Goal: Task Accomplishment & Management: Use online tool/utility

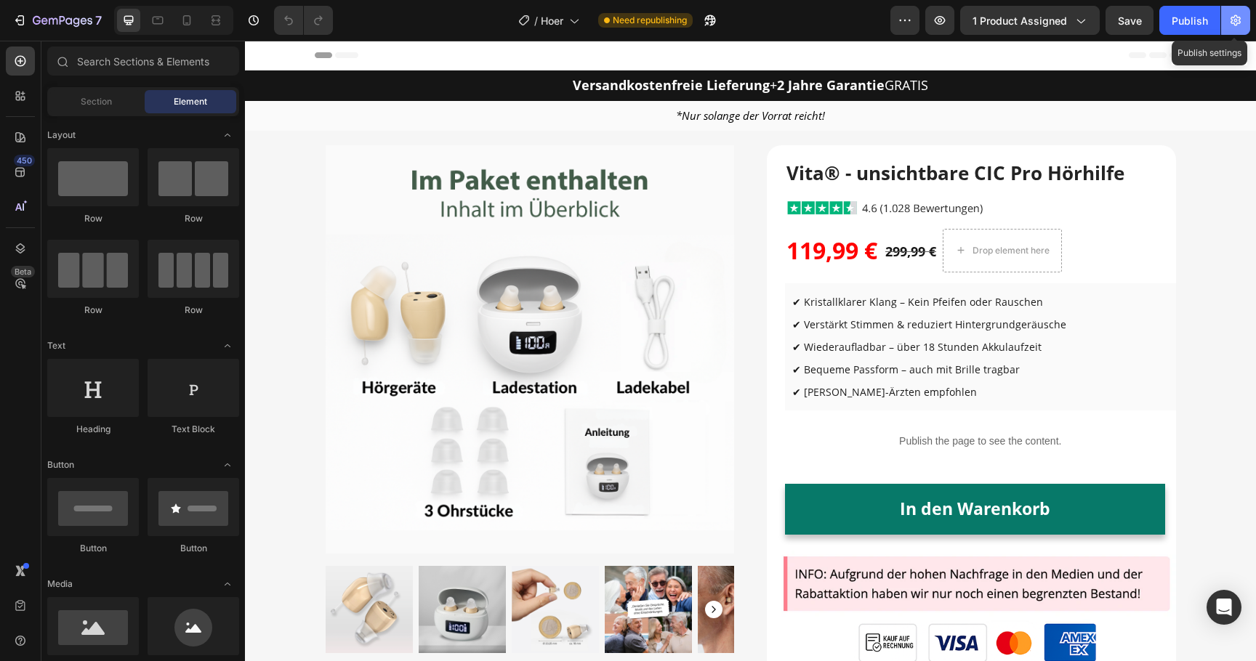
click at [1230, 26] on icon "button" at bounding box center [1235, 20] width 15 height 15
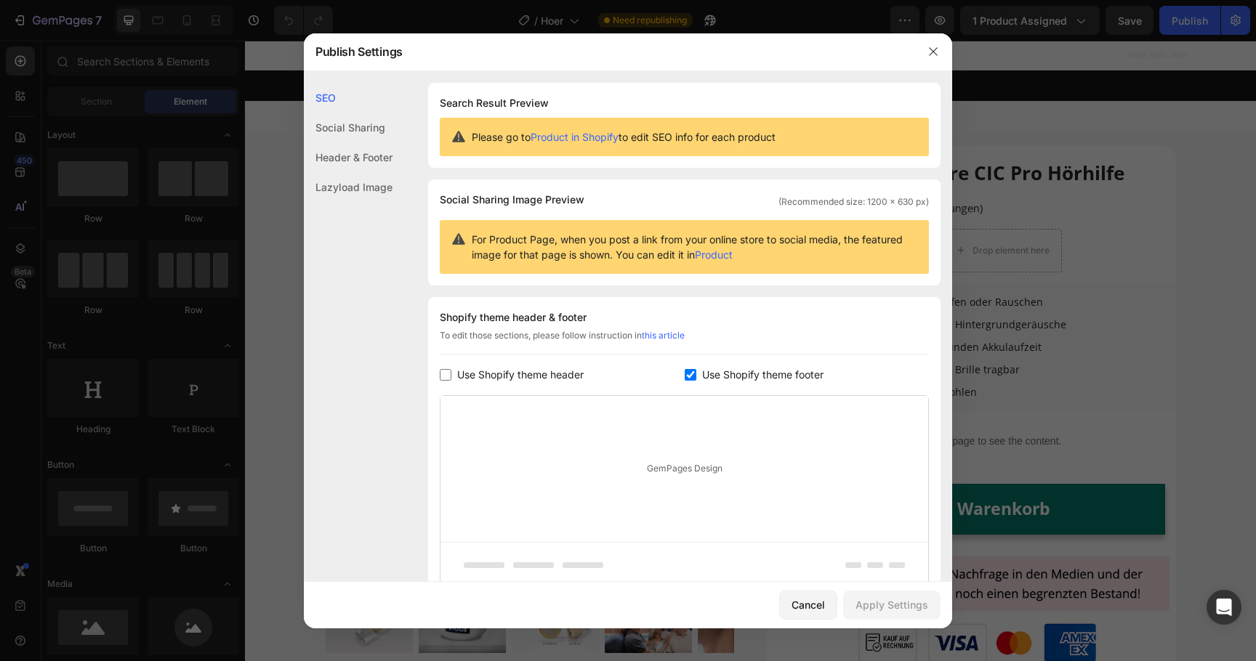
click at [704, 376] on span "Use Shopify theme footer" at bounding box center [762, 374] width 121 height 17
checkbox input "true"
click at [557, 376] on span "Use Shopify theme header" at bounding box center [520, 374] width 126 height 17
checkbox input "true"
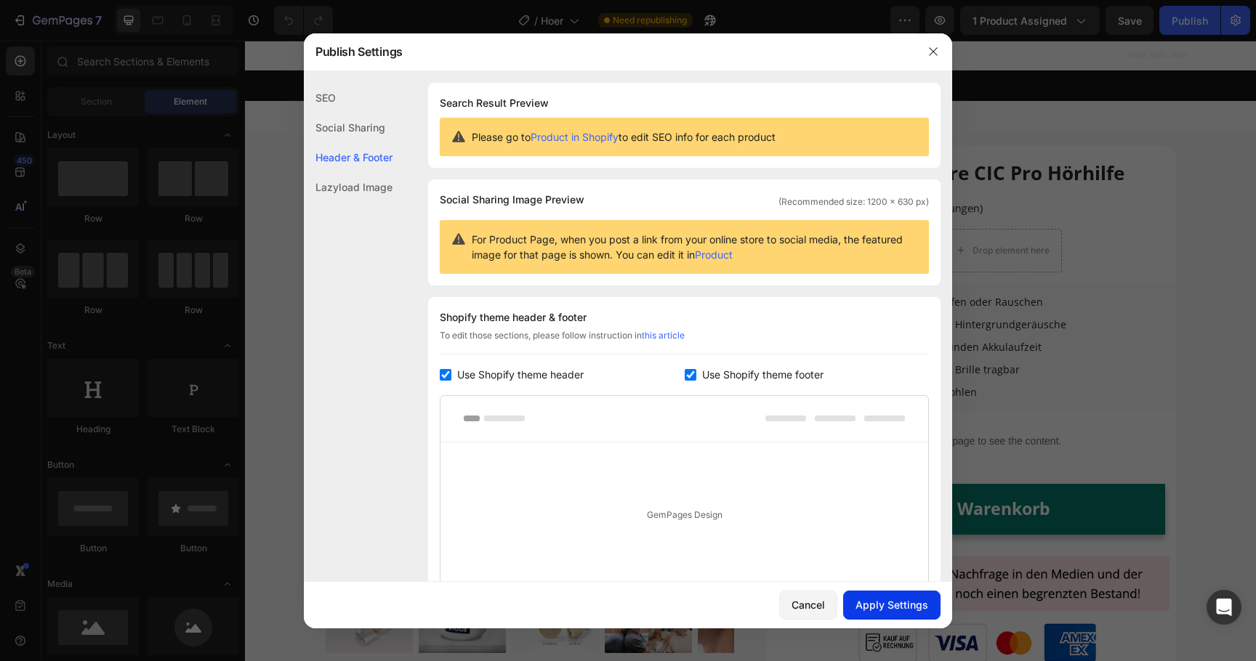
click at [862, 608] on div "Apply Settings" at bounding box center [891, 604] width 73 height 15
drag, startPoint x: 934, startPoint y: 54, endPoint x: 692, endPoint y: 13, distance: 245.4
click at [934, 54] on icon "button" at bounding box center [933, 52] width 12 height 12
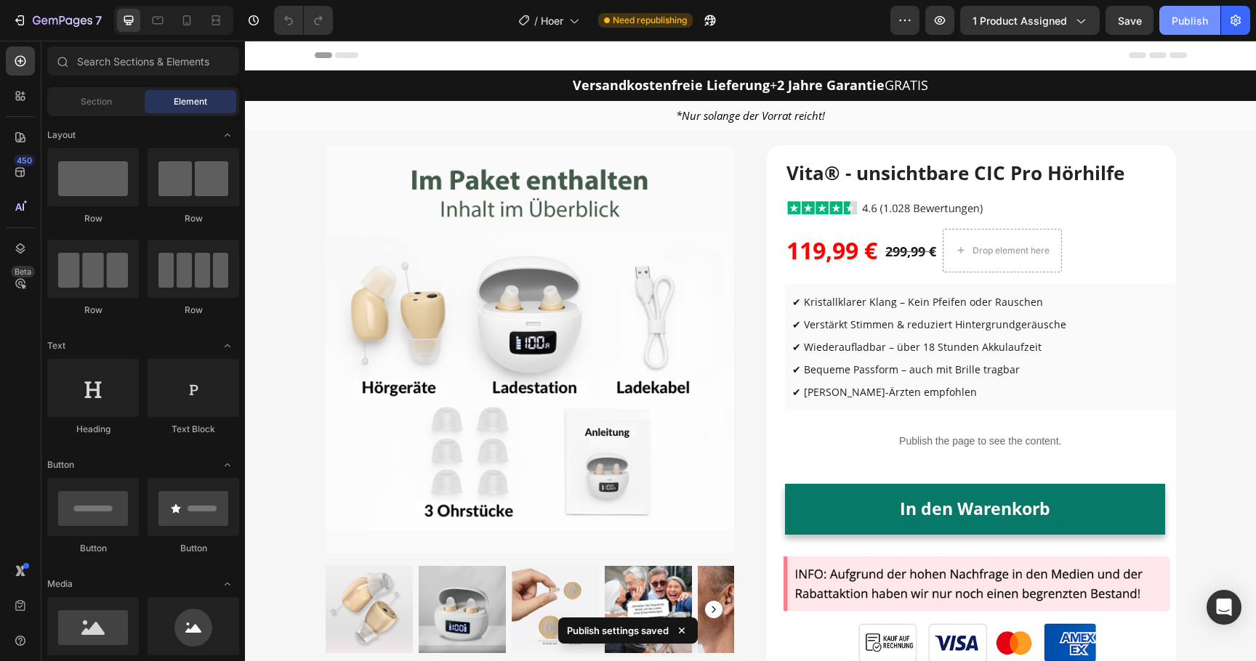
click at [1167, 27] on button "Publish" at bounding box center [1189, 20] width 61 height 29
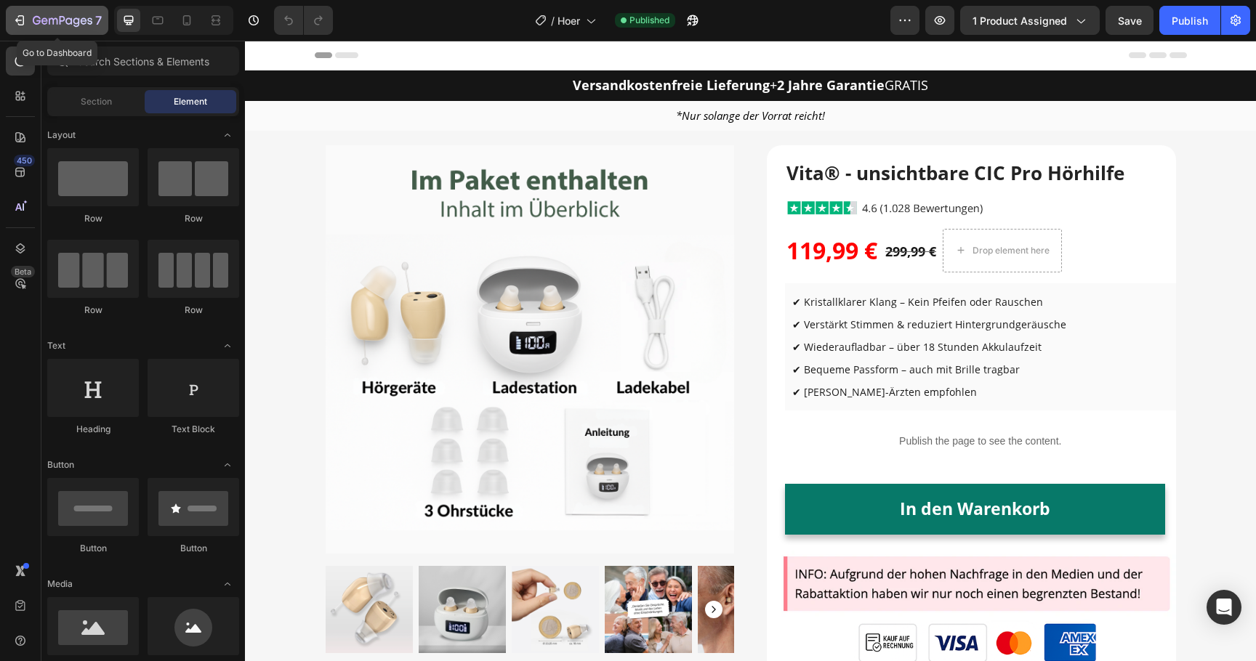
click at [18, 24] on icon "button" at bounding box center [21, 20] width 7 height 10
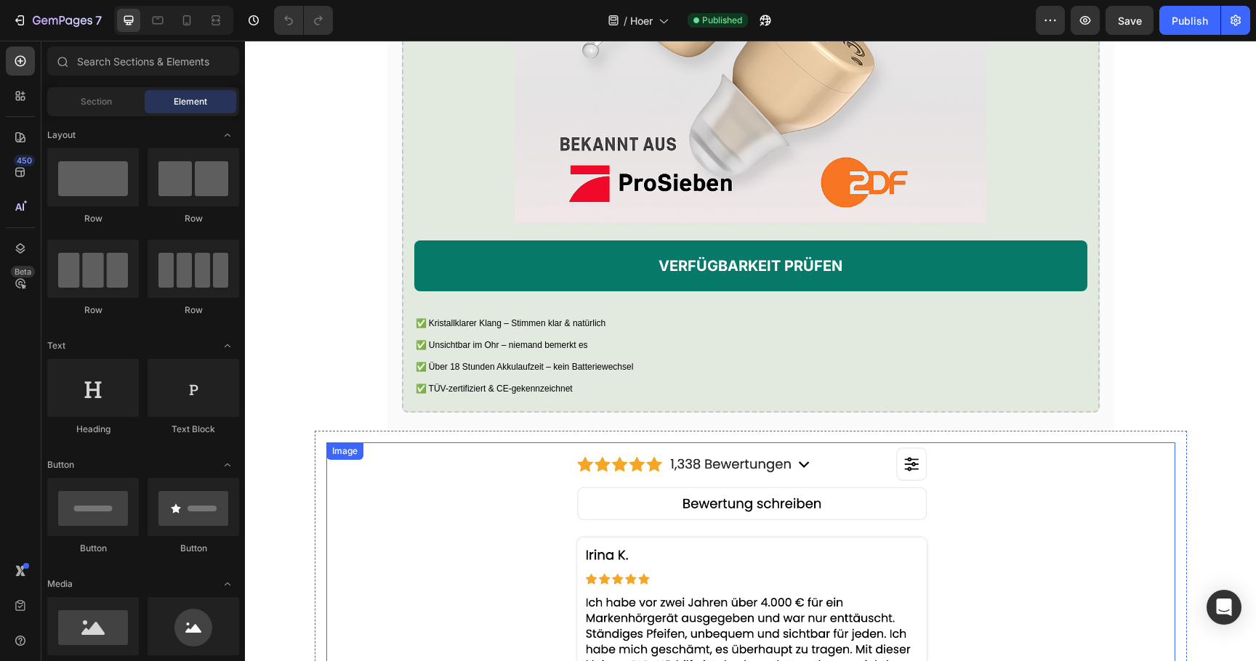
scroll to position [2674, 0]
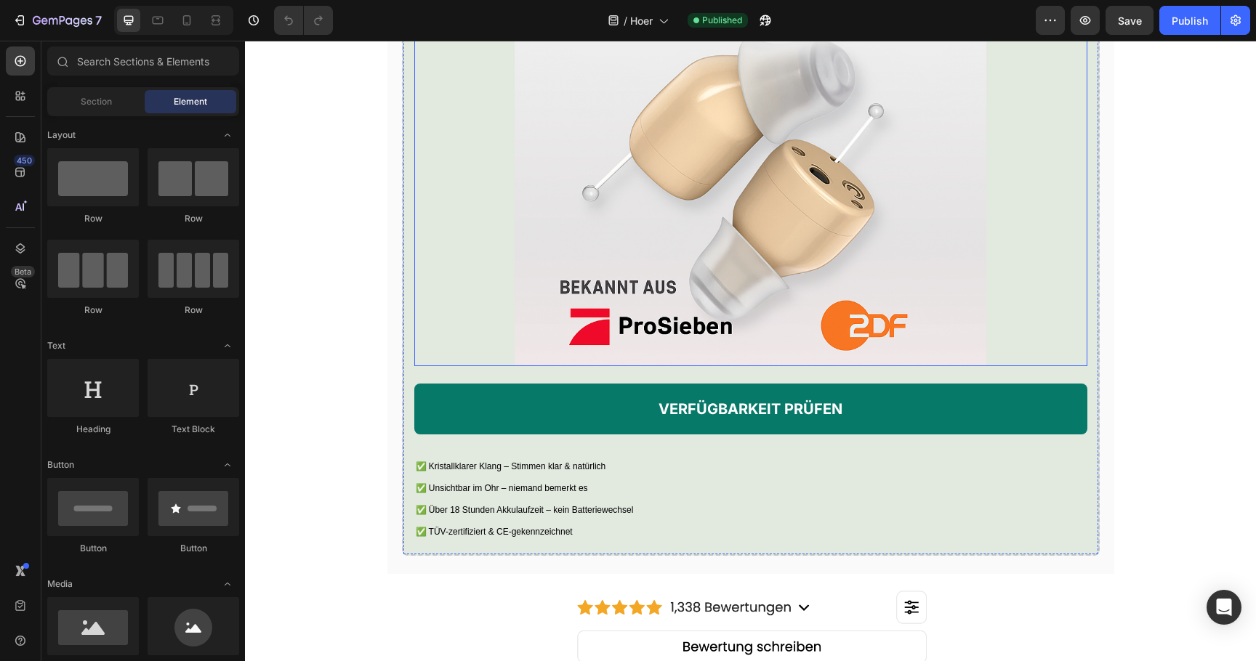
click at [664, 289] on img at bounding box center [750, 130] width 471 height 471
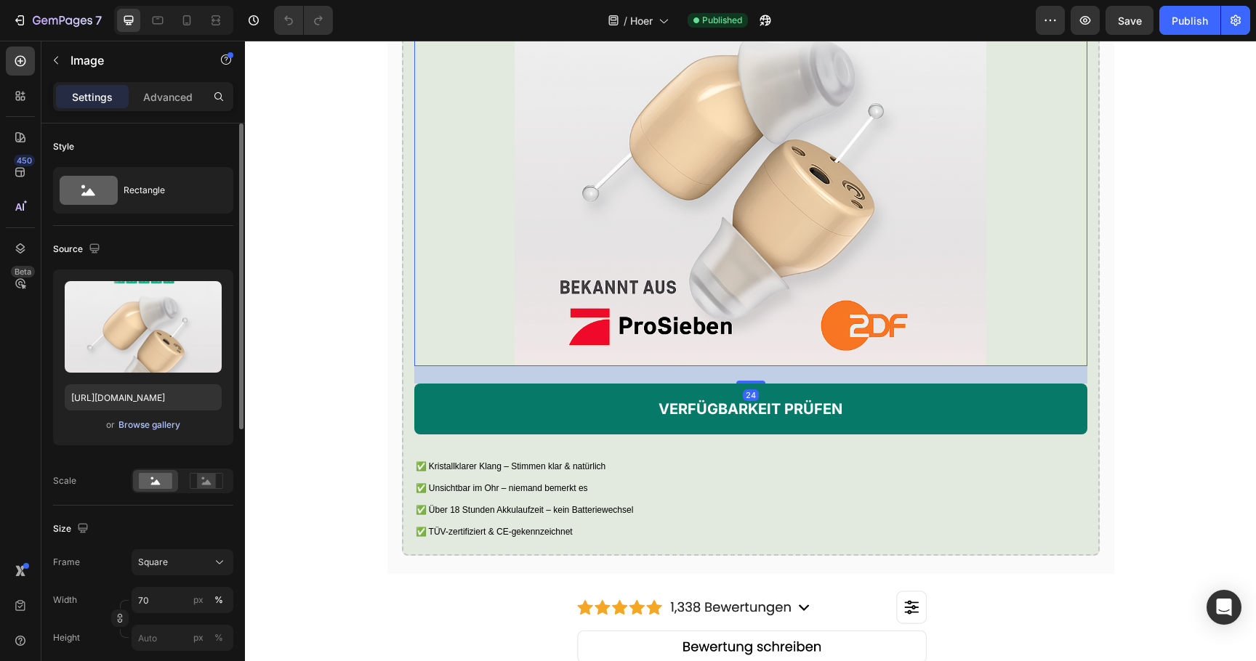
click at [166, 422] on div "Browse gallery" at bounding box center [149, 425] width 62 height 13
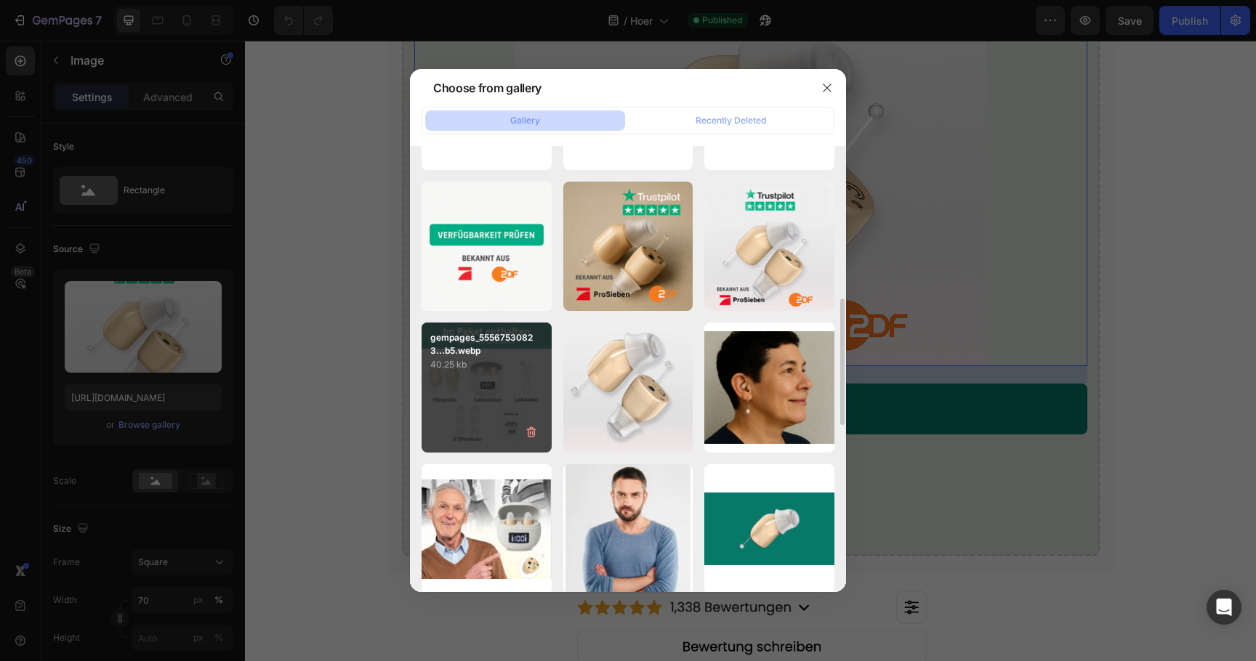
scroll to position [547, 0]
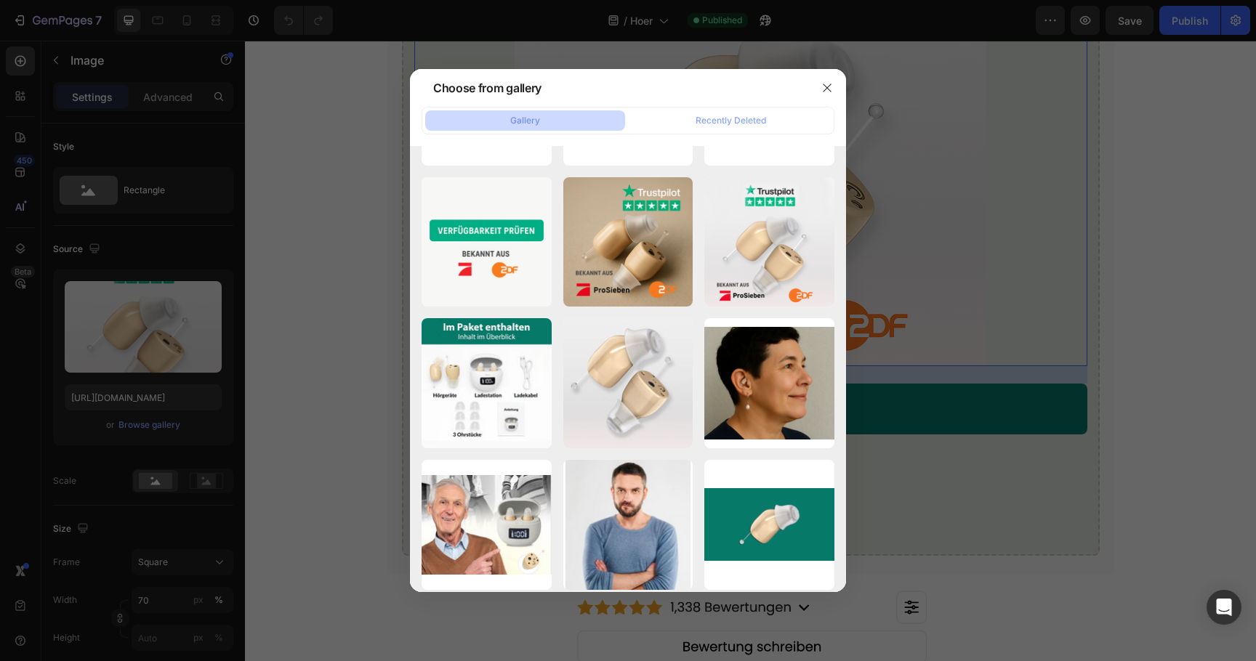
click at [1052, 204] on div at bounding box center [628, 330] width 1256 height 661
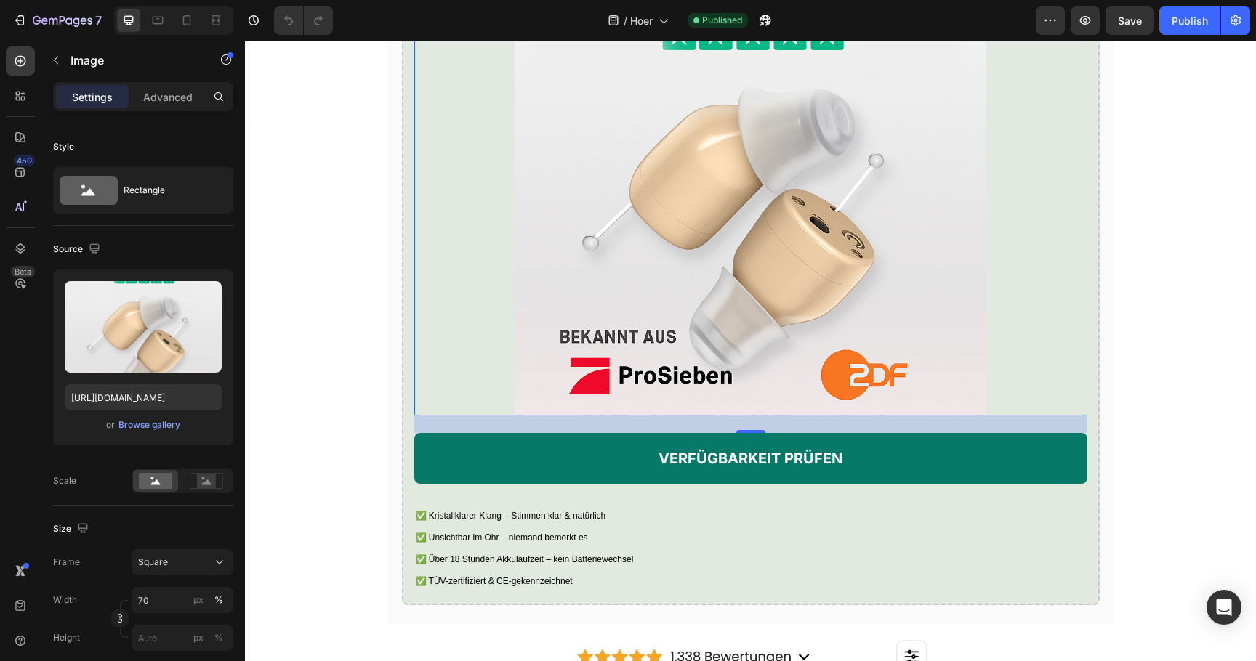
scroll to position [2572, 0]
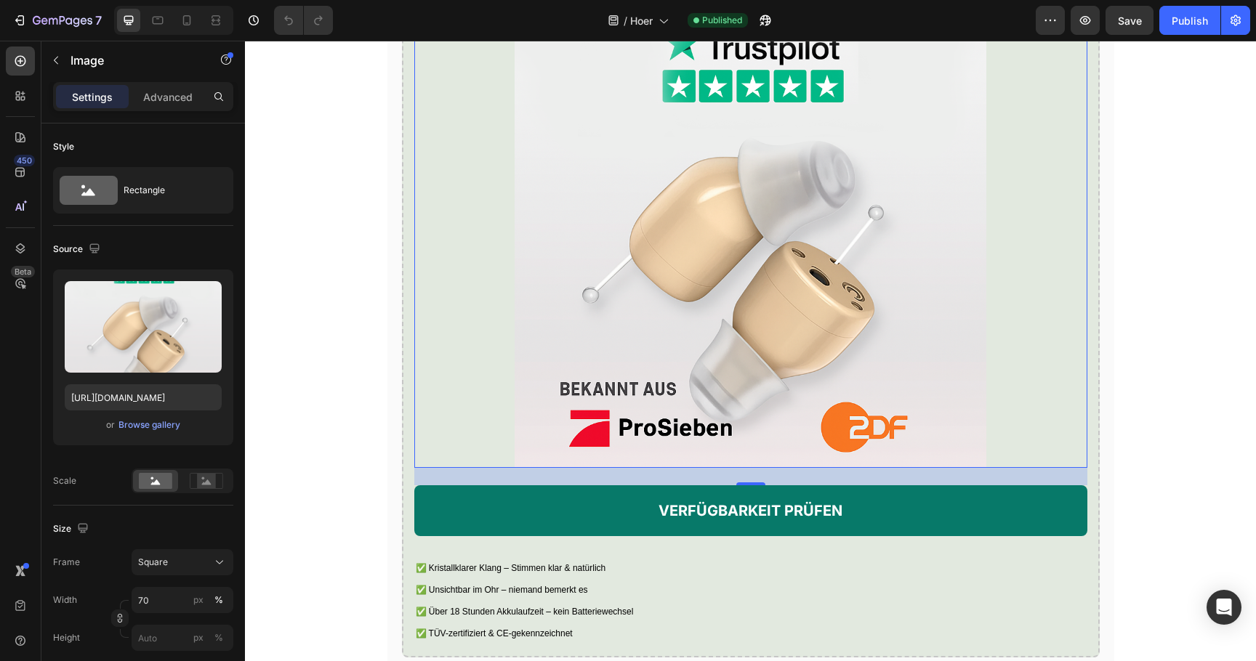
click at [782, 257] on img at bounding box center [750, 232] width 471 height 471
click at [140, 398] on input "https://cdn.shopify.com/s/files/1/0913/5734/8171/files/gempages_555675308238308…" at bounding box center [143, 397] width 157 height 26
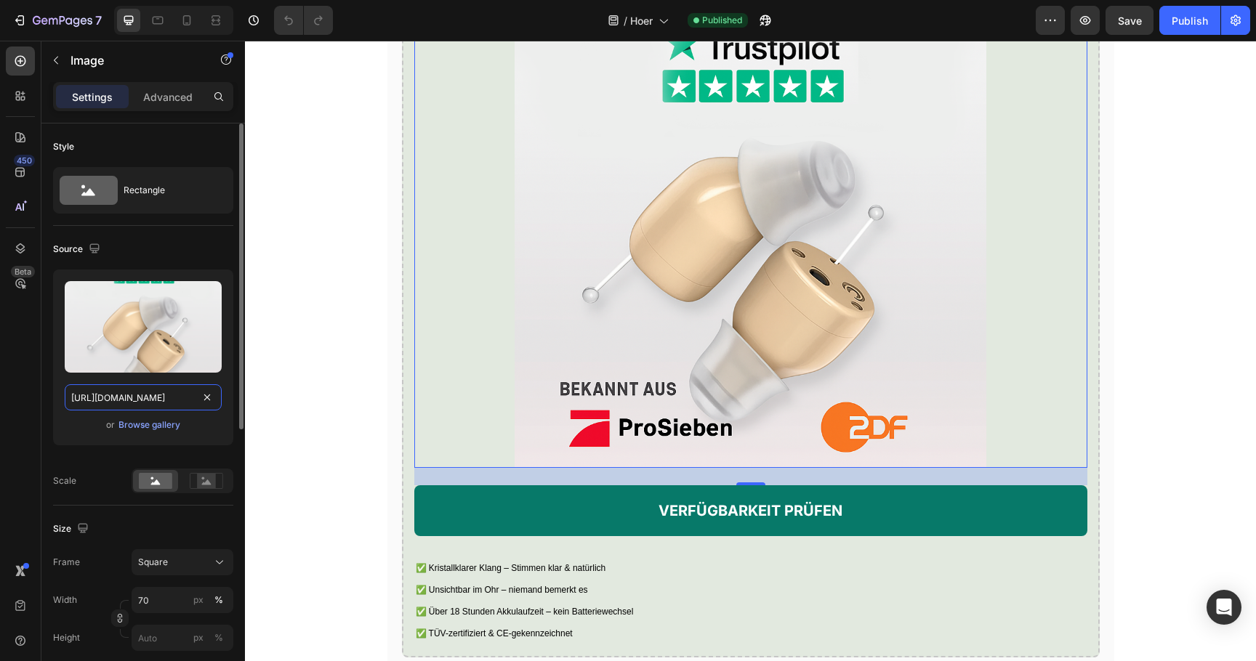
click at [140, 398] on input "https://cdn.shopify.com/s/files/1/0913/5734/8171/files/gempages_555675308238308…" at bounding box center [143, 397] width 157 height 26
click at [131, 422] on div "Browse gallery" at bounding box center [149, 425] width 62 height 13
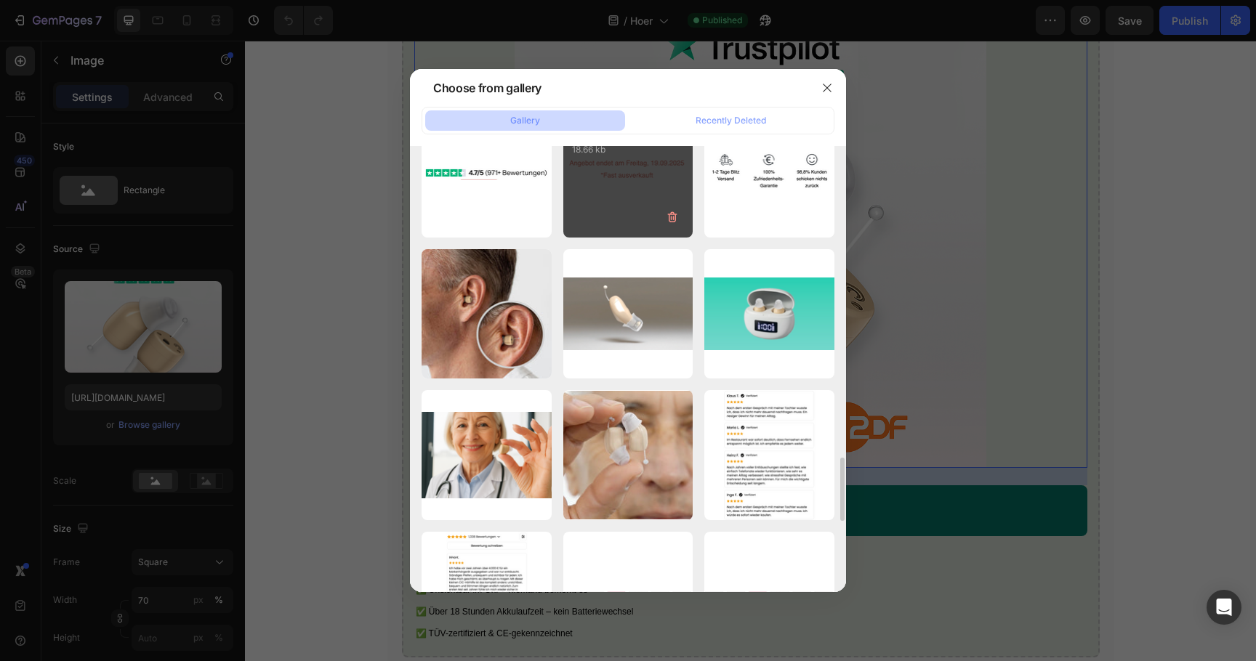
scroll to position [2180, 0]
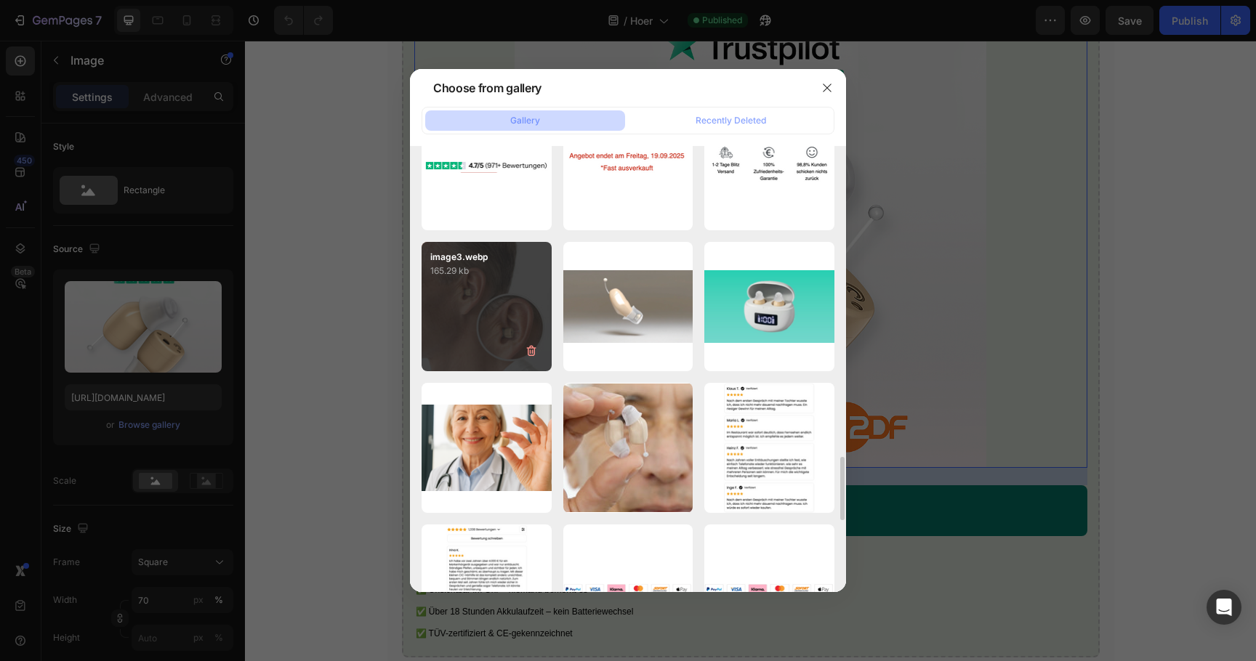
click at [511, 305] on div "image3.webp 165.29 kb" at bounding box center [487, 307] width 130 height 130
type input "https://cdn.shopify.com/s/files/1/0913/5734/8171/files/gempages_555675308238308…"
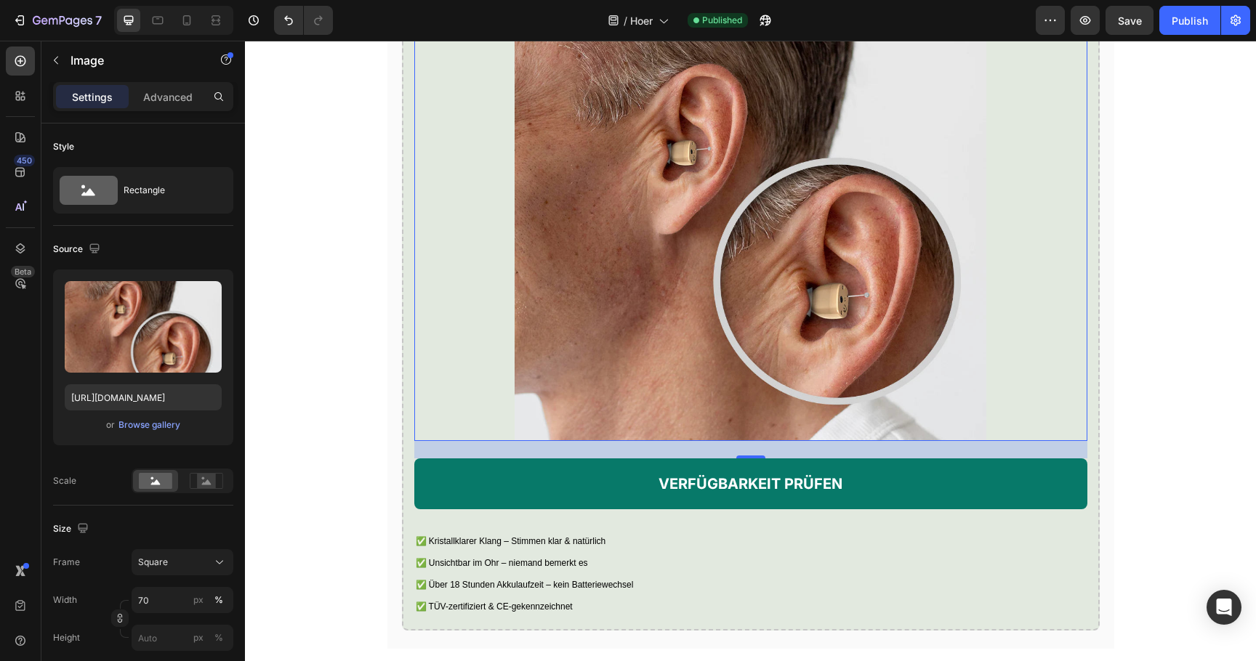
scroll to position [2608, 0]
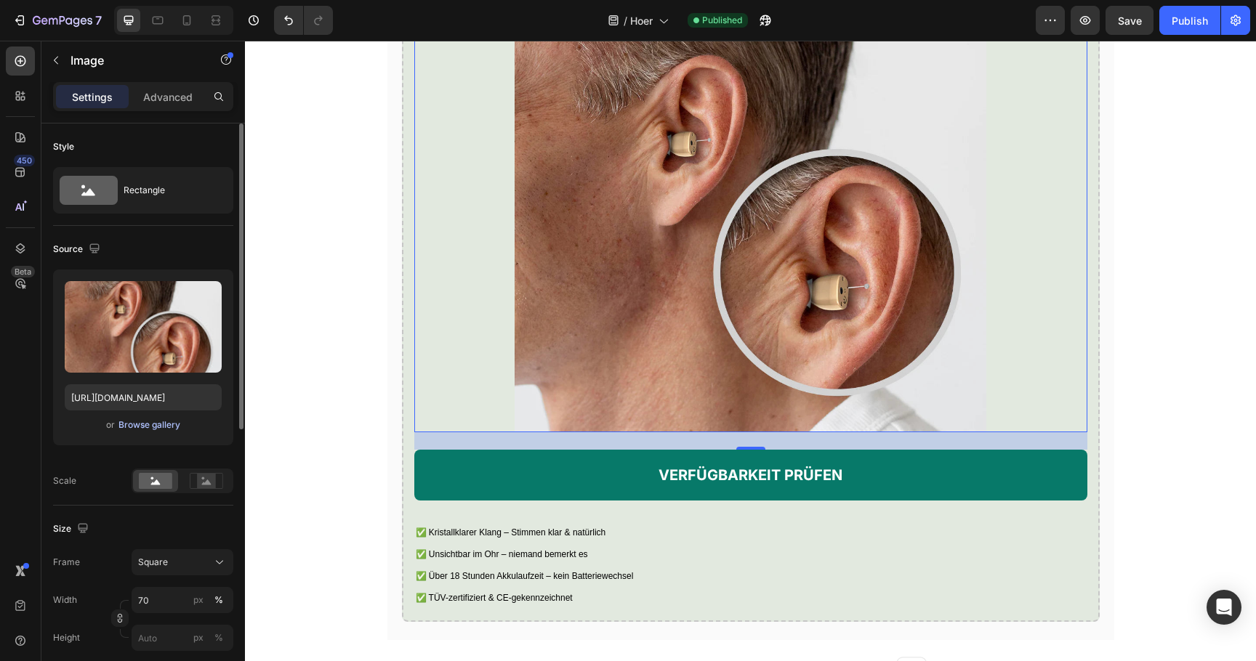
click at [166, 431] on div "Browse gallery" at bounding box center [149, 425] width 62 height 13
click at [129, 397] on input "https://cdn.shopify.com/s/files/1/0913/5734/8171/files/gempages_555675308238308…" at bounding box center [143, 397] width 157 height 26
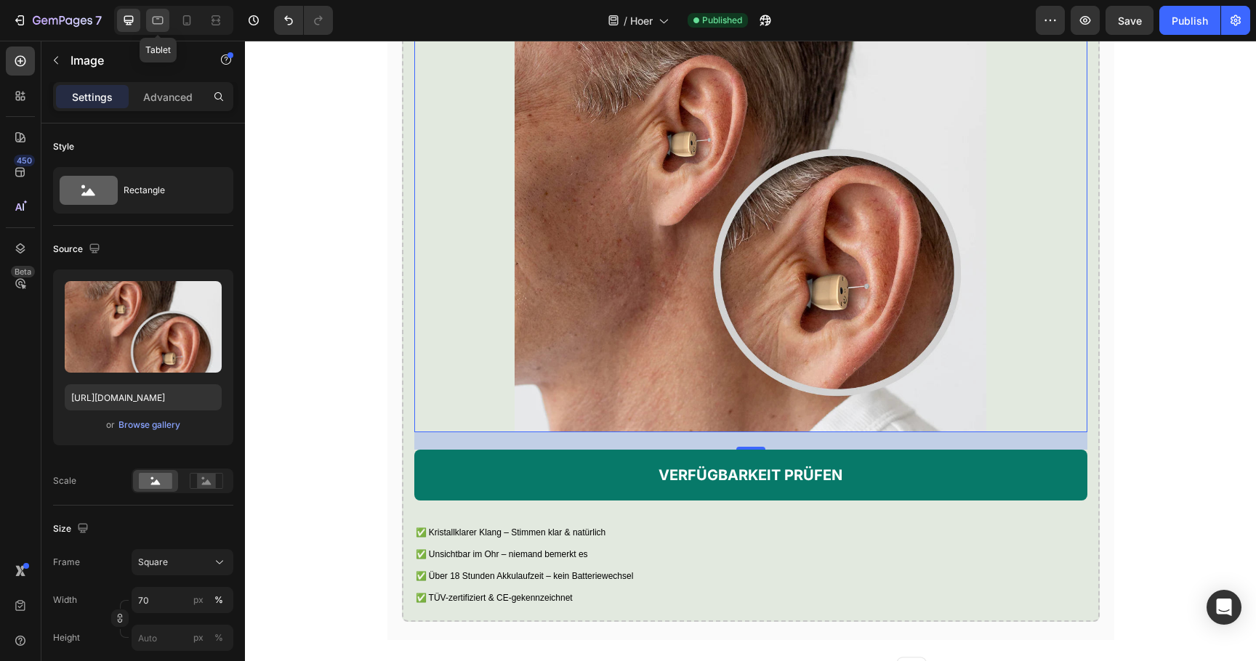
click at [162, 11] on div at bounding box center [157, 20] width 23 height 23
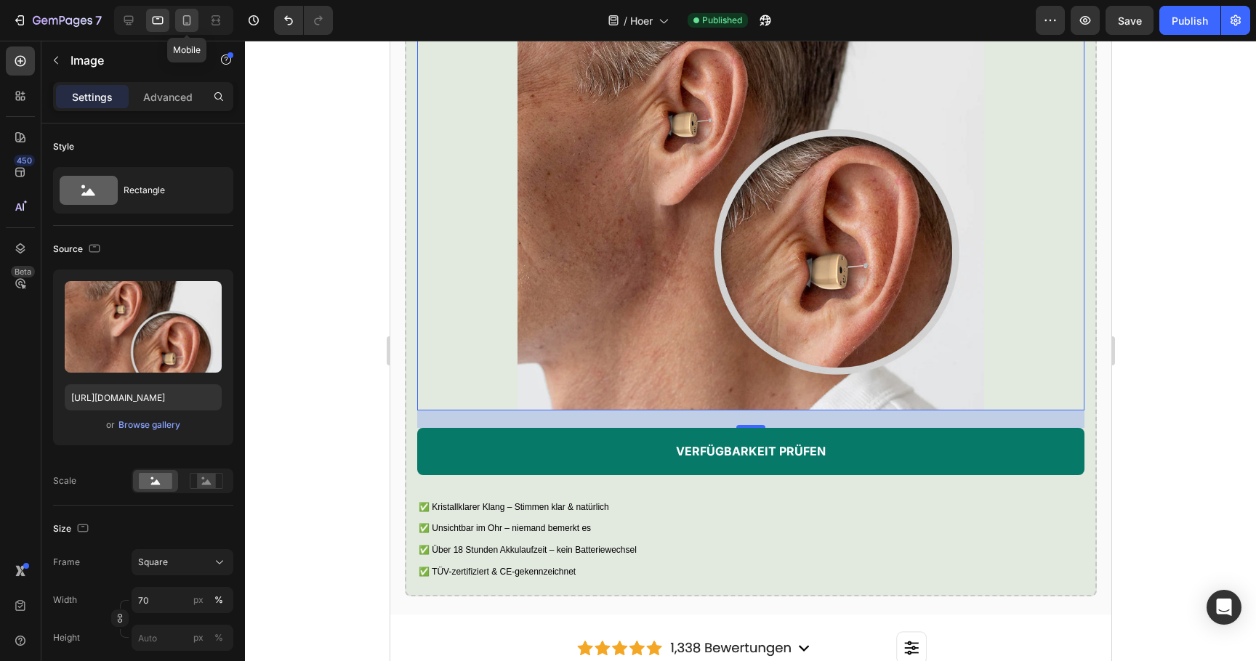
click at [181, 18] on icon at bounding box center [187, 20] width 15 height 15
type input "100"
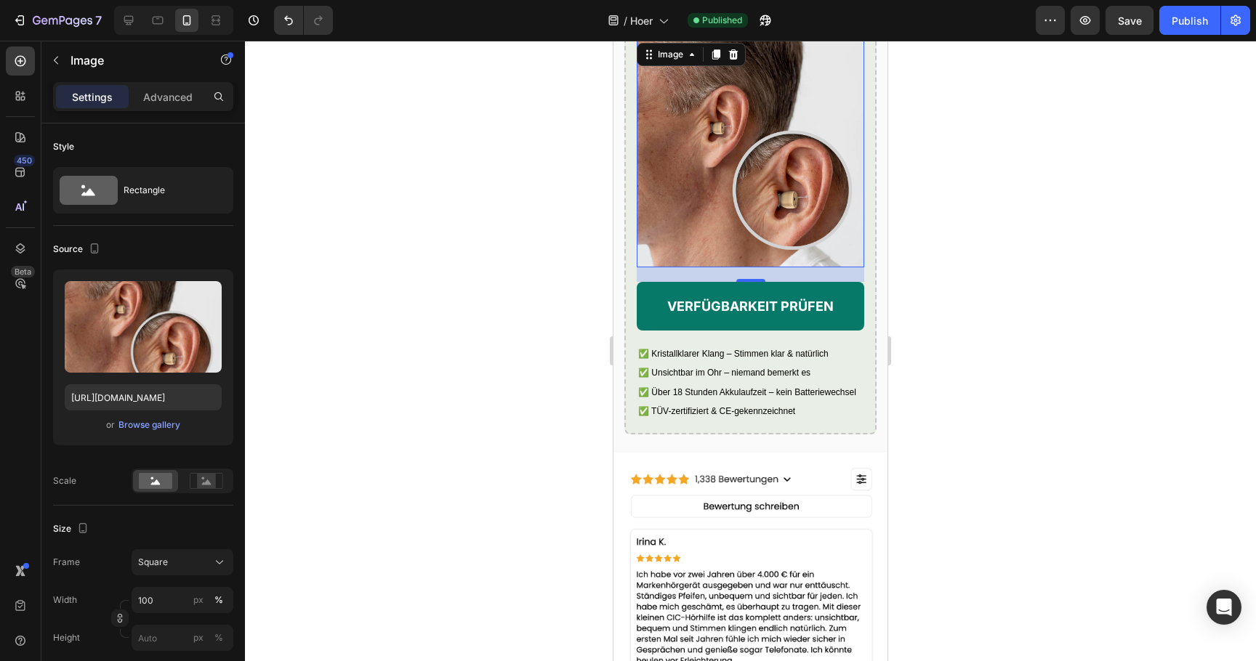
click at [561, 337] on div at bounding box center [750, 351] width 1011 height 621
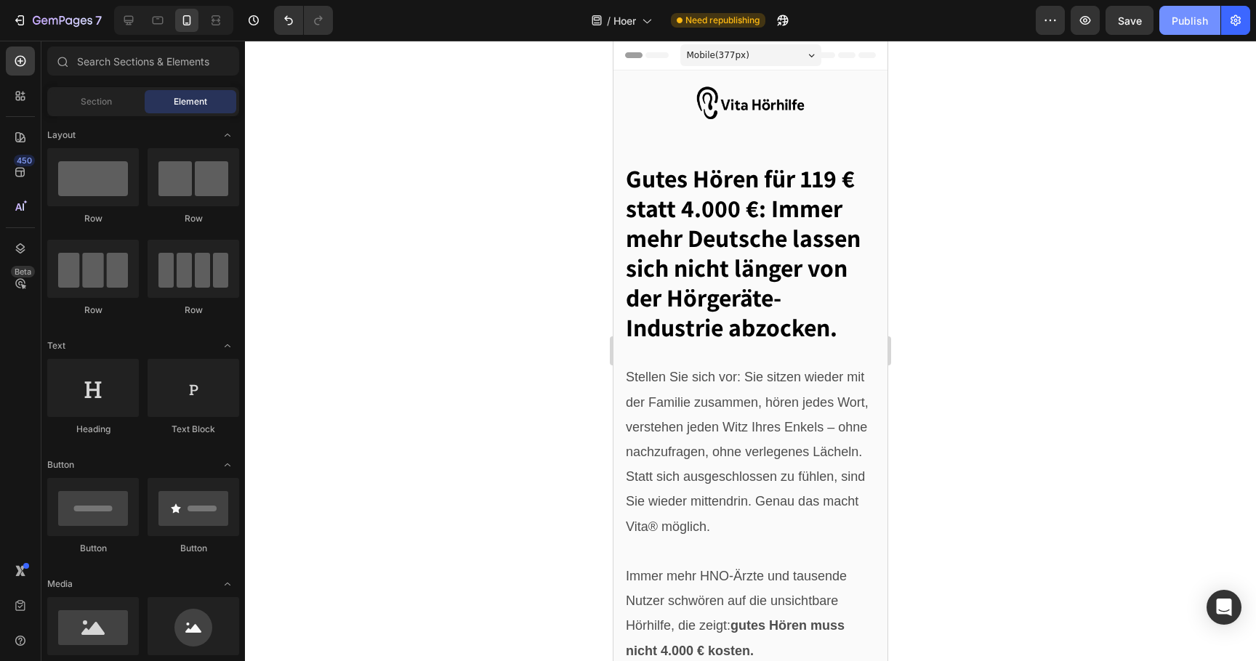
click at [1187, 17] on div "Publish" at bounding box center [1190, 20] width 36 height 15
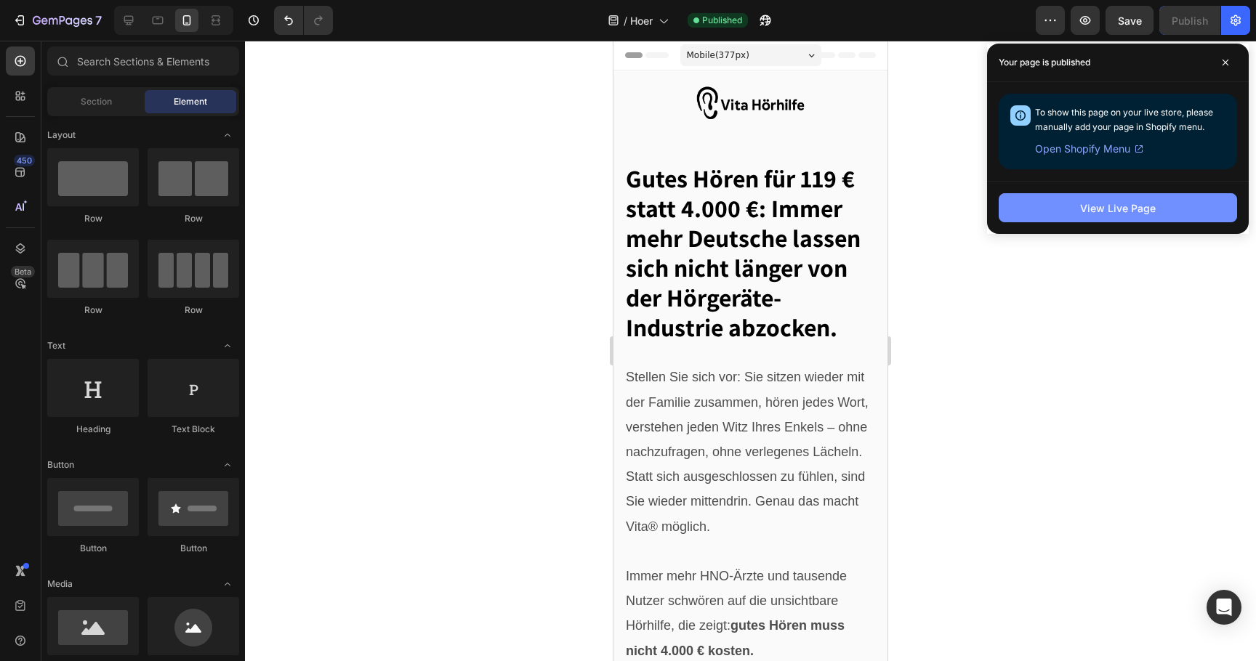
click at [1047, 198] on button "View Live Page" at bounding box center [1118, 207] width 238 height 29
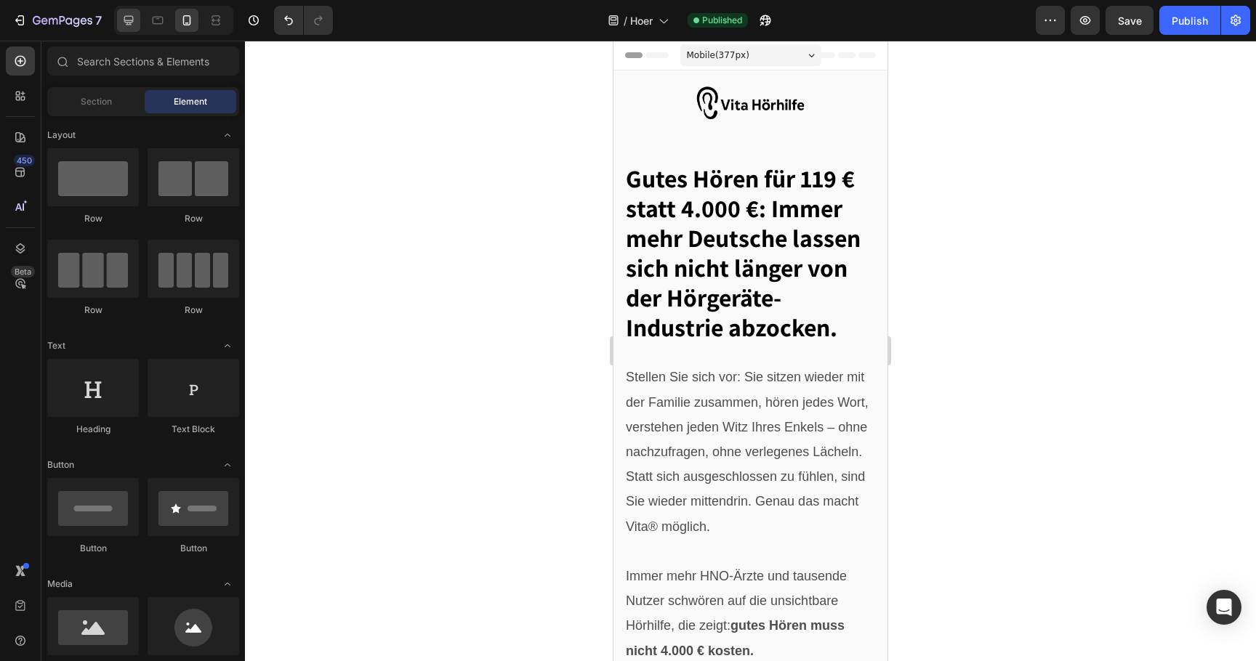
click at [132, 21] on icon at bounding box center [128, 20] width 9 height 9
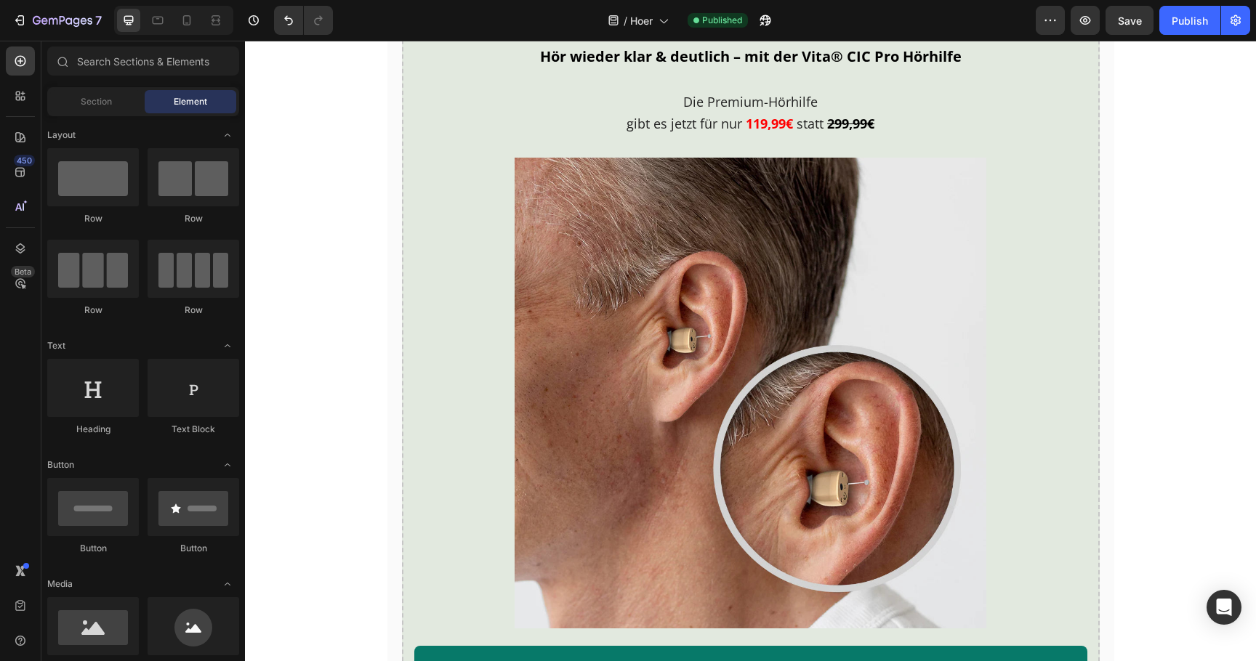
scroll to position [2404, 0]
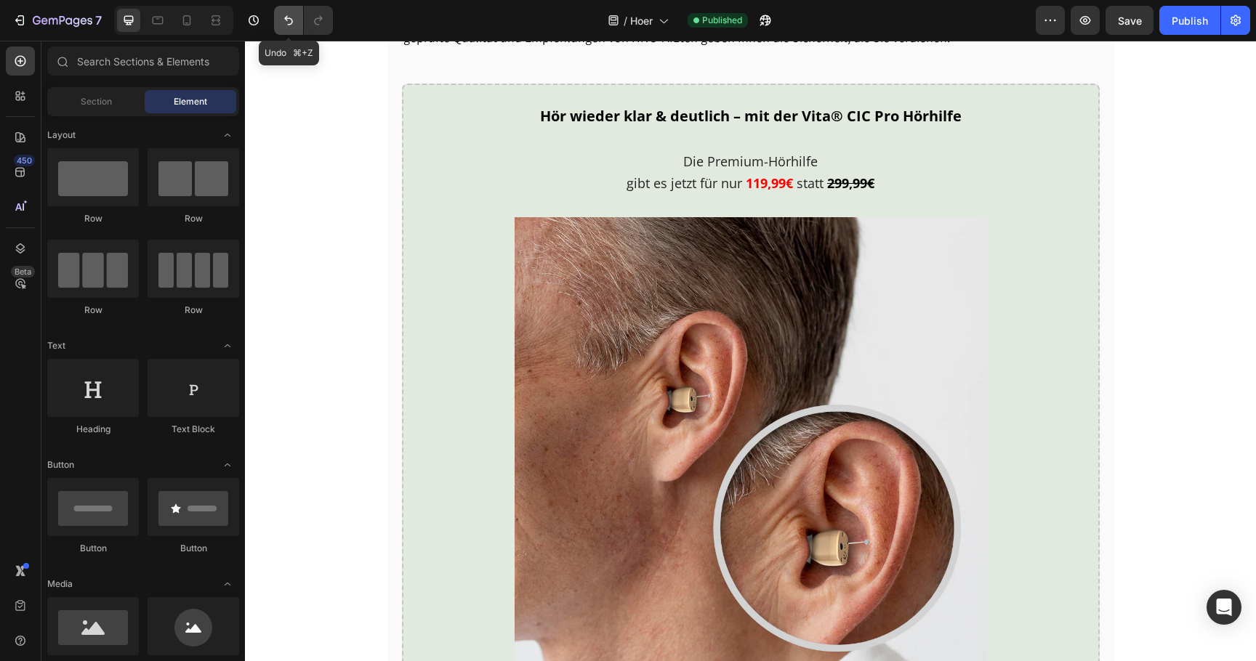
click at [284, 28] on button "Undo/Redo" at bounding box center [288, 20] width 29 height 29
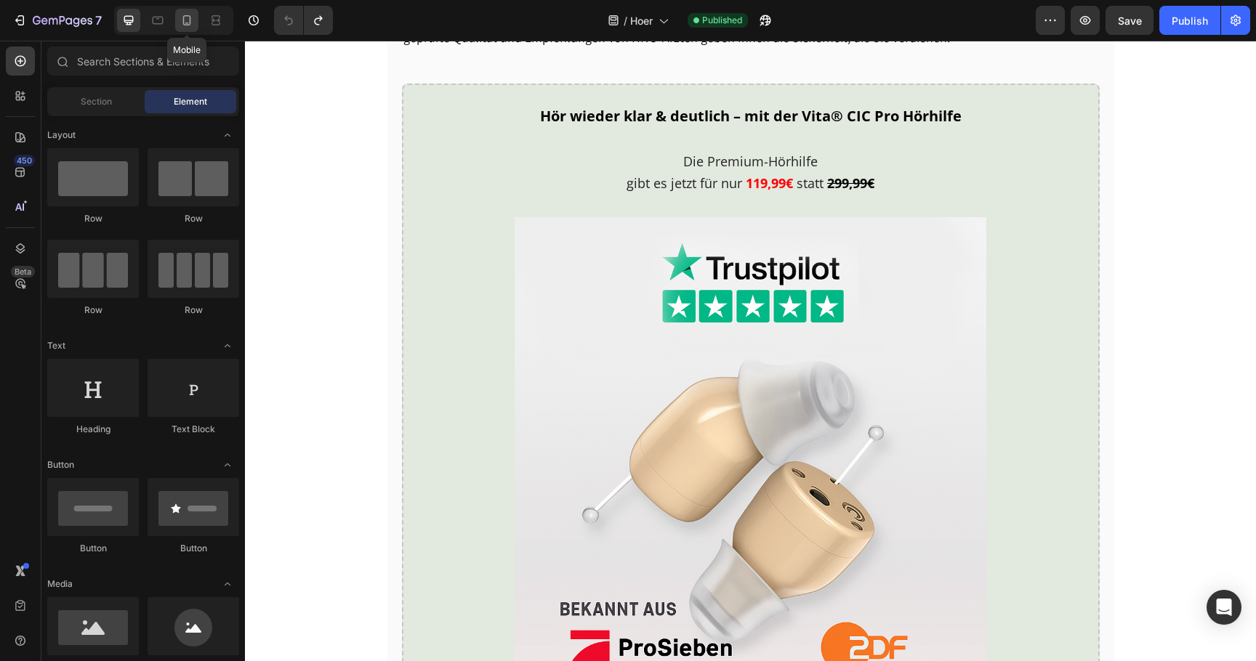
click at [193, 18] on icon at bounding box center [187, 20] width 15 height 15
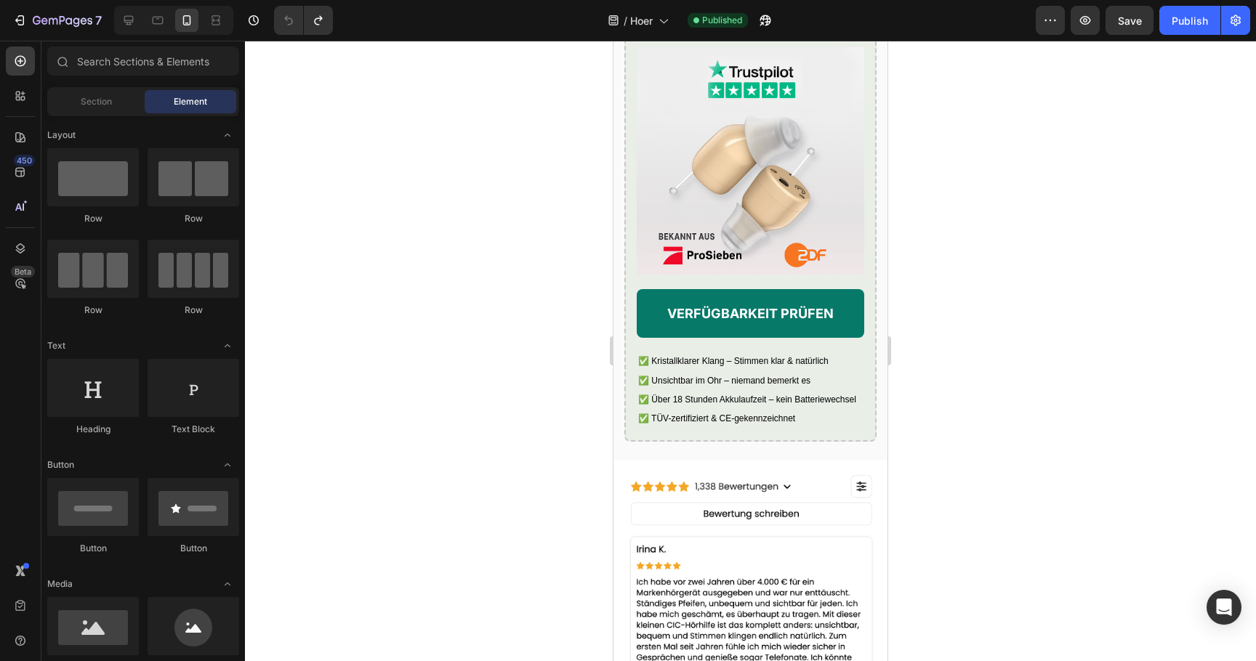
scroll to position [3980, 0]
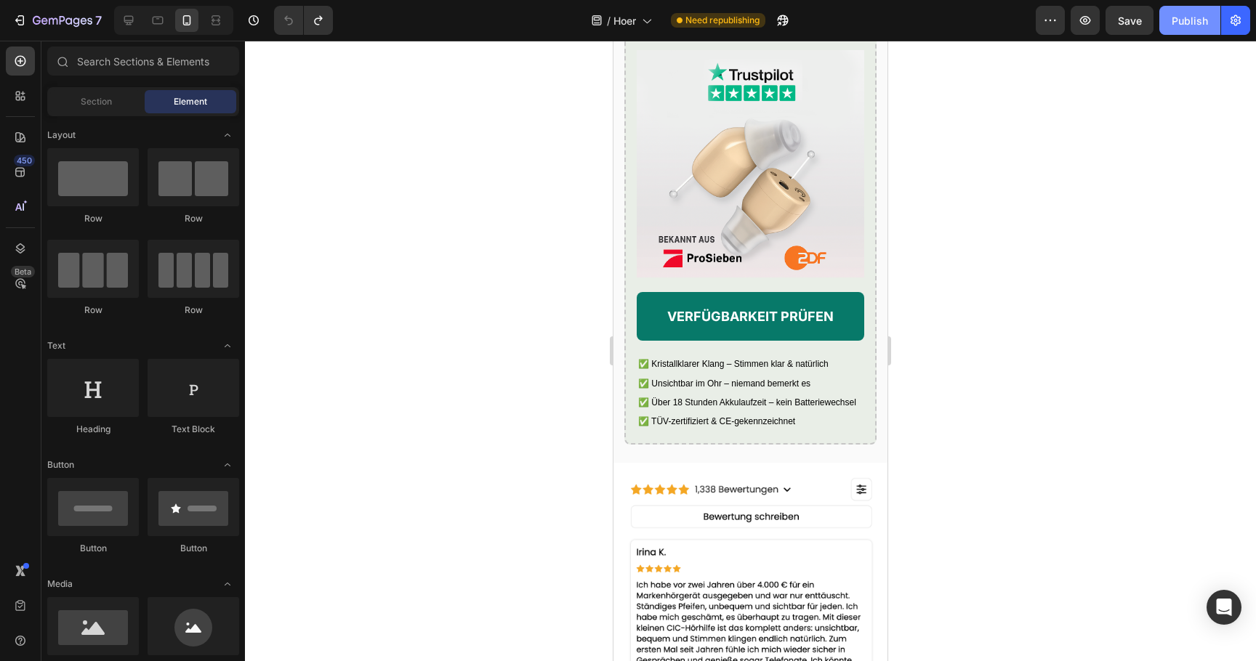
click at [1185, 27] on div "Publish" at bounding box center [1190, 20] width 36 height 15
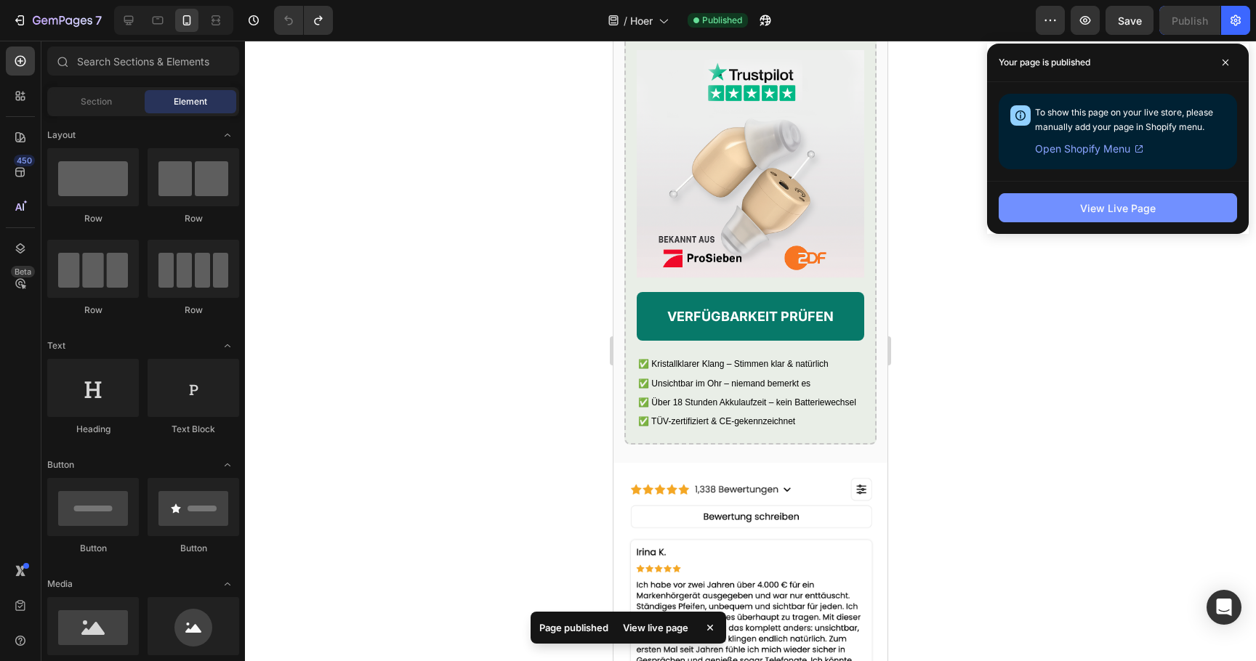
click at [1113, 219] on button "View Live Page" at bounding box center [1118, 207] width 238 height 29
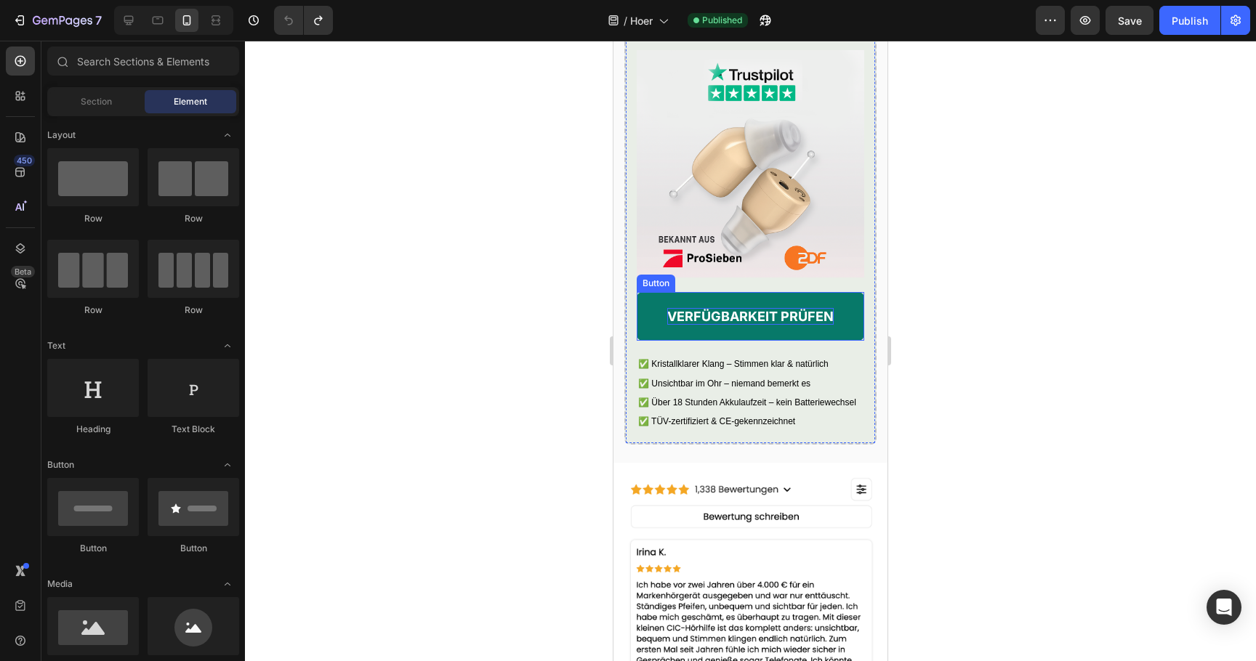
click at [696, 324] on strong "VERFÜGBARKEIT PRÜFEN" at bounding box center [750, 316] width 166 height 15
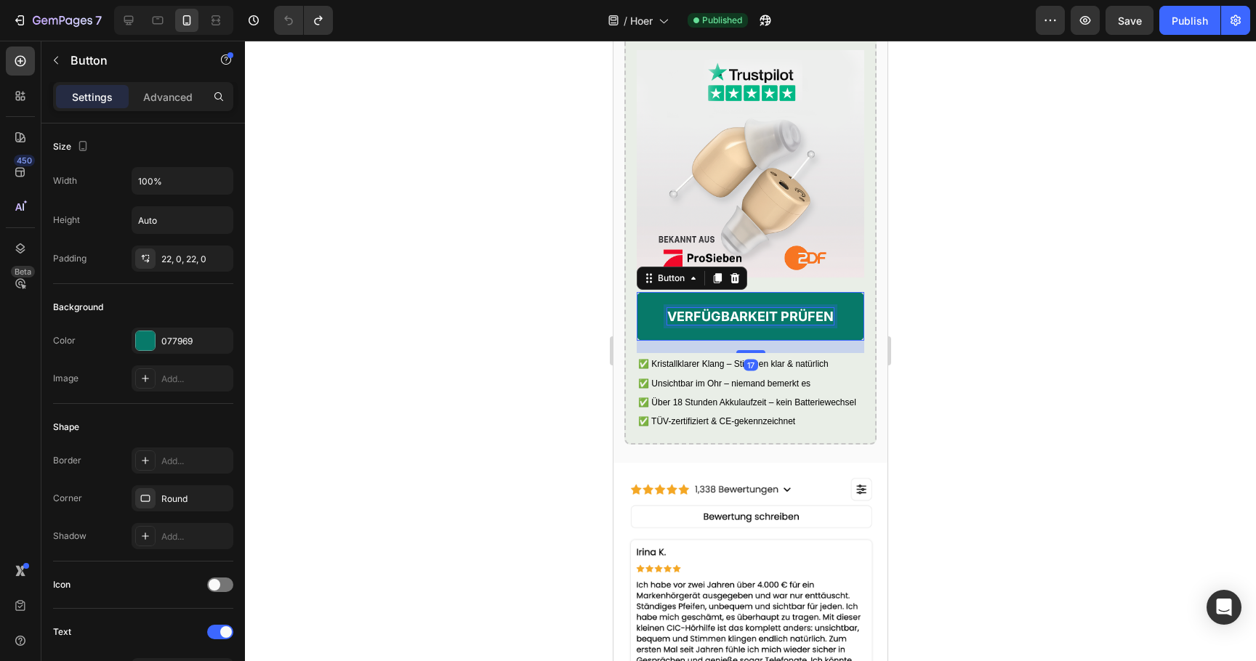
click at [696, 324] on strong "VERFÜGBARKEIT PRÜFEN" at bounding box center [750, 316] width 166 height 15
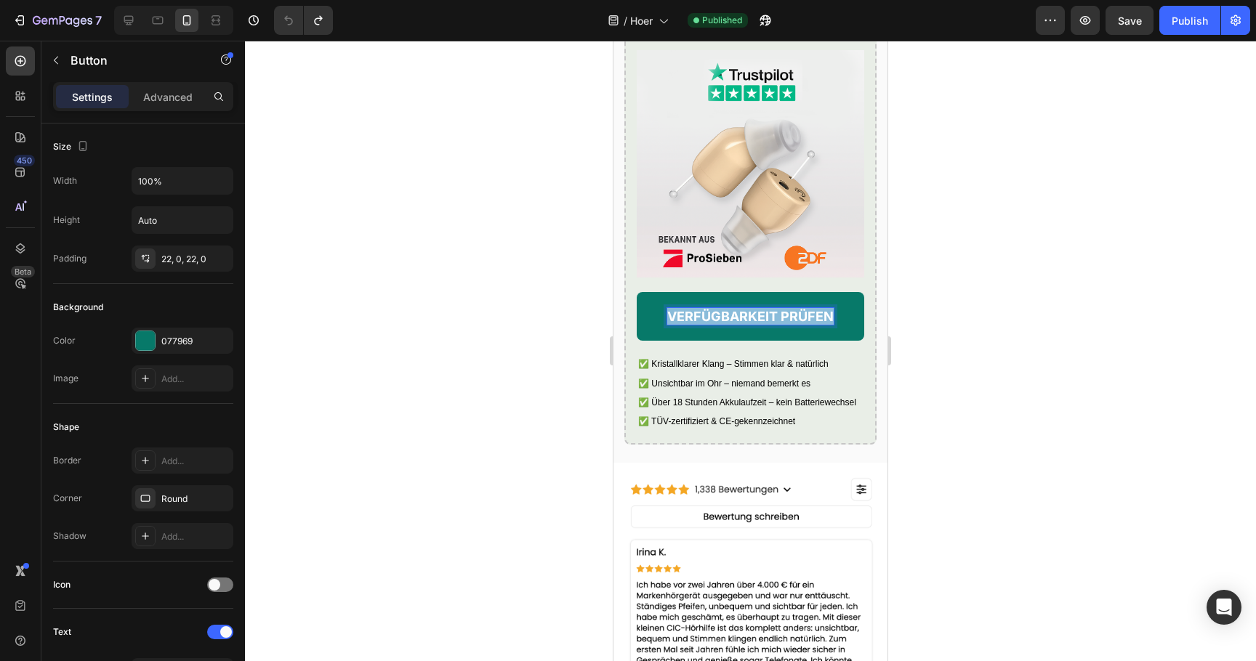
click at [696, 324] on strong "VERFÜGBARKEIT PRÜFEN" at bounding box center [750, 316] width 166 height 15
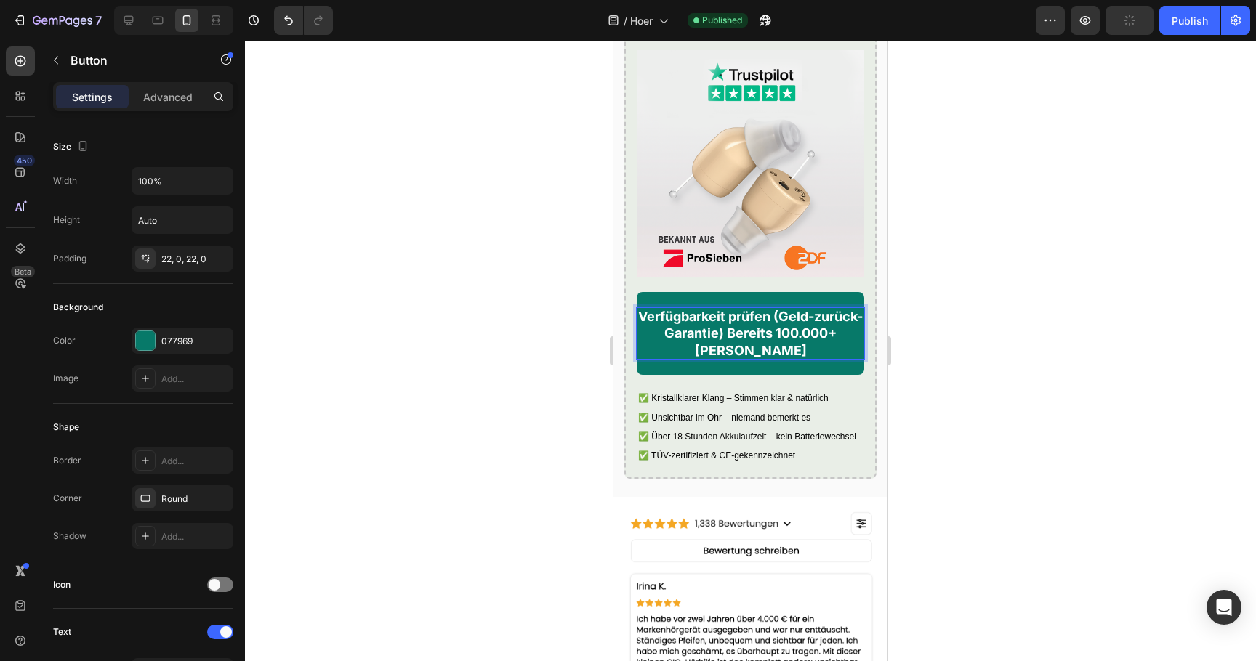
drag, startPoint x: 752, startPoint y: 345, endPoint x: 847, endPoint y: 356, distance: 96.6
click at [847, 356] on p "Verfügbarkeit prüfen (Geld-zurück-Garantie) Bereits 100.000+ zufriedene Kunden" at bounding box center [750, 333] width 227 height 51
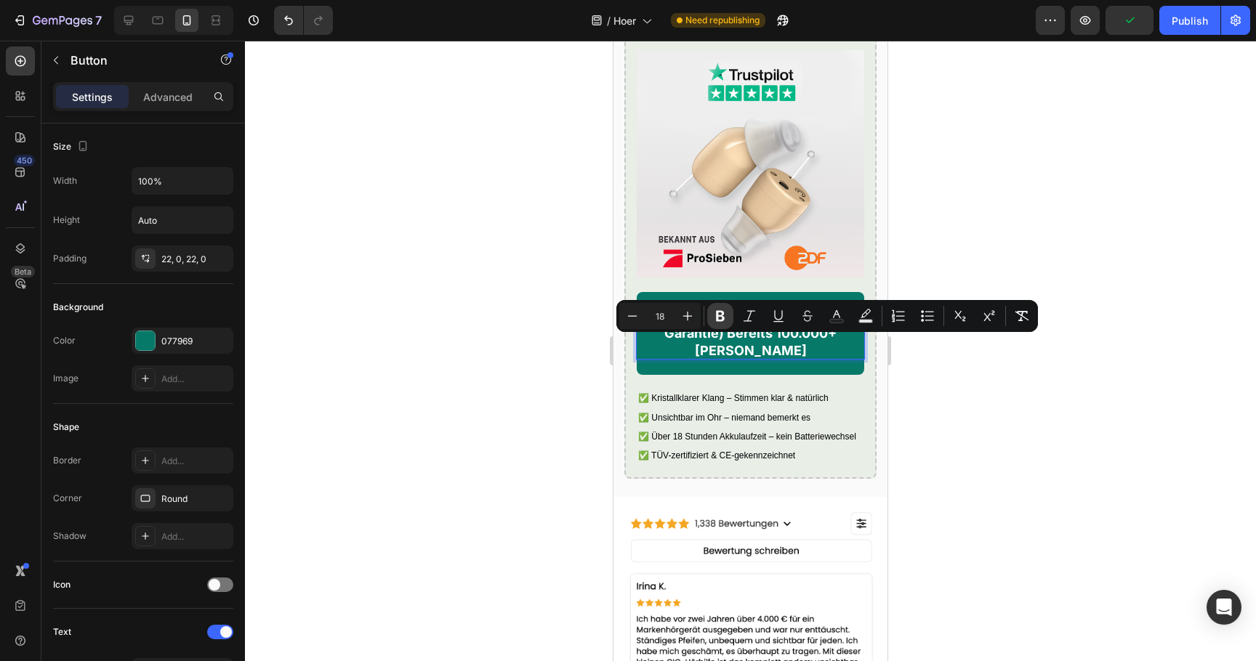
click at [719, 311] on icon "Editor contextual toolbar" at bounding box center [720, 316] width 9 height 11
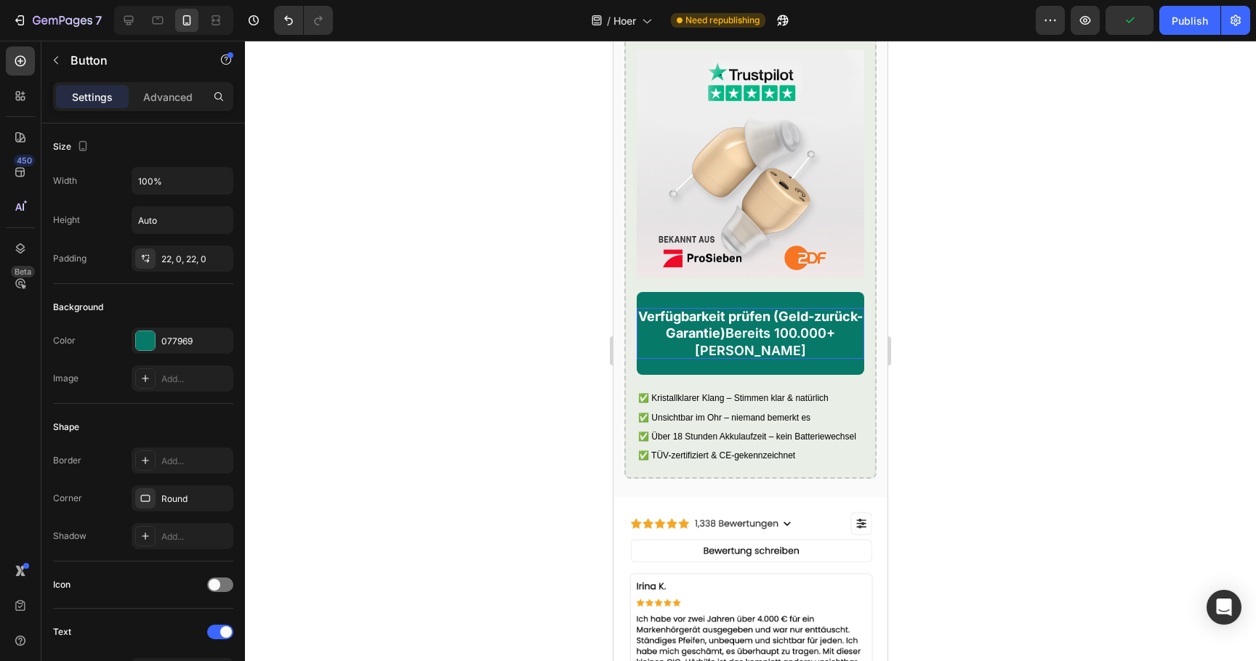
click at [749, 341] on strong "Verfügbarkeit prüfen (Geld-zurück-Garantie)" at bounding box center [750, 325] width 225 height 32
drag, startPoint x: 754, startPoint y: 345, endPoint x: 833, endPoint y: 361, distance: 81.0
click at [833, 359] on p "Verfügbarkeit prüfen (Geld-zurück-Garantie) Bereits 100.000+ zufriedene Kunden" at bounding box center [750, 333] width 227 height 51
click at [794, 349] on p "Verfügbarkeit prüfen (Geld-zurück-Garantie) Bereits 100.000+ zufriedene Kunden" at bounding box center [750, 333] width 227 height 51
click at [921, 349] on div at bounding box center [750, 351] width 1011 height 621
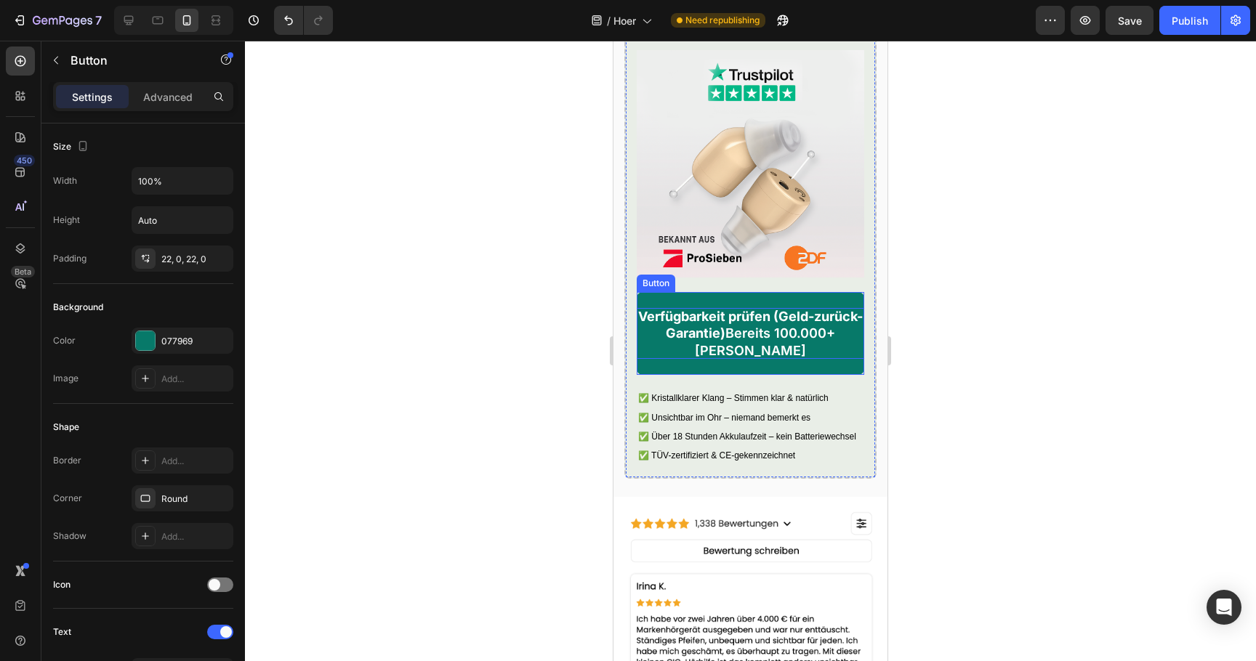
click at [785, 349] on p "Verfügbarkeit prüfen (Geld-zurück-Garantie) Bereits 100.000+ zufriedene Kunden" at bounding box center [750, 333] width 227 height 51
drag, startPoint x: 754, startPoint y: 346, endPoint x: 837, endPoint y: 362, distance: 84.4
click at [837, 359] on p "Verfügbarkeit prüfen (Geld-zurück-Garantie) Bereits 100.000+ zufriedene Kunden" at bounding box center [750, 333] width 227 height 51
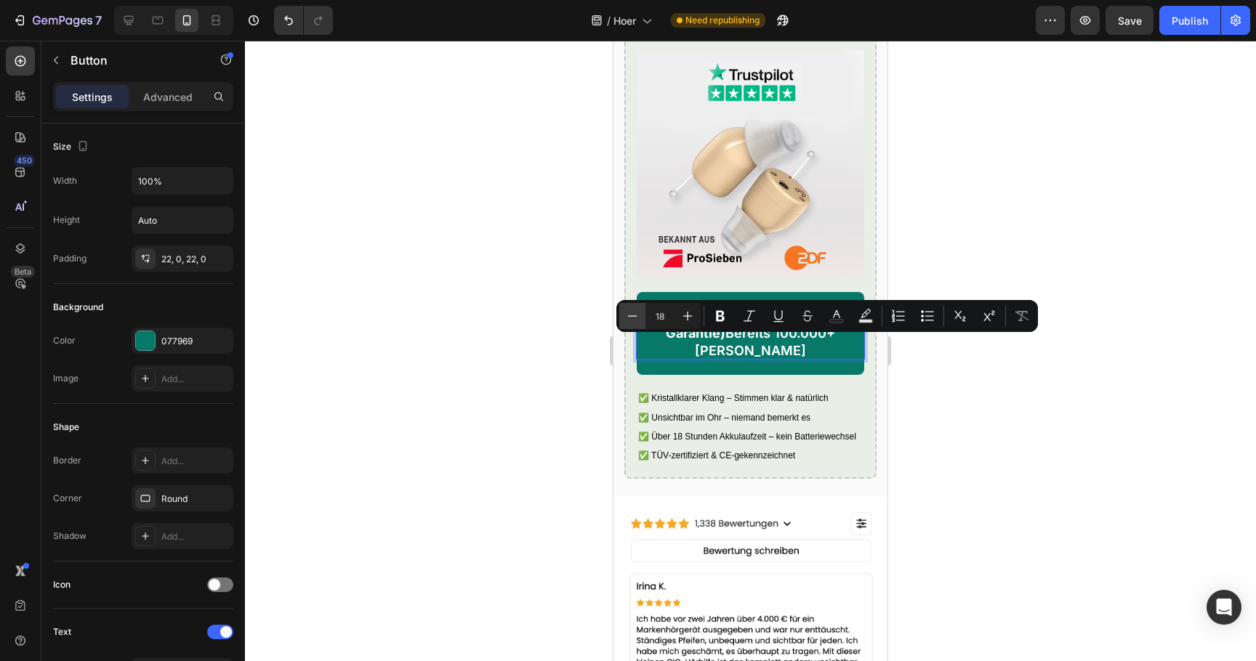
click at [640, 322] on button "Minus" at bounding box center [632, 316] width 26 height 26
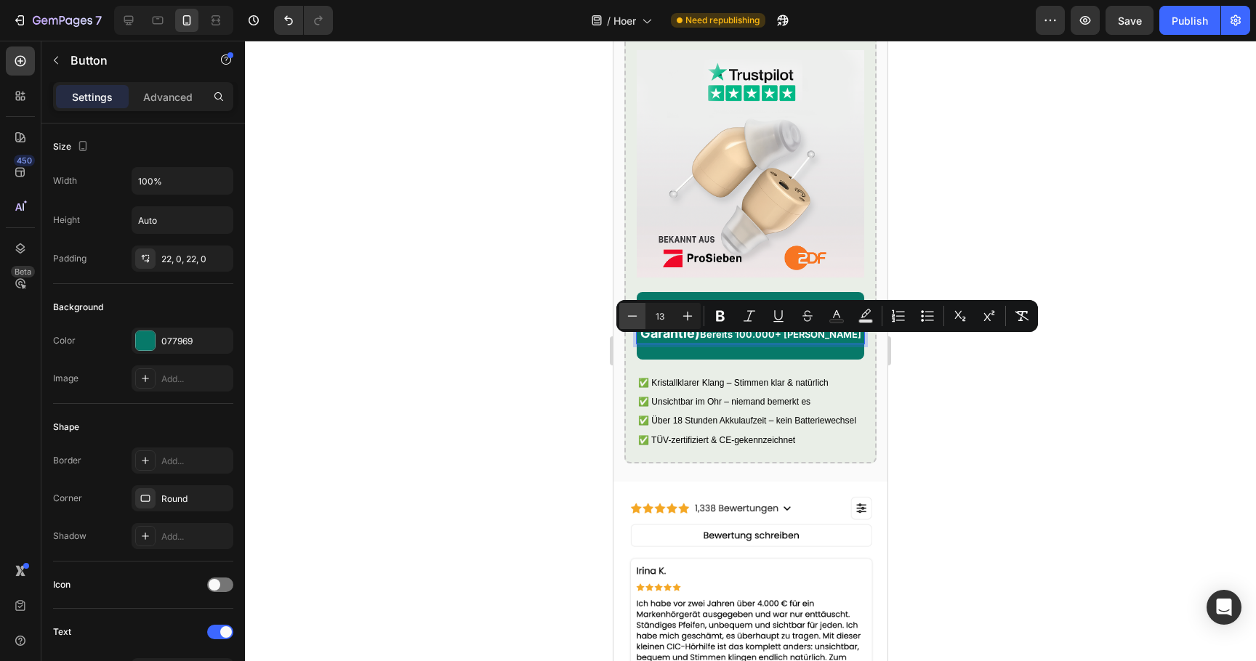
click at [640, 322] on button "Minus" at bounding box center [632, 316] width 26 height 26
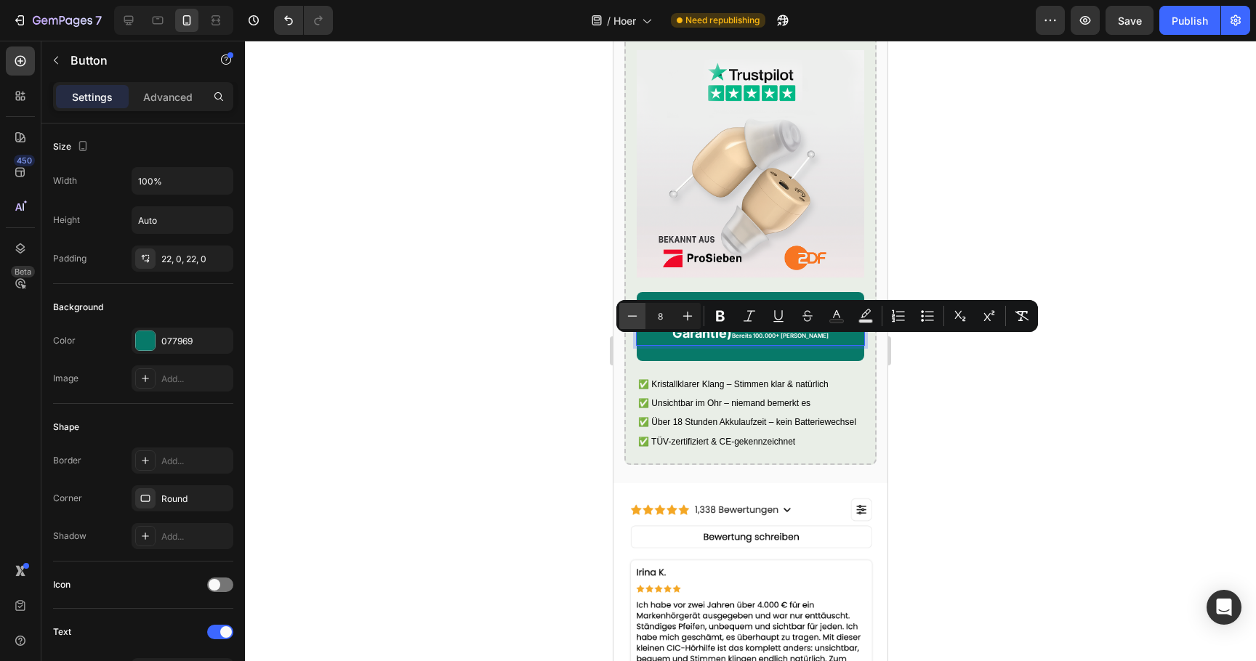
click at [640, 322] on button "Minus" at bounding box center [632, 316] width 26 height 26
click at [679, 318] on button "Plus" at bounding box center [687, 316] width 26 height 26
type input "8"
click at [757, 345] on p "Verfügbarkeit prüfen (Geld-zurück-Garantie) Bereits 100.000+ zufriedene Kunden" at bounding box center [750, 326] width 227 height 37
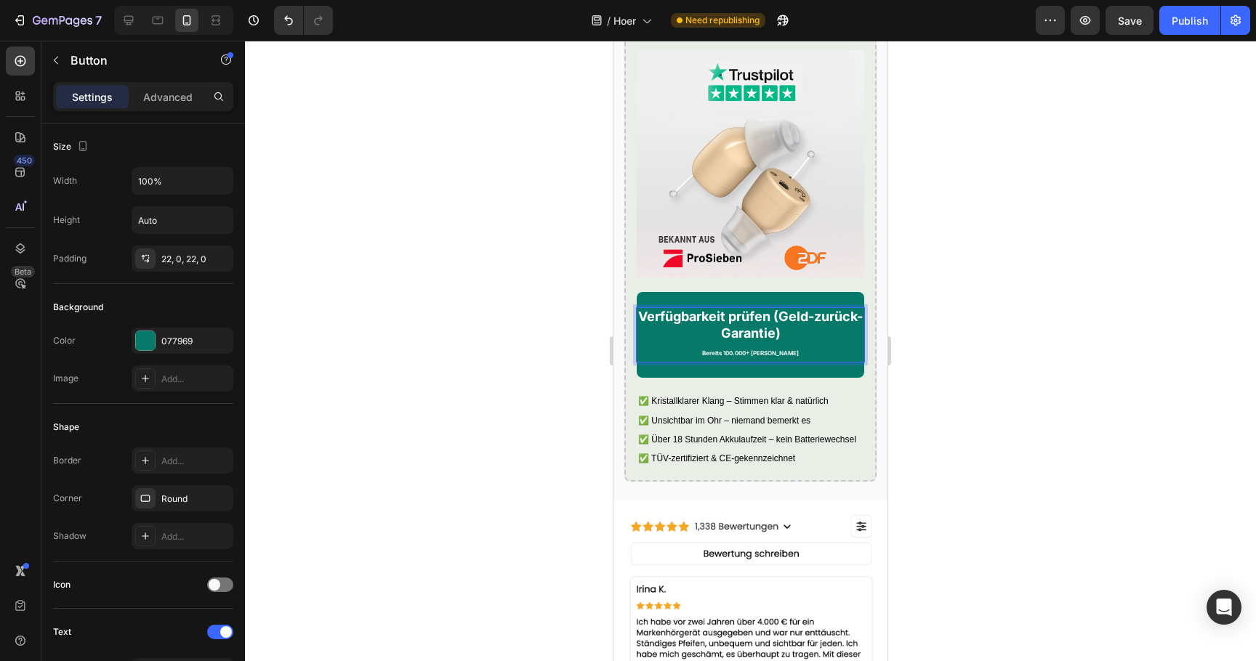
drag, startPoint x: 809, startPoint y: 364, endPoint x: 670, endPoint y: 364, distance: 138.8
click at [670, 362] on p "Verfügbarkeit prüfen (Geld-zurück-Garantie) Bereits 100.000+ zufriedene Kunden" at bounding box center [750, 335] width 227 height 54
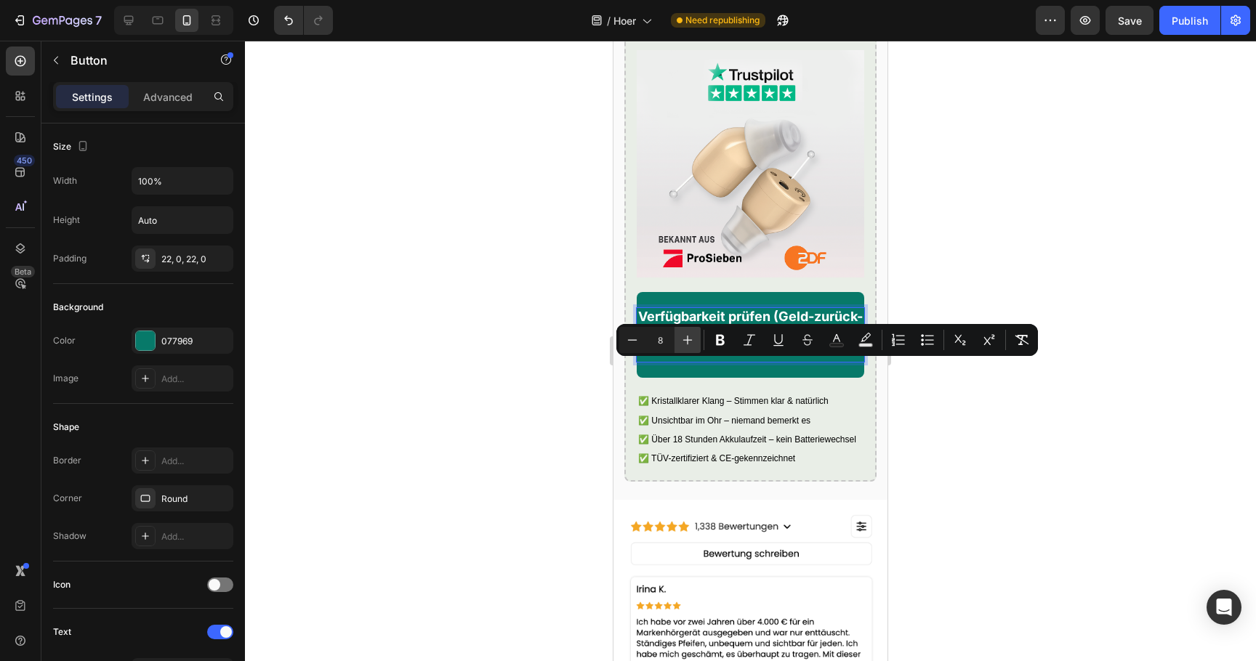
click at [684, 338] on icon "Editor contextual toolbar" at bounding box center [687, 340] width 15 height 15
type input "10"
click at [581, 344] on div at bounding box center [750, 351] width 1011 height 621
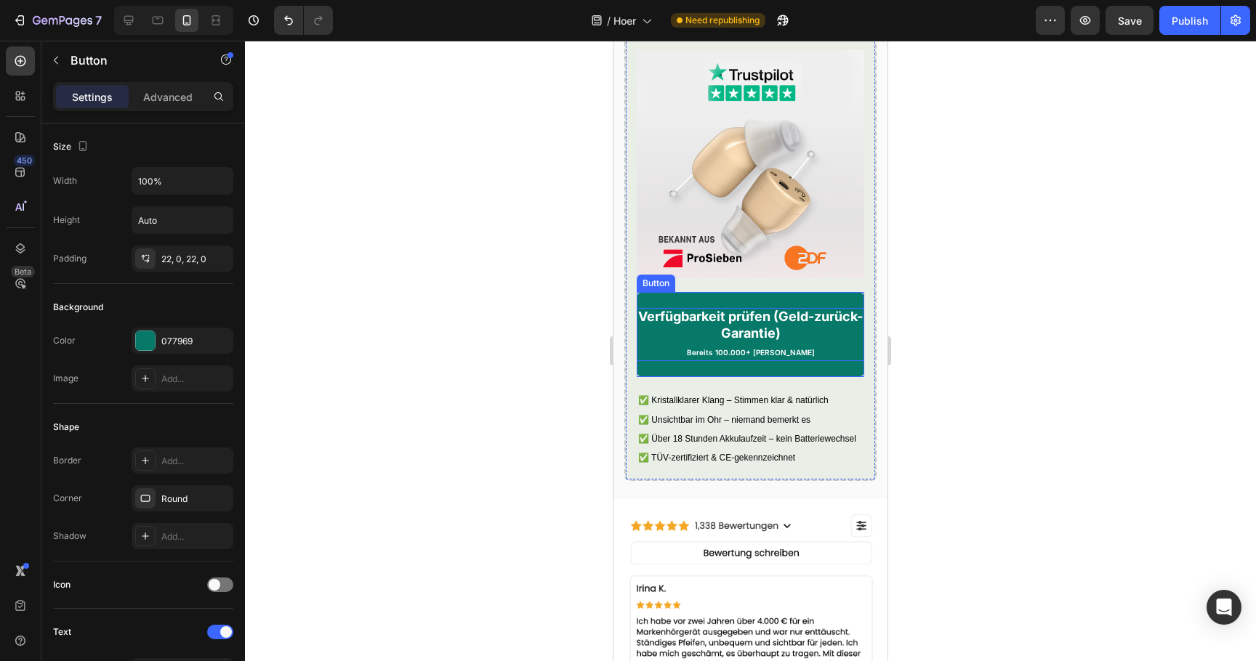
click at [741, 341] on strong "Verfügbarkeit prüfen (Geld-zurück-Garantie)" at bounding box center [750, 325] width 225 height 32
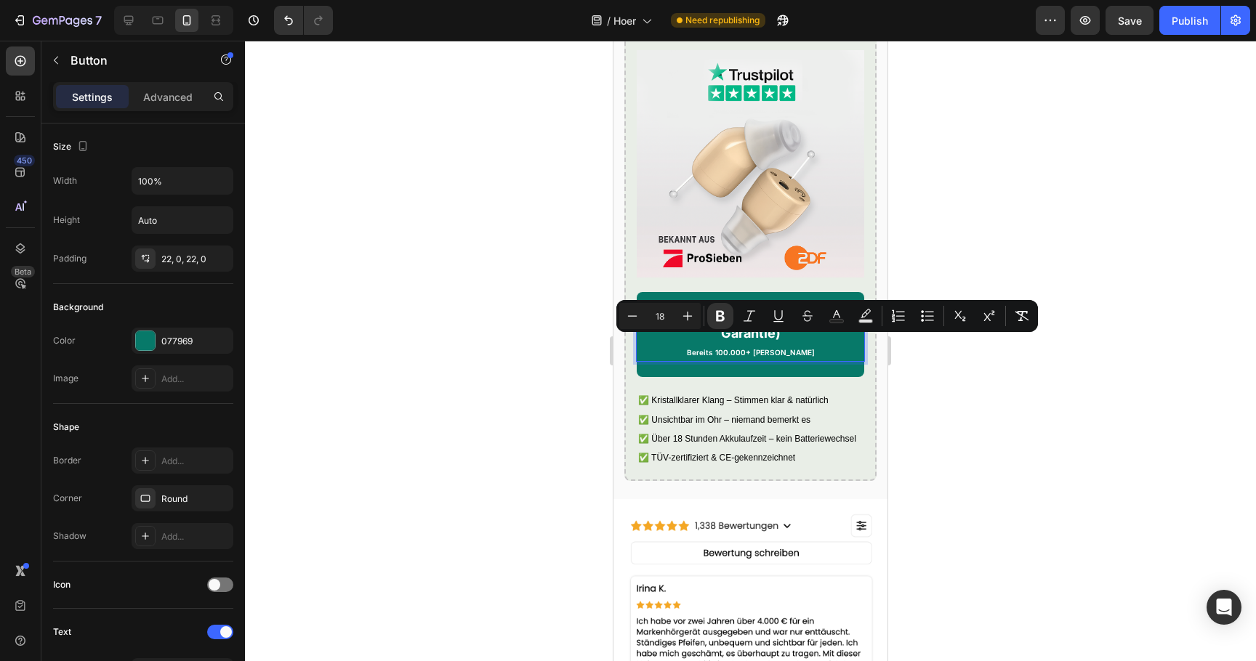
click at [763, 341] on strong "Verfügbarkeit prüfen (Geld-zurück-Garantie)" at bounding box center [750, 325] width 225 height 32
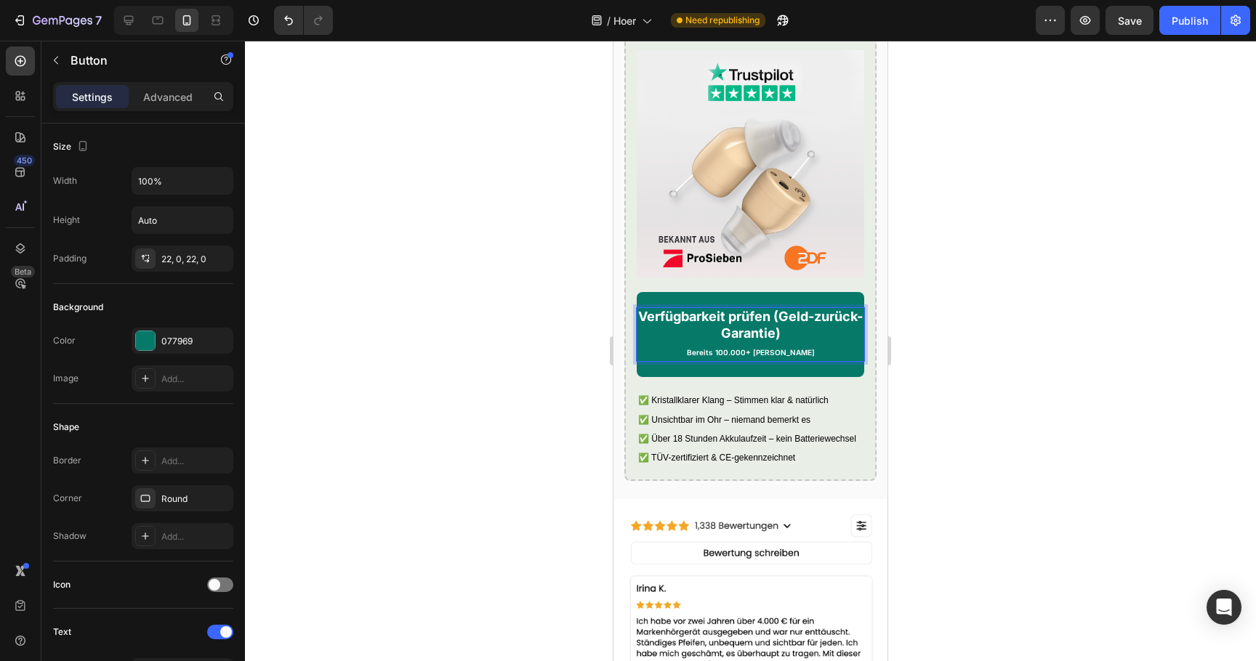
drag, startPoint x: 812, startPoint y: 344, endPoint x: 648, endPoint y: 335, distance: 163.8
click at [648, 335] on p "Verfügbarkeit prüfen (Geld-zurück-Garantie) Bereits 100.000+ zufriedene Kunden" at bounding box center [750, 334] width 227 height 53
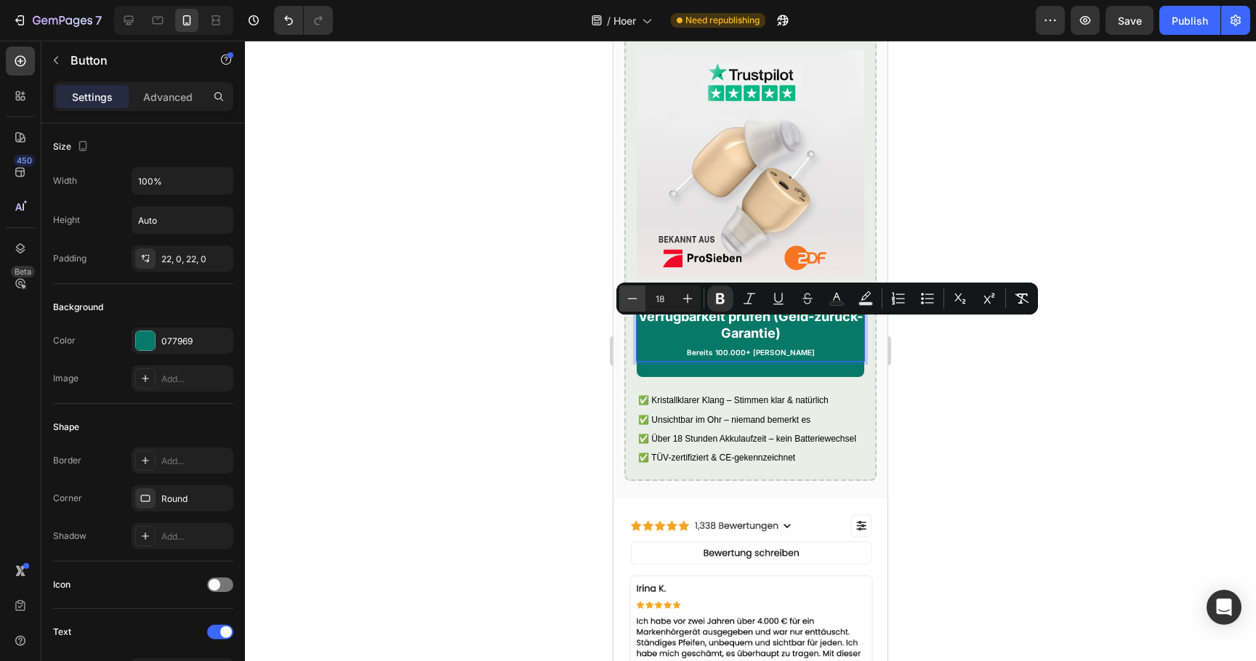
click at [640, 304] on button "Minus" at bounding box center [632, 299] width 26 height 26
type input "14"
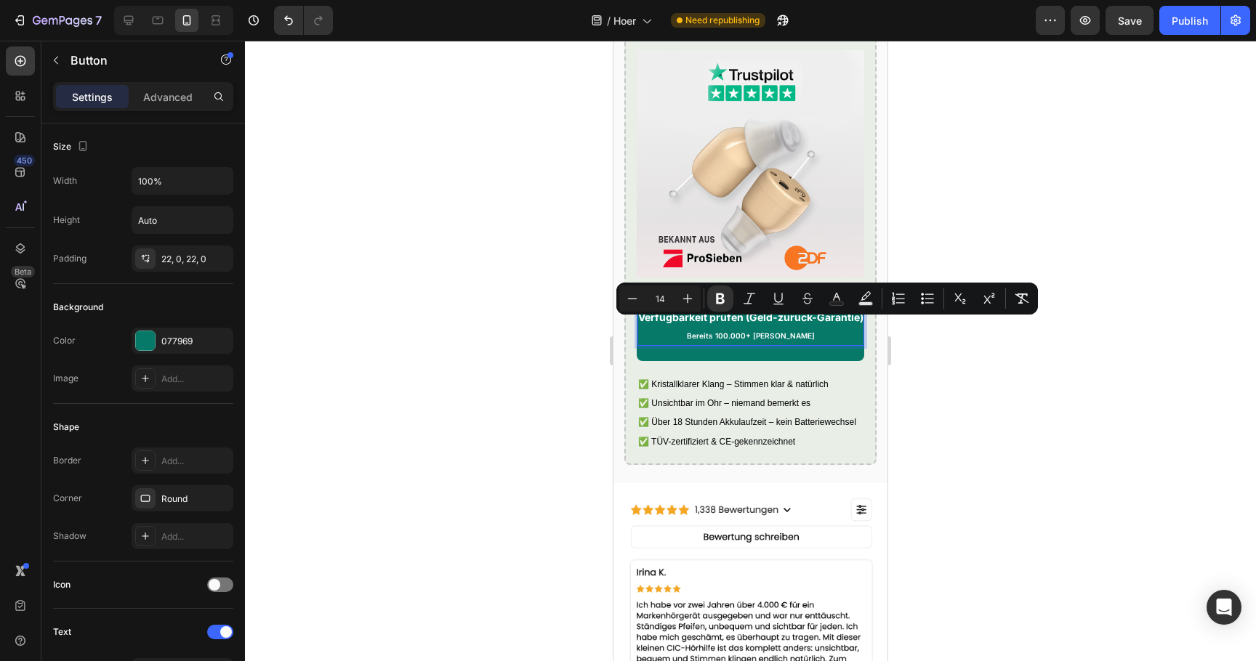
click at [579, 332] on div at bounding box center [750, 351] width 1011 height 621
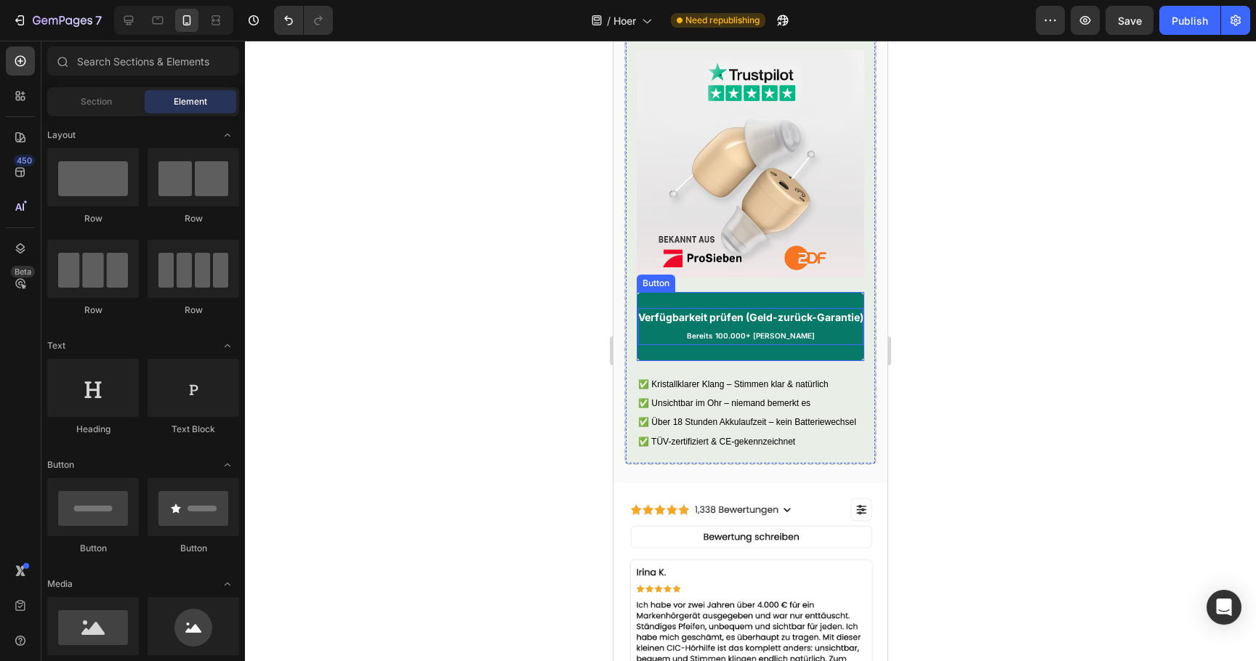
click at [752, 323] on strong "Verfügbarkeit prüfen (Geld-zurück-Garantie)" at bounding box center [750, 317] width 225 height 12
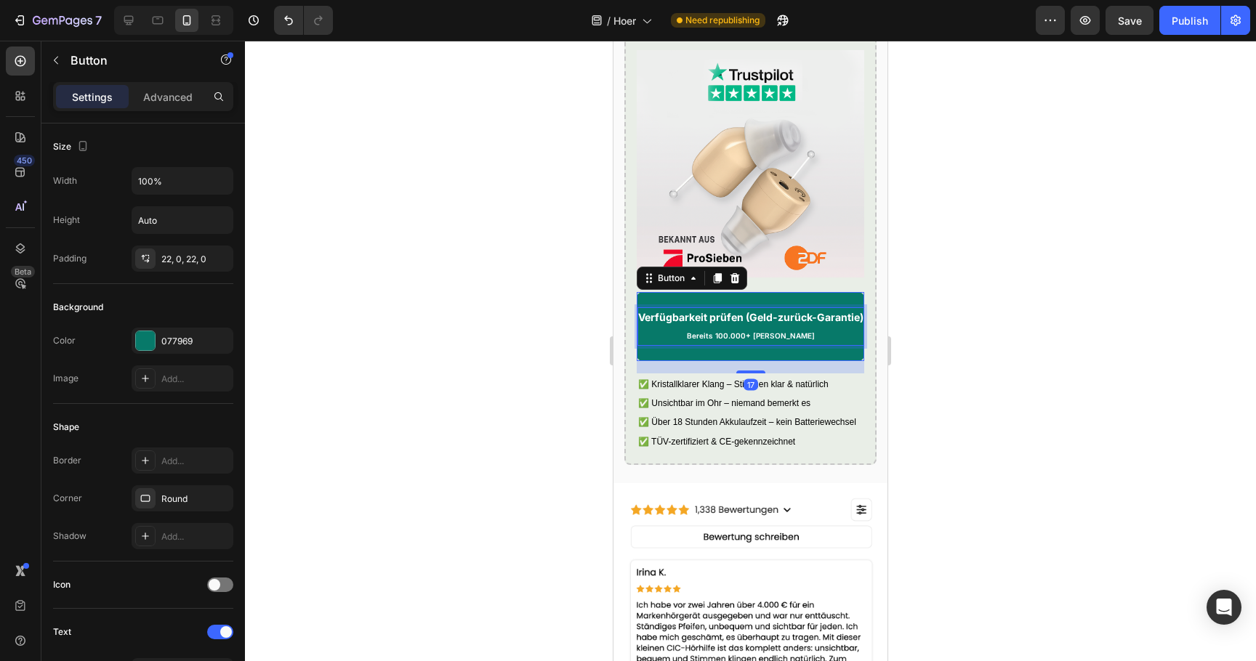
click at [752, 323] on strong "Verfügbarkeit prüfen (Geld-zurück-Garantie)" at bounding box center [750, 317] width 225 height 12
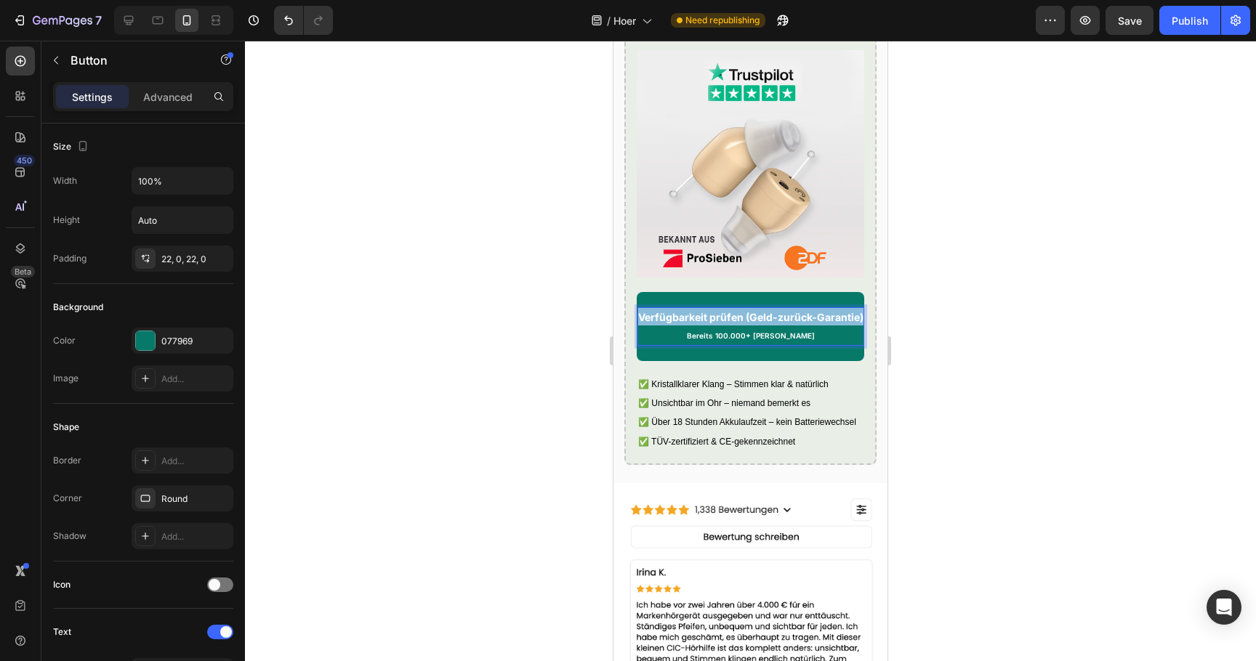
click at [752, 323] on strong "Verfügbarkeit prüfen (Geld-zurück-Garantie)" at bounding box center [750, 317] width 225 height 12
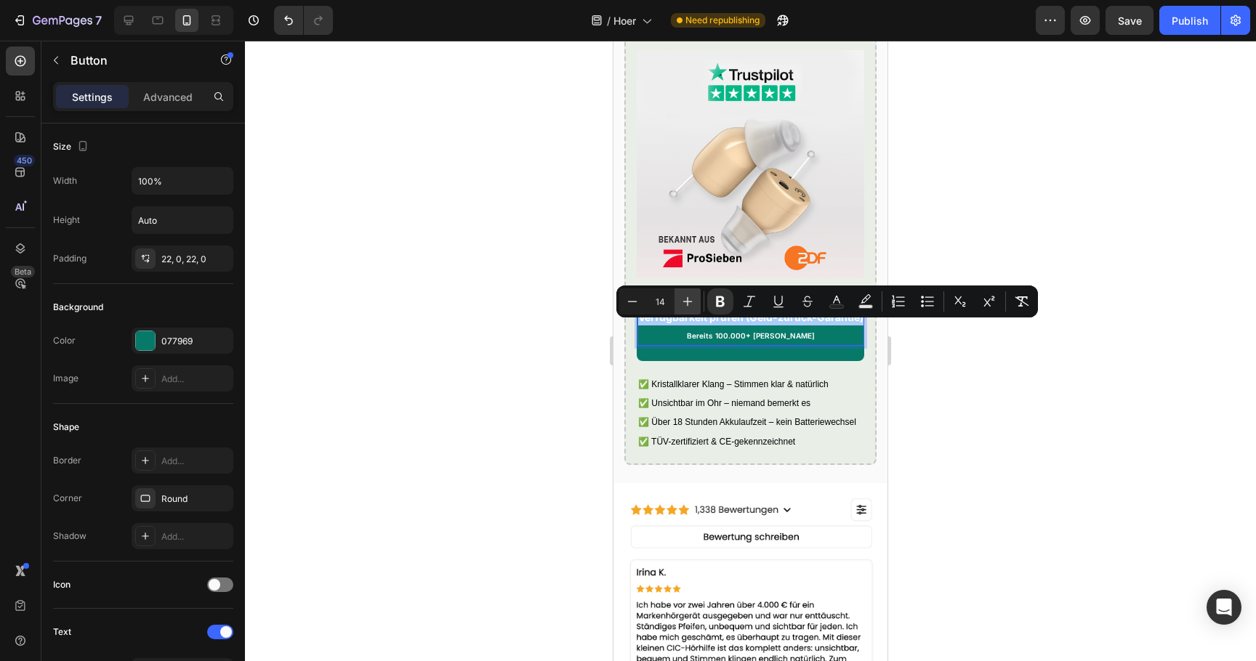
click at [680, 303] on icon "Editor contextual toolbar" at bounding box center [687, 301] width 15 height 15
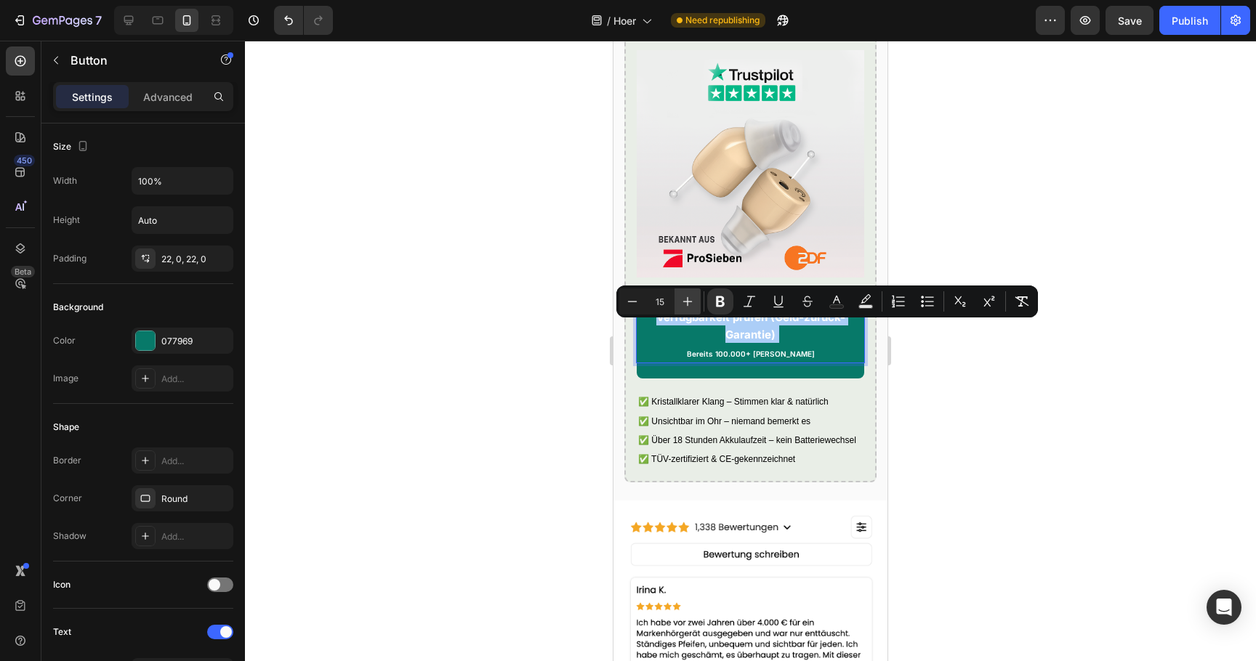
click at [680, 303] on icon "Editor contextual toolbar" at bounding box center [687, 301] width 15 height 15
type input "17"
click at [552, 382] on div at bounding box center [750, 351] width 1011 height 621
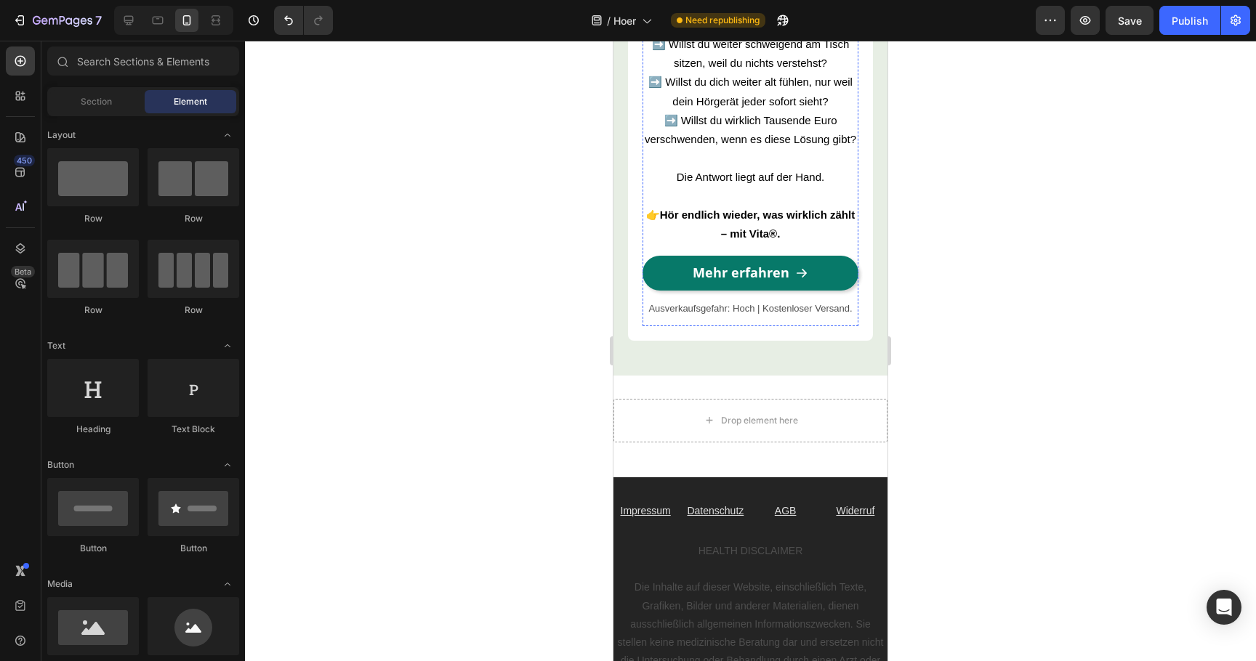
scroll to position [5586, 0]
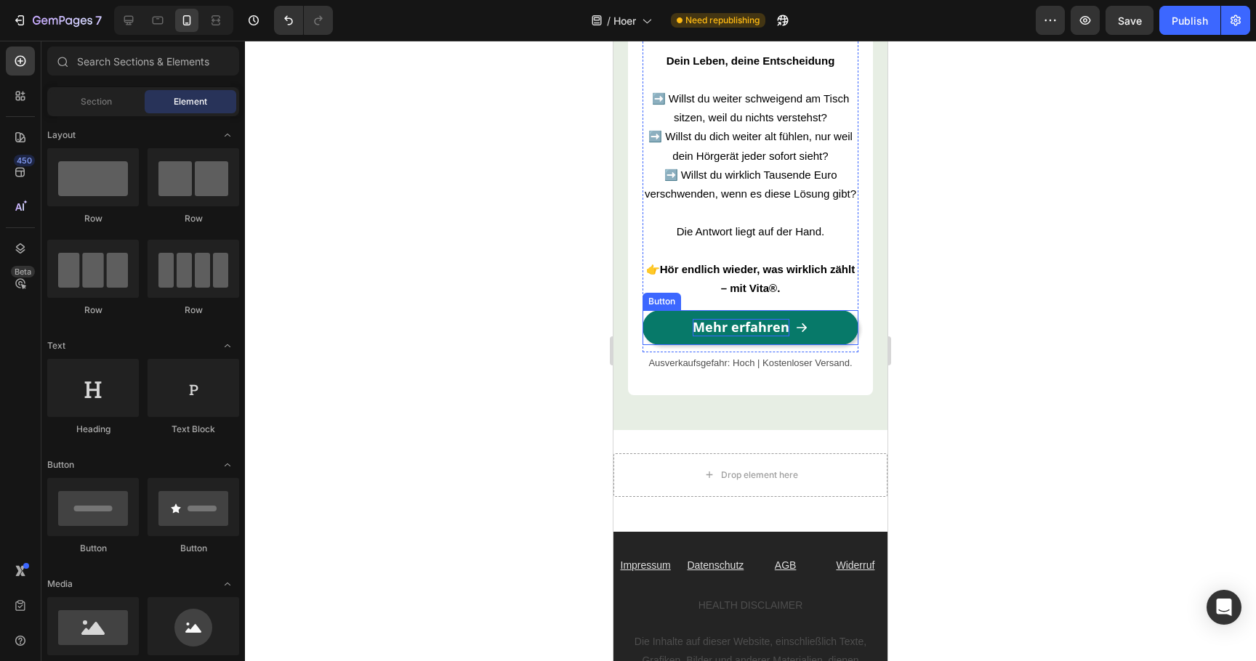
click at [727, 319] on strong "Mehr erfahren" at bounding box center [741, 326] width 97 height 17
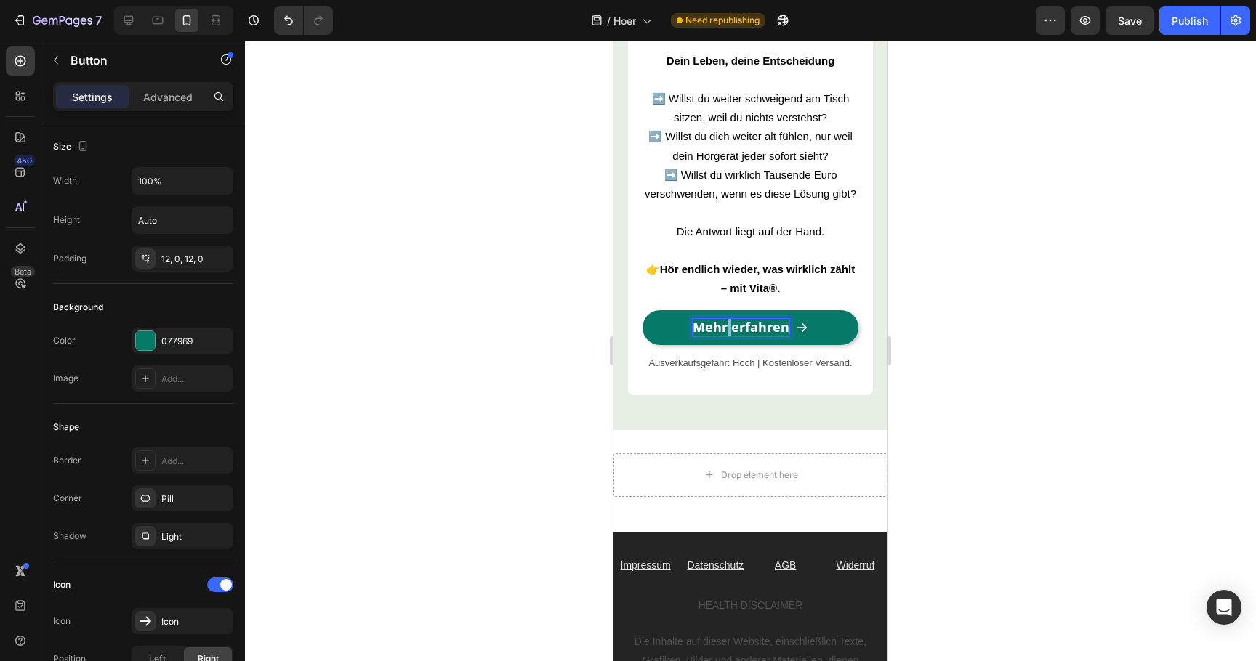
click at [727, 319] on strong "Mehr erfahren" at bounding box center [741, 326] width 97 height 17
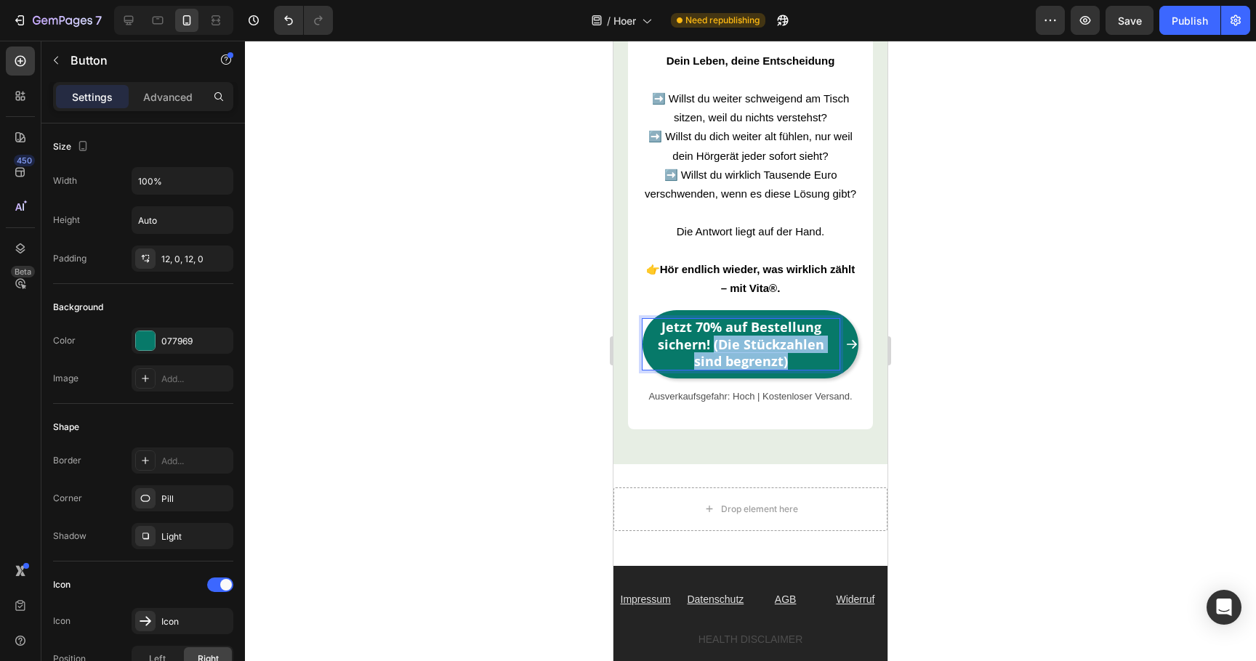
drag, startPoint x: 699, startPoint y: 337, endPoint x: 823, endPoint y: 357, distance: 125.8
click at [823, 357] on p "Jetzt 70% auf Bestellung sichern! (Die Stückzahlen sind begrenzt)" at bounding box center [740, 344] width 197 height 51
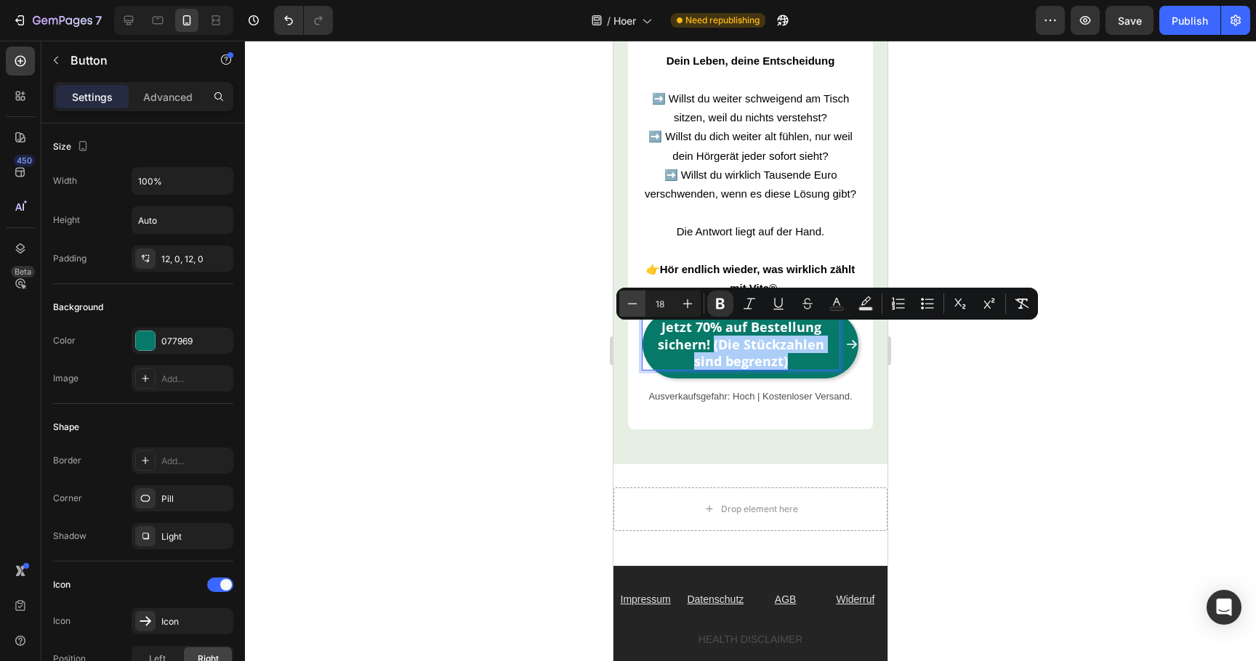
click at [635, 304] on icon "Editor contextual toolbar" at bounding box center [632, 303] width 9 height 1
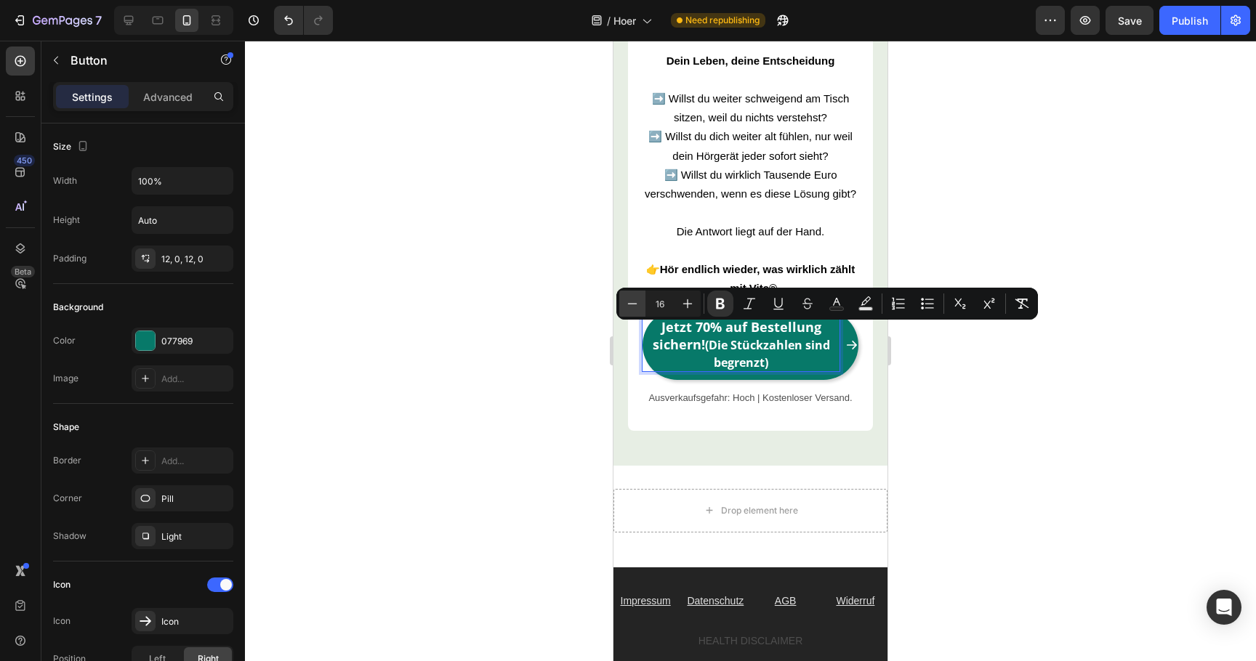
click at [635, 304] on icon "Editor contextual toolbar" at bounding box center [632, 303] width 9 height 1
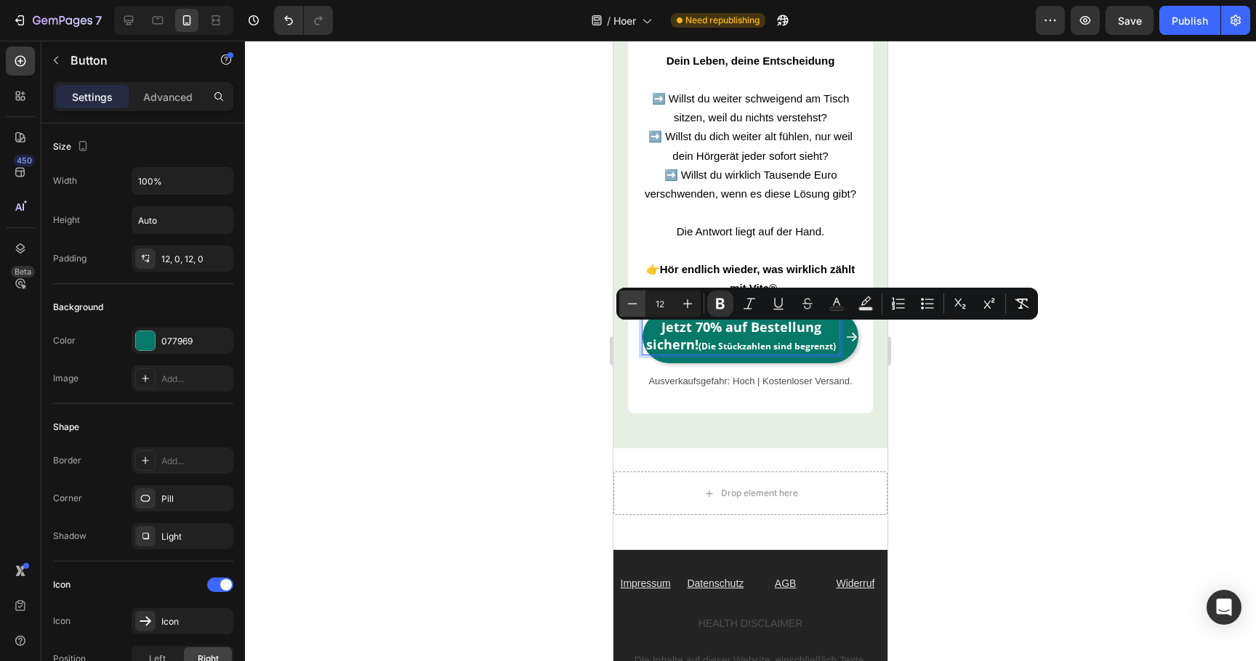
click at [635, 304] on icon "Editor contextual toolbar" at bounding box center [632, 303] width 9 height 1
type input "11"
click at [717, 310] on icon "Editor contextual toolbar" at bounding box center [720, 304] width 15 height 15
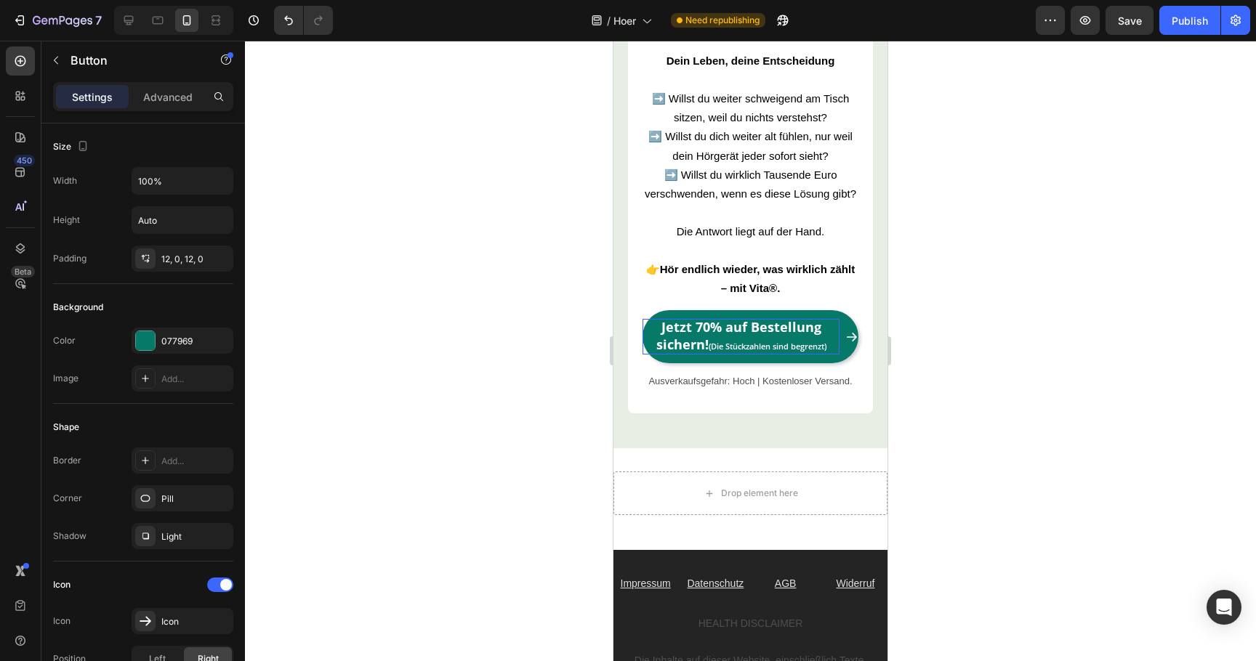
click at [706, 337] on strong "Jetzt 70% auf Bestellung sichern!" at bounding box center [738, 335] width 165 height 34
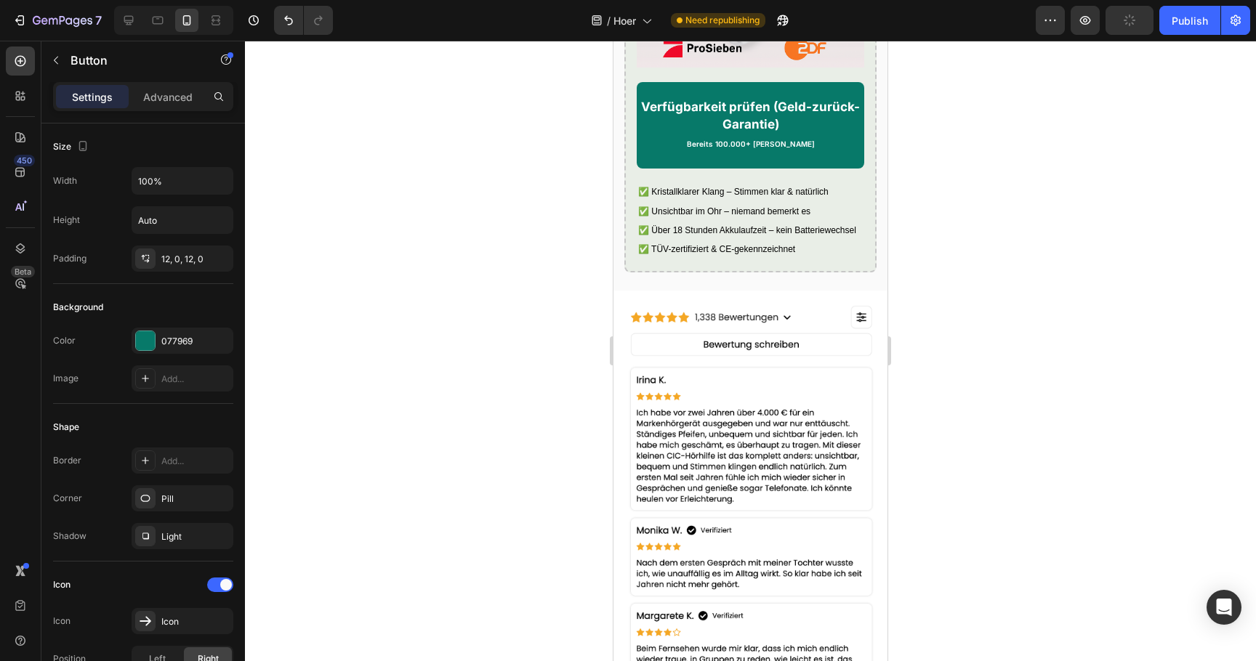
scroll to position [3969, 0]
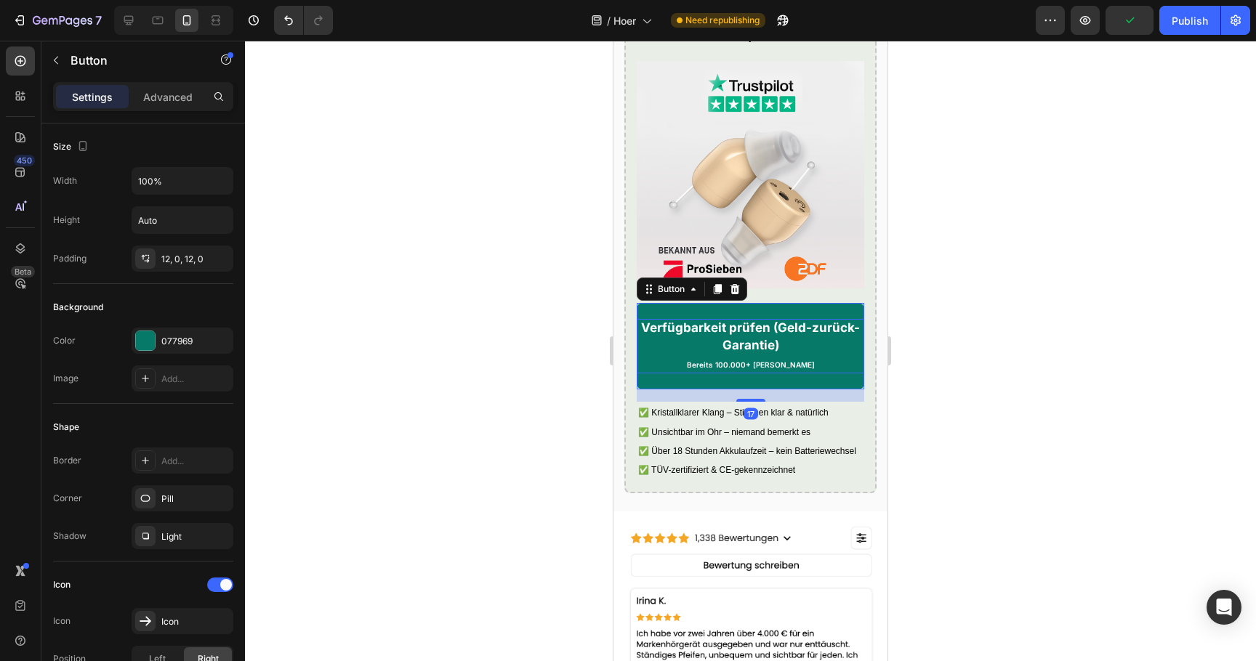
click at [717, 369] on span "Bereits 100.000+ [PERSON_NAME]" at bounding box center [751, 364] width 128 height 9
click at [711, 369] on span "Bereits 100.000+ [PERSON_NAME]" at bounding box center [751, 364] width 128 height 9
drag, startPoint x: 680, startPoint y: 376, endPoint x: 802, endPoint y: 376, distance: 122.1
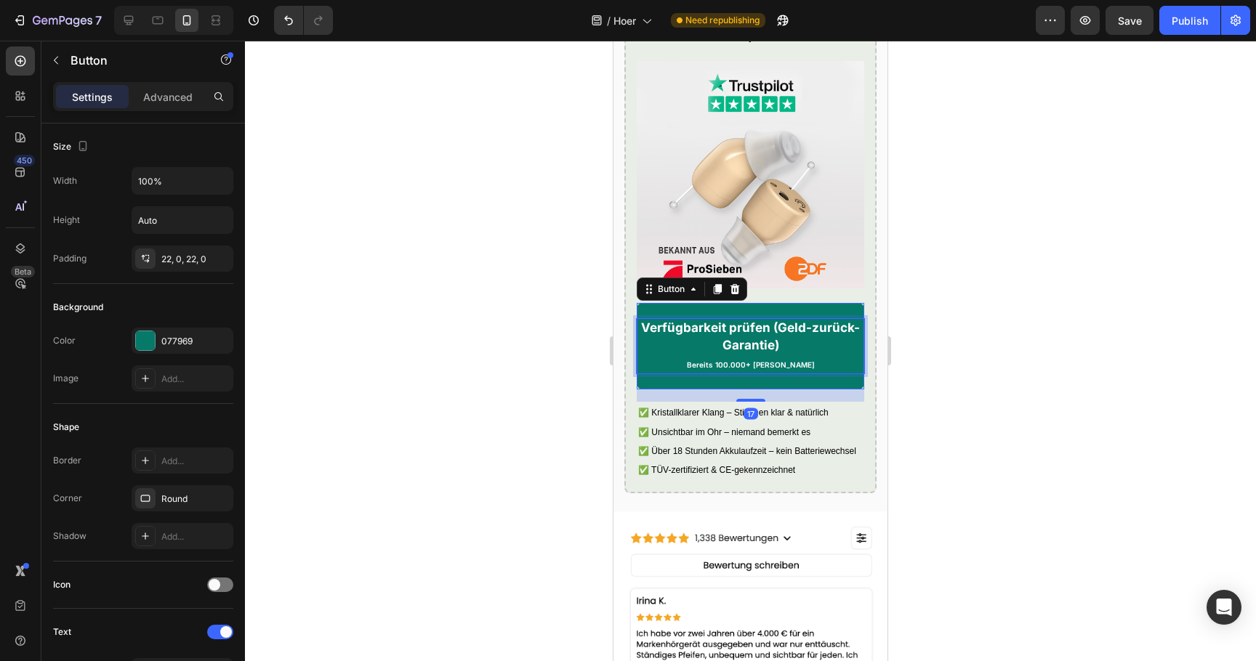
click at [802, 374] on p "Verfügbarkeit prüfen (Geld-zurück-Garantie) Bereits 100.000+ zufriedene Kunden" at bounding box center [750, 346] width 227 height 55
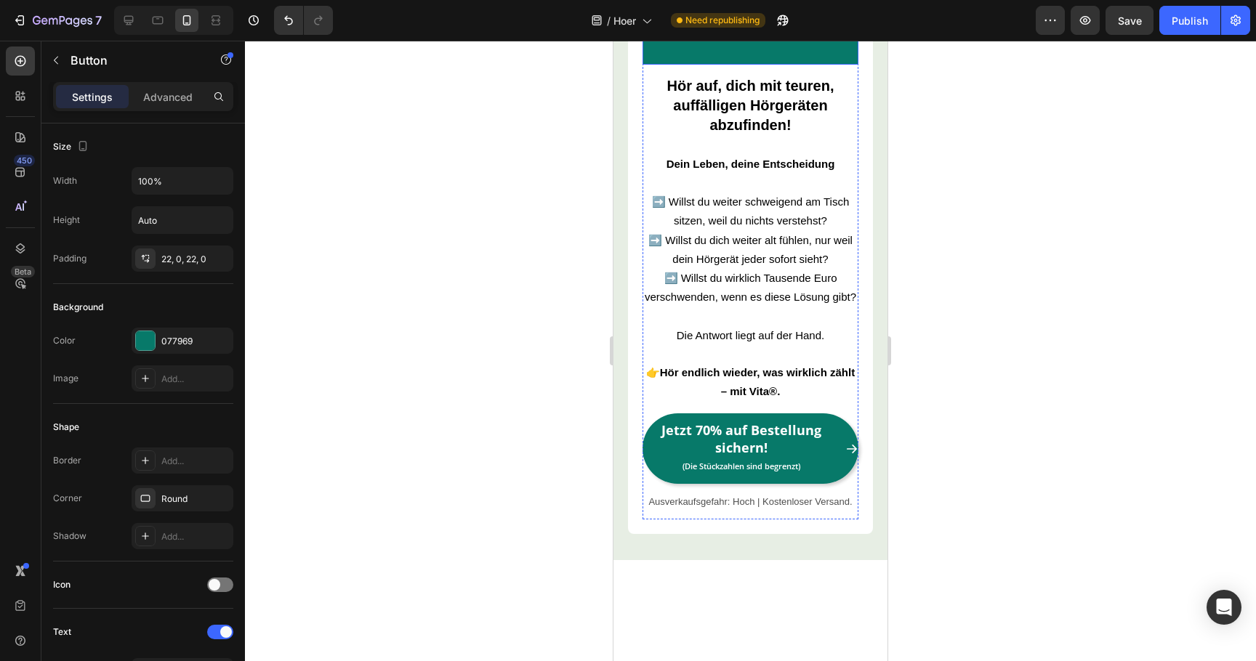
scroll to position [5606, 0]
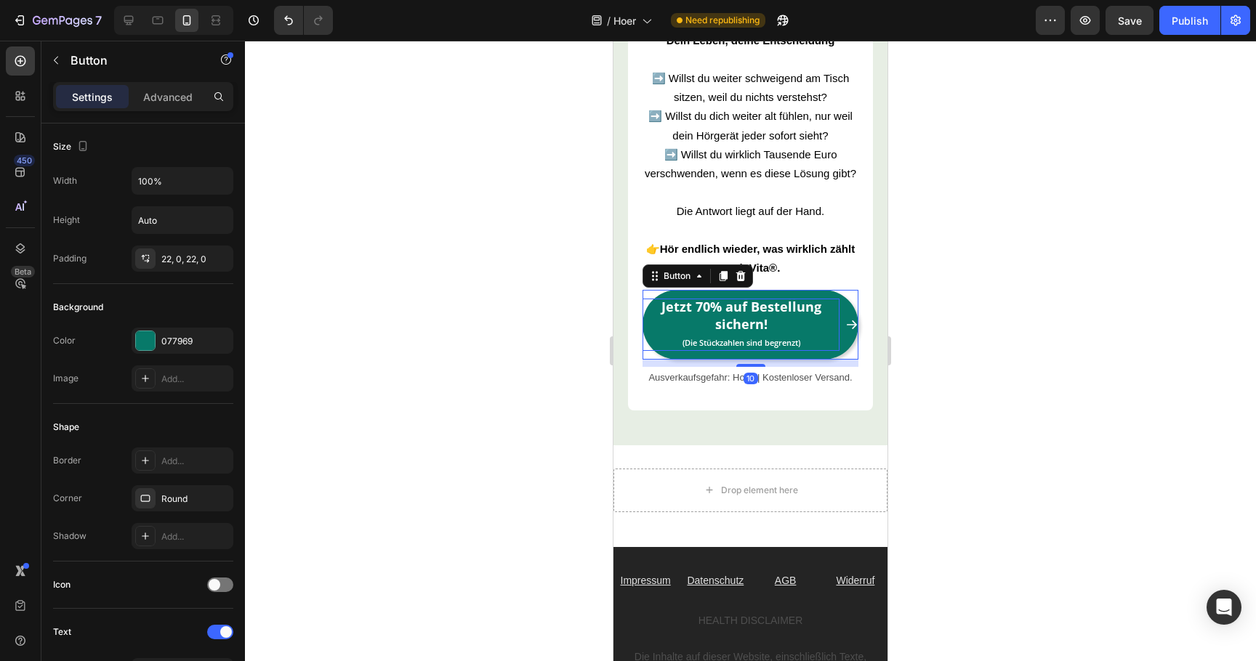
click at [730, 337] on span "(Die Stückzahlen sind begrenzt)" at bounding box center [741, 342] width 118 height 11
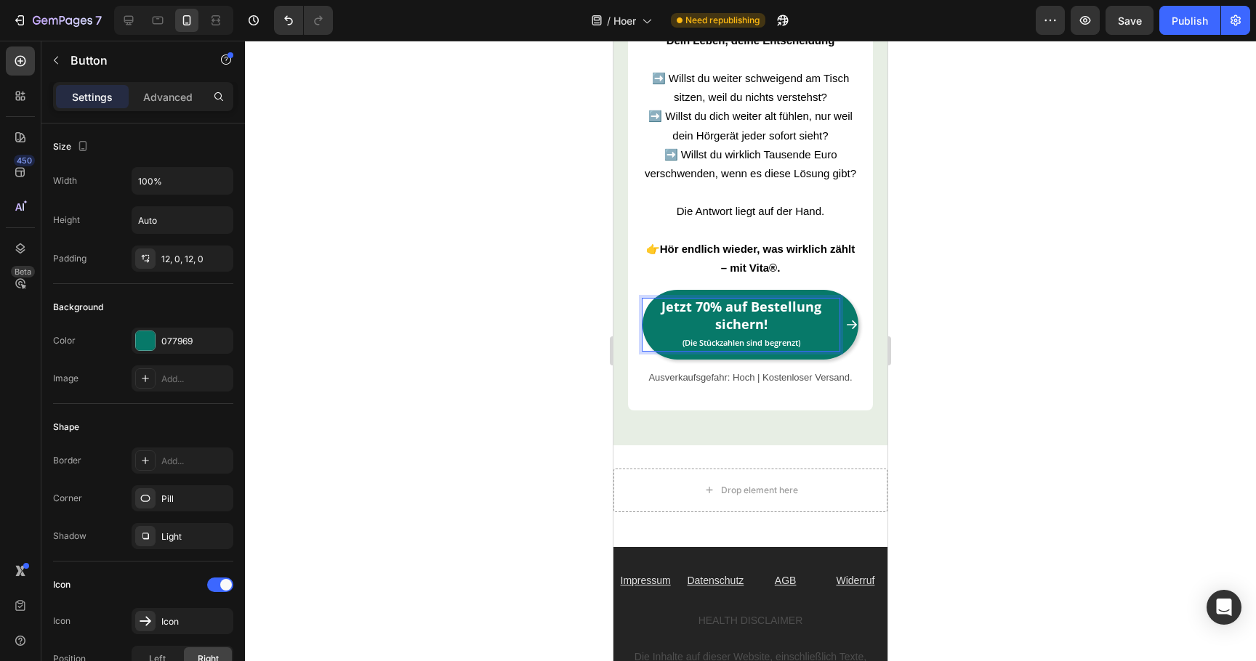
click at [730, 337] on span "(Die Stückzahlen sind begrenzt)" at bounding box center [741, 342] width 118 height 11
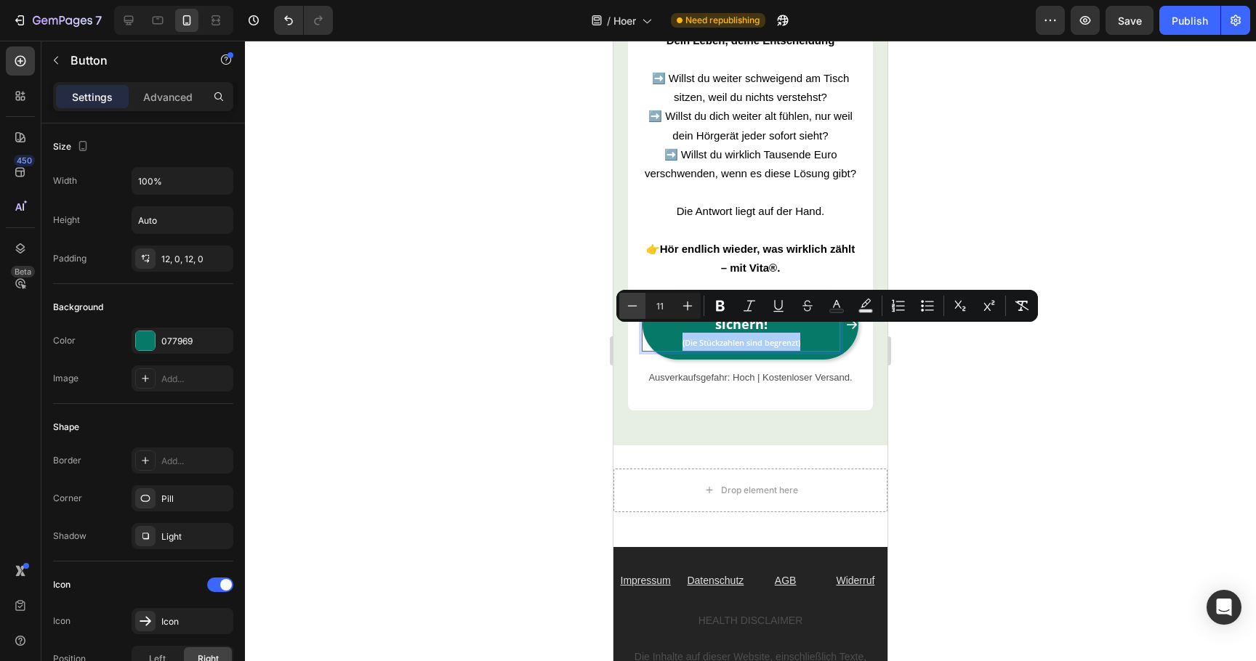
click at [632, 303] on icon "Editor contextual toolbar" at bounding box center [632, 306] width 15 height 15
type input "10"
click at [582, 323] on div at bounding box center [750, 351] width 1011 height 621
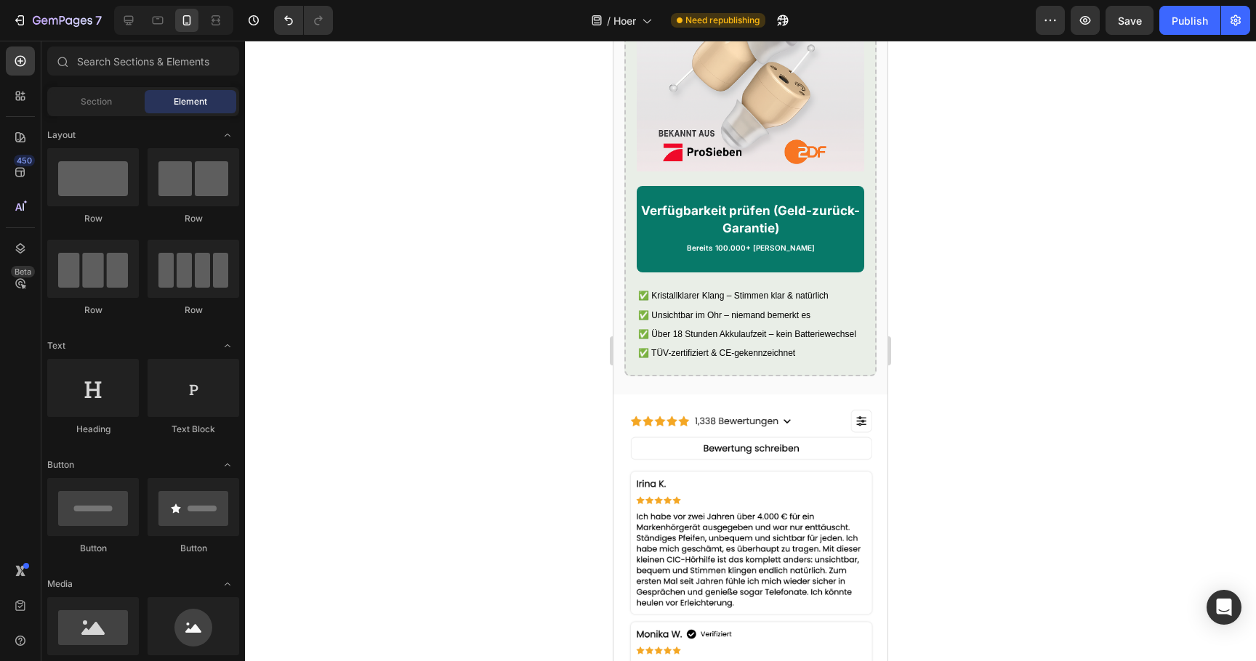
scroll to position [3965, 0]
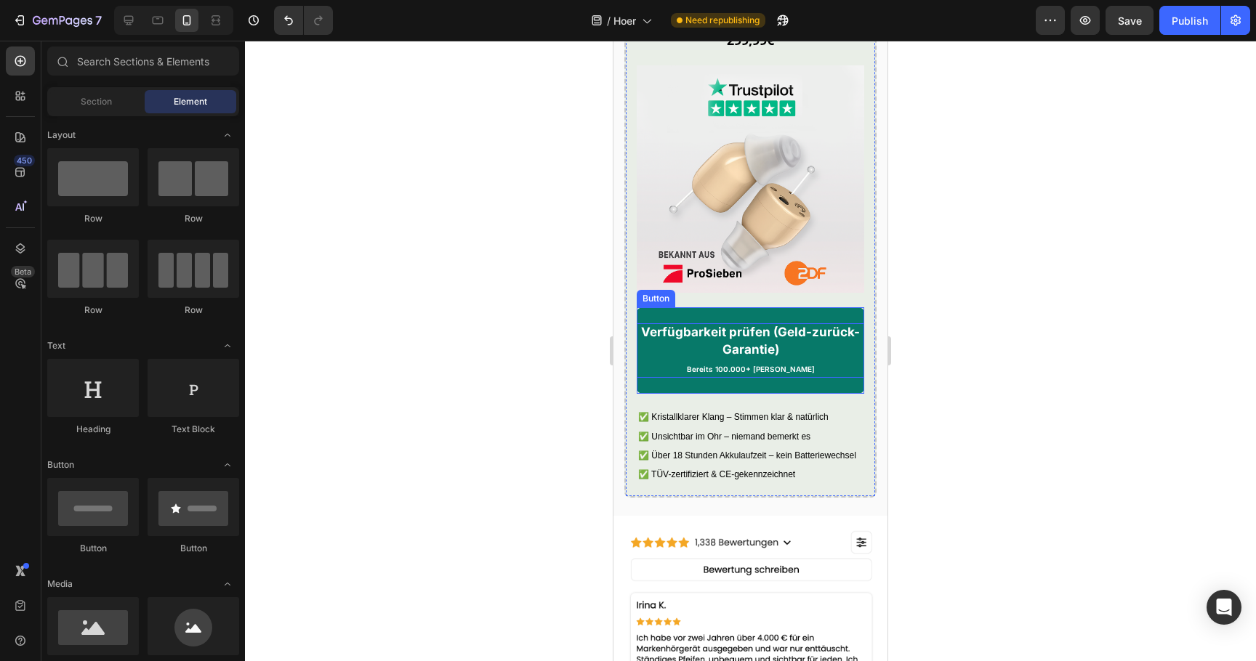
click at [694, 339] on strong "Verfügbarkeit prüfen (Geld-zurück-Garantie)" at bounding box center [750, 341] width 219 height 32
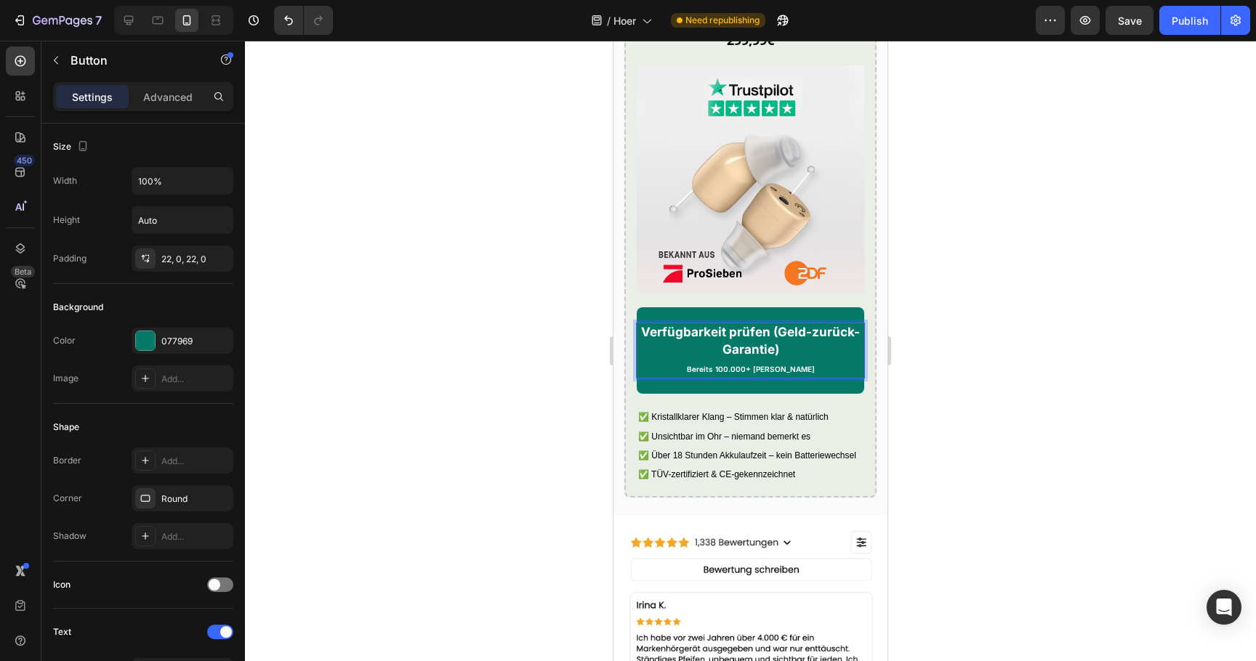
click at [694, 339] on strong "Verfügbarkeit prüfen (Geld-zurück-Garantie)" at bounding box center [750, 341] width 219 height 32
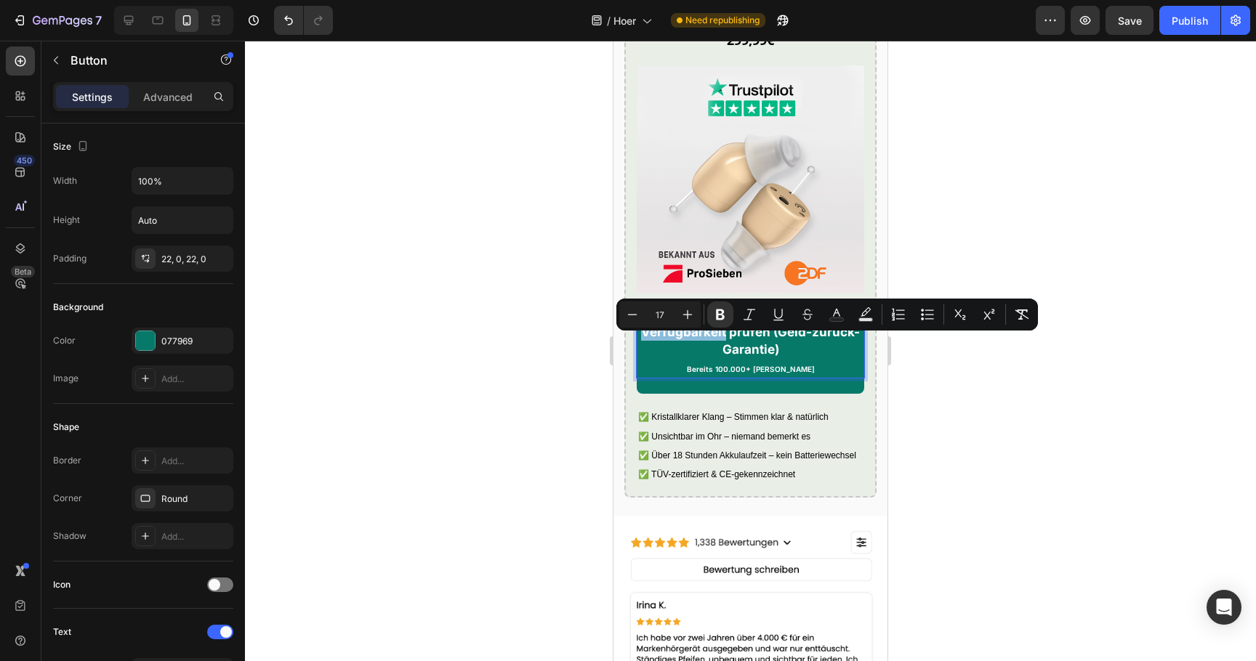
click at [694, 339] on strong "Verfügbarkeit prüfen (Geld-zurück-Garantie)" at bounding box center [750, 341] width 219 height 32
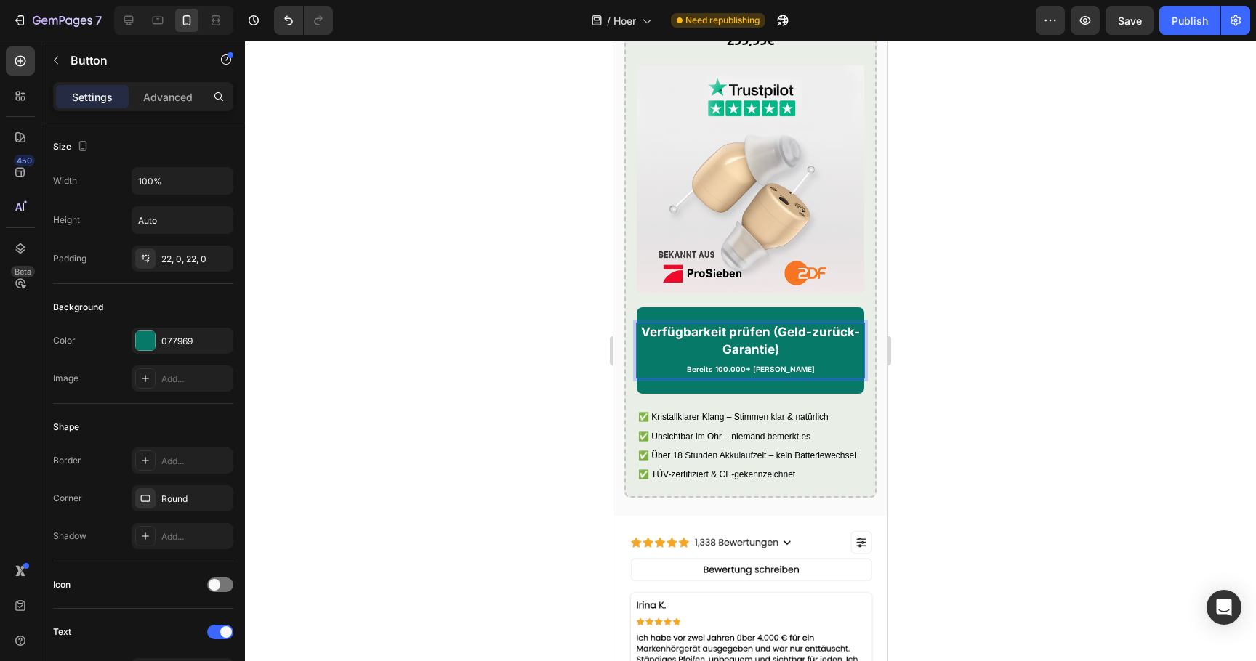
click at [694, 339] on strong "Verfügbarkeit prüfen (Geld-zurück-Garantie)" at bounding box center [750, 341] width 219 height 32
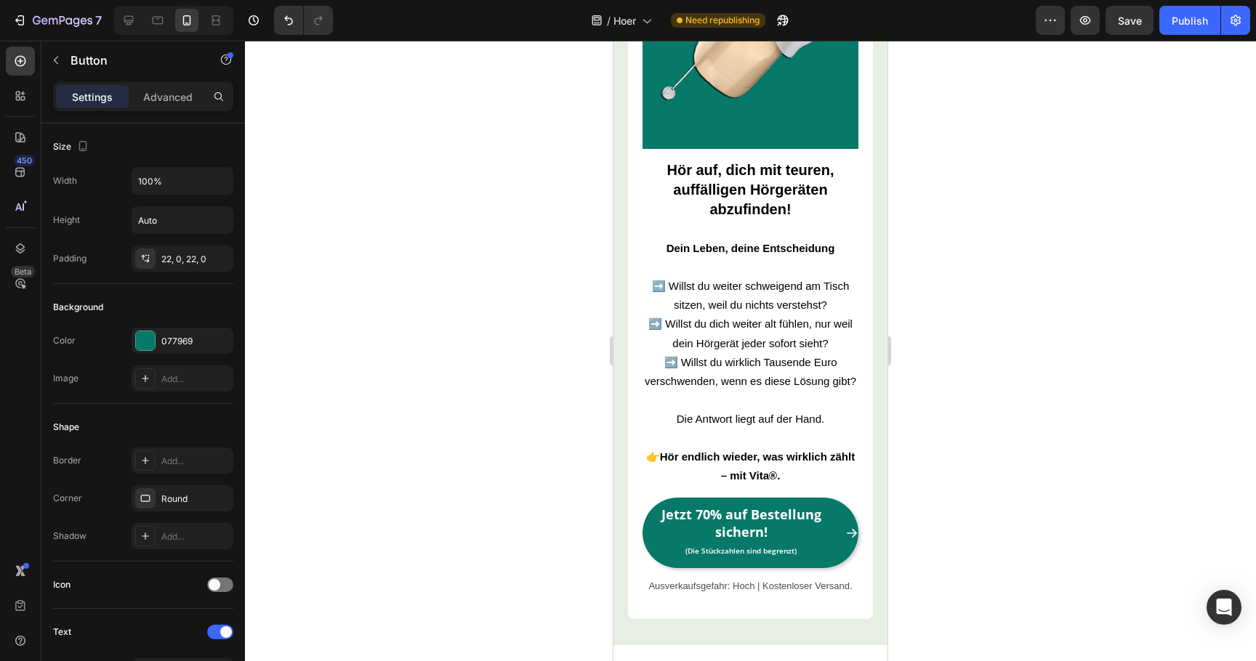
scroll to position [5612, 0]
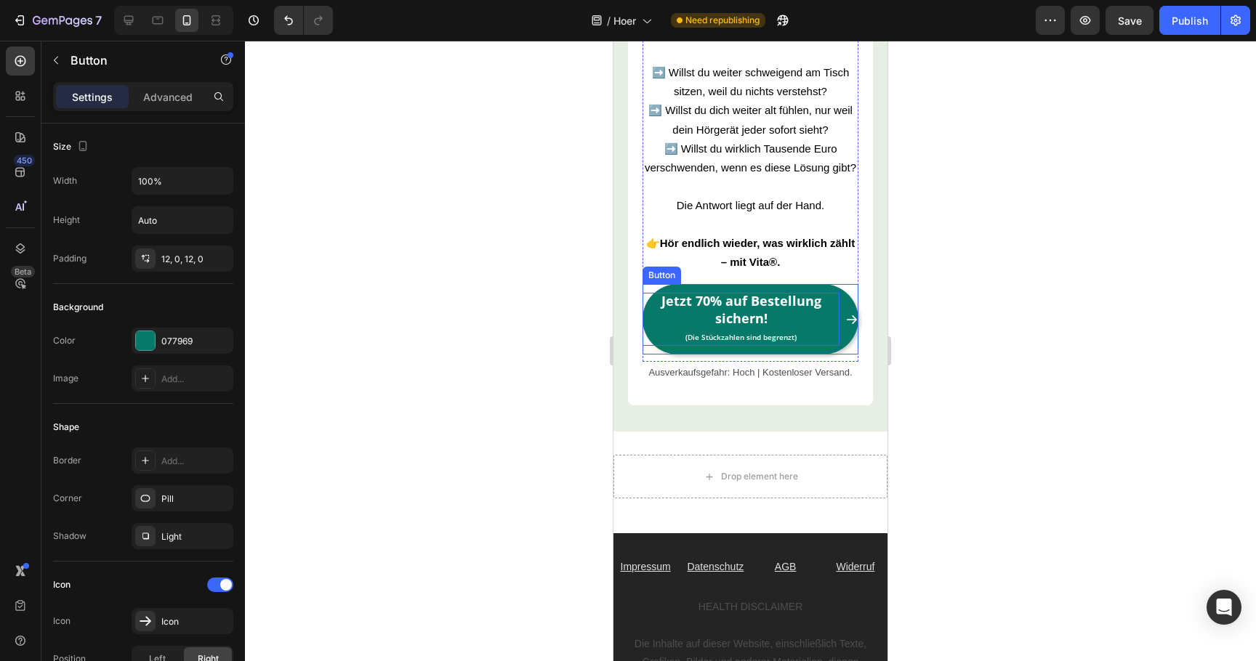
click at [711, 297] on strong "Jetzt 70% auf Bestellung sichern!" at bounding box center [741, 309] width 160 height 34
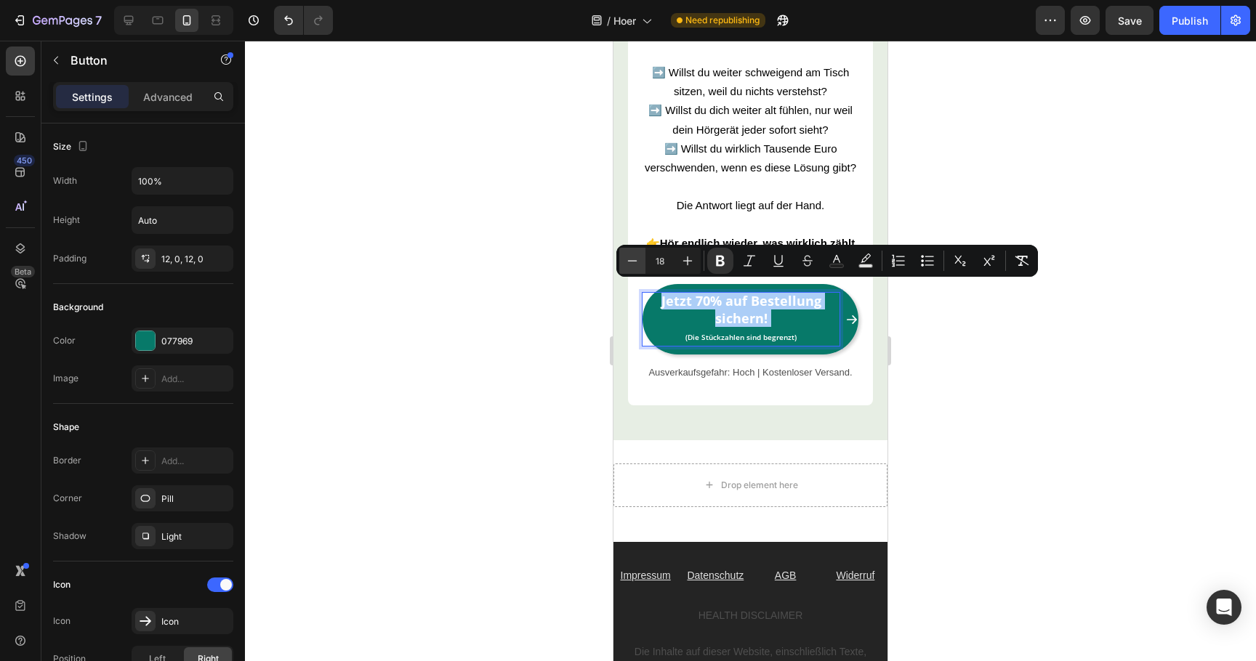
click at [624, 254] on button "Minus" at bounding box center [632, 261] width 26 height 26
type input "17"
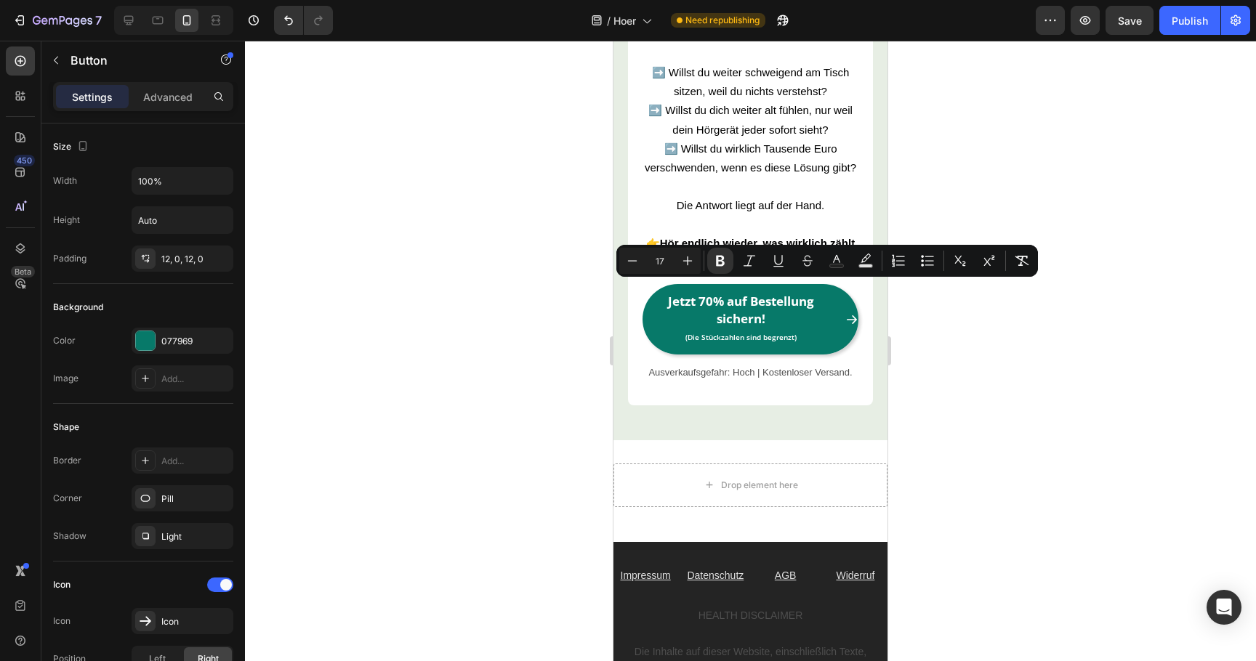
click at [584, 294] on div at bounding box center [750, 351] width 1011 height 621
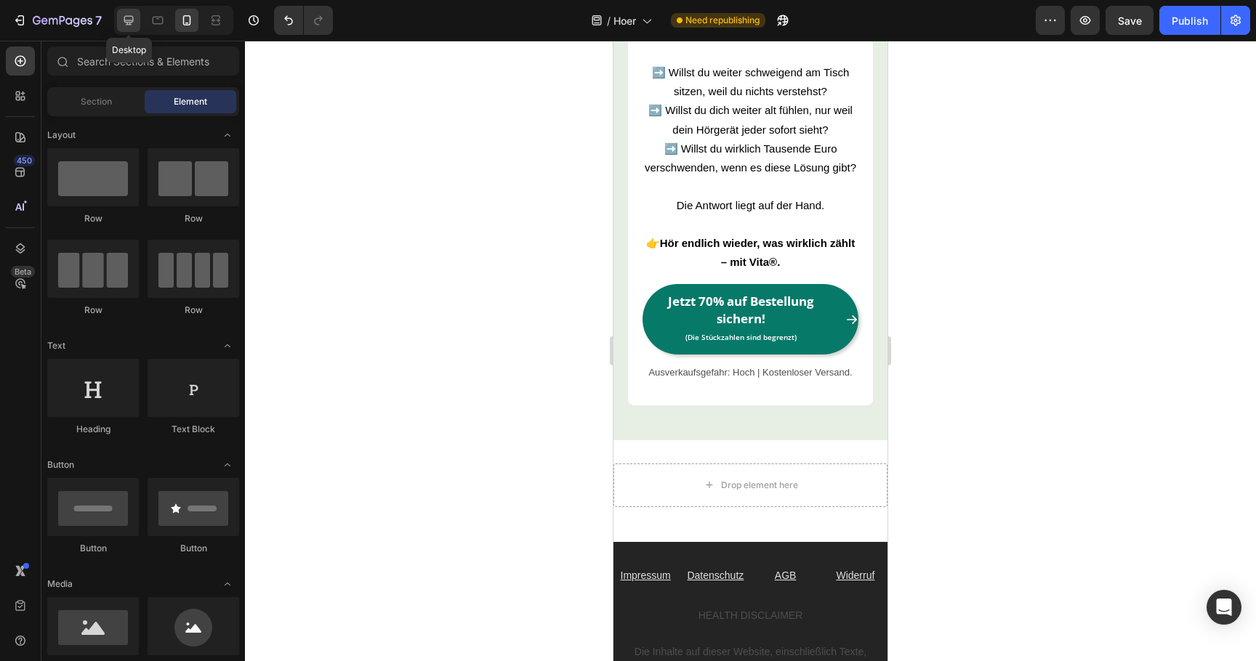
click at [134, 17] on icon at bounding box center [128, 20] width 15 height 15
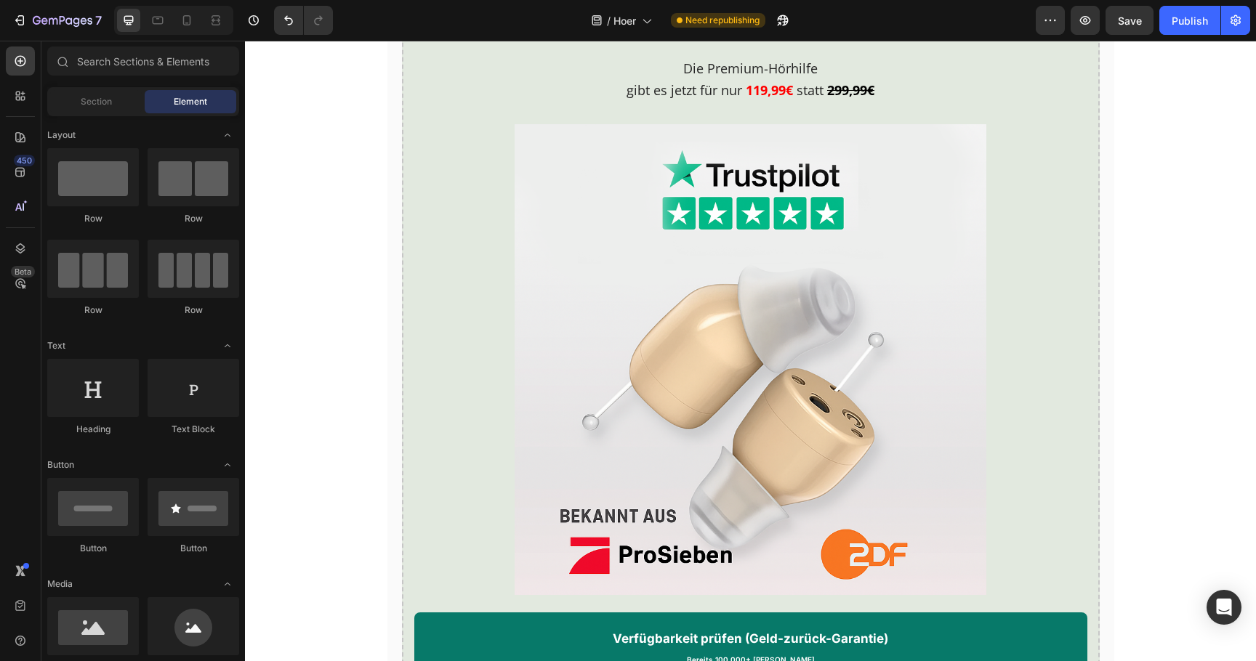
scroll to position [2483, 0]
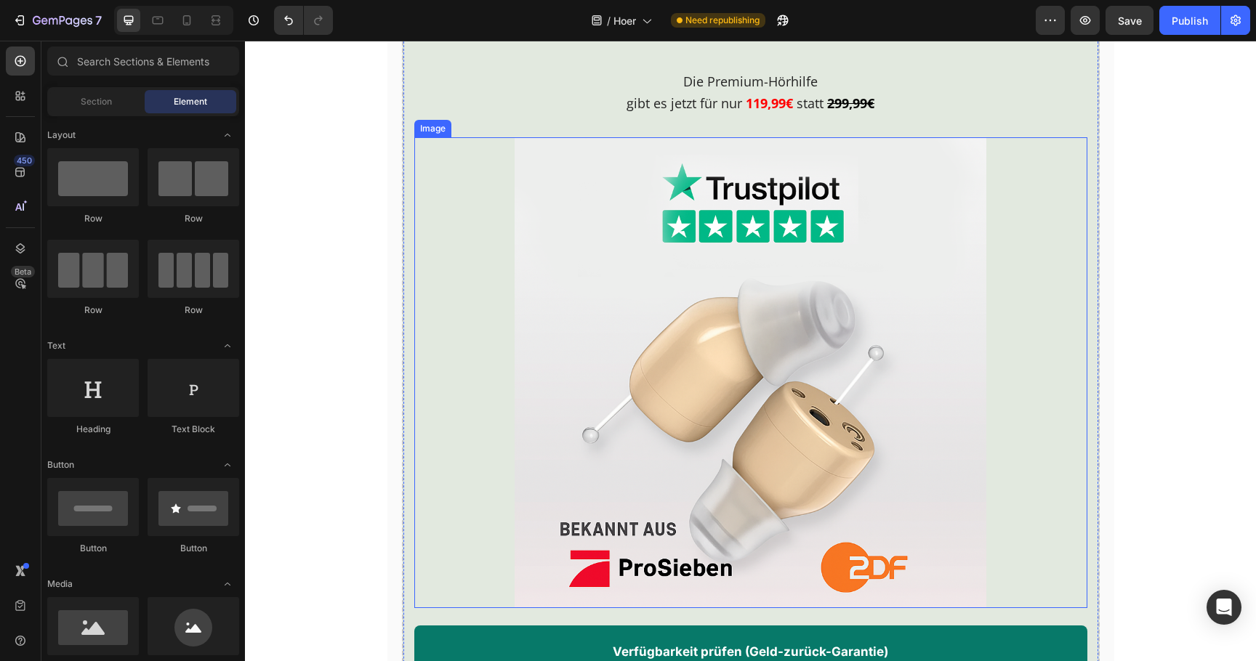
click at [632, 251] on img at bounding box center [750, 372] width 471 height 471
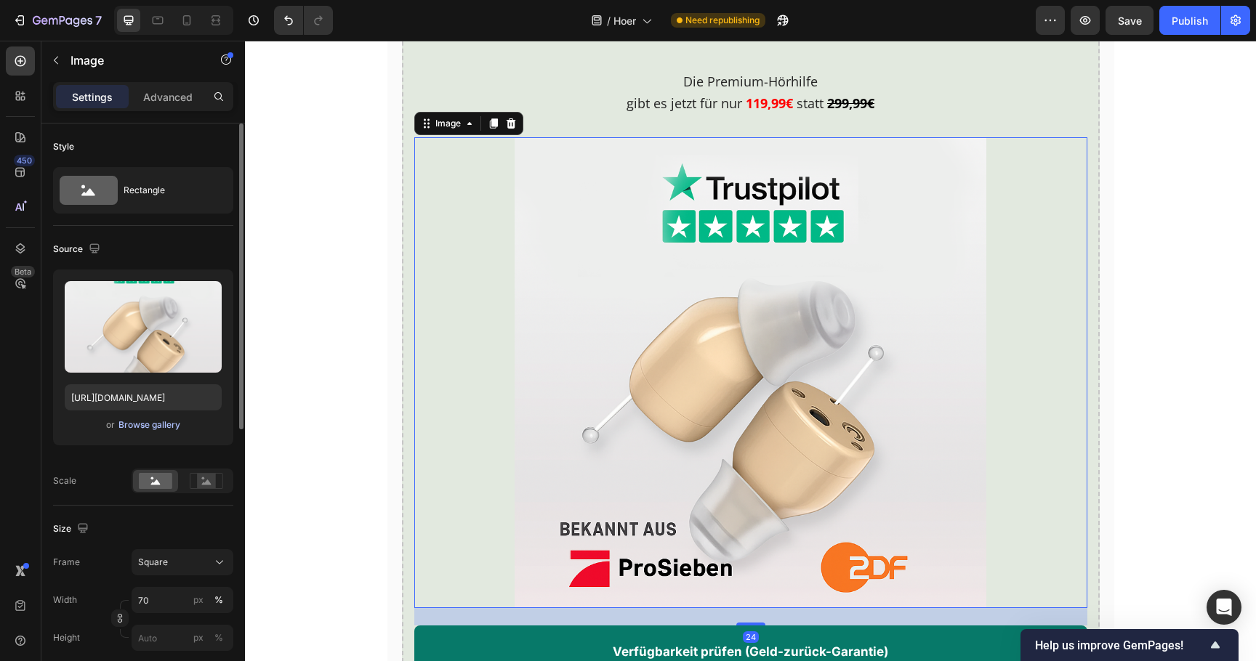
click at [172, 421] on div "Browse gallery" at bounding box center [149, 425] width 62 height 13
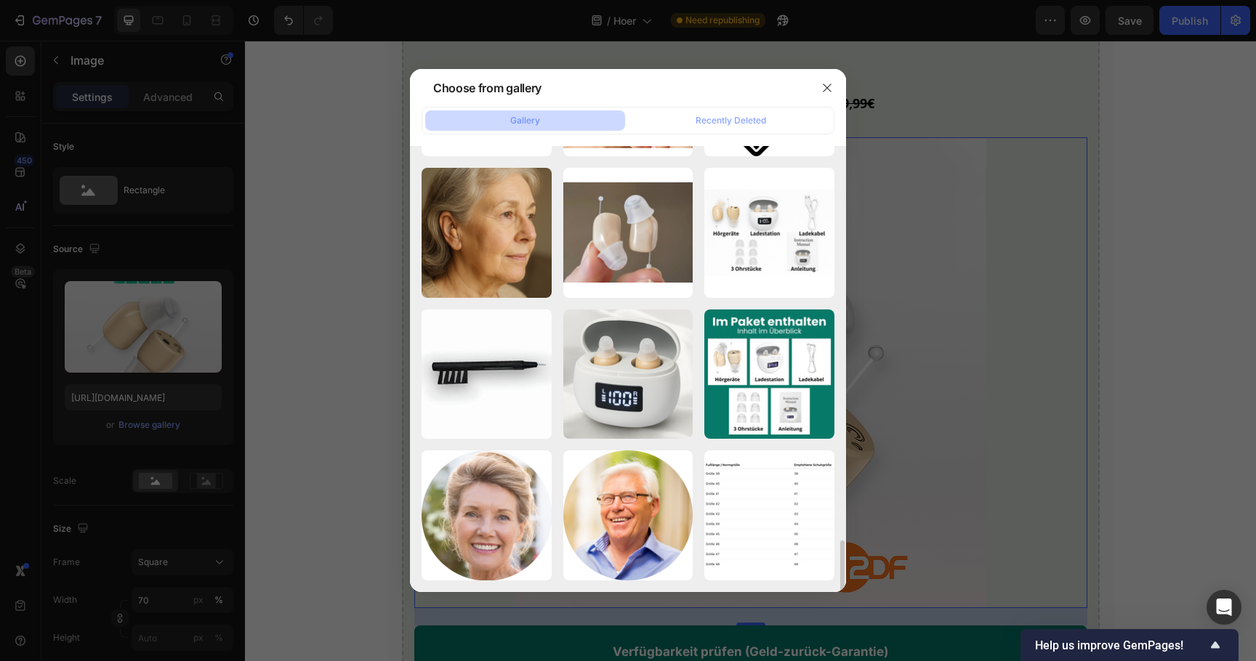
scroll to position [3388, 0]
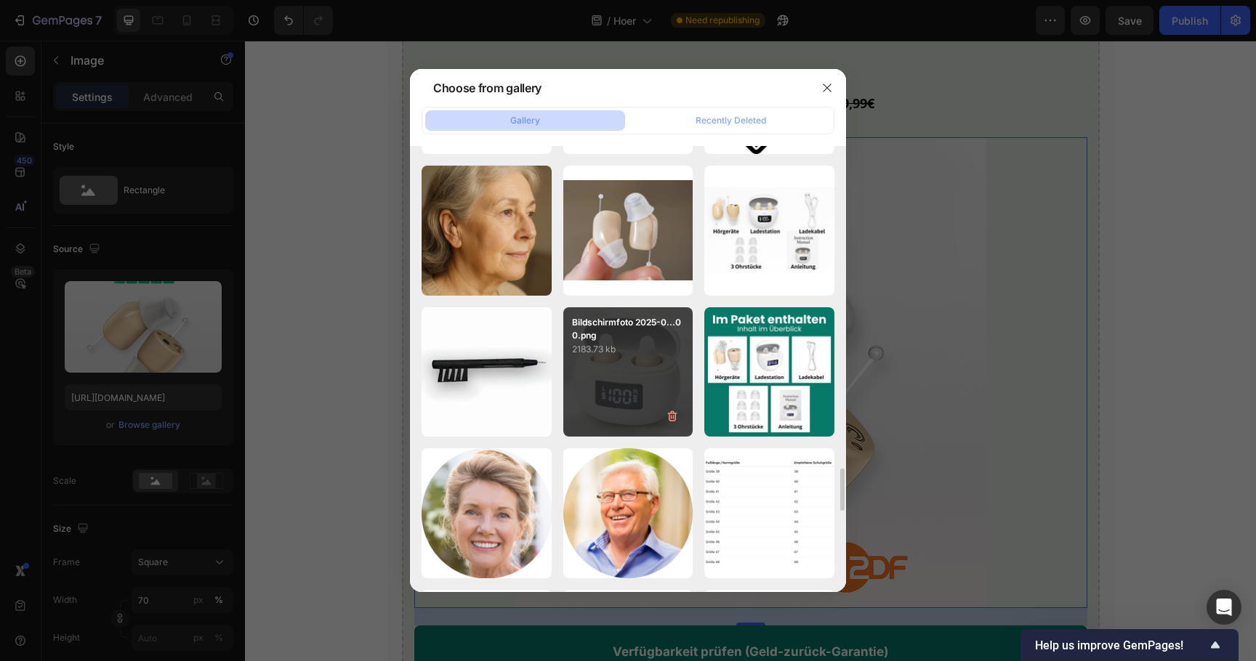
click at [604, 360] on div "Bildschirmfoto 2025-0...00.png 2183.73 kb" at bounding box center [628, 372] width 130 height 130
type input "[URL][DOMAIN_NAME]"
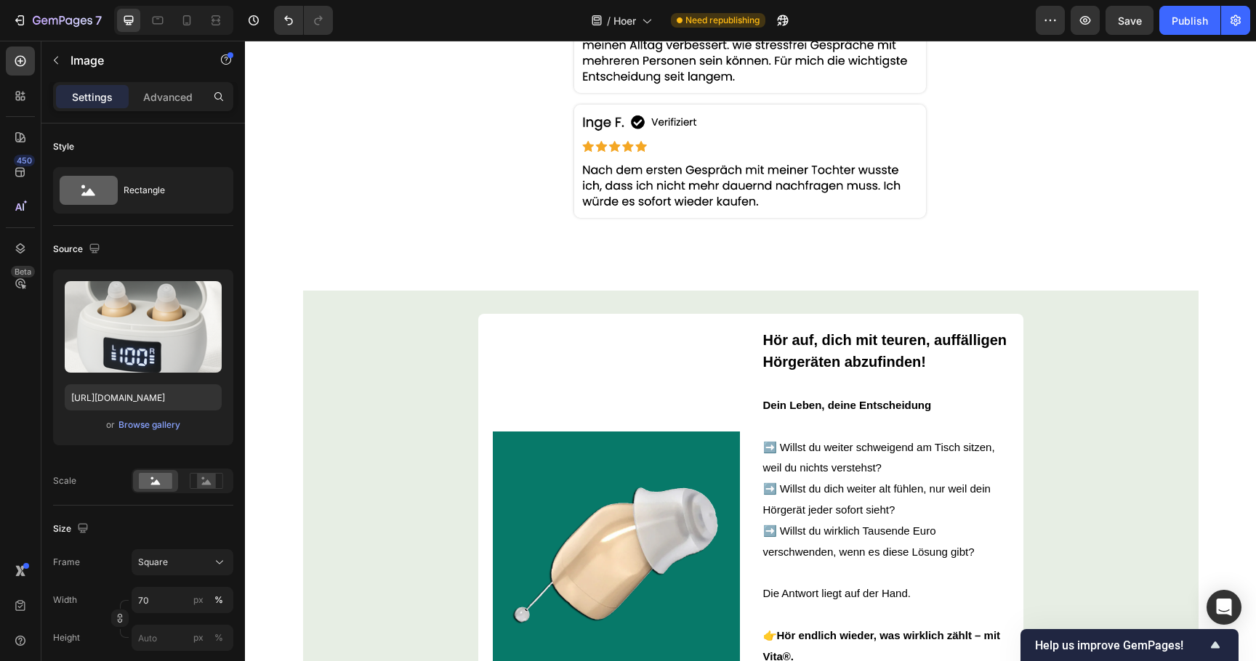
scroll to position [4180, 0]
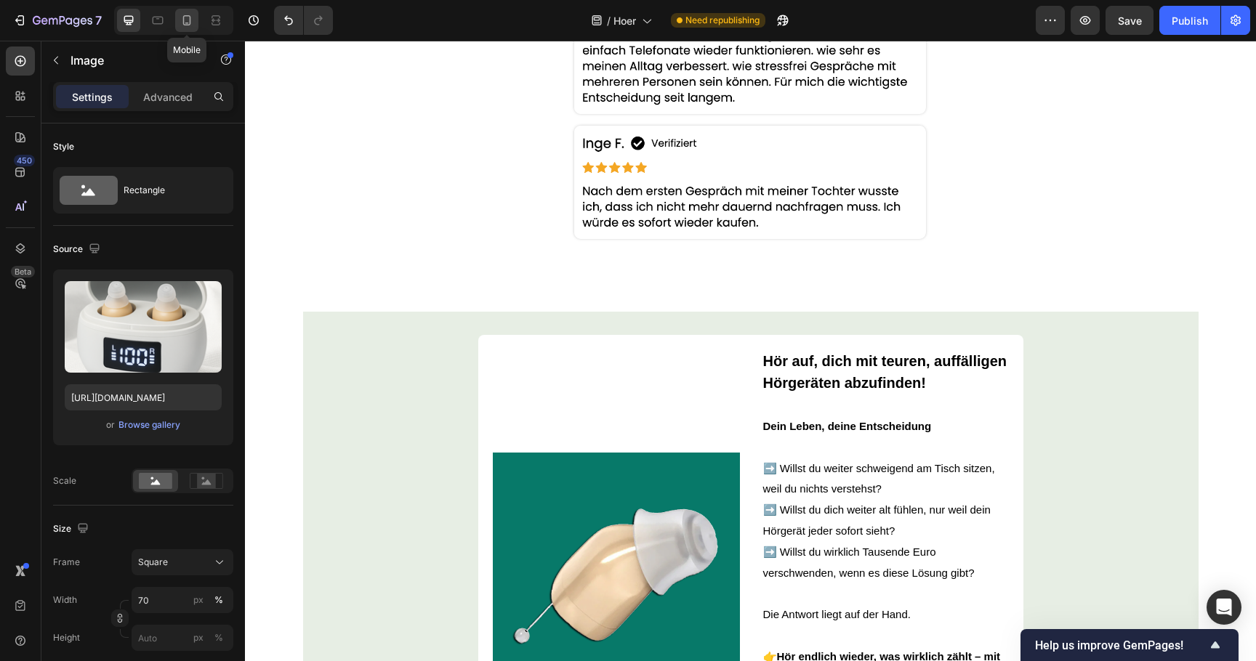
click at [191, 24] on icon at bounding box center [187, 20] width 15 height 15
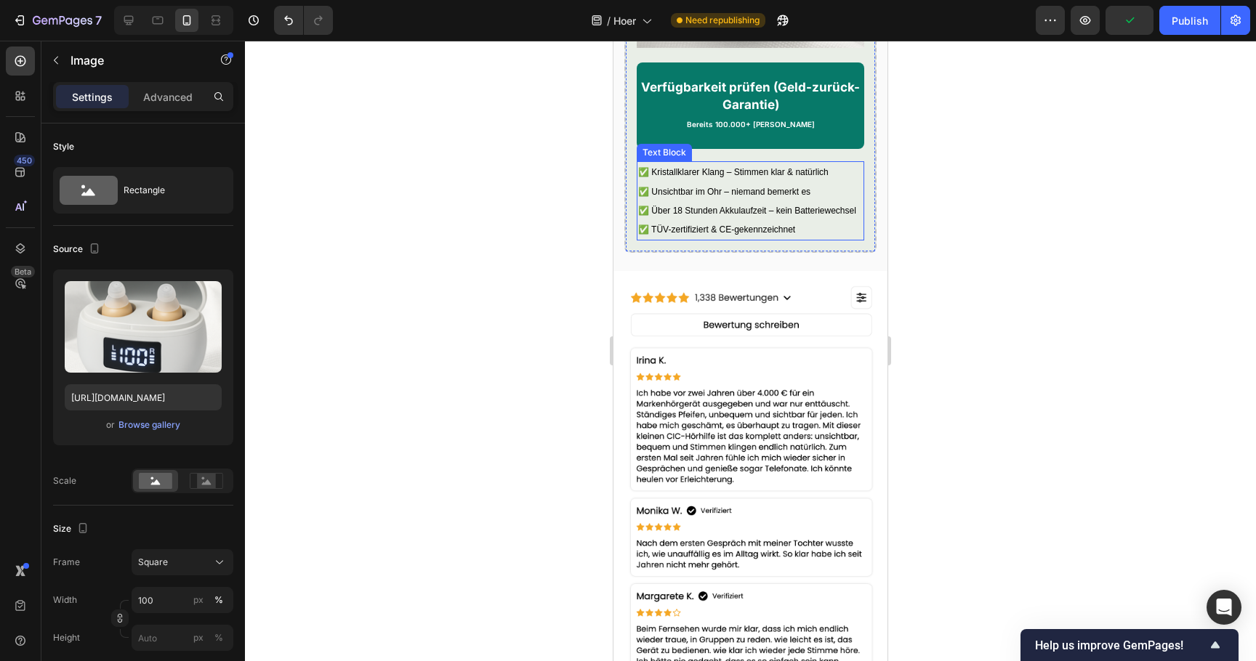
scroll to position [4250, 0]
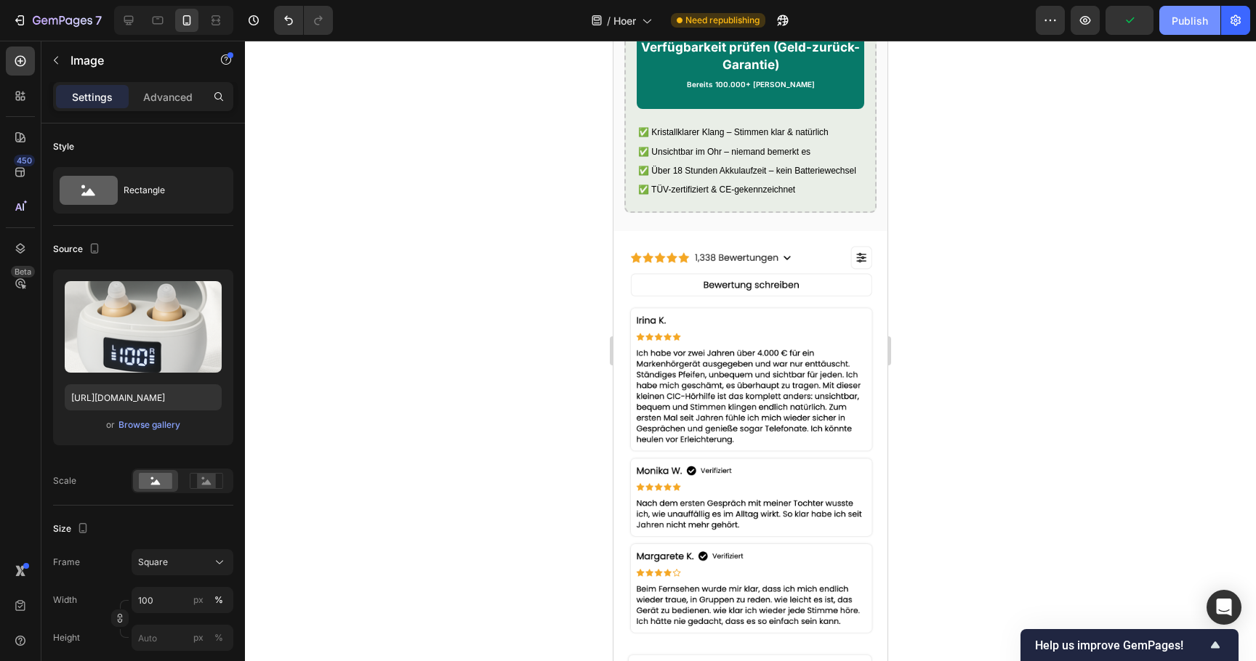
click at [1195, 23] on div "Publish" at bounding box center [1190, 20] width 36 height 15
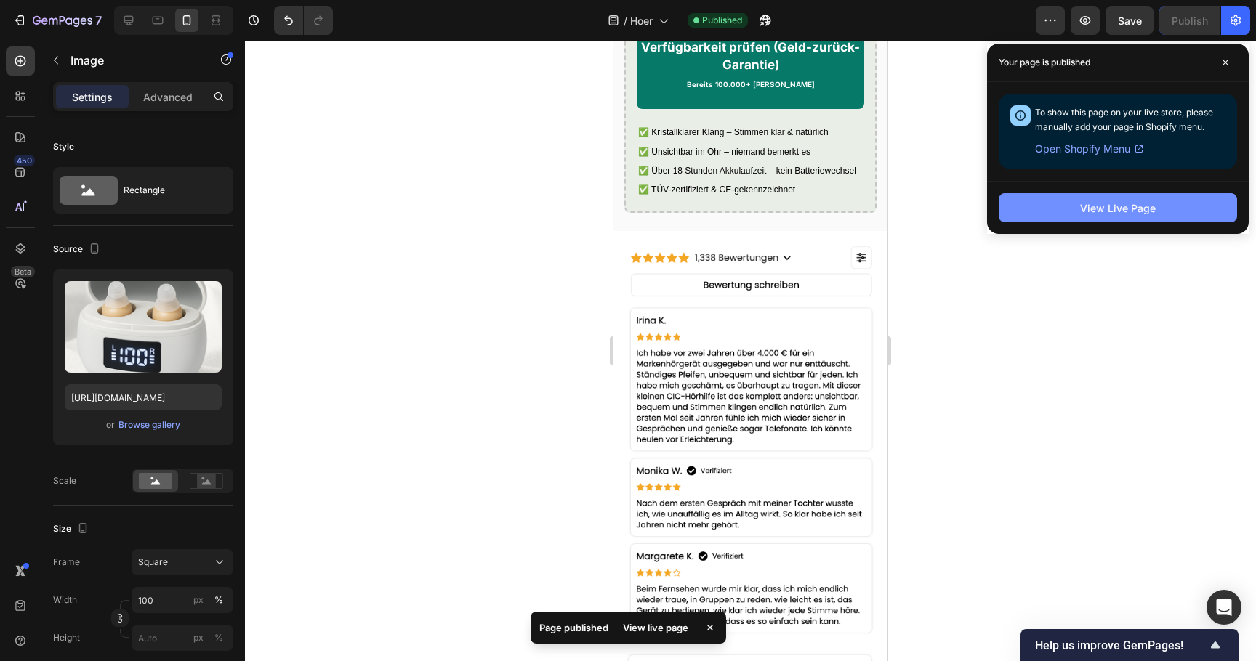
click at [1080, 222] on button "View Live Page" at bounding box center [1118, 207] width 238 height 29
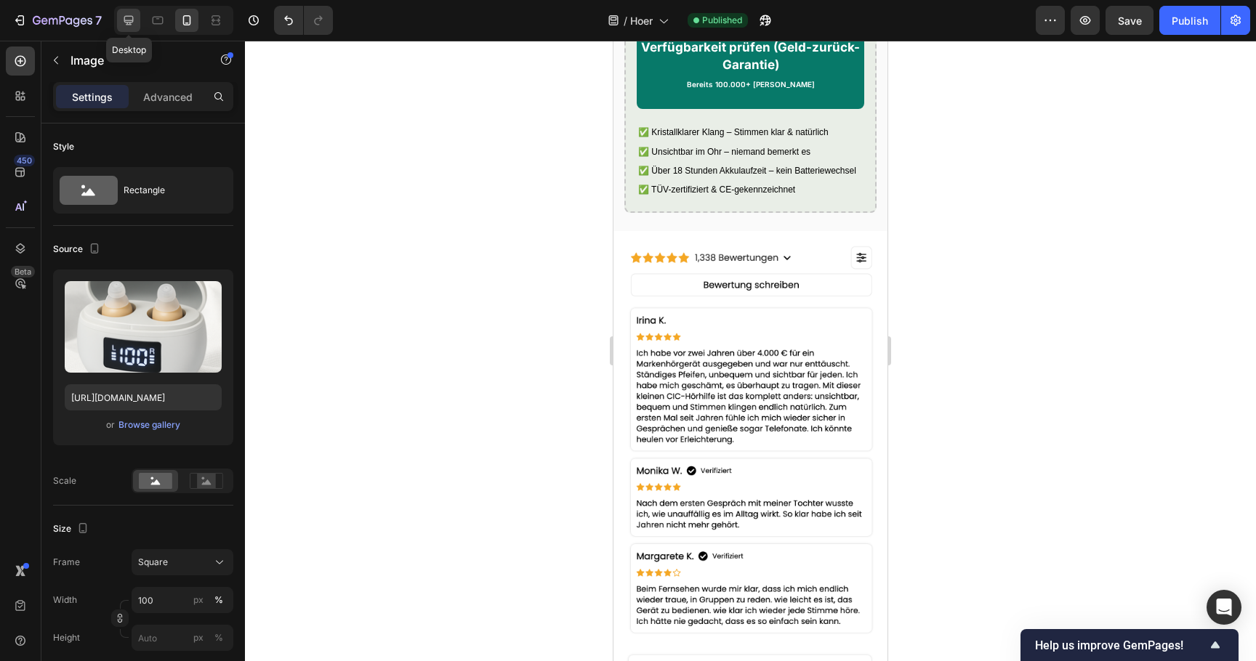
click at [122, 20] on icon at bounding box center [128, 20] width 15 height 15
type input "70"
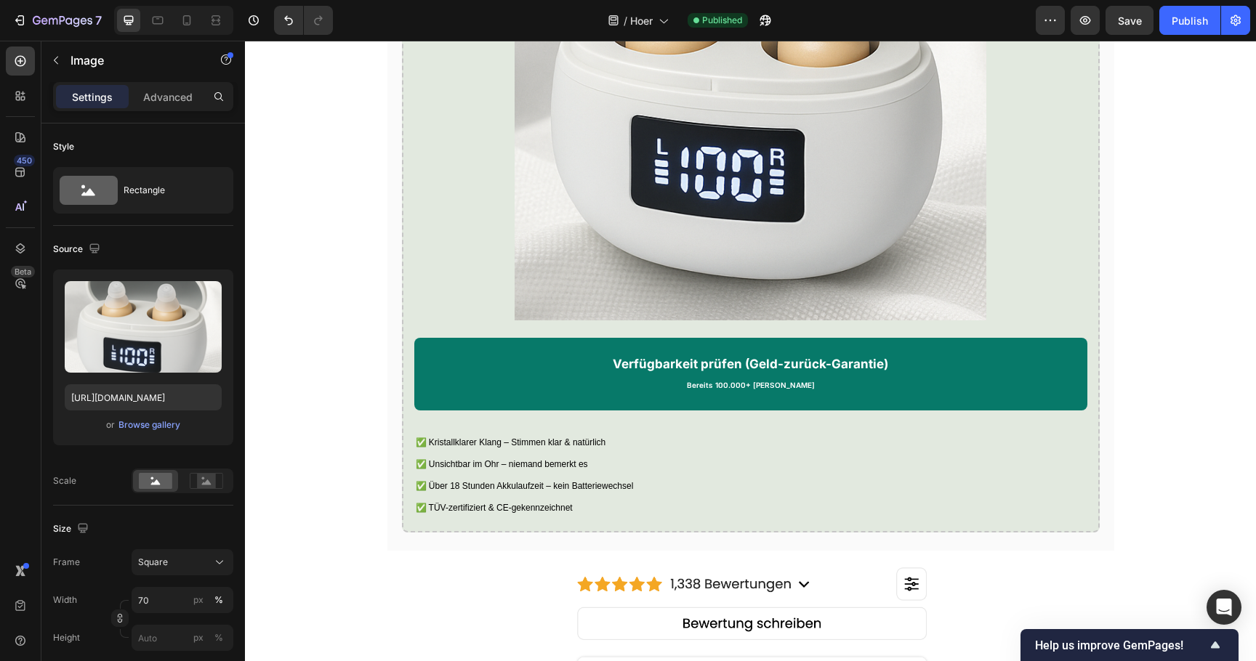
scroll to position [2760, 0]
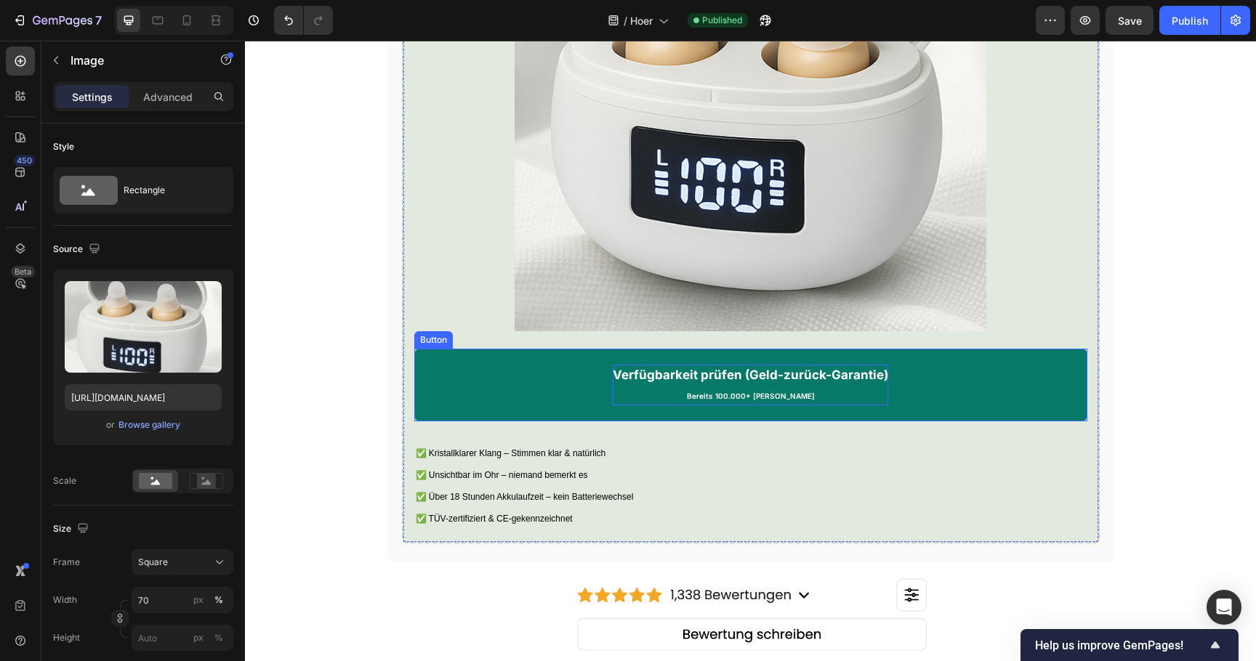
click at [657, 382] on strong "Verfügbarkeit prüfen (Geld-zurück-Garantie)" at bounding box center [750, 375] width 275 height 15
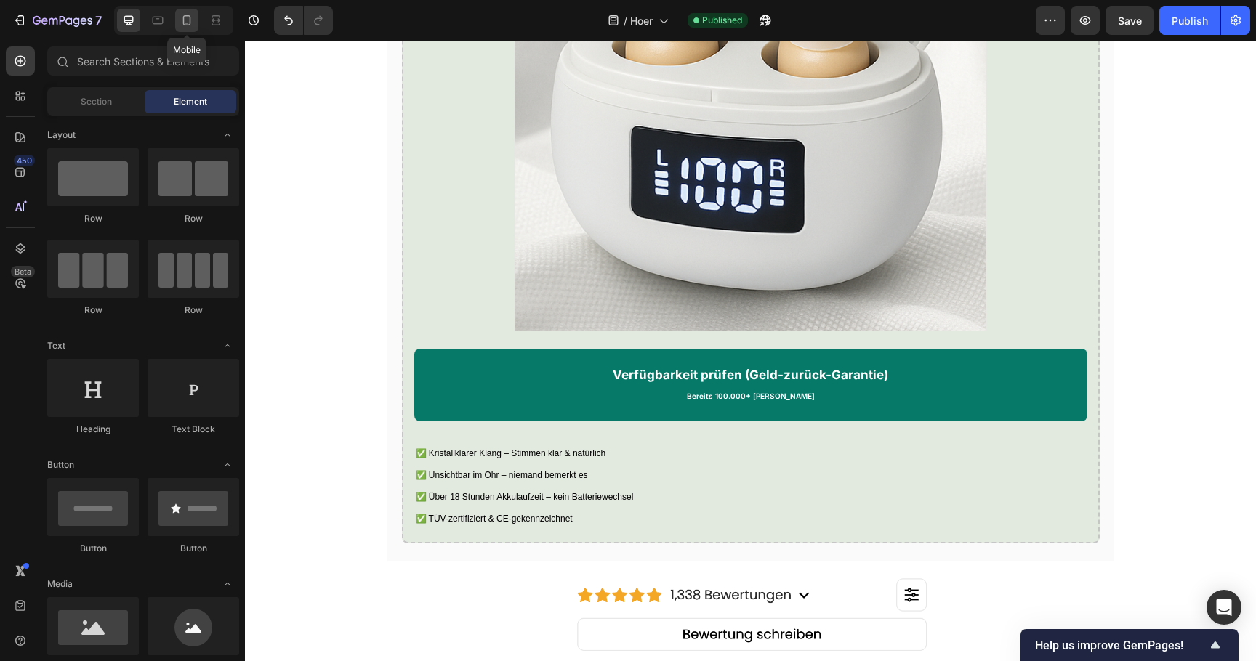
click at [194, 22] on div at bounding box center [186, 20] width 23 height 23
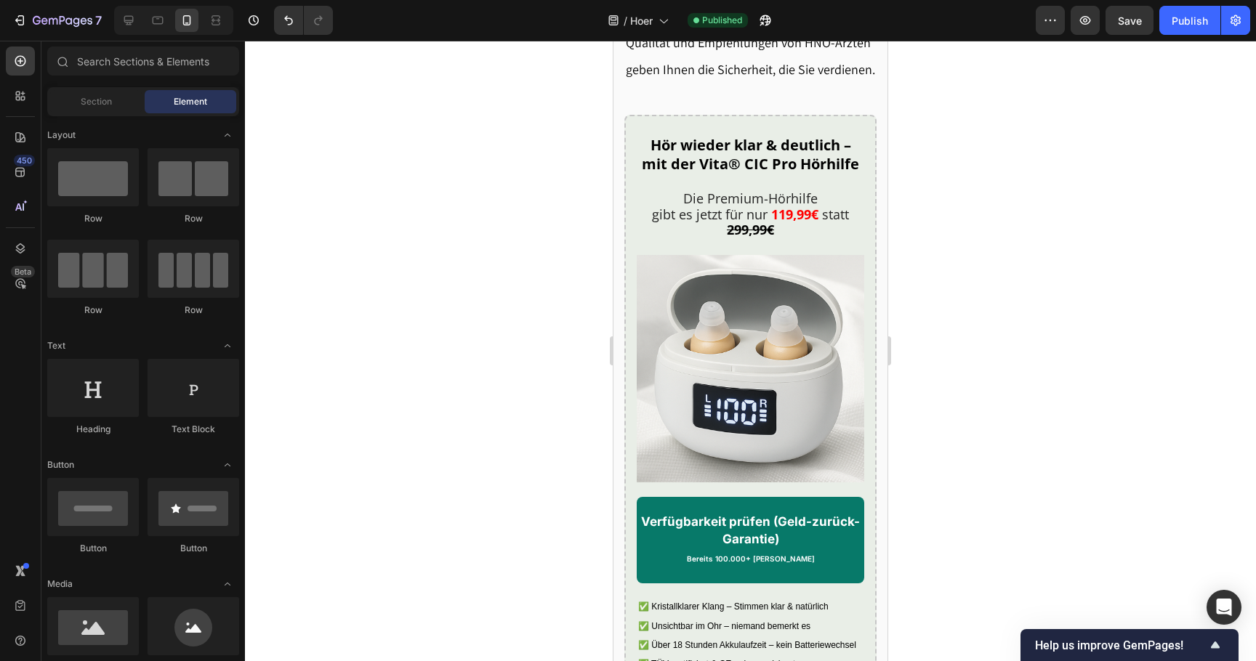
scroll to position [3774, 0]
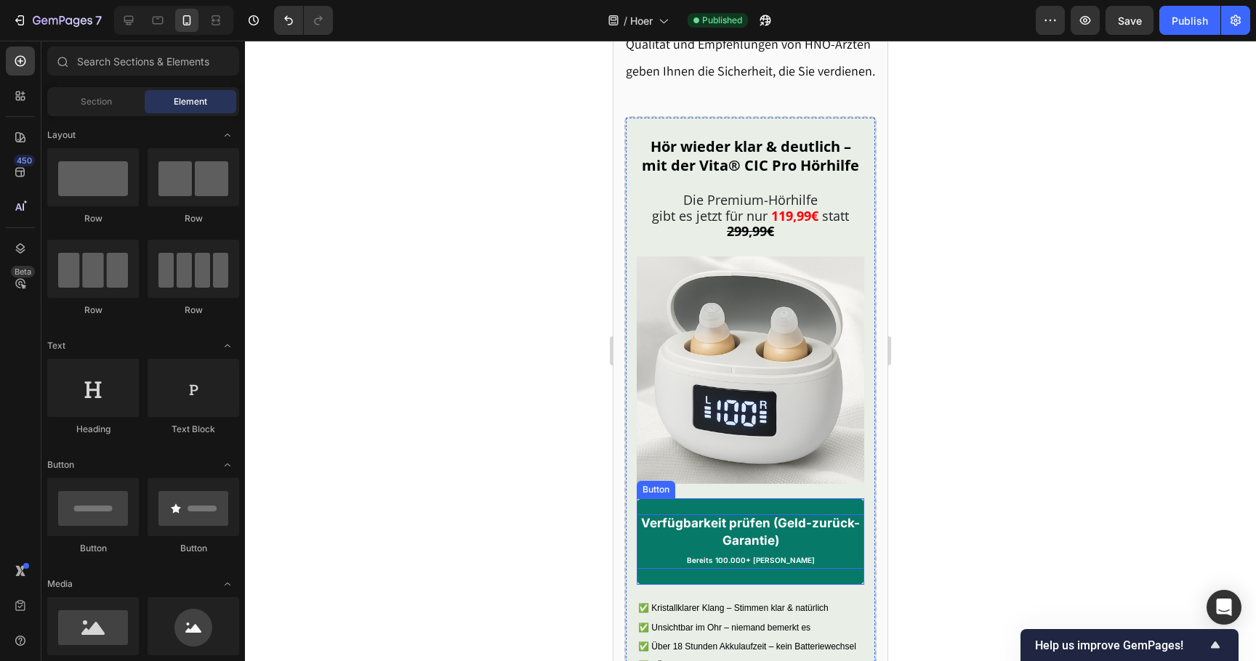
click at [657, 536] on strong "Verfügbarkeit prüfen (Geld-zurück-Garantie)" at bounding box center [750, 532] width 219 height 32
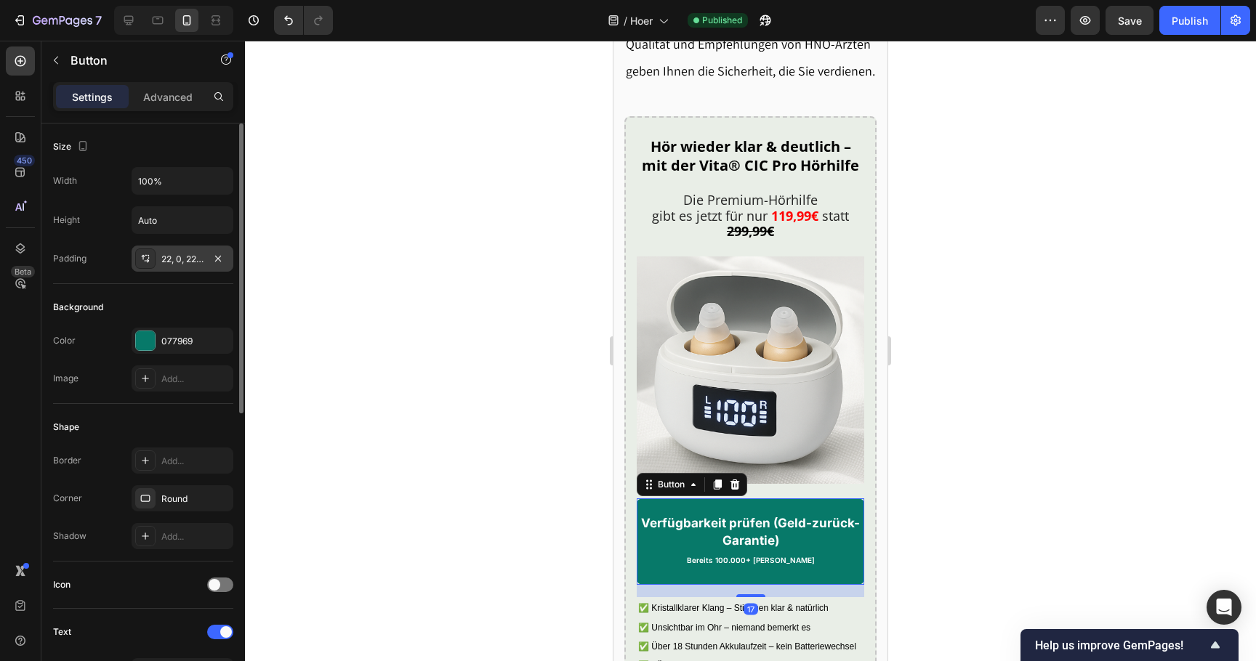
click at [175, 259] on div "22, 0, 22, 0" at bounding box center [182, 259] width 42 height 13
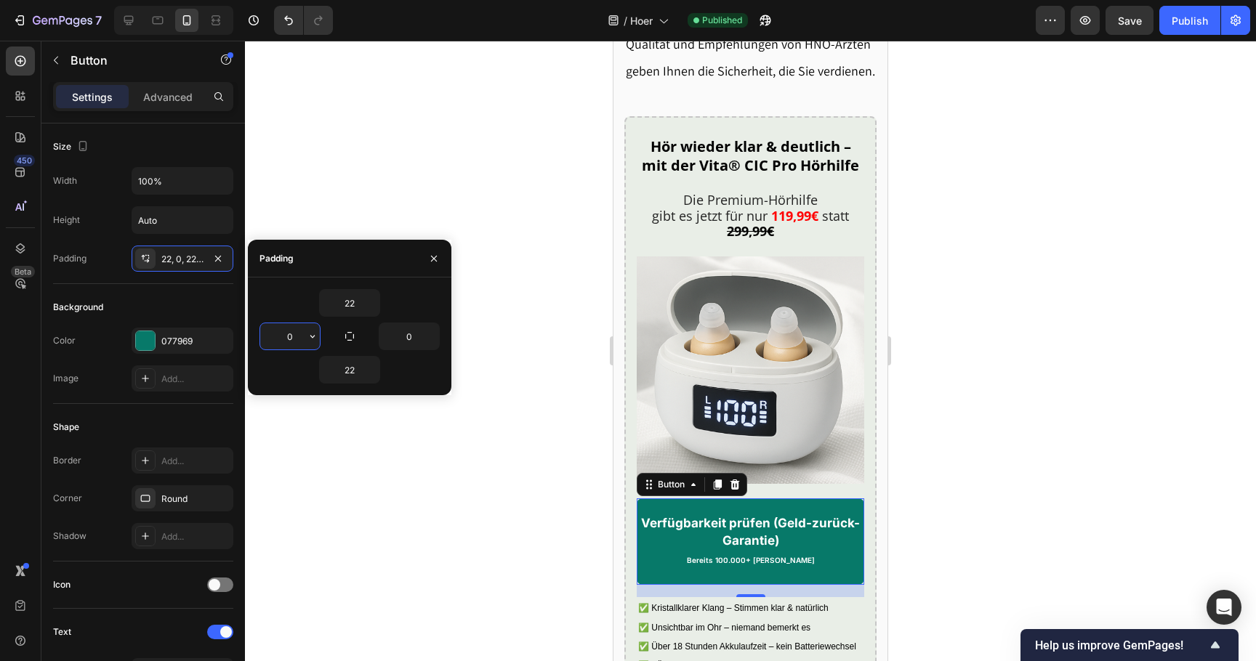
click at [283, 337] on input "0" at bounding box center [290, 336] width 60 height 26
type input "10"
click at [388, 333] on input "0" at bounding box center [409, 336] width 60 height 26
type input "5"
click at [281, 336] on input "10" at bounding box center [290, 336] width 60 height 26
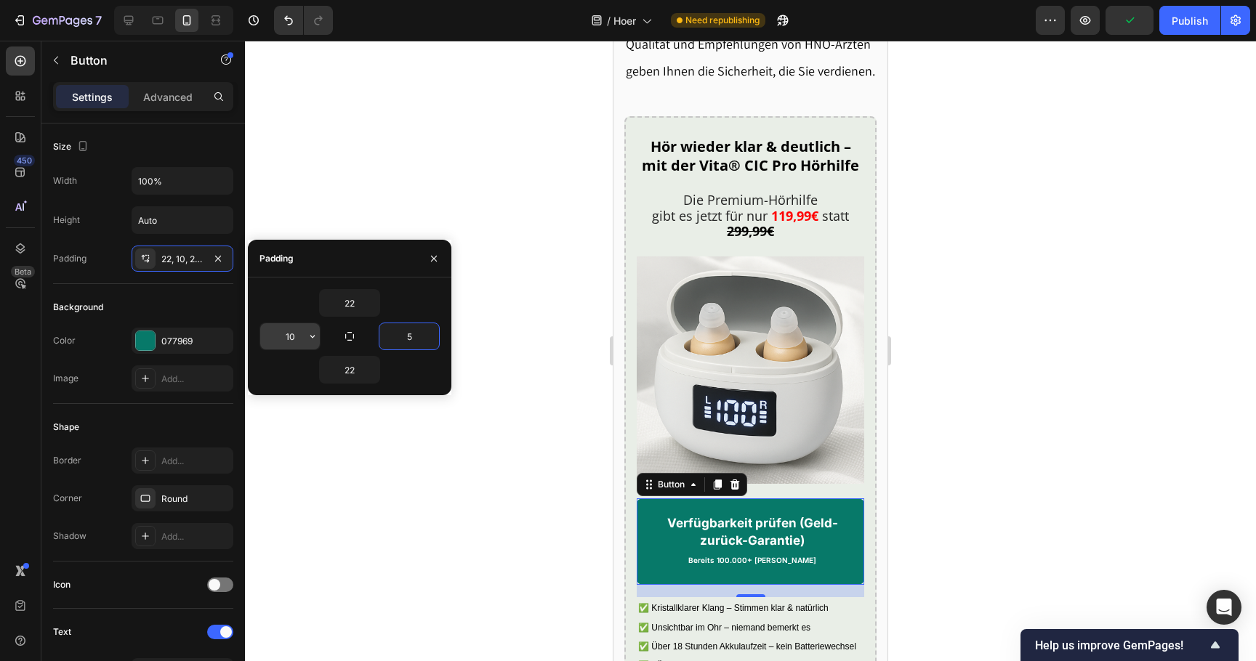
click at [281, 336] on input "10" at bounding box center [290, 336] width 60 height 26
type input "5"
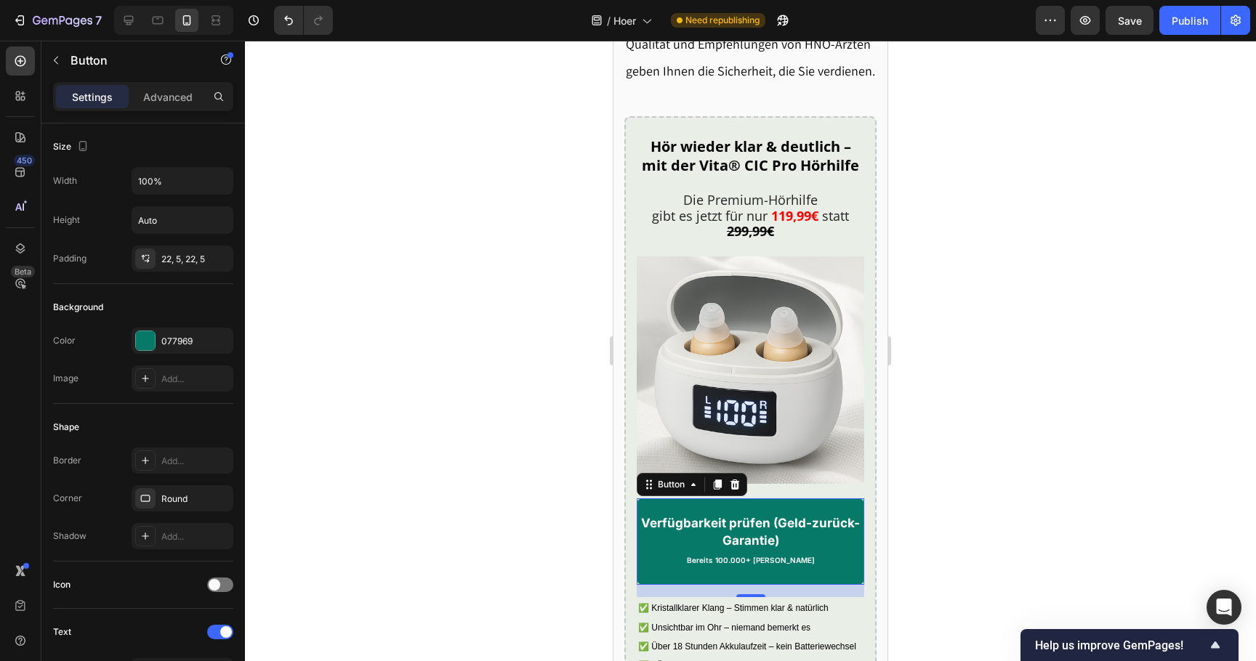
click at [464, 481] on div at bounding box center [750, 351] width 1011 height 621
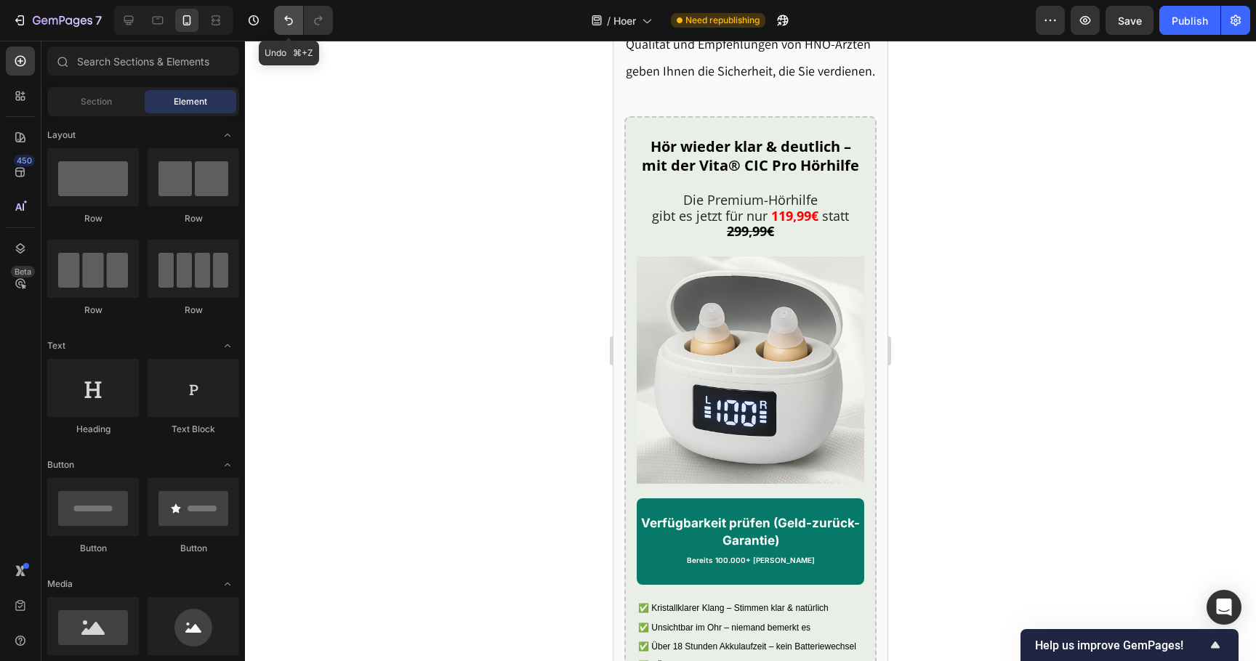
click at [284, 21] on icon "Undo/Redo" at bounding box center [288, 20] width 15 height 15
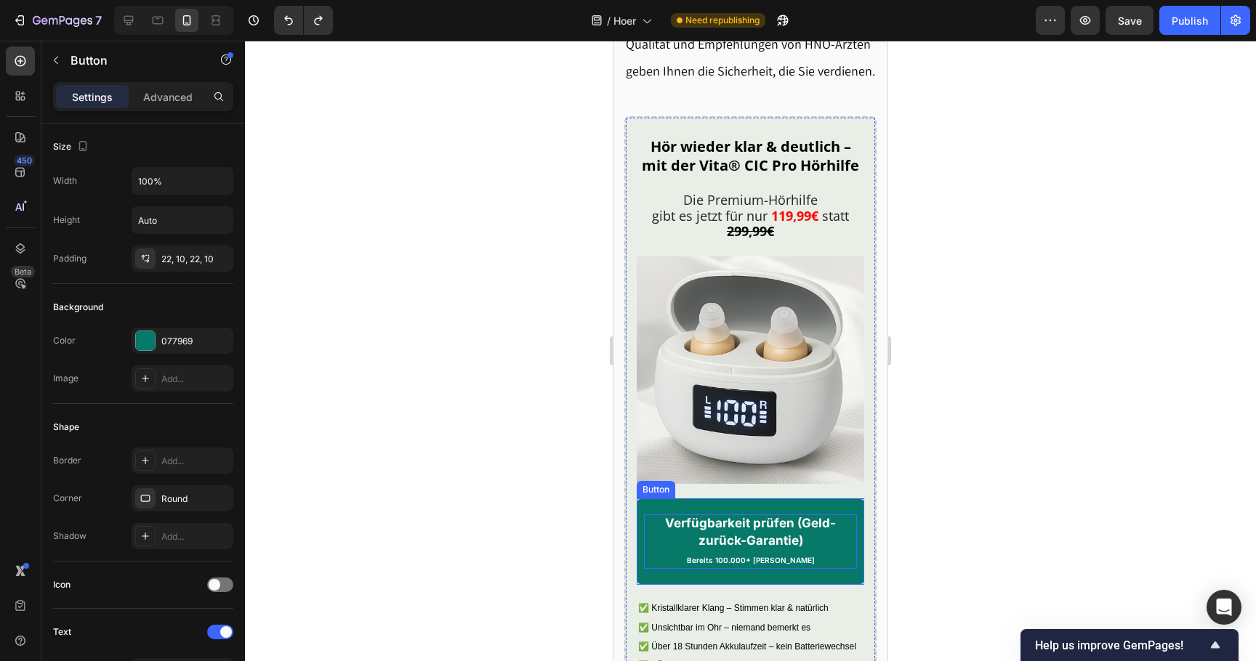
click at [746, 546] on strong "Verfügbarkeit prüfen (Geld-zurück-Garantie)" at bounding box center [750, 532] width 171 height 32
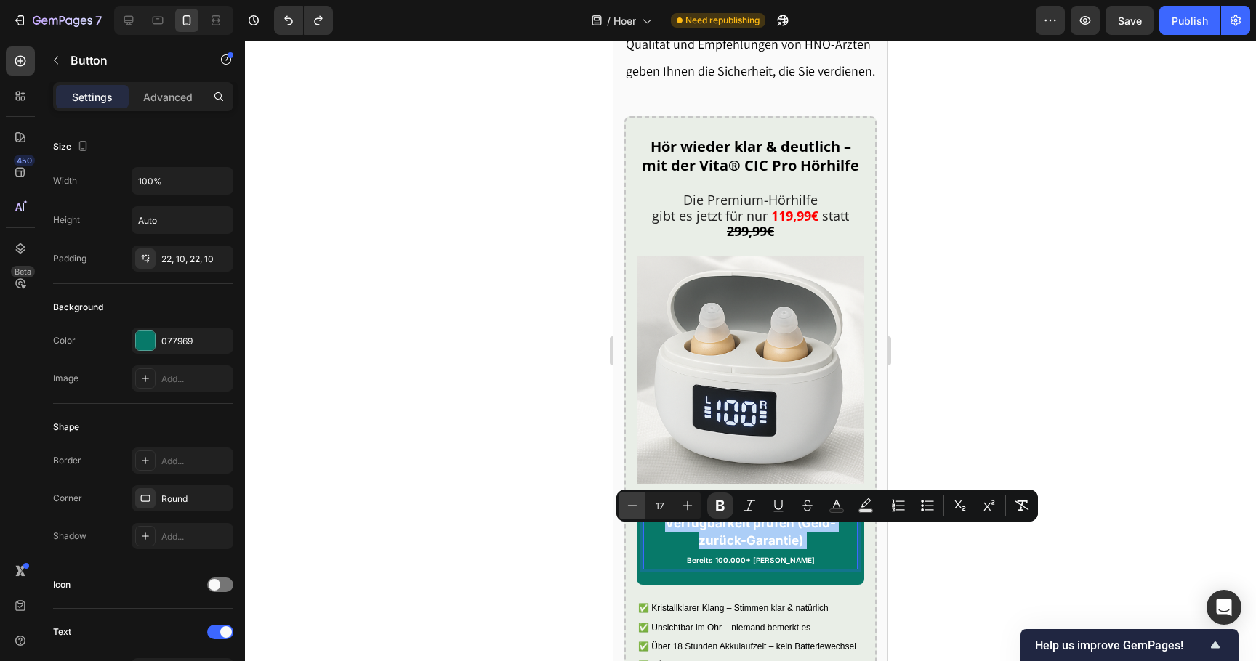
click at [645, 507] on button "Minus" at bounding box center [632, 506] width 26 height 26
type input "16"
click at [584, 529] on div at bounding box center [750, 351] width 1011 height 621
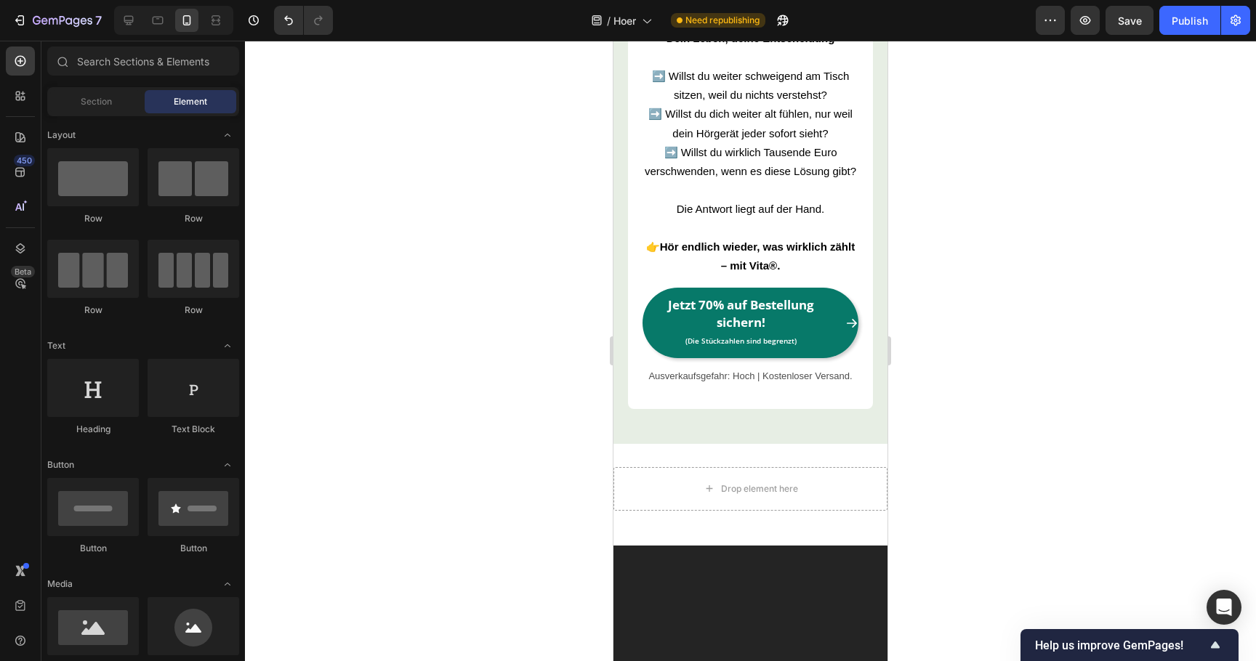
scroll to position [5413, 0]
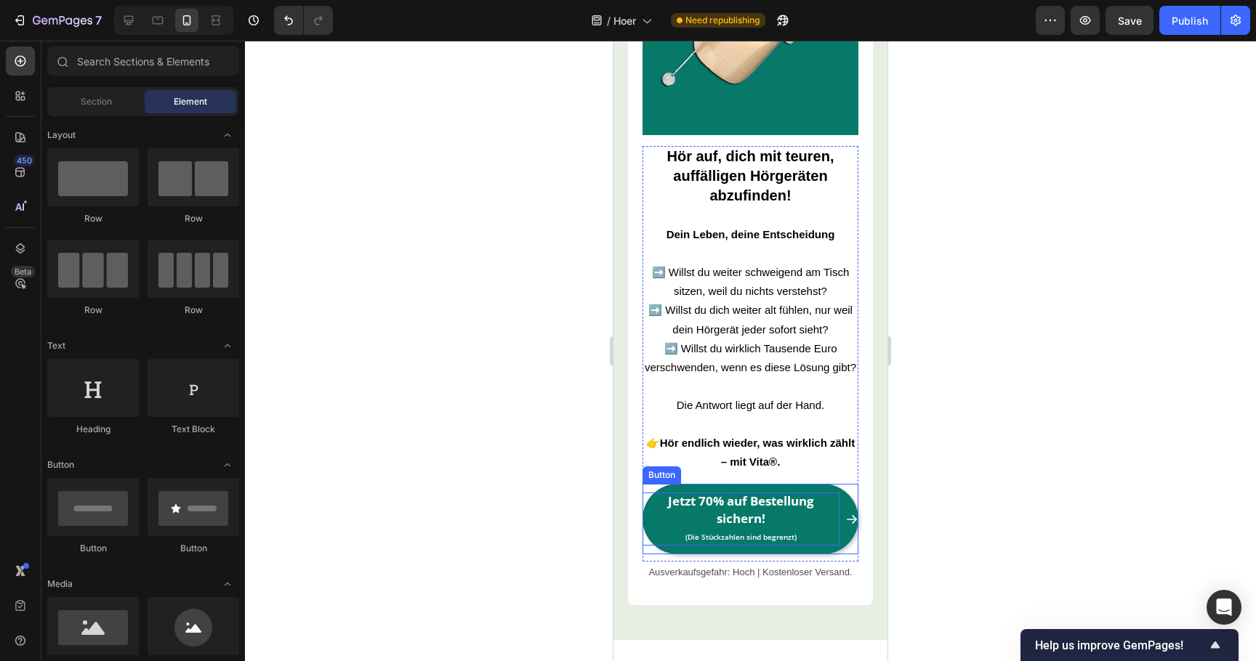
click at [738, 496] on strong "Jetzt 70% auf Bestellung sichern!" at bounding box center [741, 509] width 146 height 33
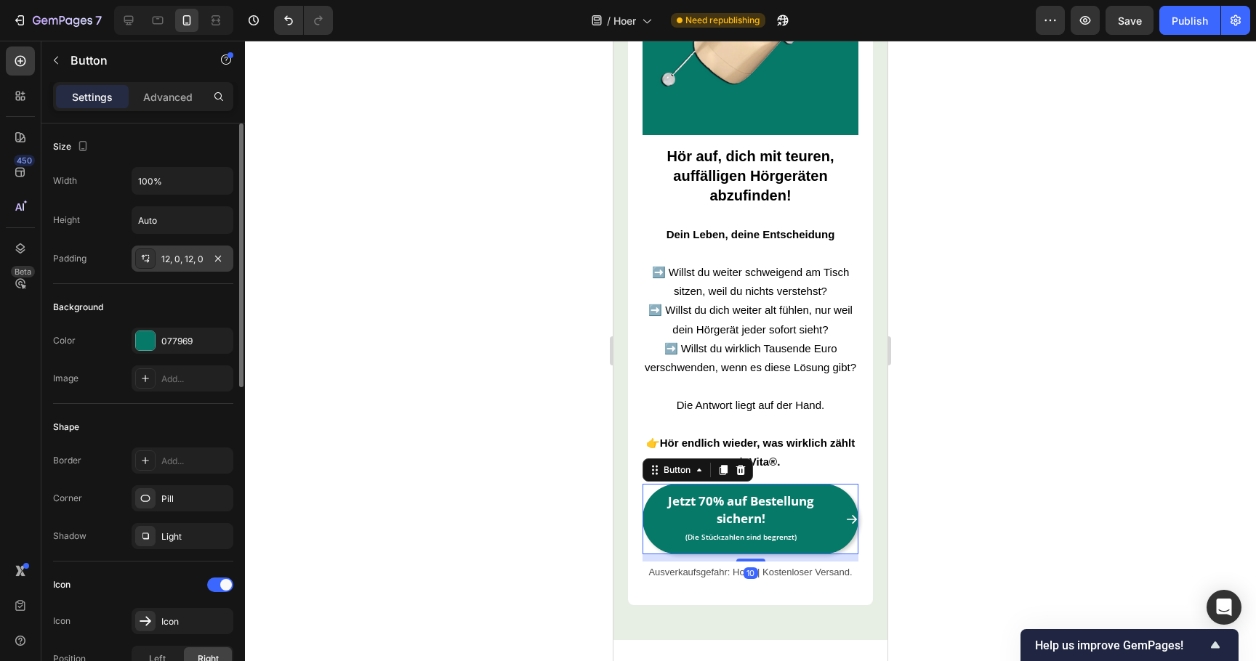
click at [185, 261] on div "12, 0, 12, 0" at bounding box center [182, 259] width 42 height 13
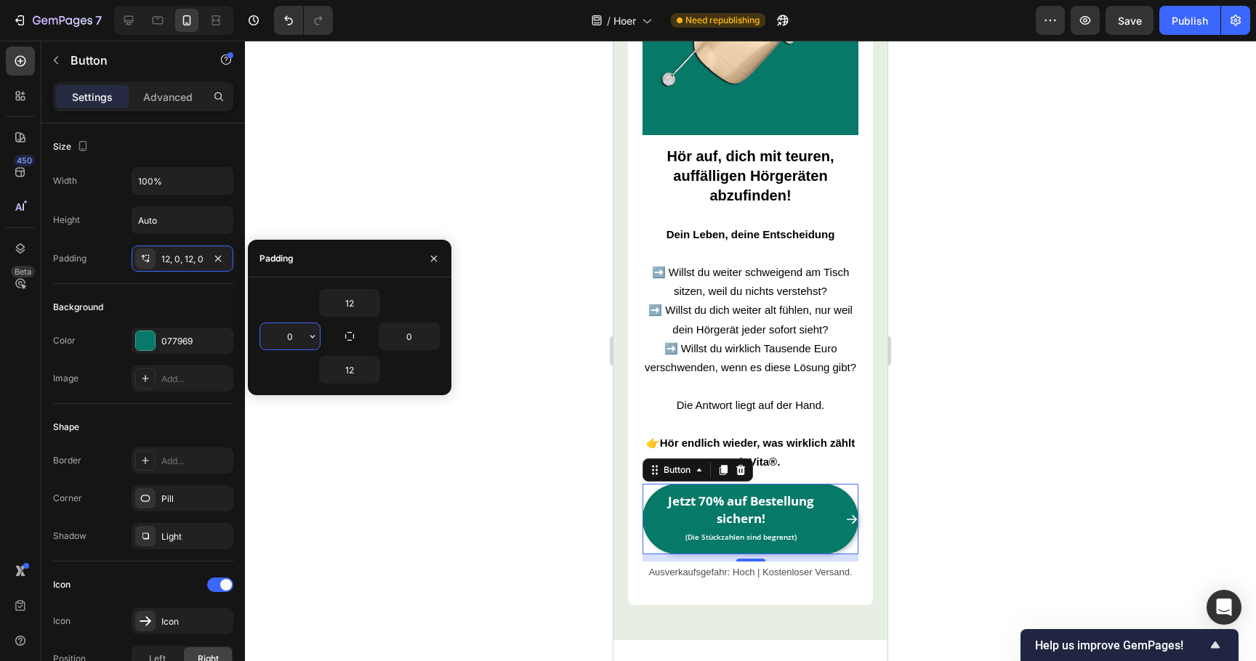
click at [281, 343] on input "0" at bounding box center [290, 336] width 60 height 26
type input "5"
click at [399, 340] on input "0" at bounding box center [409, 336] width 60 height 26
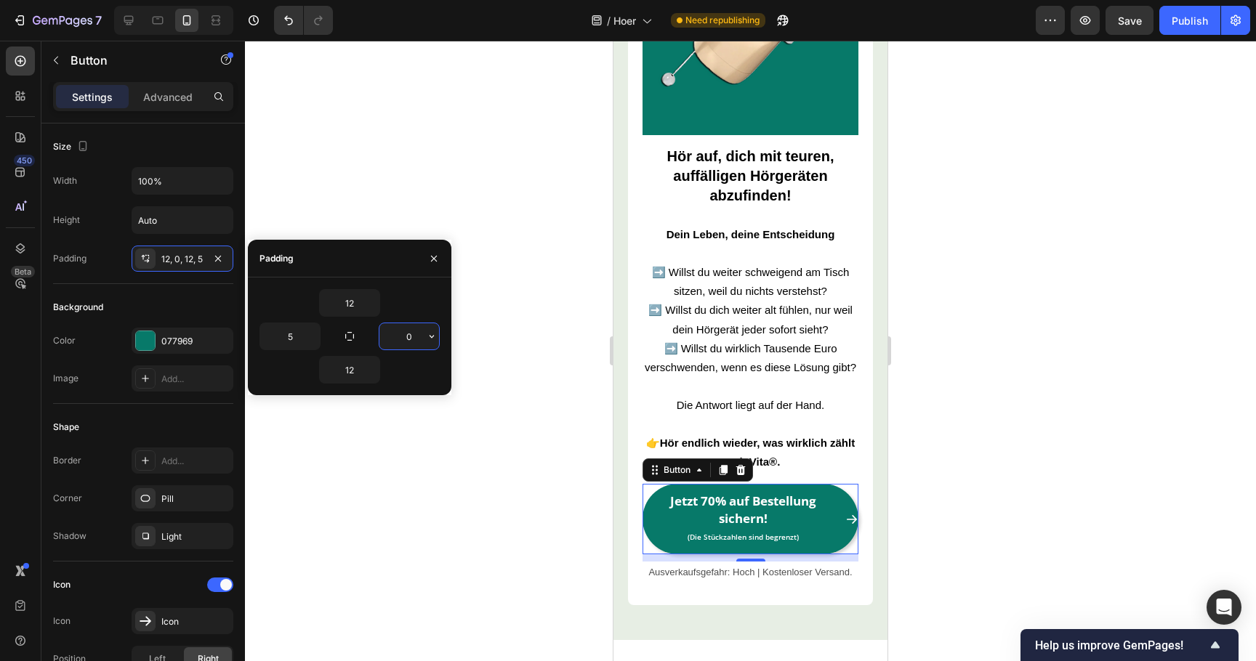
click at [399, 340] on input "0" at bounding box center [409, 336] width 60 height 26
click at [414, 347] on input "50" at bounding box center [409, 336] width 60 height 26
type input "5"
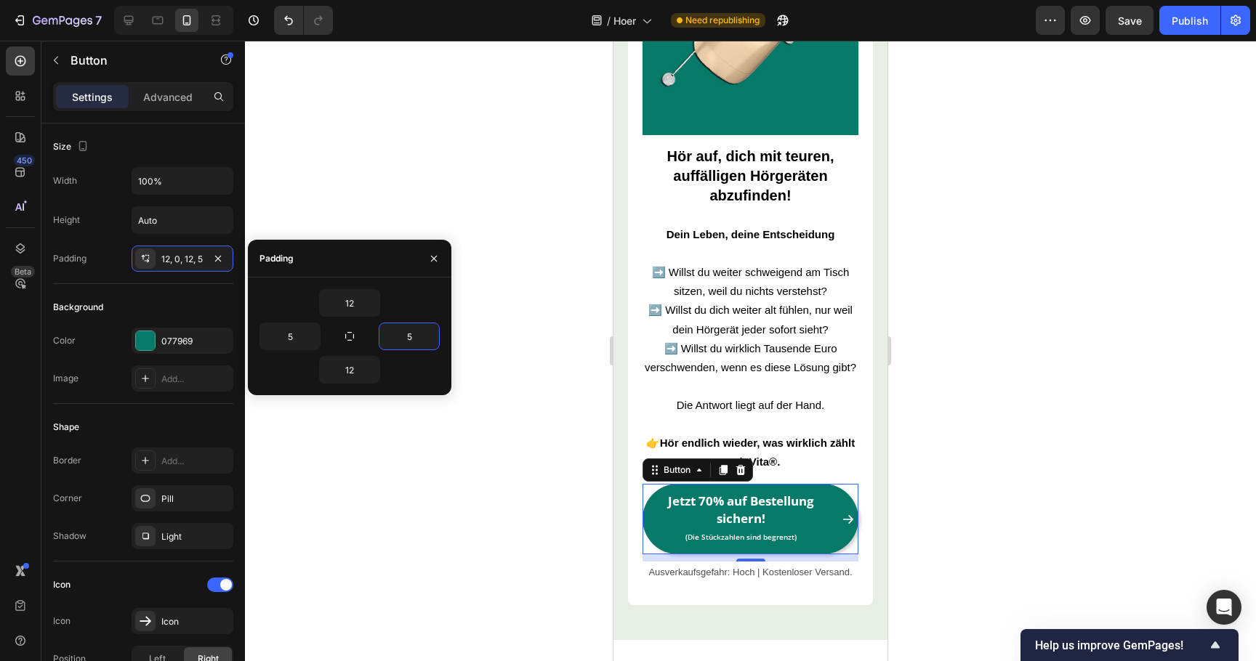
click at [478, 459] on div at bounding box center [750, 351] width 1011 height 621
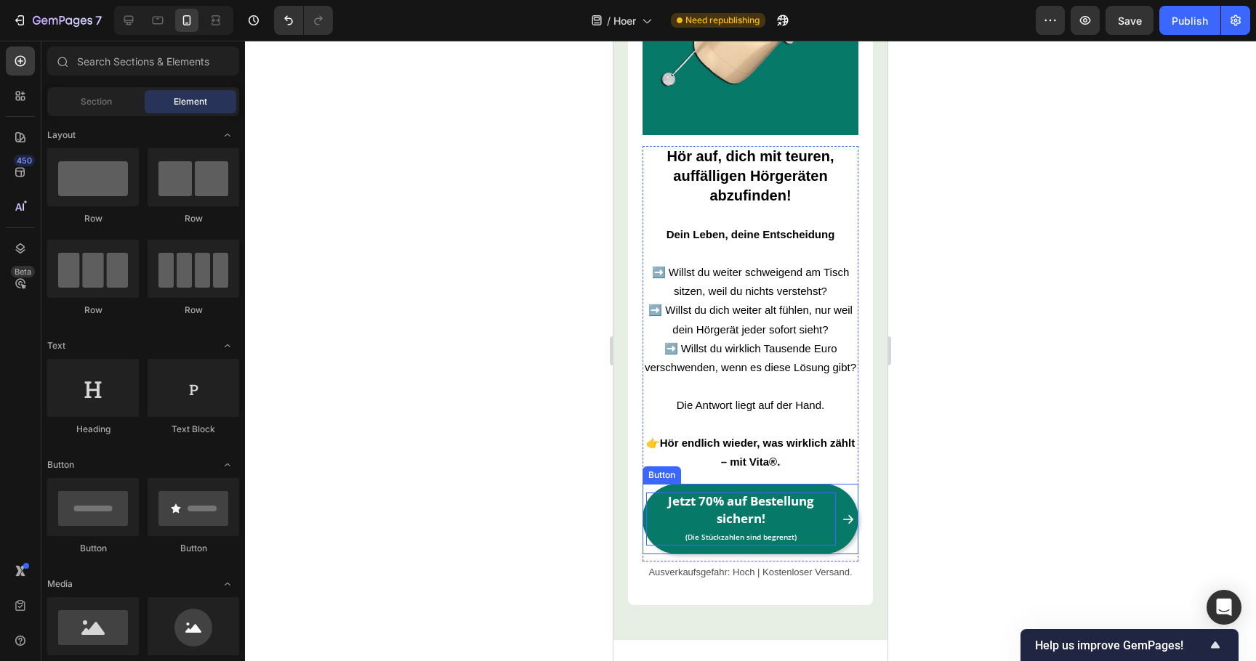
click at [650, 512] on p "Jetzt 70% auf Bestellung sichern! (Die Stückzahlen sind begrenzt)" at bounding box center [741, 519] width 190 height 53
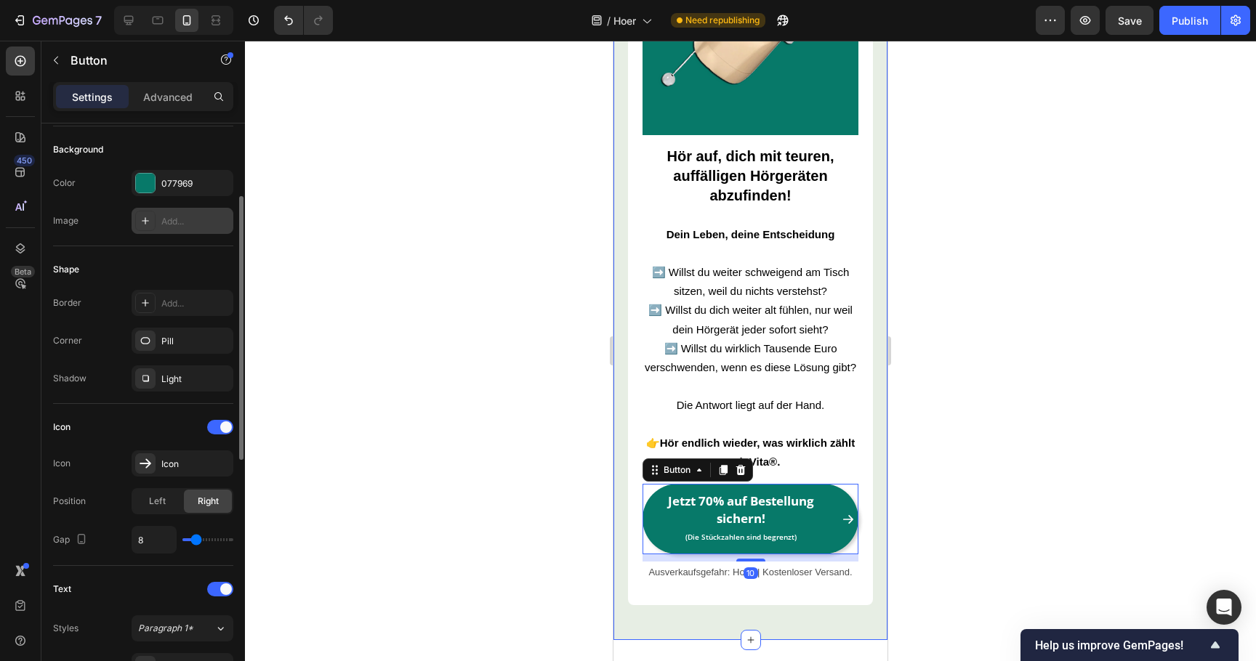
scroll to position [162, 0]
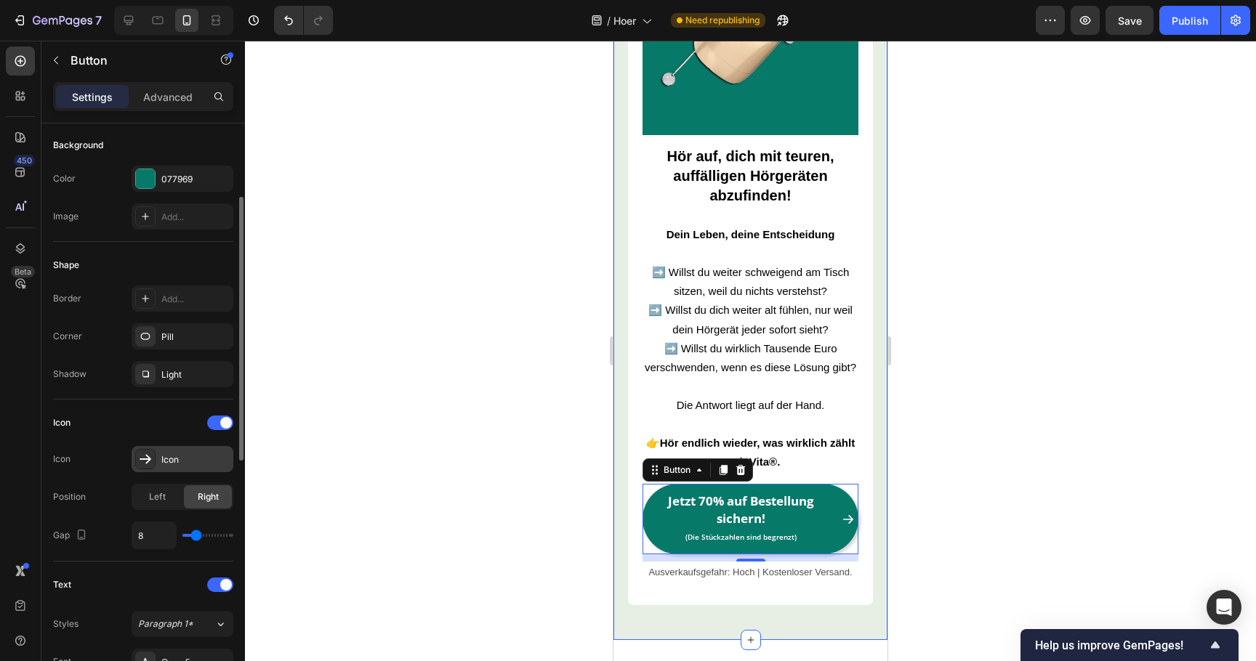
click at [170, 462] on div "Icon" at bounding box center [195, 460] width 68 height 13
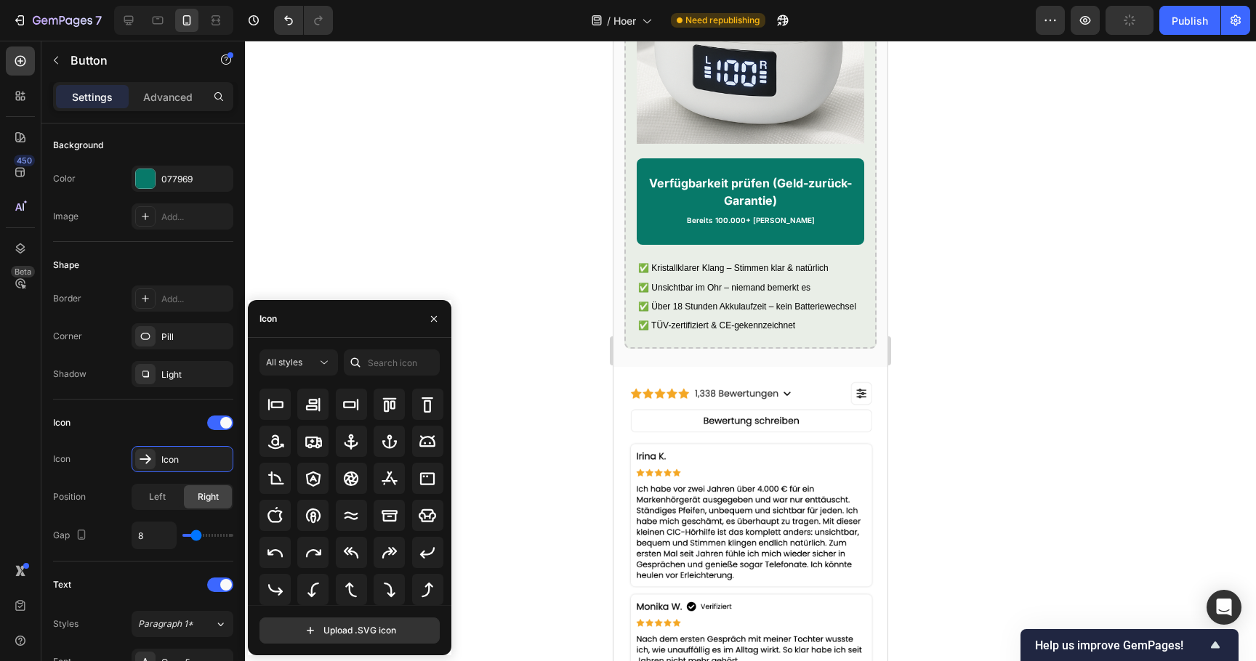
scroll to position [3849, 0]
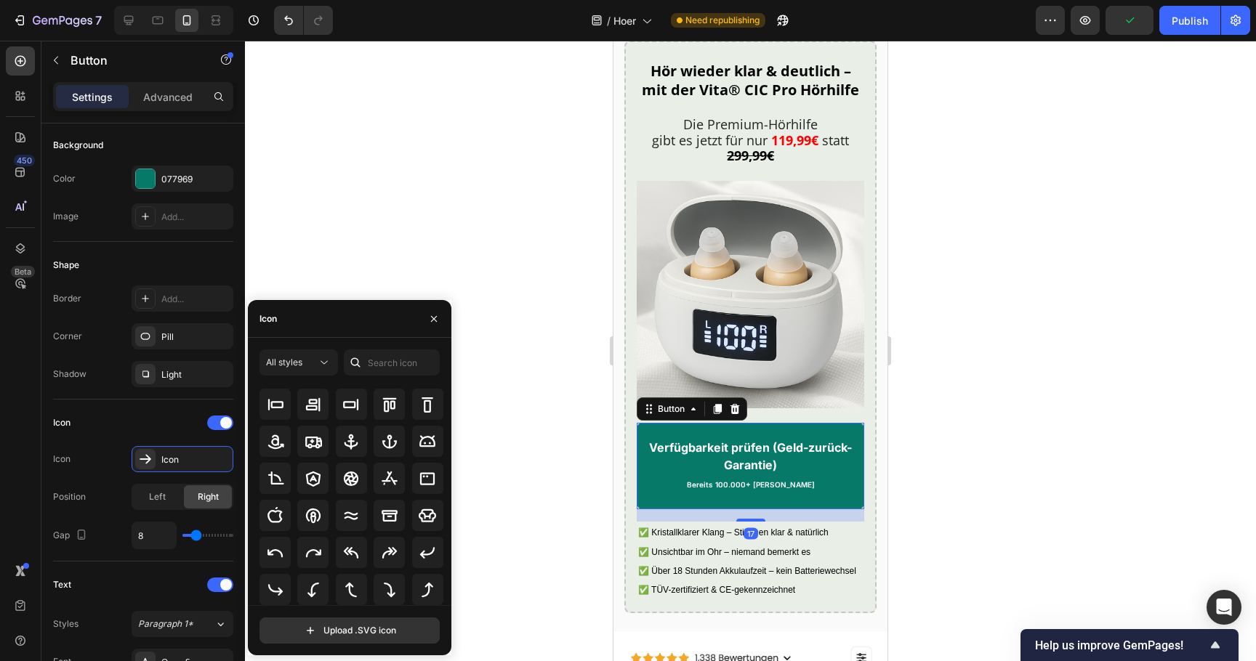
click at [641, 482] on link "Verfügbarkeit prüfen (Geld-zurück-Garantie) Bereits 100.000+ zufriedene Kunden" at bounding box center [750, 466] width 227 height 86
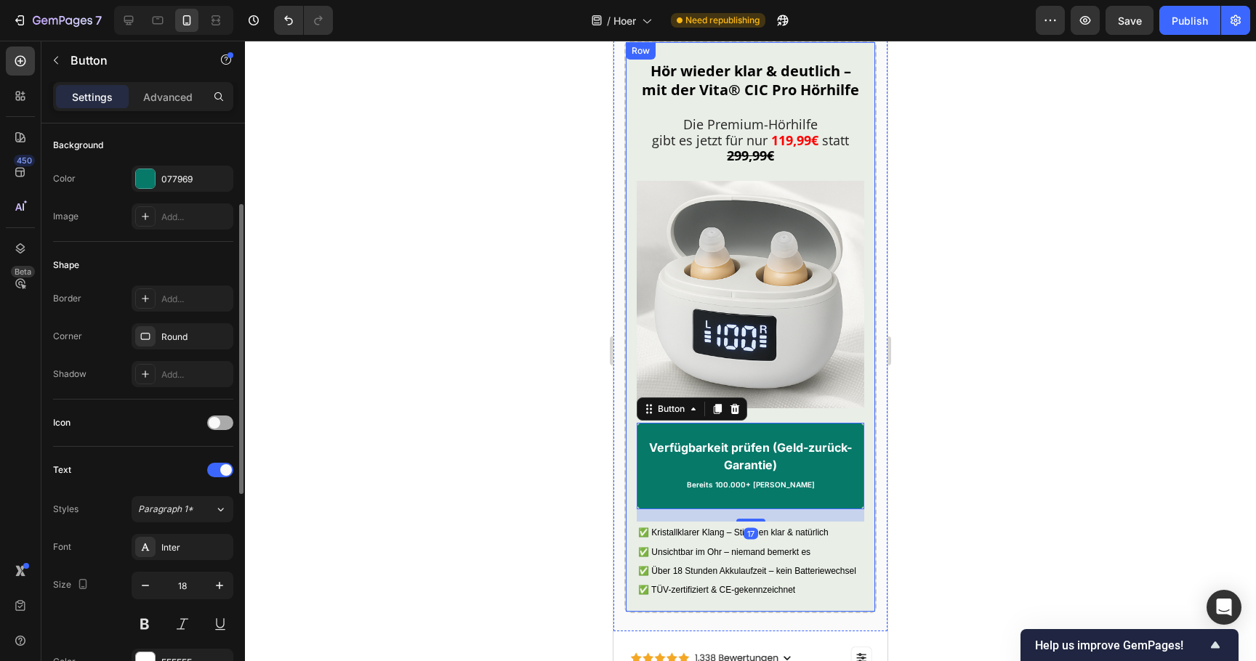
click at [217, 424] on span at bounding box center [215, 423] width 12 height 12
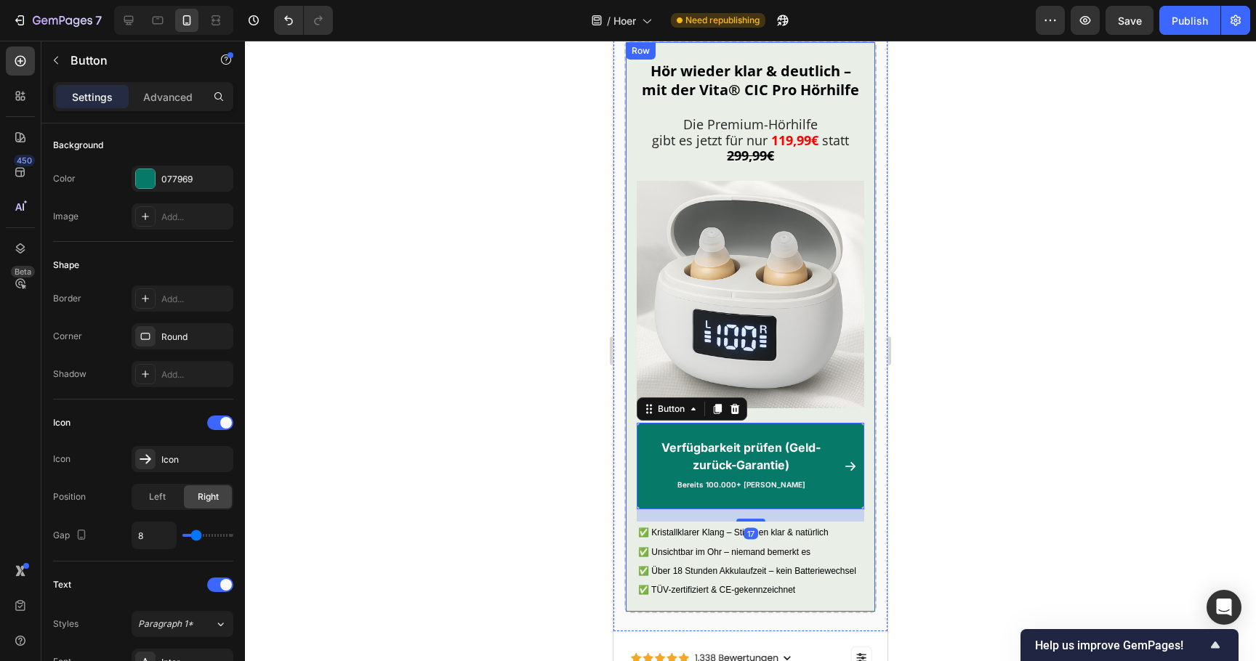
click at [368, 390] on div at bounding box center [750, 351] width 1011 height 621
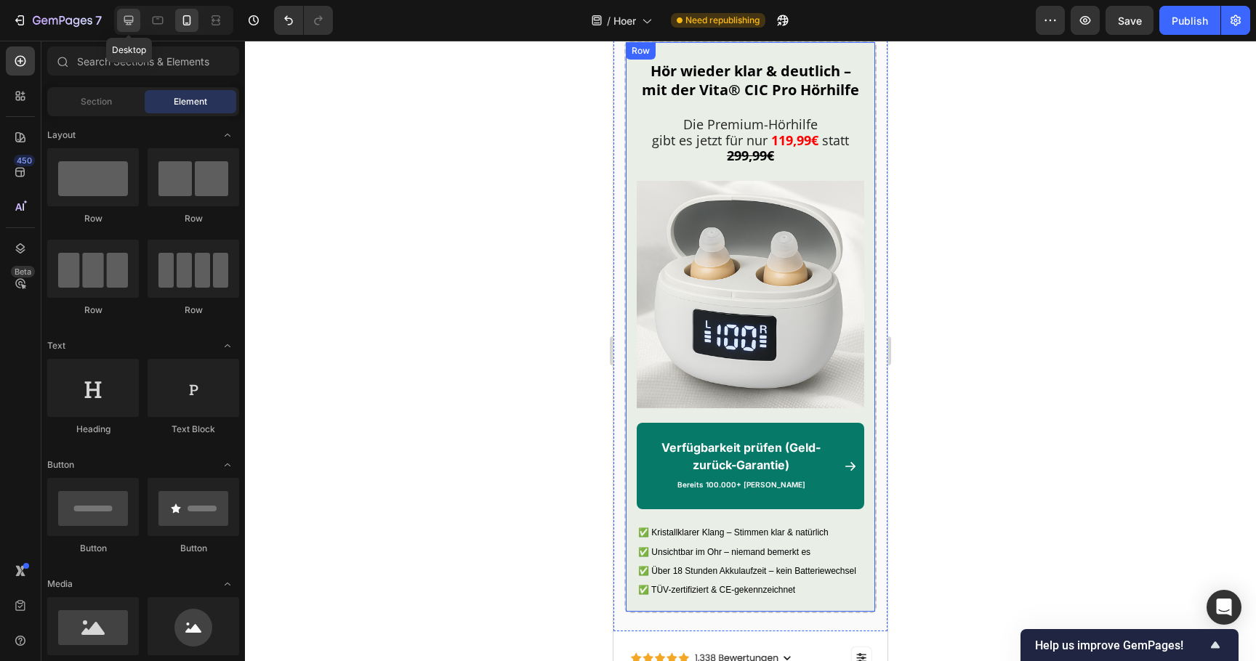
click at [121, 25] on icon at bounding box center [128, 20] width 15 height 15
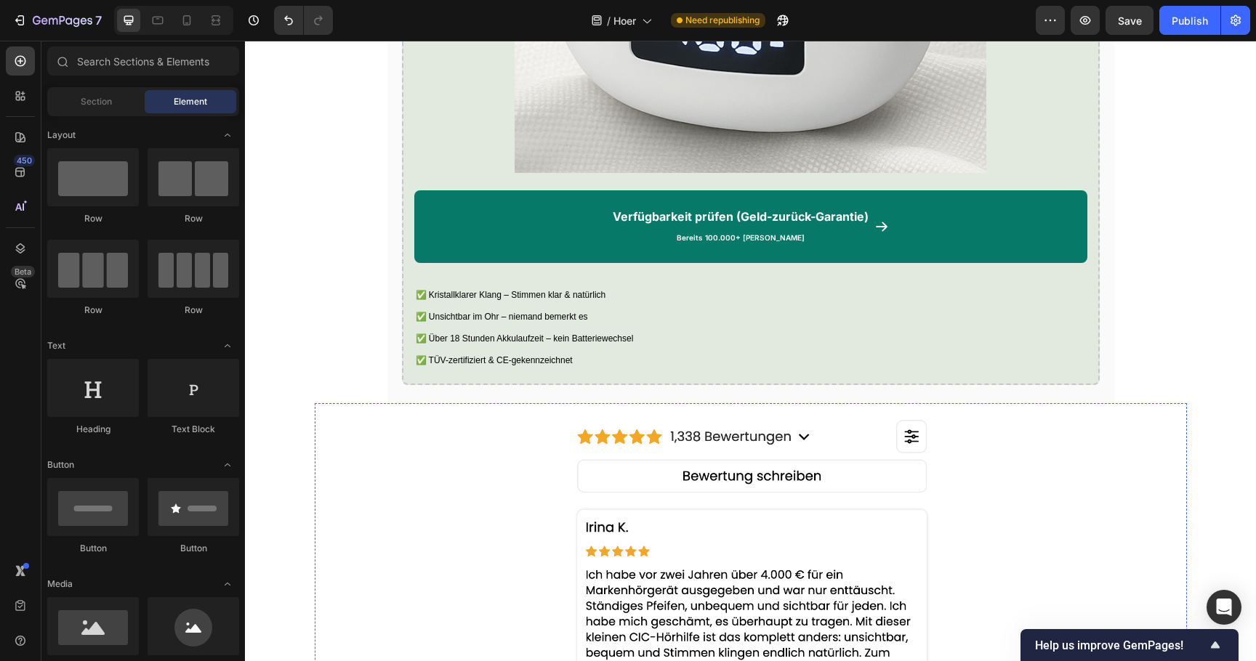
scroll to position [2925, 0]
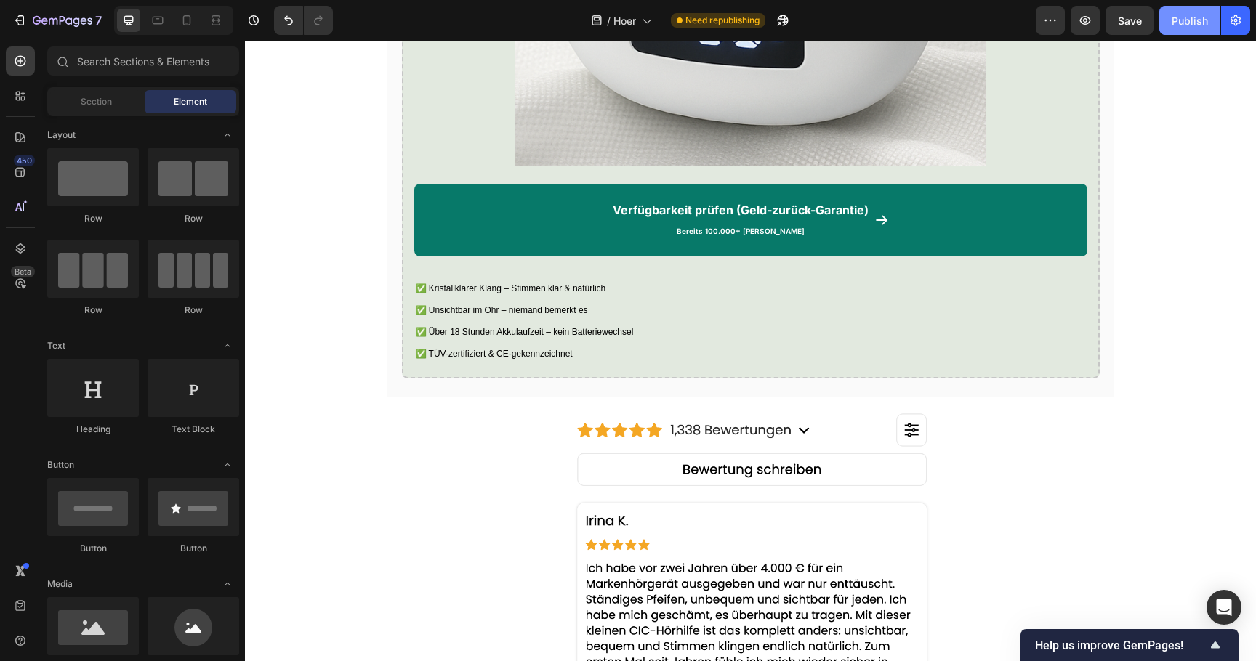
click at [1190, 14] on div "Publish" at bounding box center [1190, 20] width 36 height 15
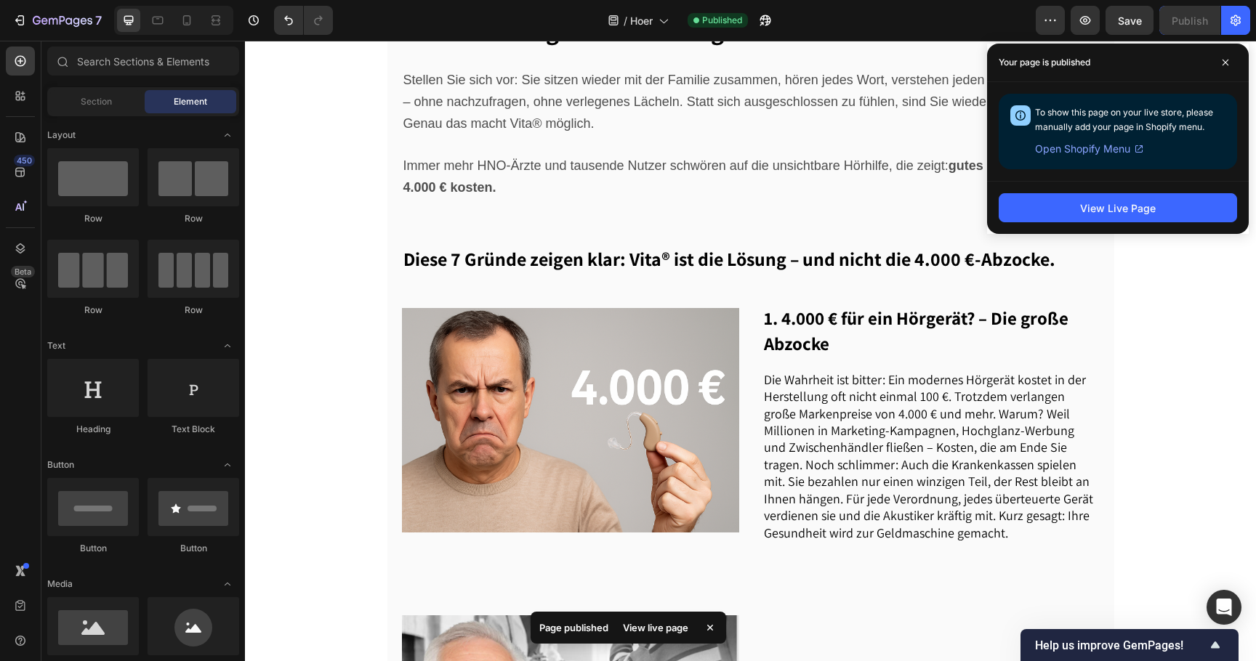
scroll to position [0, 0]
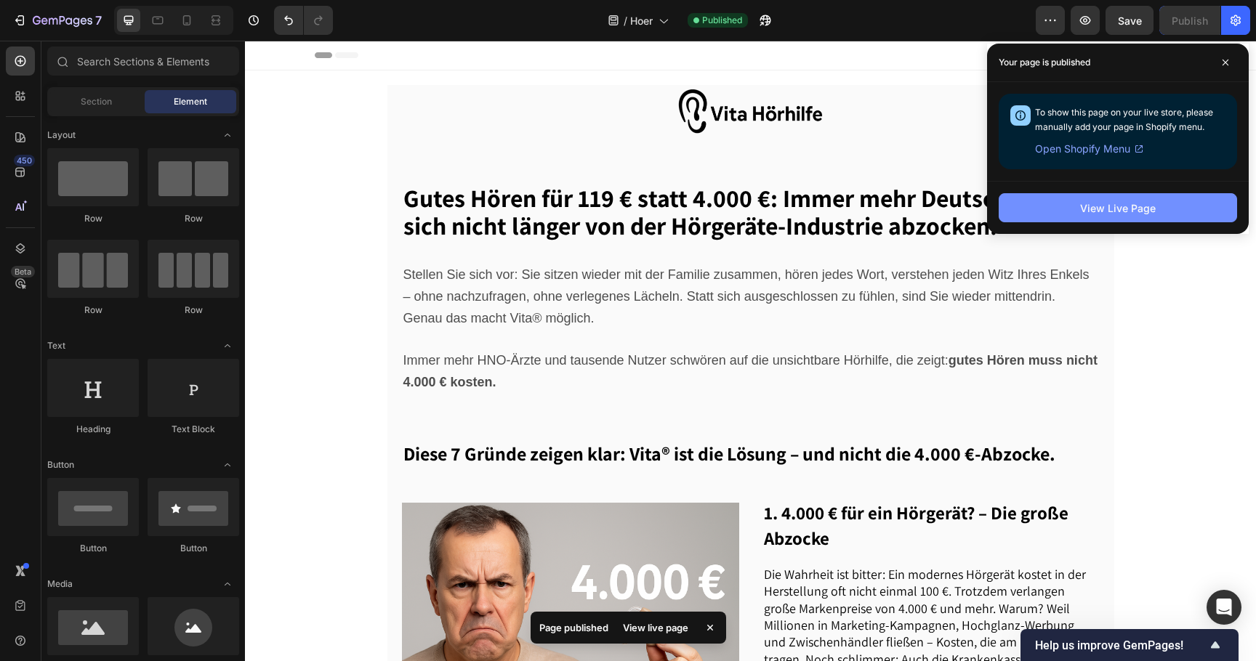
click at [1028, 201] on button "View Live Page" at bounding box center [1118, 207] width 238 height 29
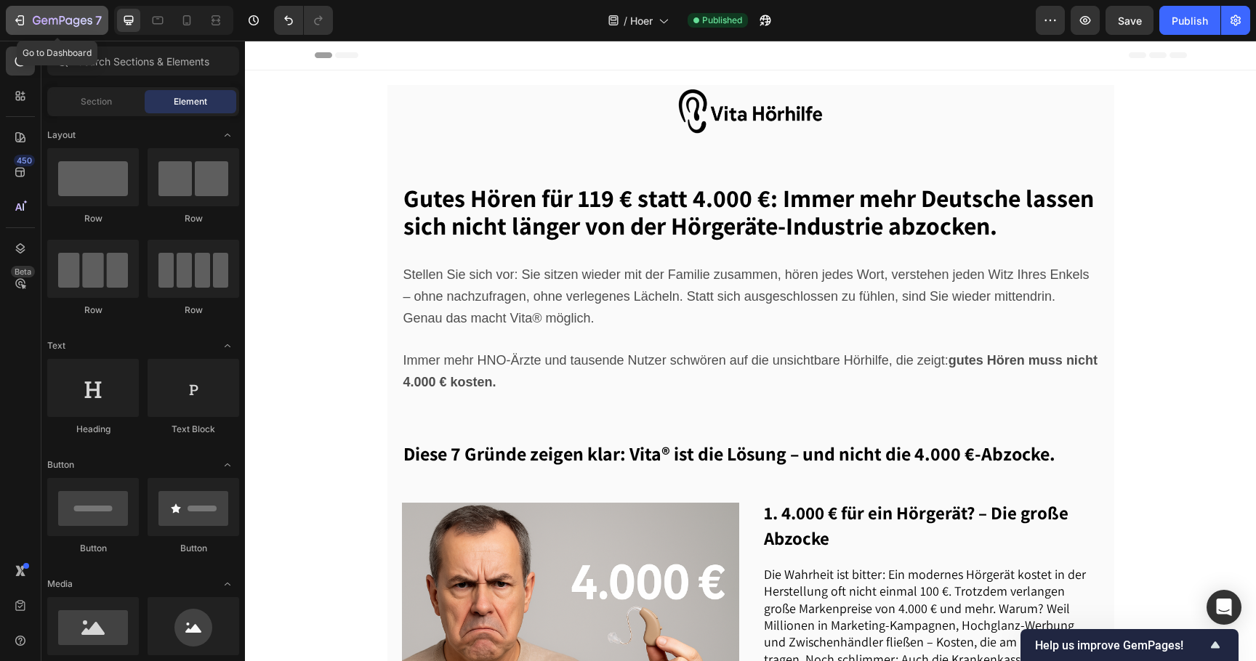
click at [78, 19] on icon "button" at bounding box center [76, 21] width 7 height 9
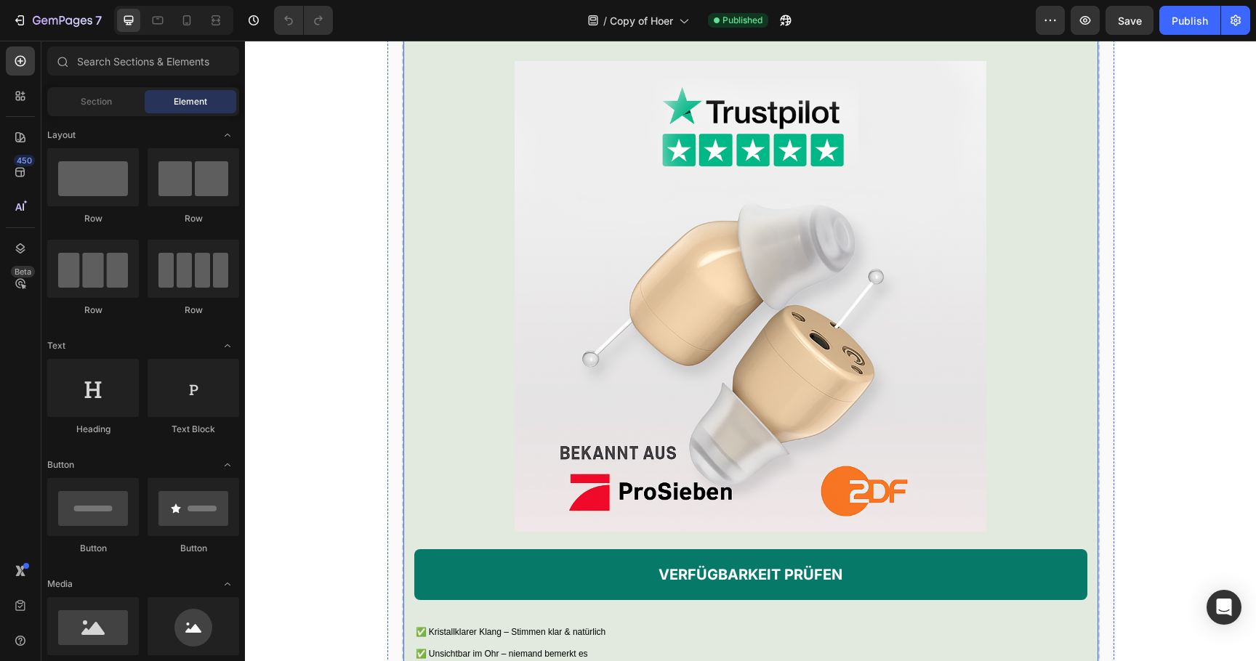
scroll to position [2617, 0]
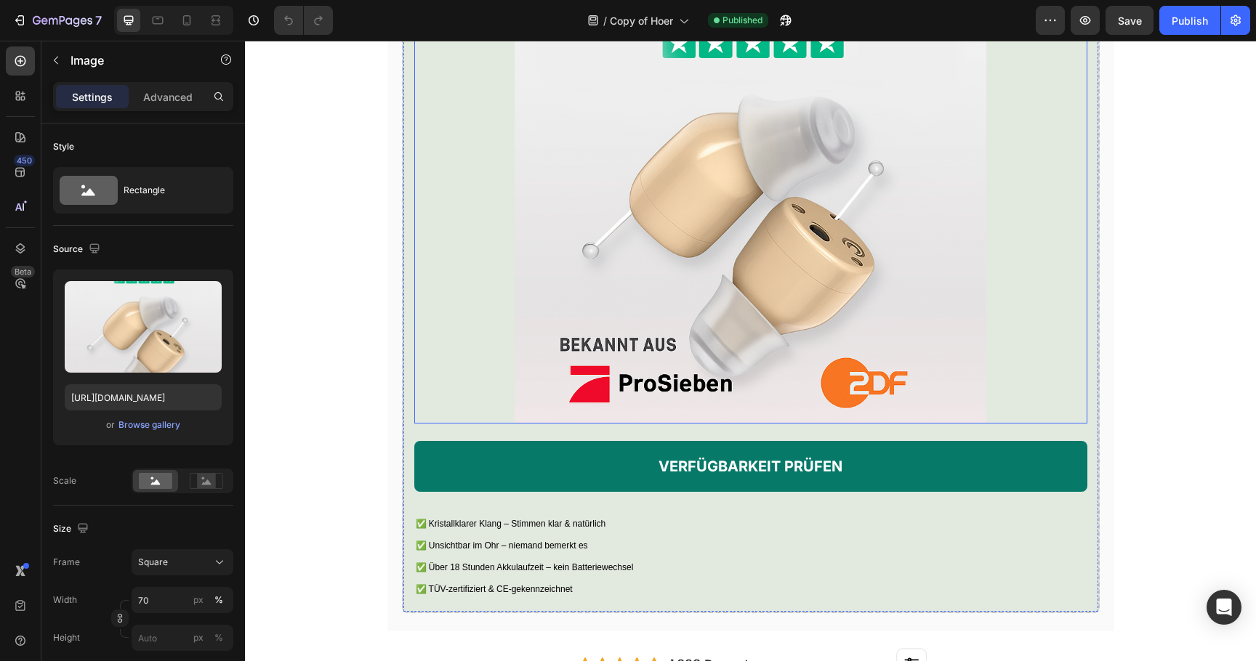
click at [615, 260] on img at bounding box center [750, 188] width 471 height 471
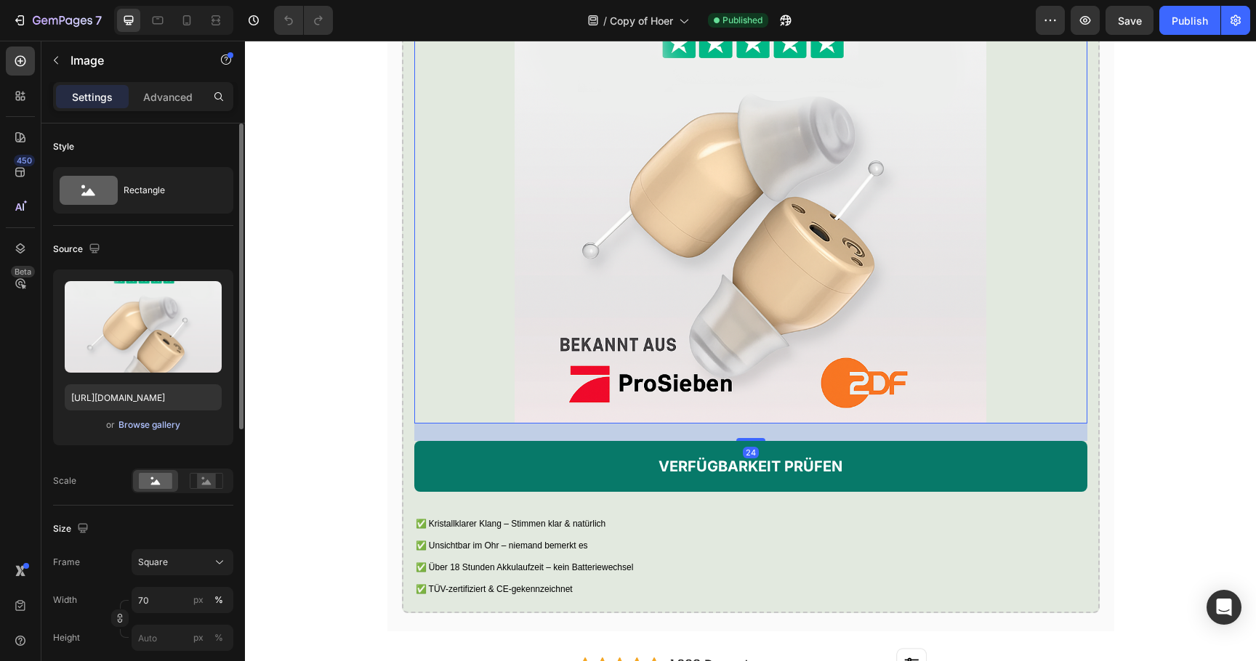
click at [167, 419] on div "Browse gallery" at bounding box center [149, 425] width 62 height 13
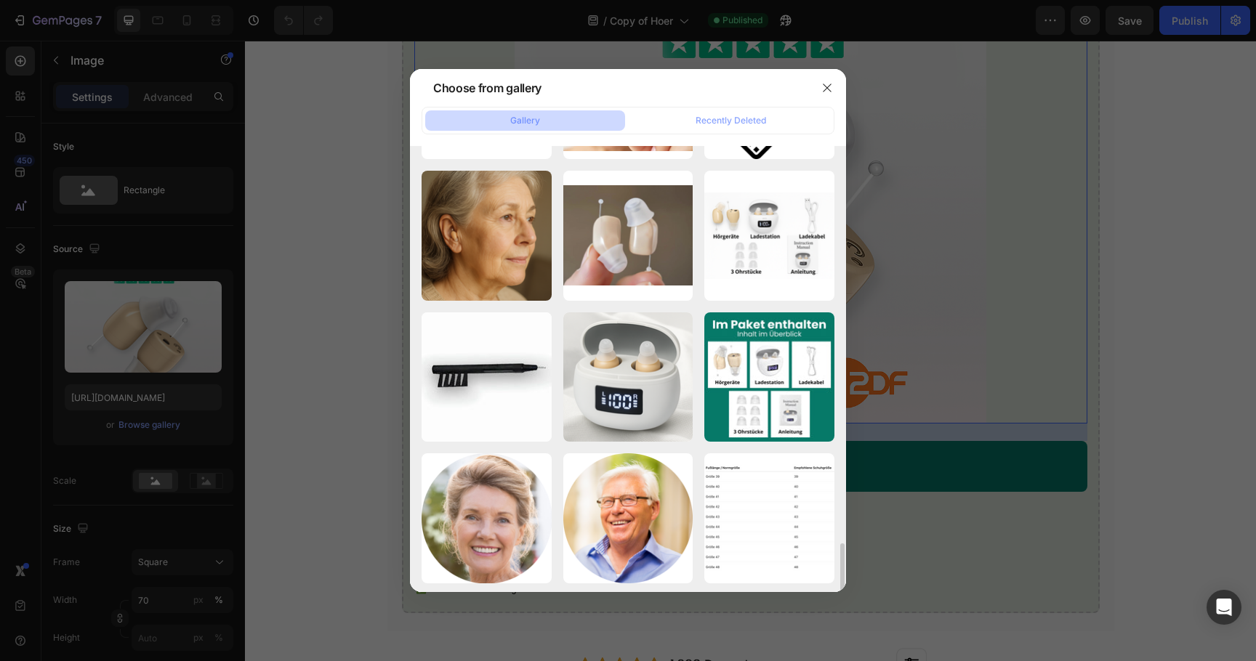
scroll to position [3396, 0]
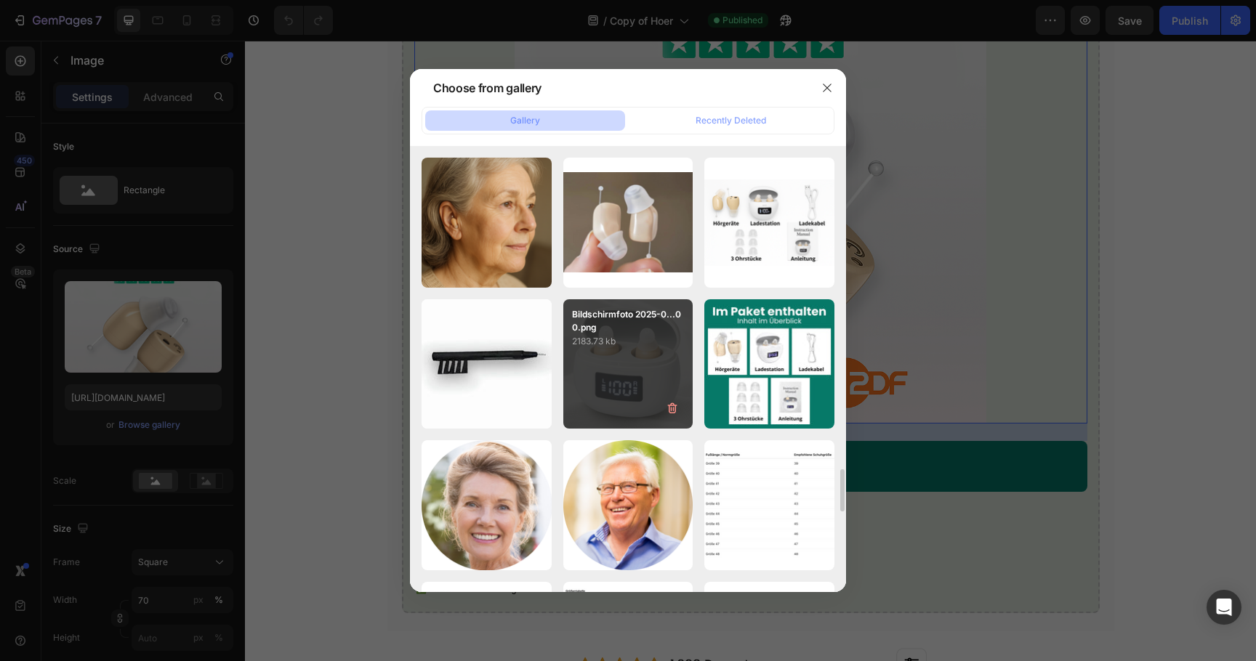
click at [623, 350] on div "Bildschirmfoto 2025-0...00.png 2183.73 kb" at bounding box center [628, 364] width 130 height 130
type input "[URL][DOMAIN_NAME]"
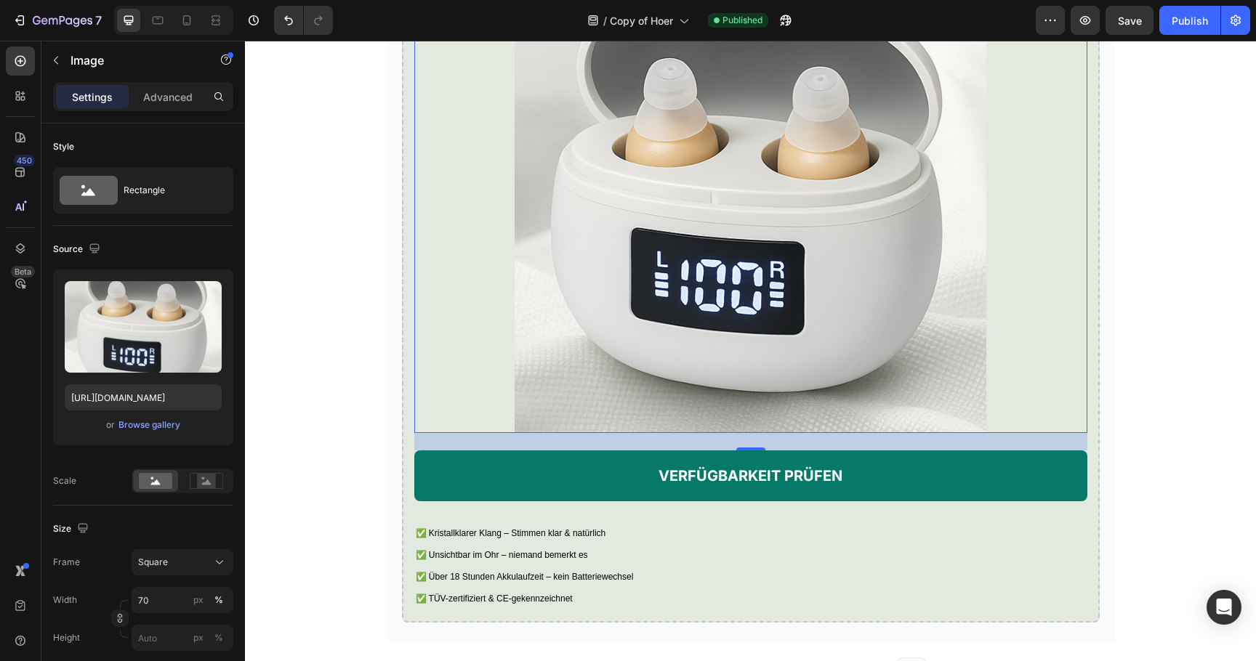
scroll to position [2768, 0]
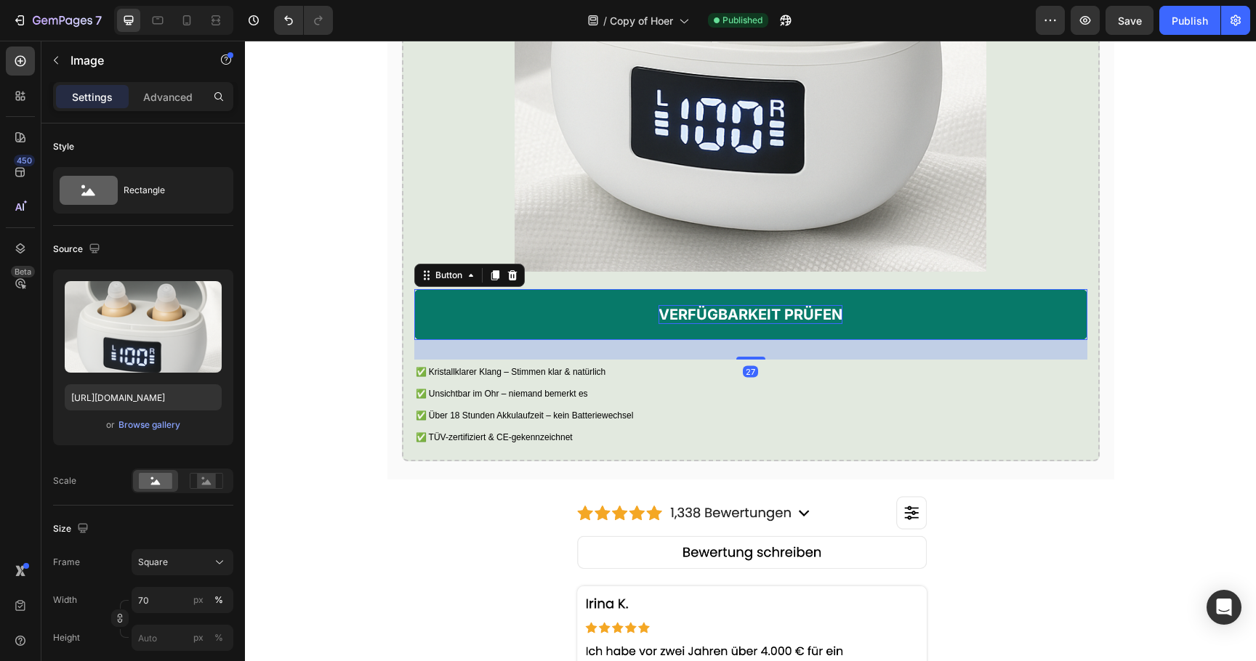
click at [708, 323] on strong "VERFÜGBARKEIT PRÜFEN" at bounding box center [750, 314] width 184 height 17
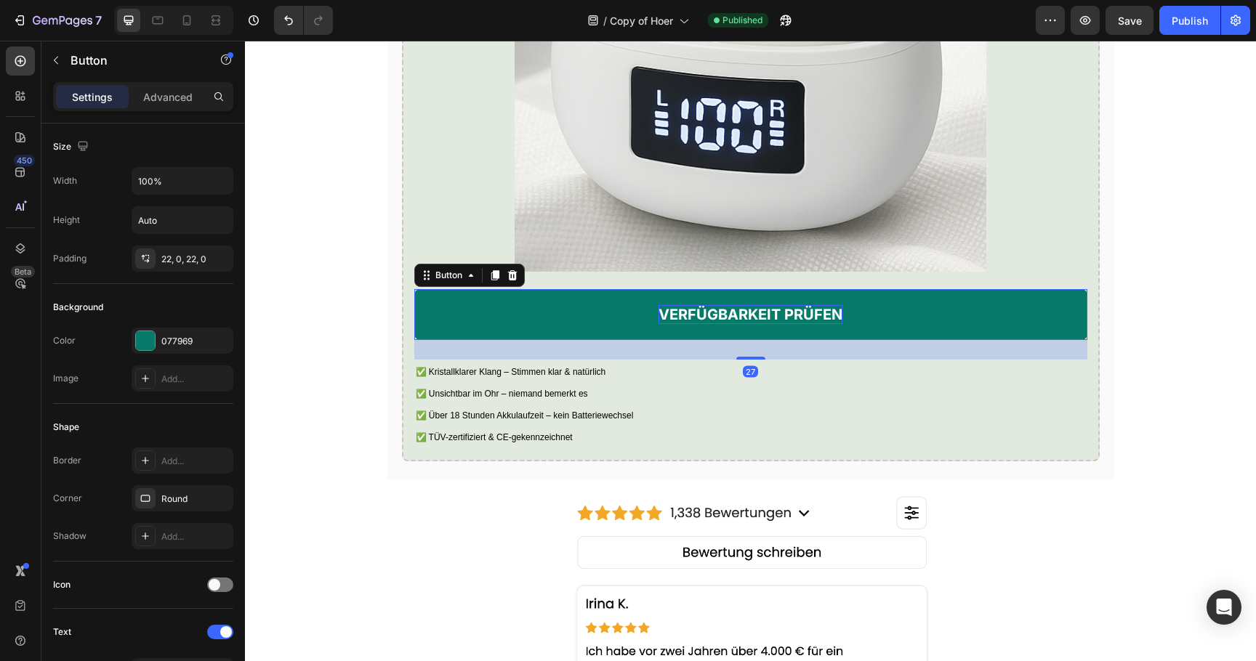
click at [708, 323] on strong "VERFÜGBARKEIT PRÜFEN" at bounding box center [750, 314] width 184 height 17
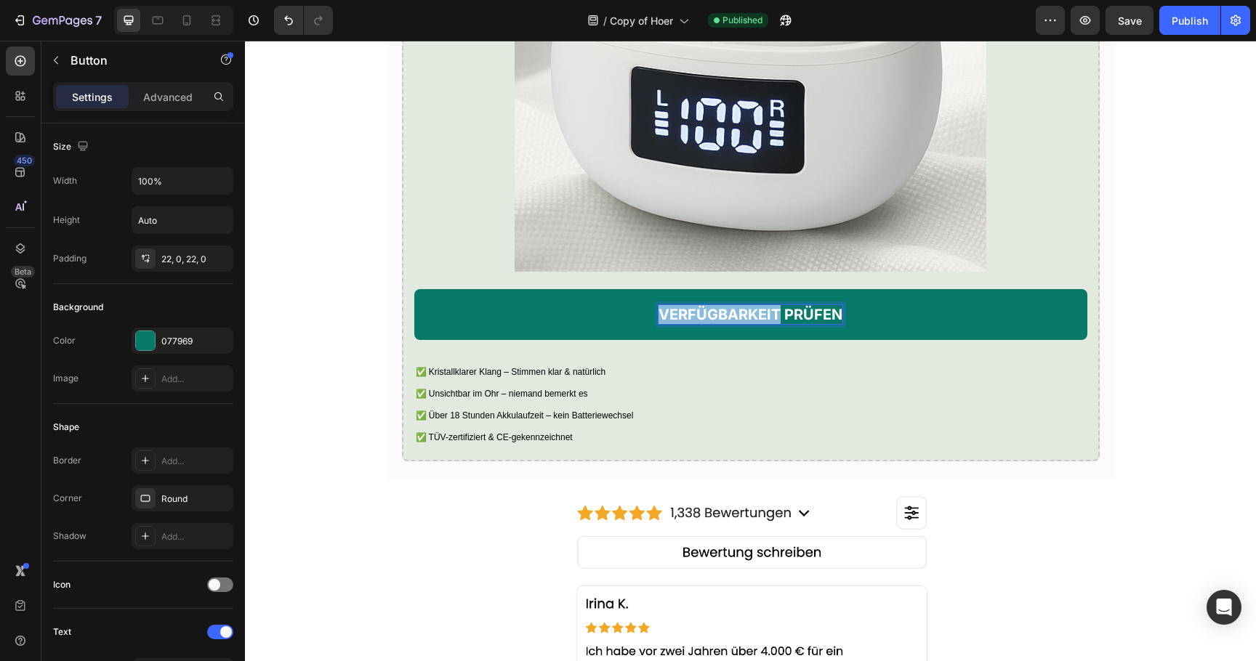
click at [708, 323] on strong "VERFÜGBARKEIT PRÜFEN" at bounding box center [750, 314] width 184 height 17
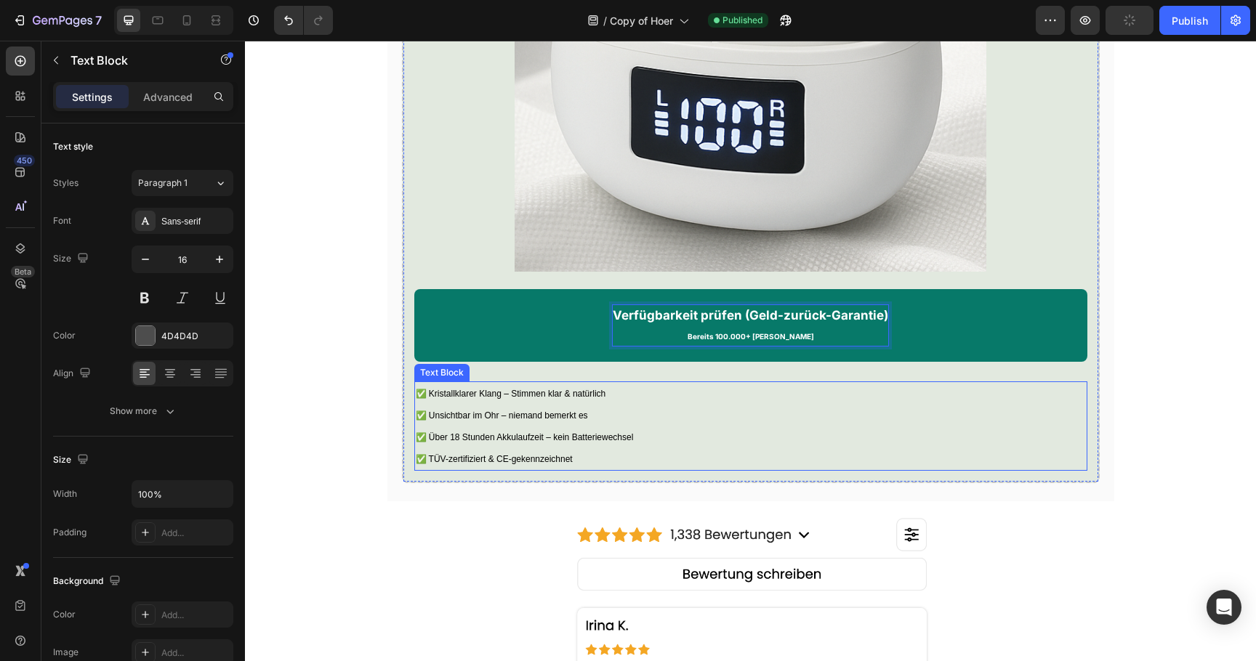
click at [958, 470] on p "✅ Kristallklarer Klang – Stimmen klar & natürlich ✅ Unsichtbar im Ohr – niemand…" at bounding box center [751, 426] width 670 height 86
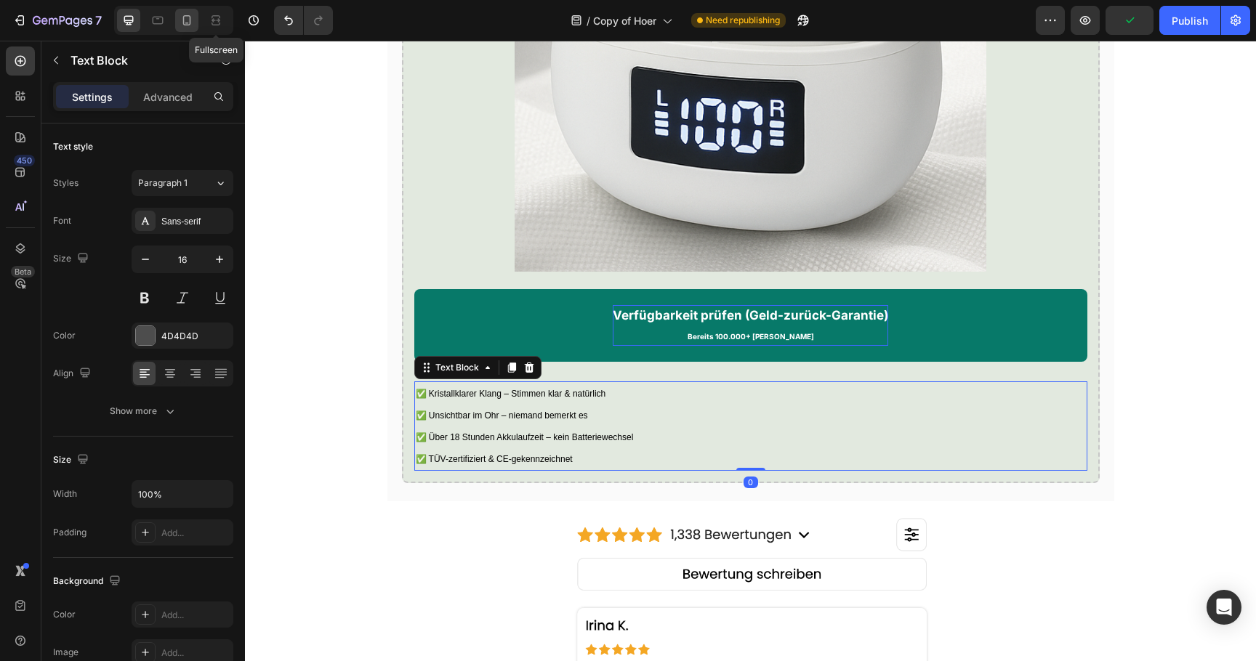
click at [190, 17] on icon at bounding box center [187, 20] width 15 height 15
type input "14"
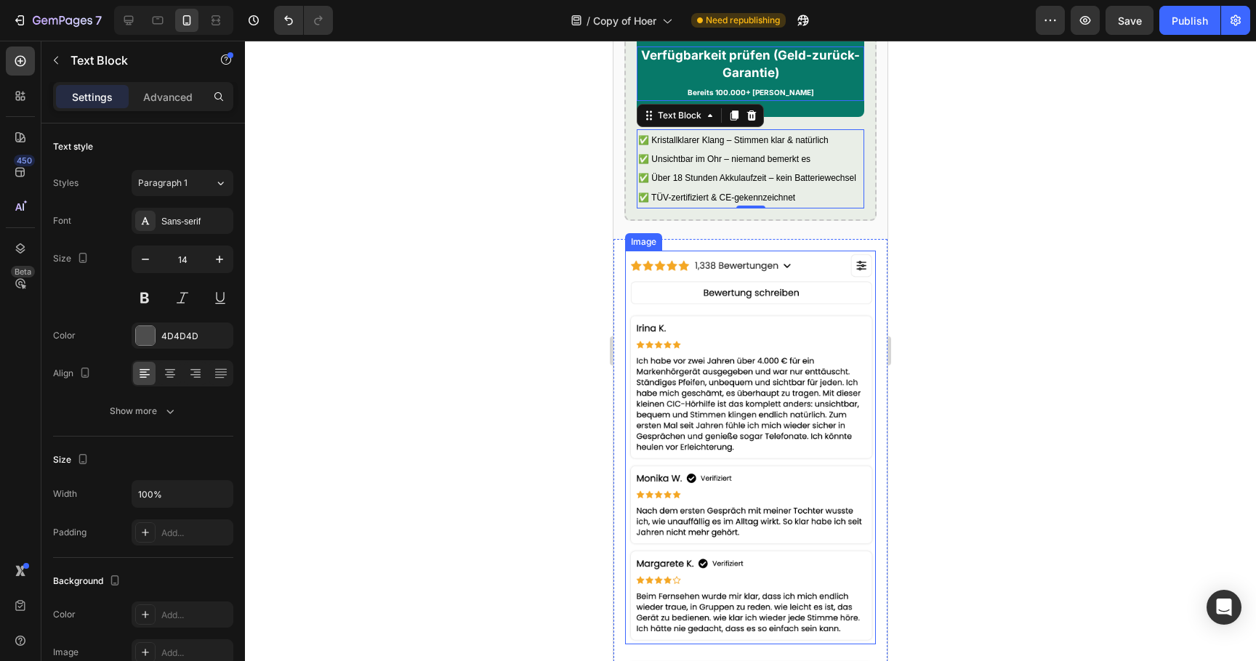
scroll to position [4186, 0]
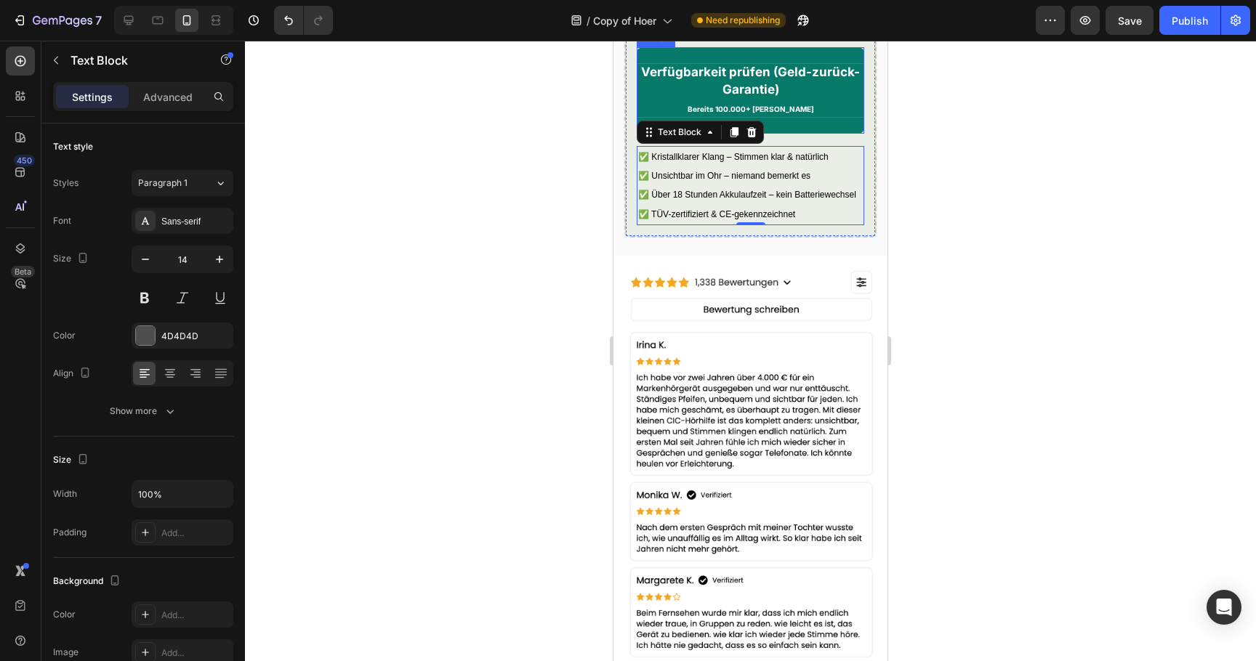
click at [684, 97] on strong "Verfügbarkeit prüfen (Geld-zurück-Garantie)" at bounding box center [750, 81] width 219 height 32
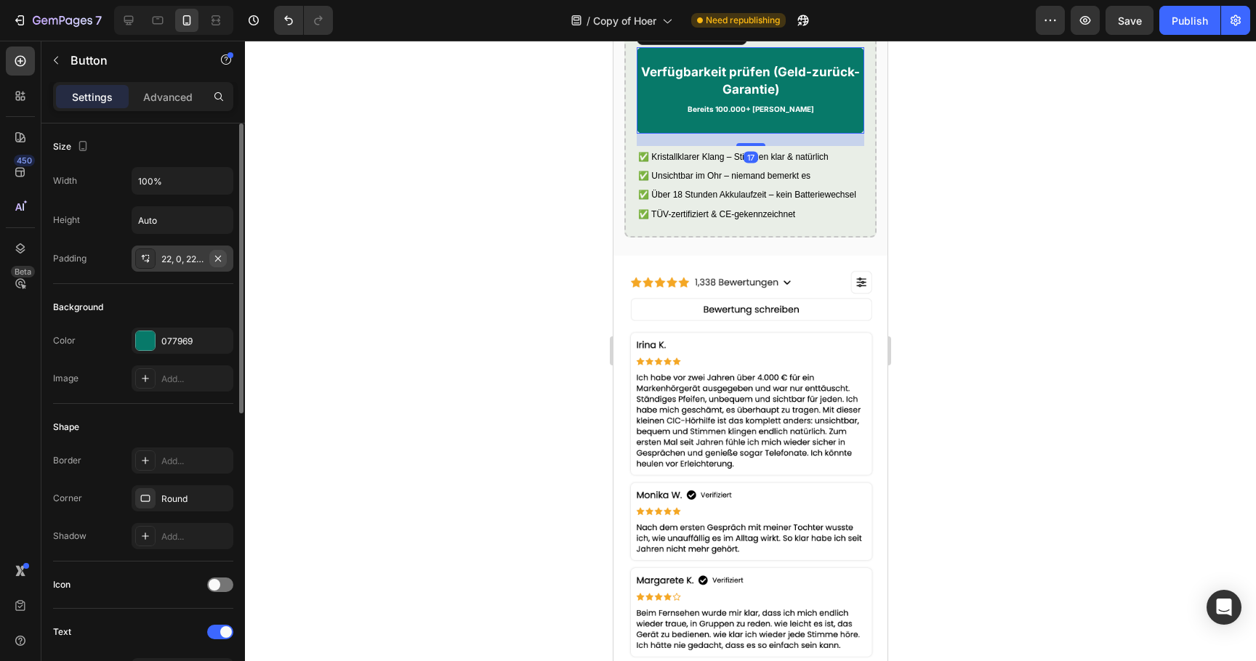
click at [213, 258] on icon "button" at bounding box center [218, 259] width 12 height 12
click at [193, 259] on div "22, 0, 22, 0" at bounding box center [182, 259] width 42 height 13
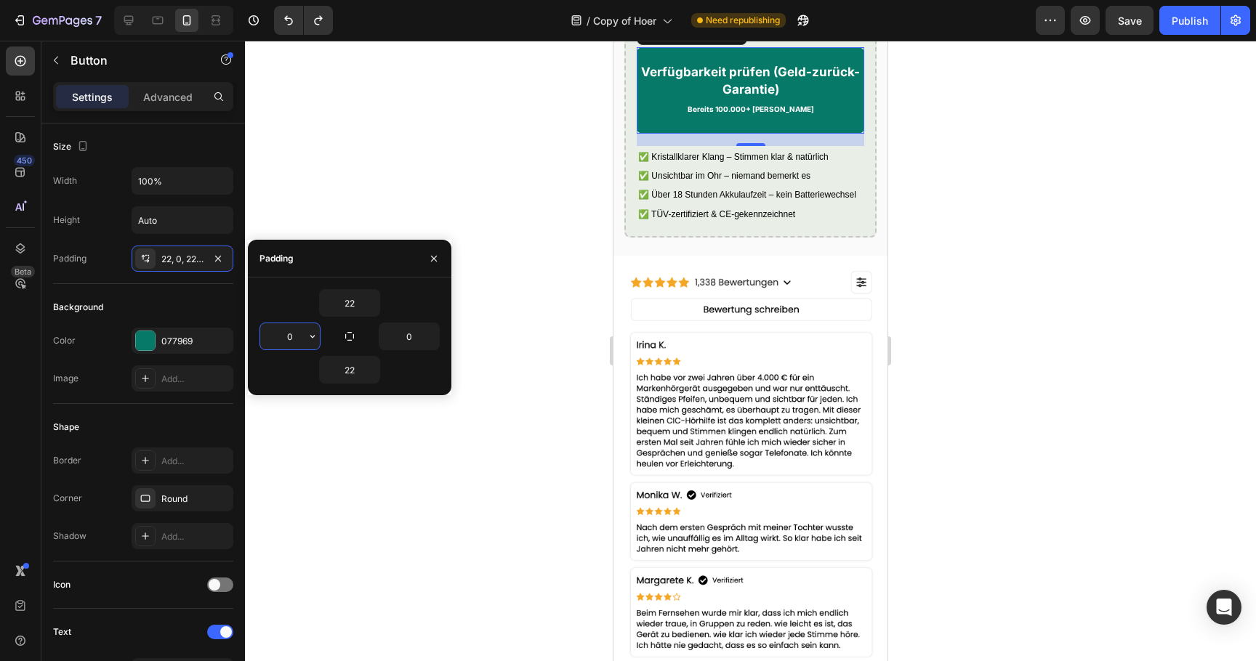
click at [288, 342] on input "0" at bounding box center [290, 336] width 60 height 26
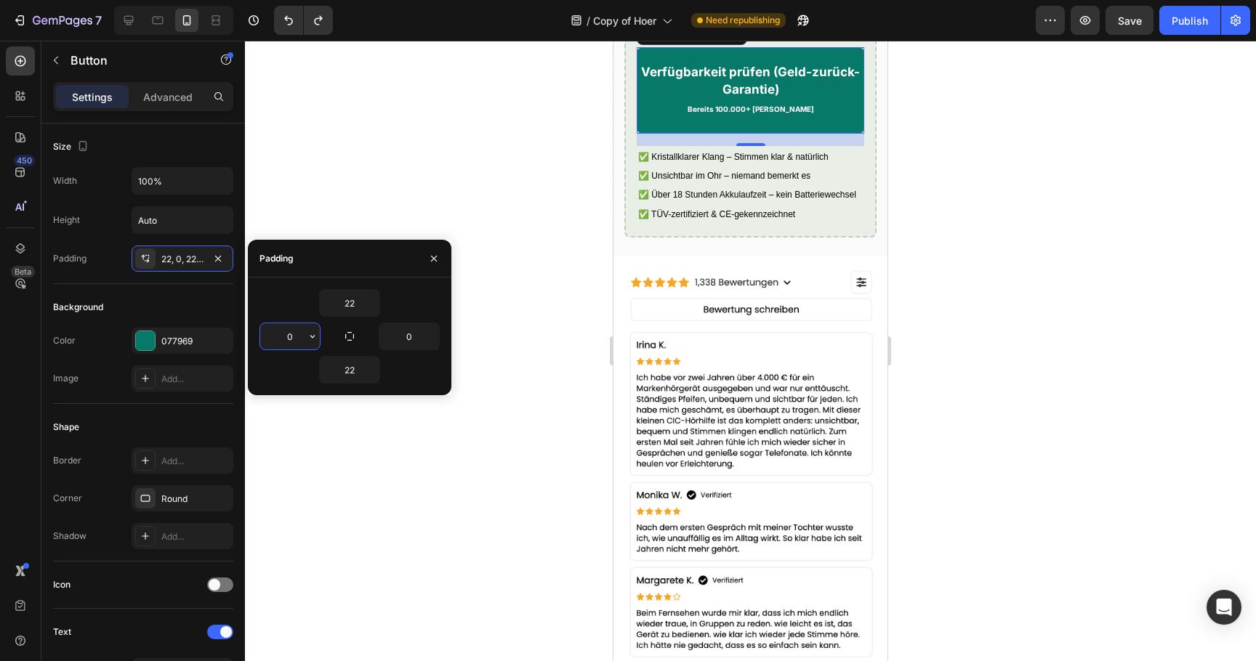
click at [288, 342] on input "0" at bounding box center [290, 336] width 60 height 26
type input "5"
click at [391, 342] on input "0" at bounding box center [409, 336] width 60 height 26
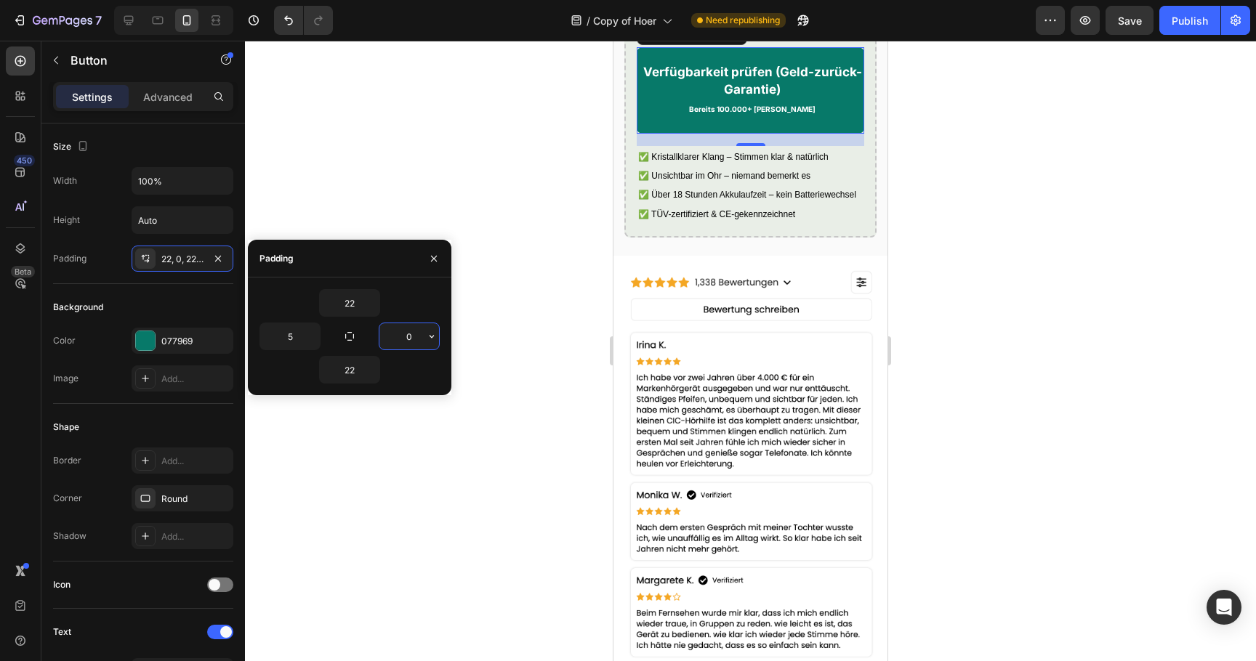
click at [391, 342] on input "0" at bounding box center [409, 336] width 60 height 26
type input "5"
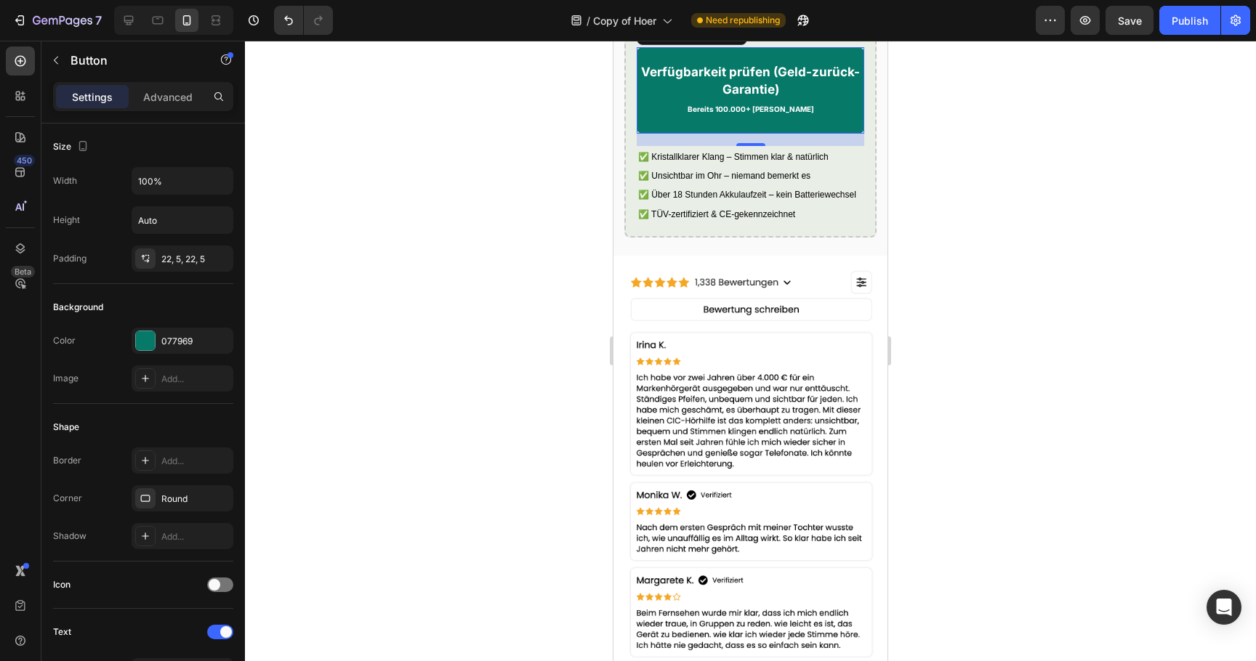
click at [456, 185] on div at bounding box center [750, 351] width 1011 height 621
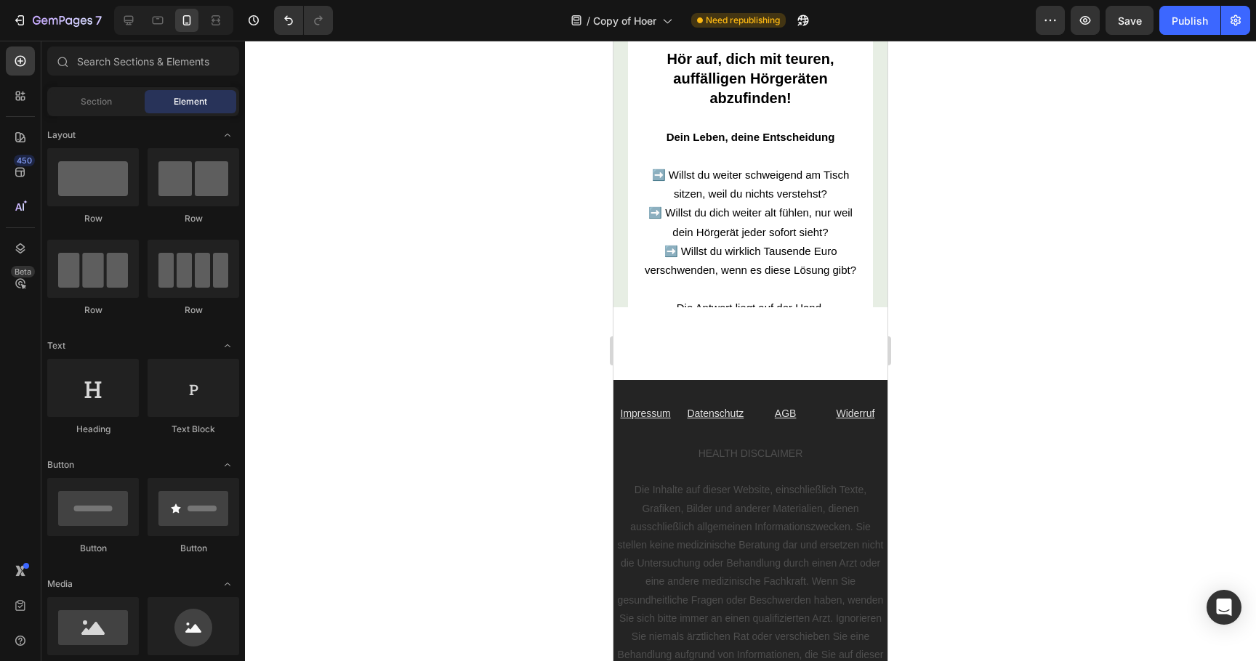
scroll to position [5563, 0]
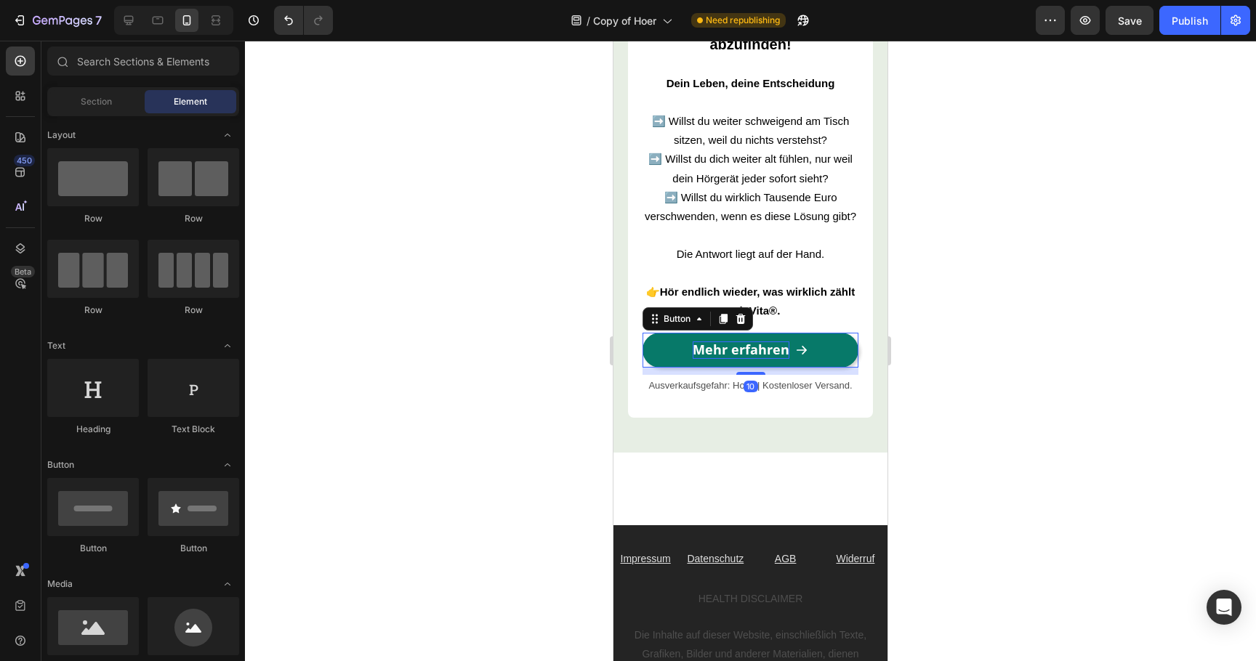
click at [712, 344] on strong "Mehr erfahren" at bounding box center [741, 349] width 97 height 17
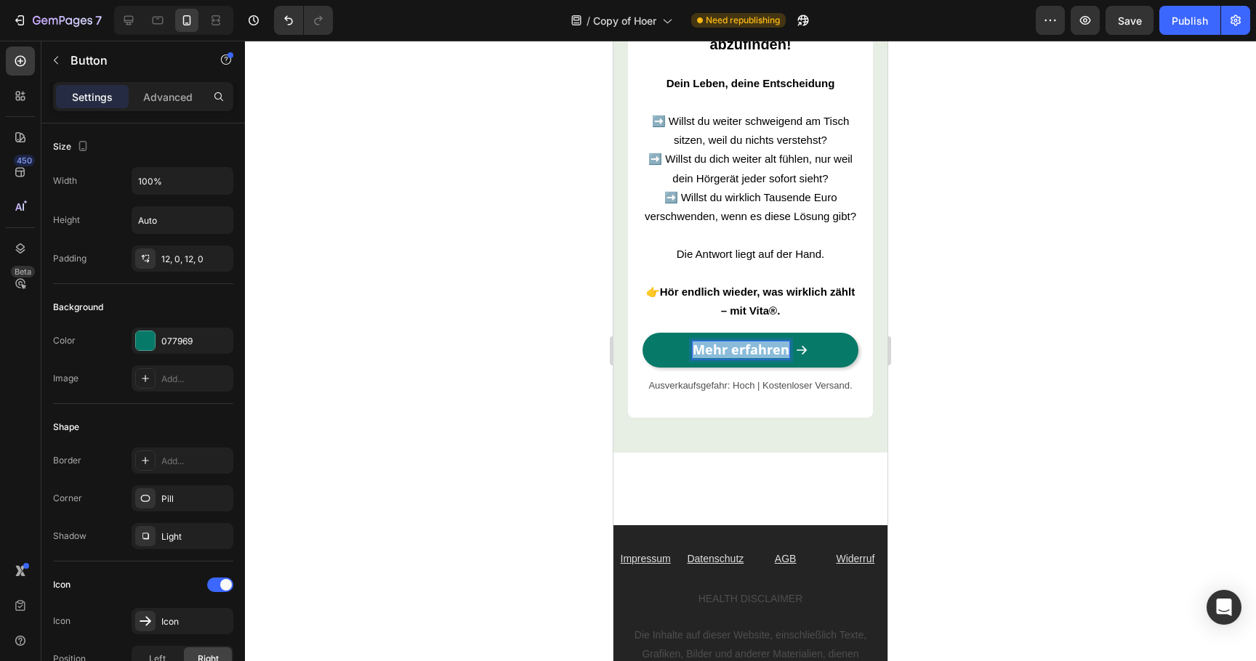
click at [712, 344] on strong "Mehr erfahren" at bounding box center [741, 349] width 97 height 17
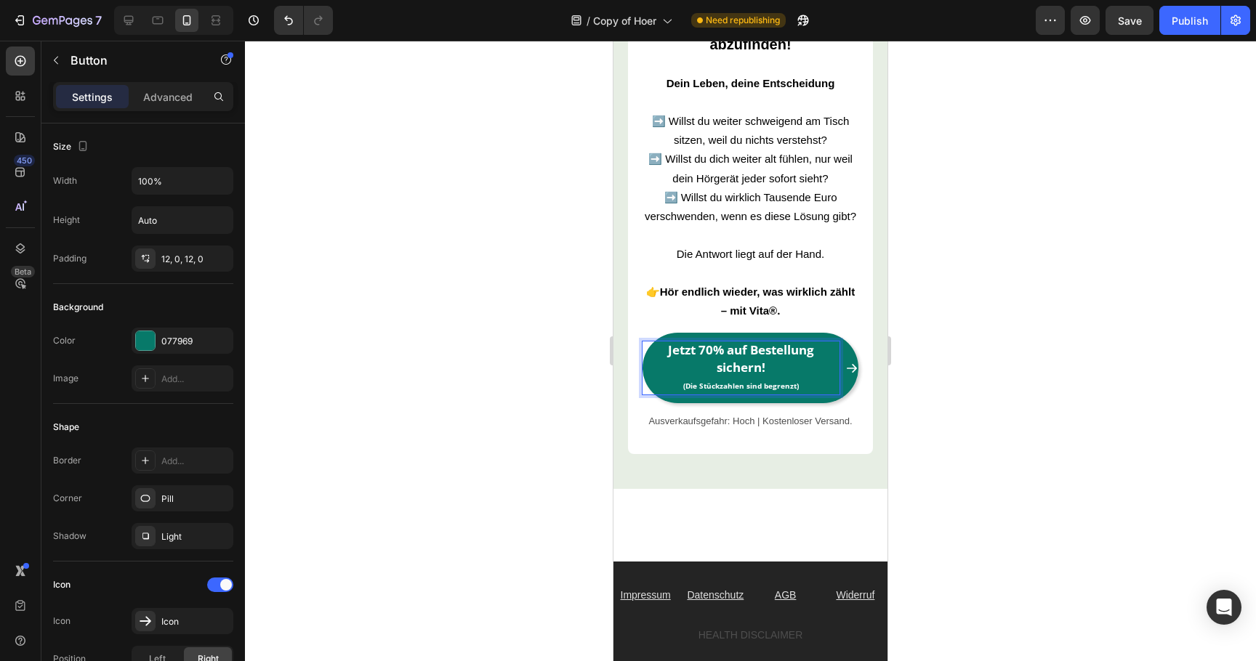
click at [571, 352] on div at bounding box center [750, 351] width 1011 height 621
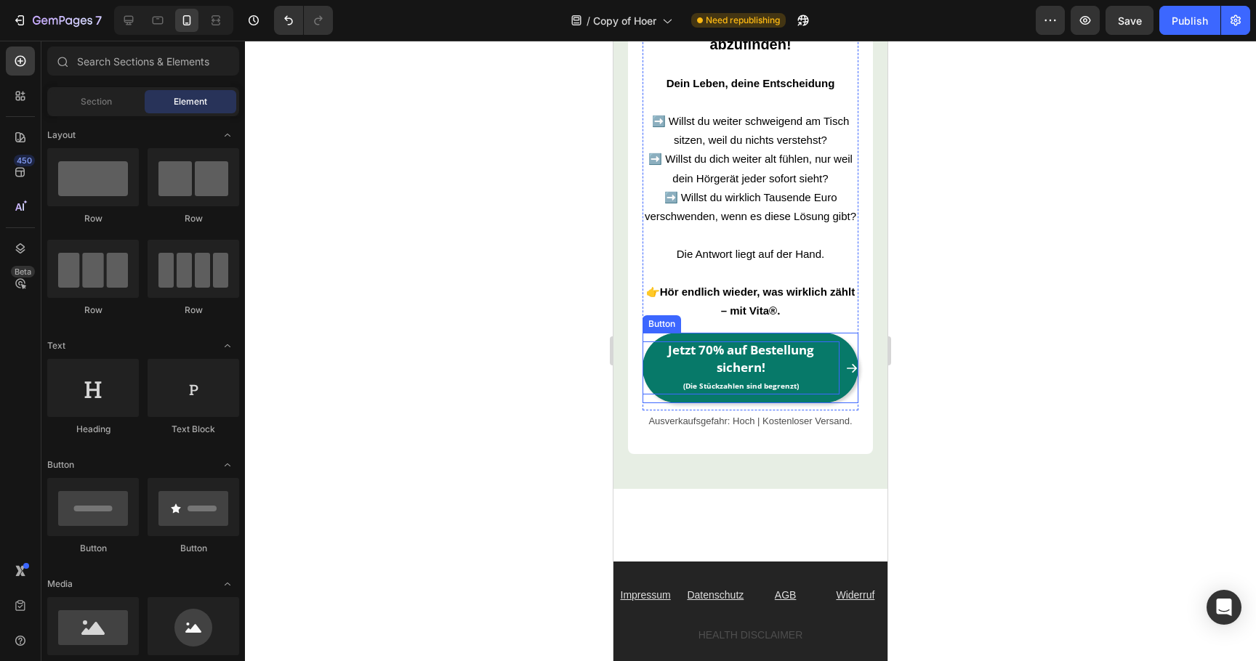
click at [725, 356] on strong "Jetzt 70% auf Bestellung sichern!" at bounding box center [741, 358] width 146 height 33
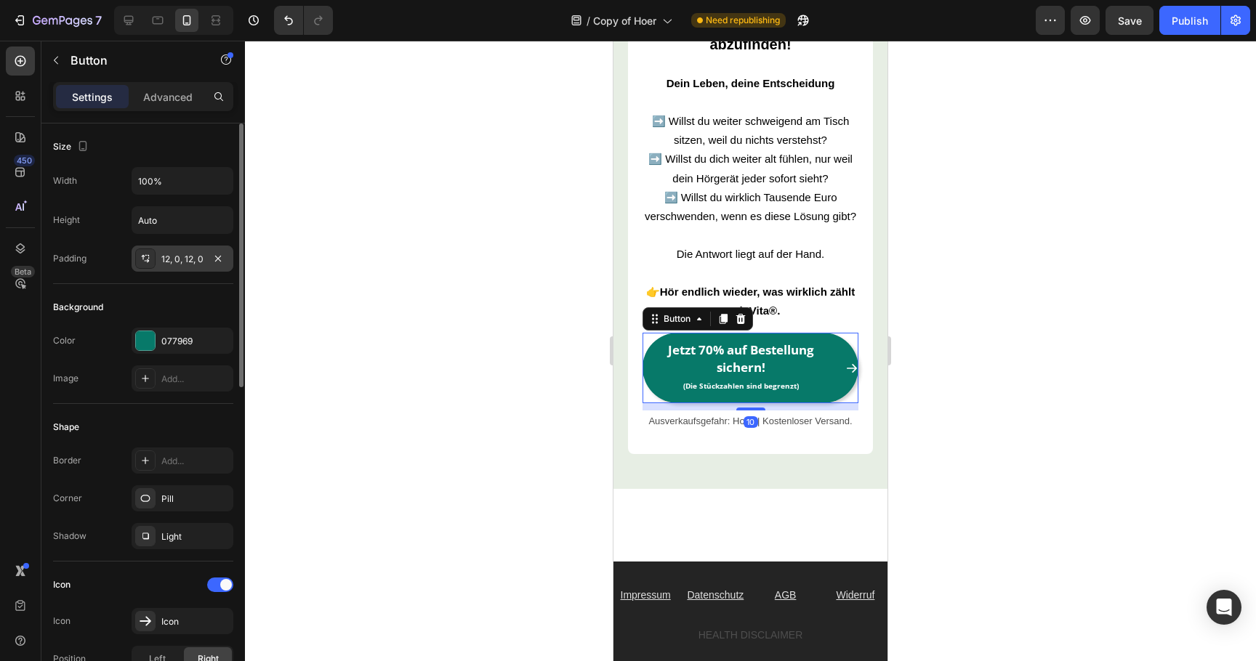
click at [209, 259] on div "12, 0, 12, 0" at bounding box center [183, 259] width 102 height 26
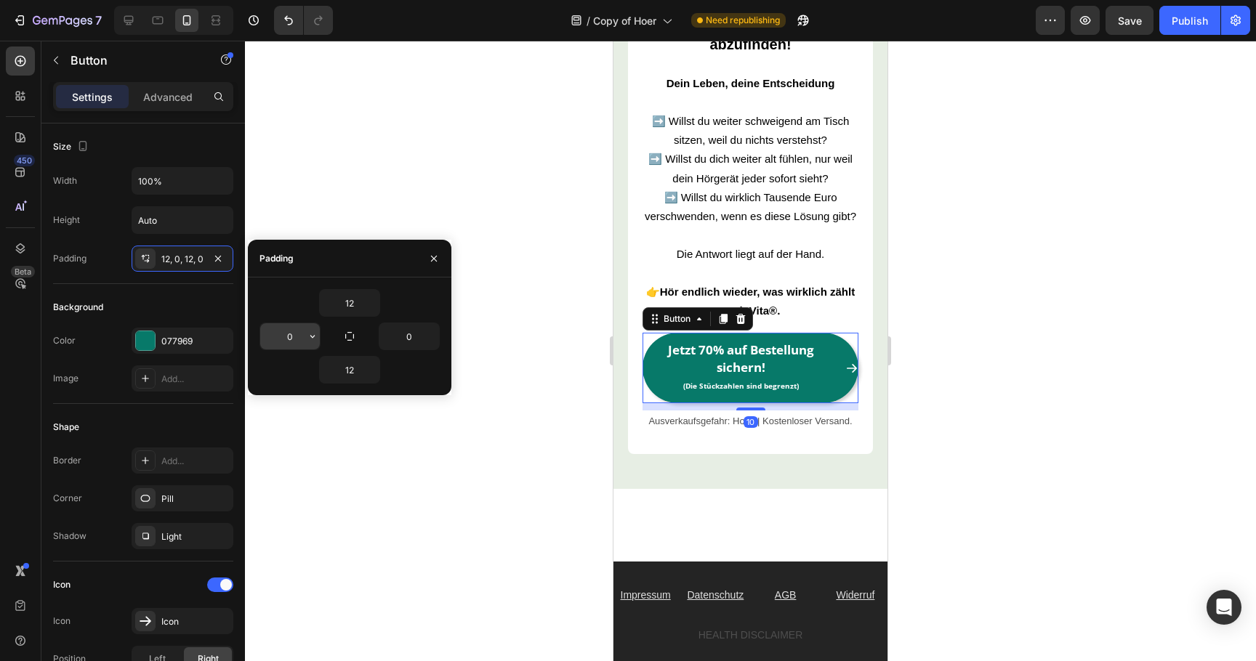
click at [275, 329] on input "0" at bounding box center [290, 336] width 60 height 26
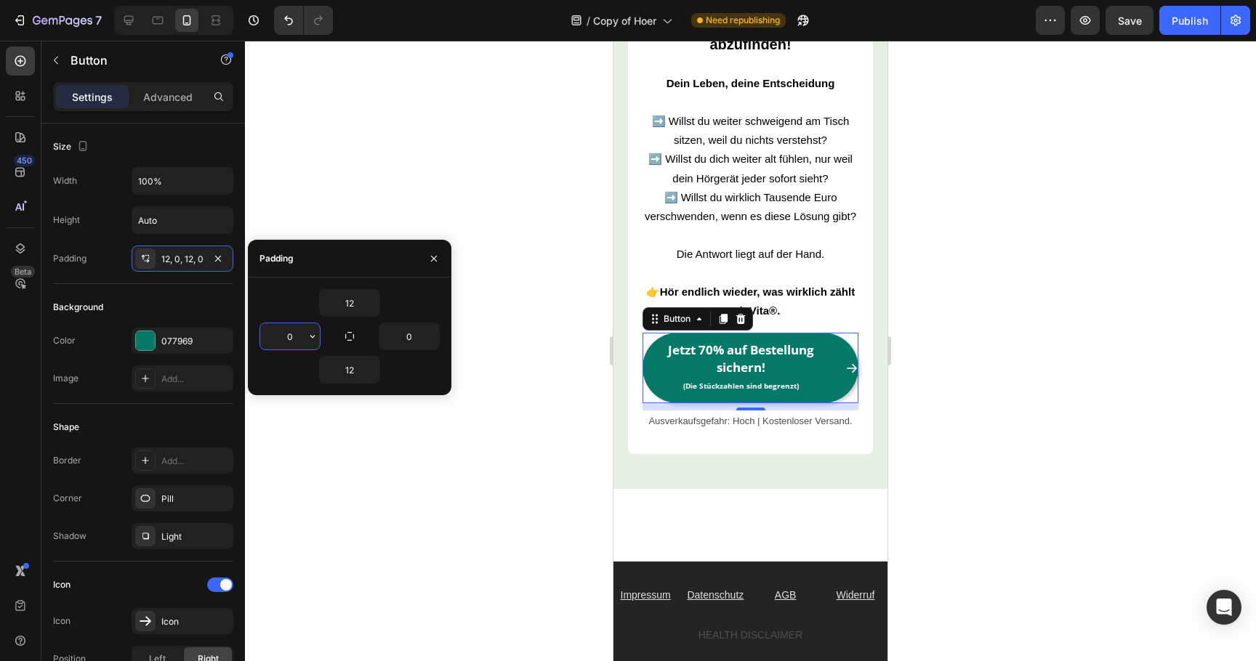
click at [275, 329] on input "0" at bounding box center [290, 336] width 60 height 26
type input "5"
click at [398, 338] on input "0" at bounding box center [409, 336] width 60 height 26
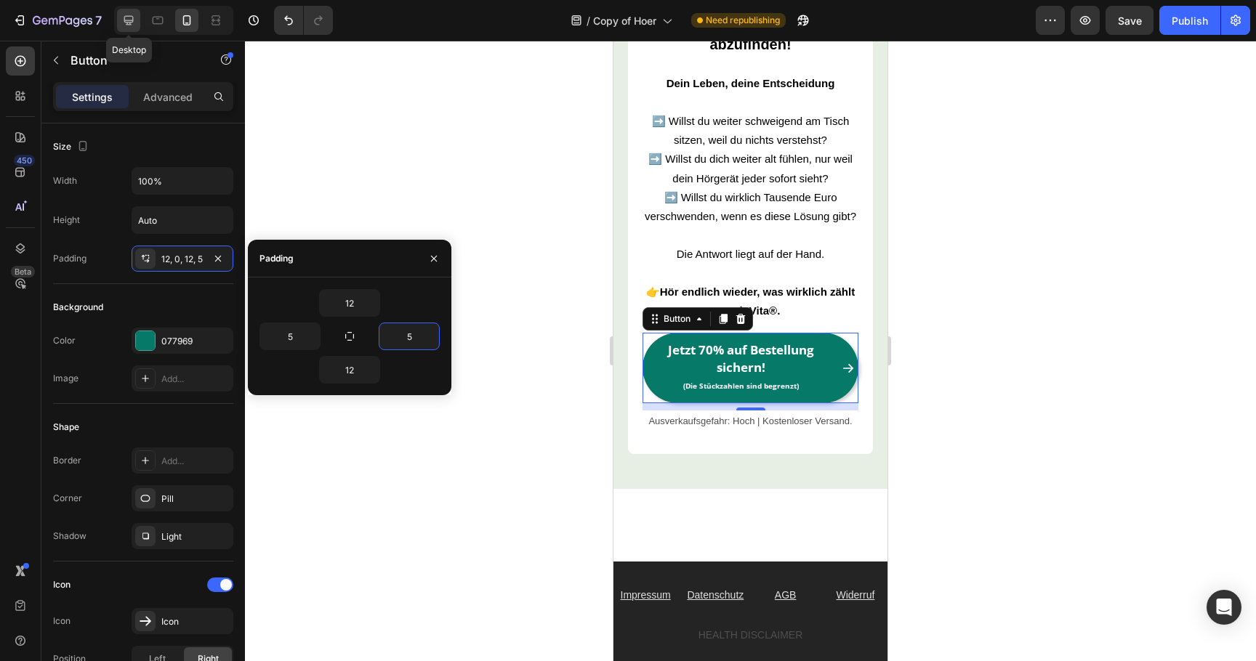
type input "5"
click at [130, 24] on icon at bounding box center [128, 20] width 9 height 9
type input "20"
type input "15"
type input "0"
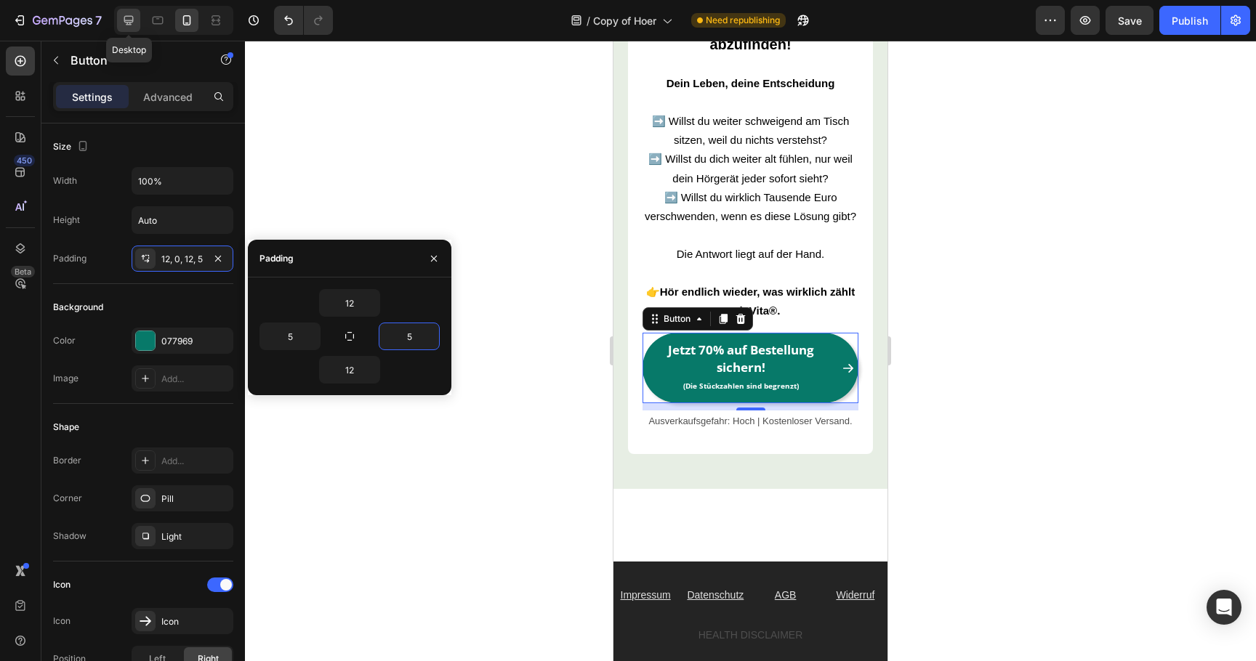
type input "0"
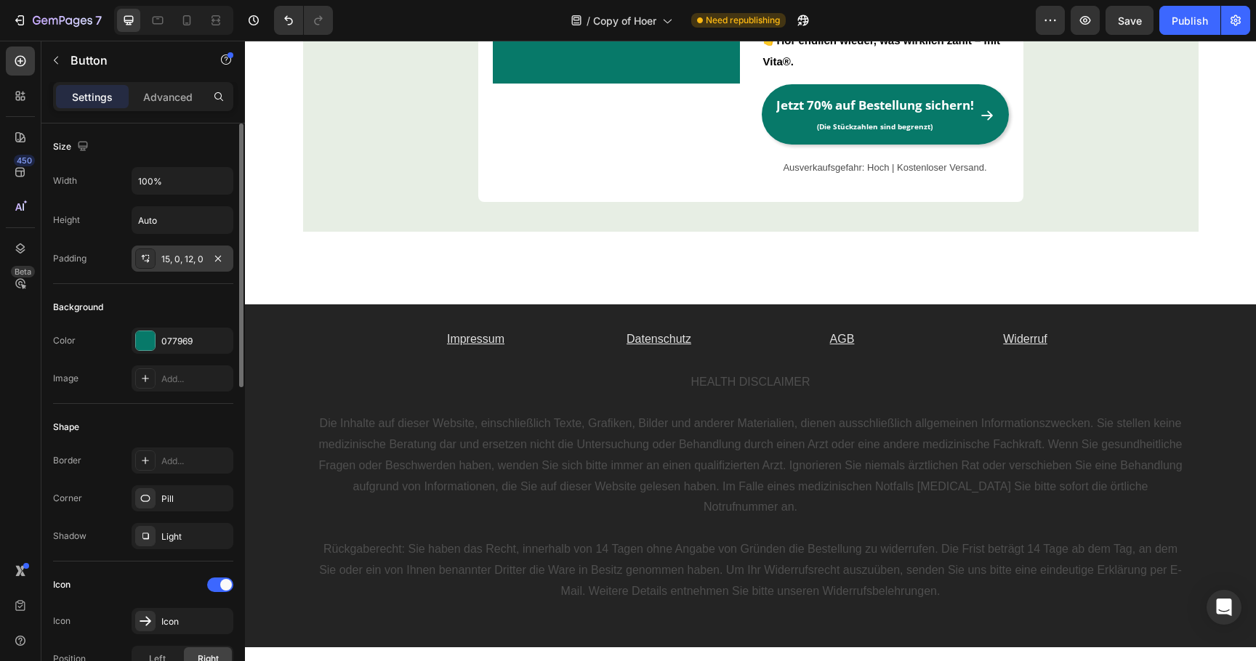
click at [166, 257] on div "15, 0, 12, 0" at bounding box center [182, 259] width 42 height 13
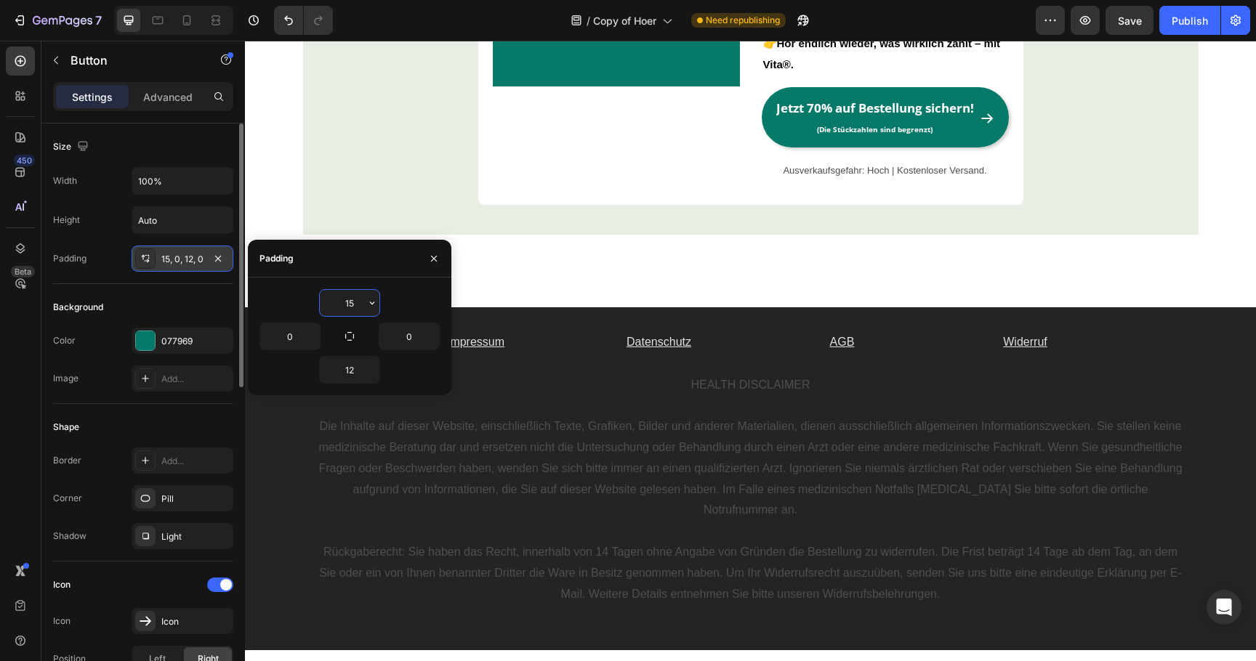
scroll to position [5594, 0]
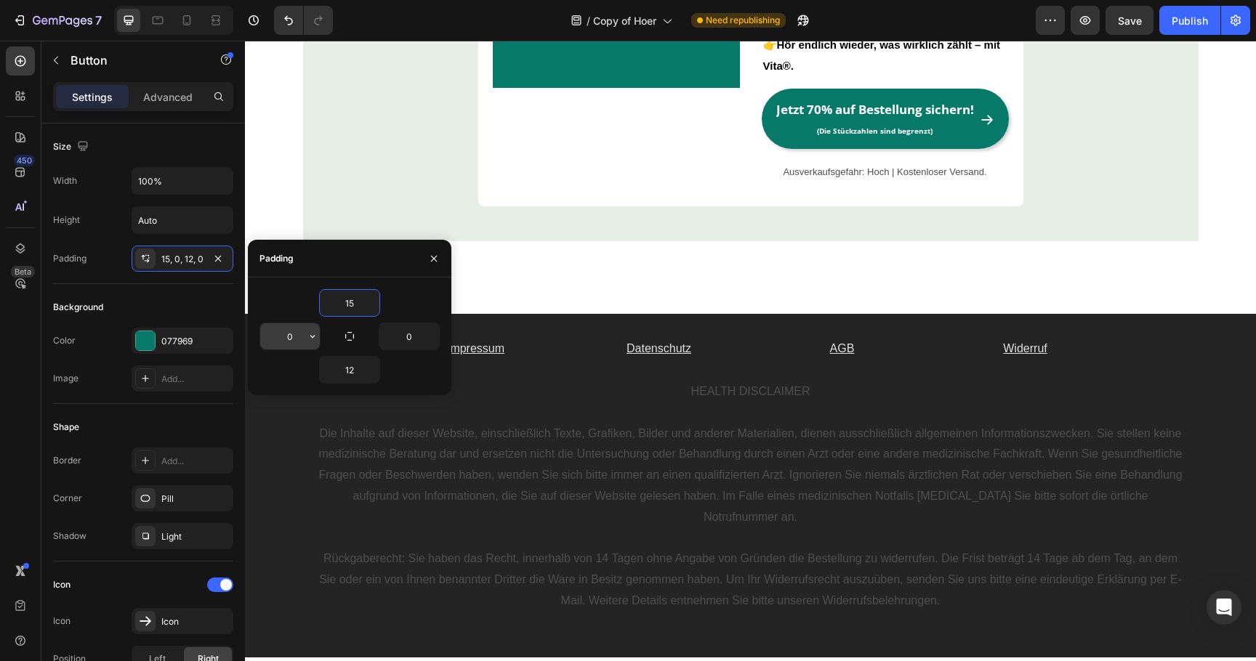
click at [287, 331] on input "0" at bounding box center [290, 336] width 60 height 26
type input "5"
click at [396, 340] on input "0" at bounding box center [409, 336] width 60 height 26
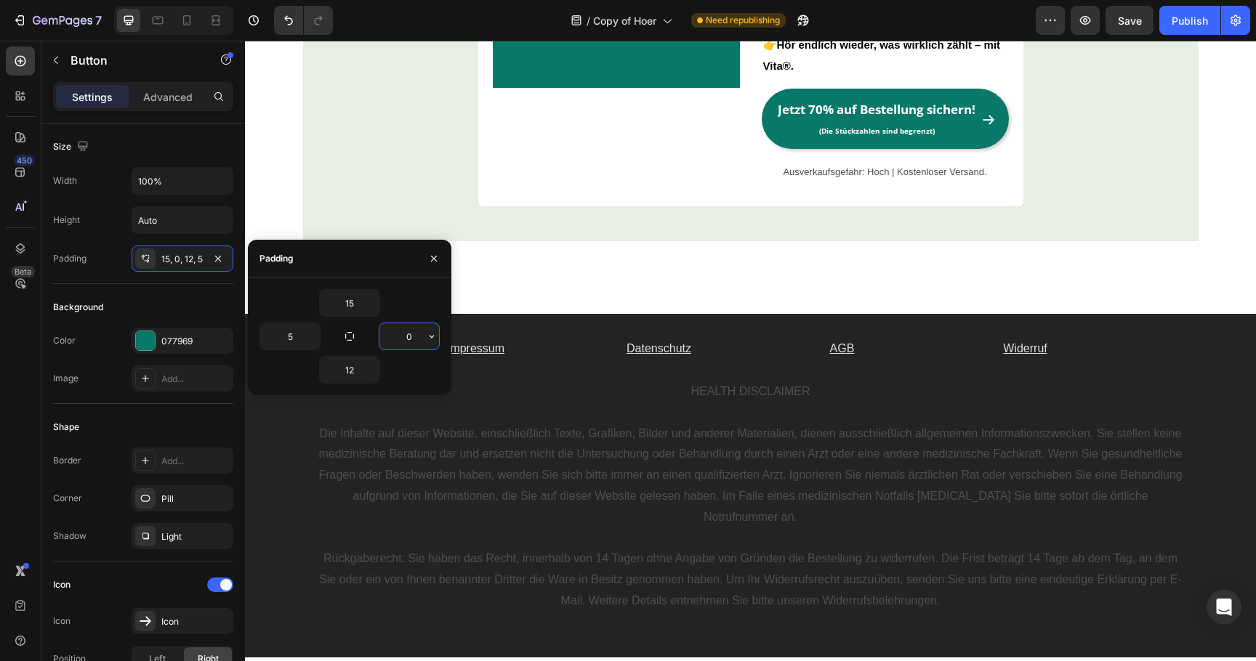
click at [396, 340] on input "0" at bounding box center [409, 336] width 60 height 26
type input "5"
type input "0"
click at [271, 338] on input "5" at bounding box center [290, 336] width 60 height 26
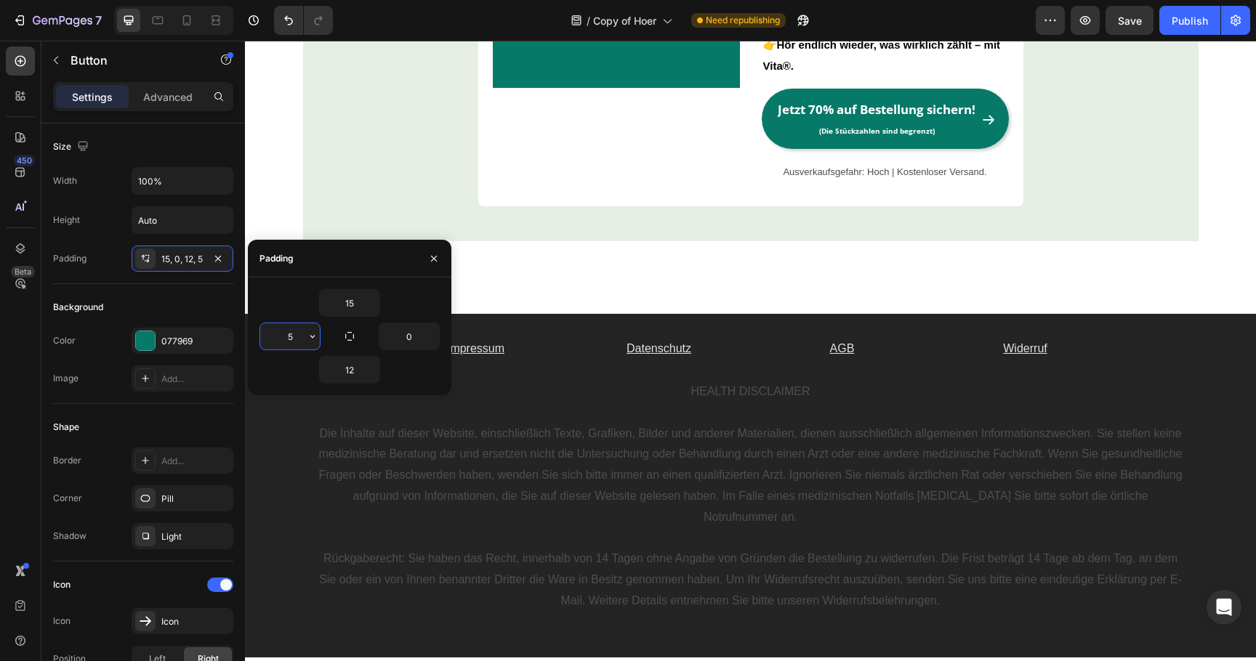
click at [271, 338] on input "5" at bounding box center [290, 336] width 60 height 26
click at [271, 338] on input "text" at bounding box center [290, 336] width 60 height 26
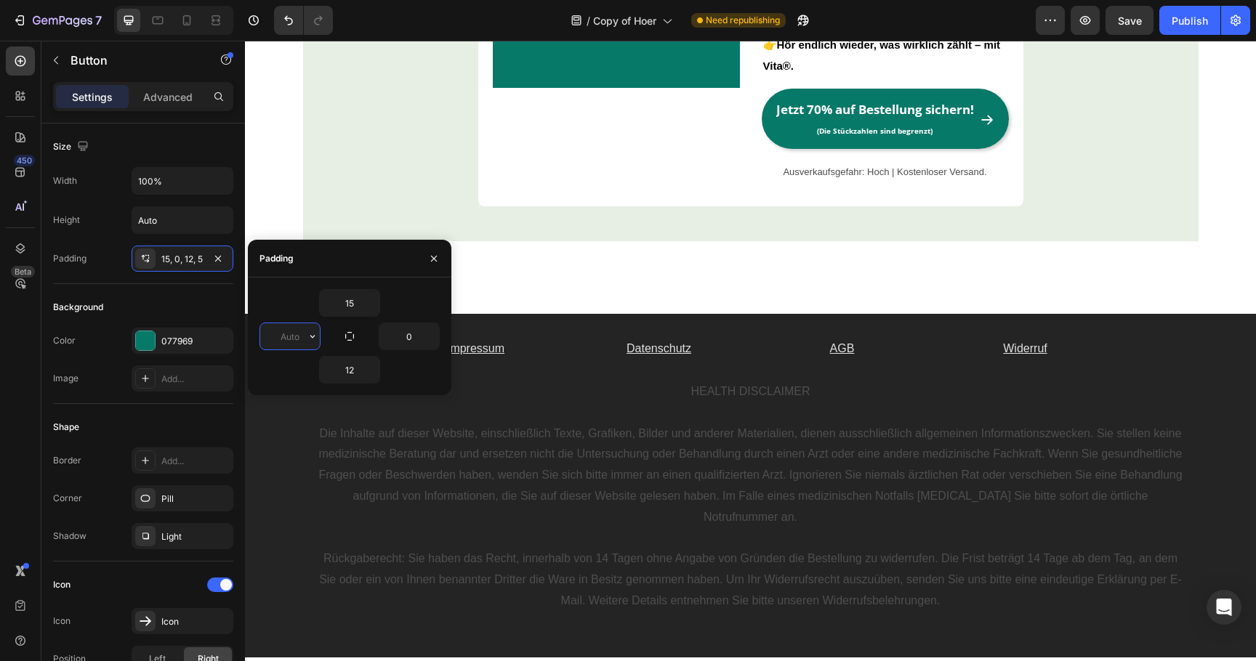
type input "5"
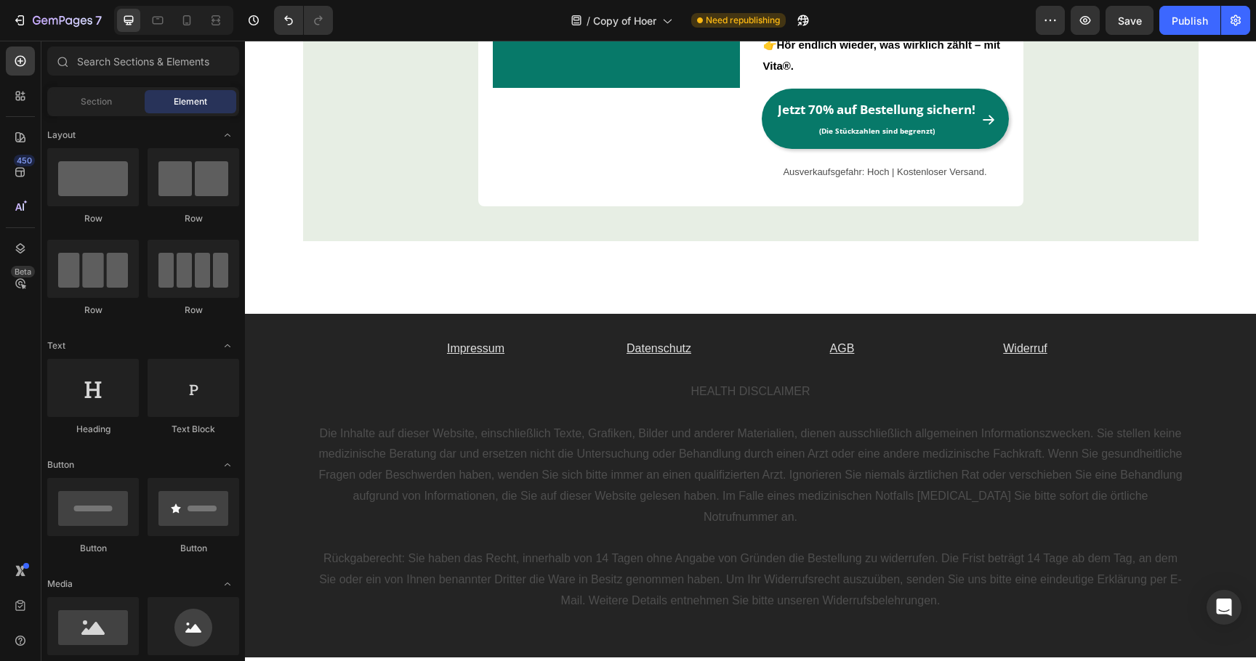
click at [1206, 22] on div "Publish" at bounding box center [1190, 20] width 36 height 15
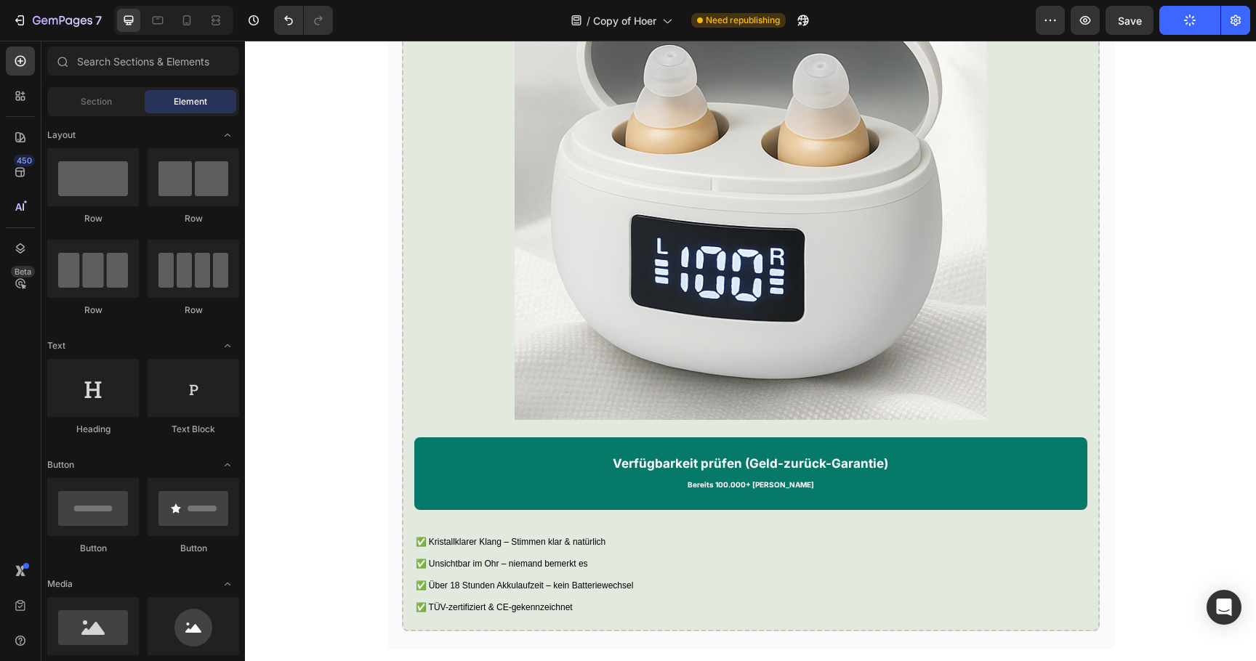
scroll to position [2635, 0]
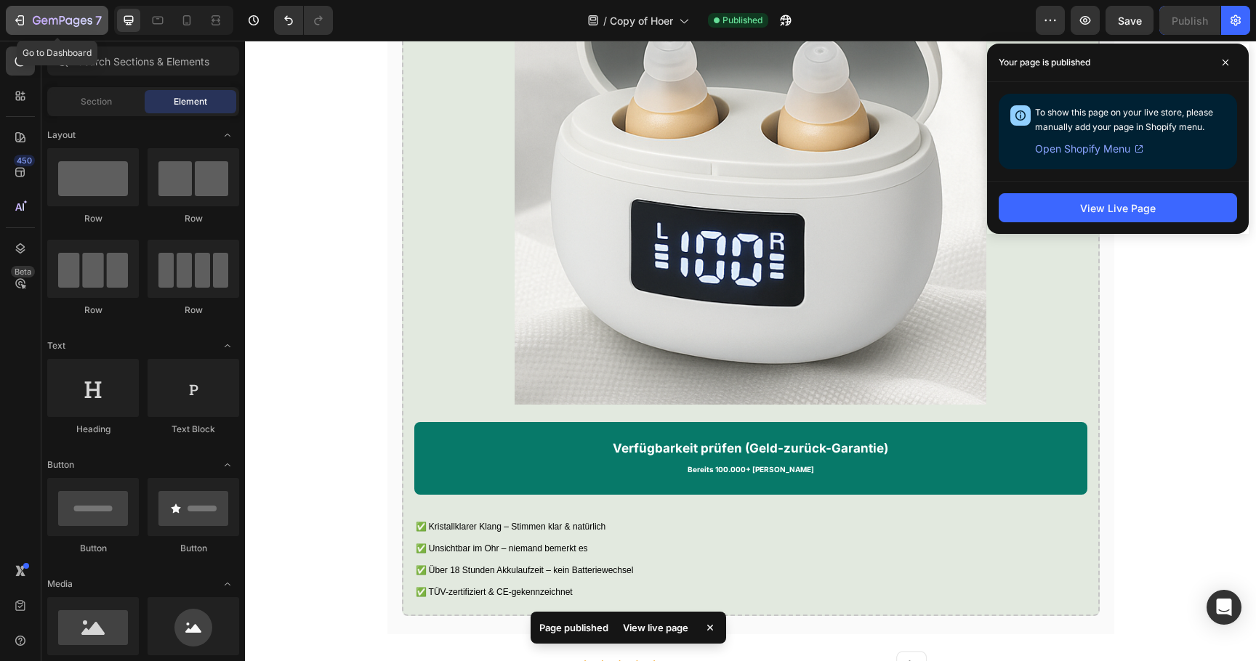
click at [58, 10] on button "7" at bounding box center [57, 20] width 102 height 29
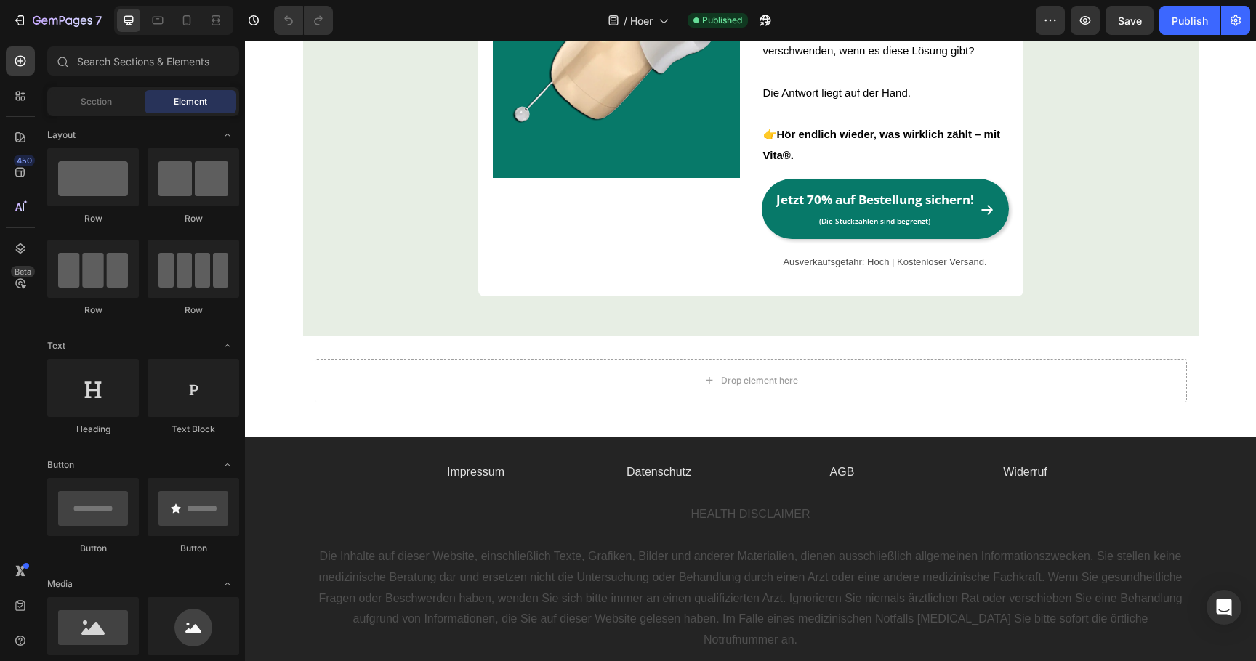
scroll to position [4700, 0]
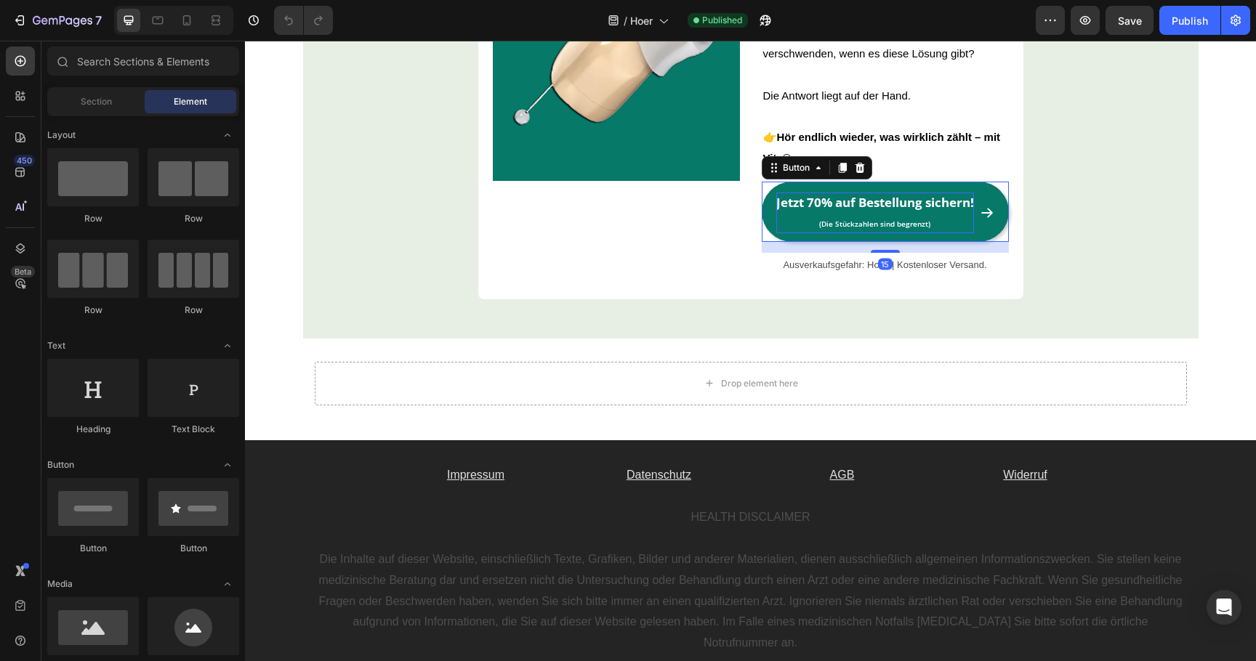
click at [882, 206] on strong "Jetzt 70% auf Bestellung sichern!" at bounding box center [875, 202] width 198 height 17
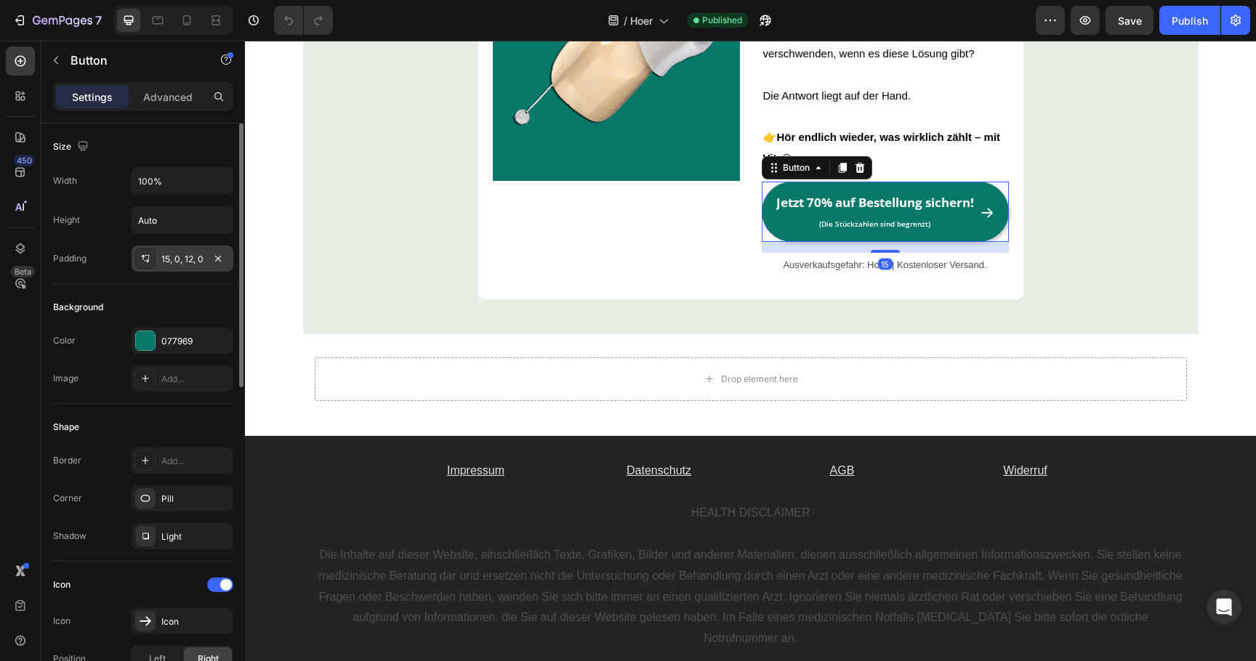
click at [174, 262] on div "15, 0, 12, 0" at bounding box center [182, 259] width 42 height 13
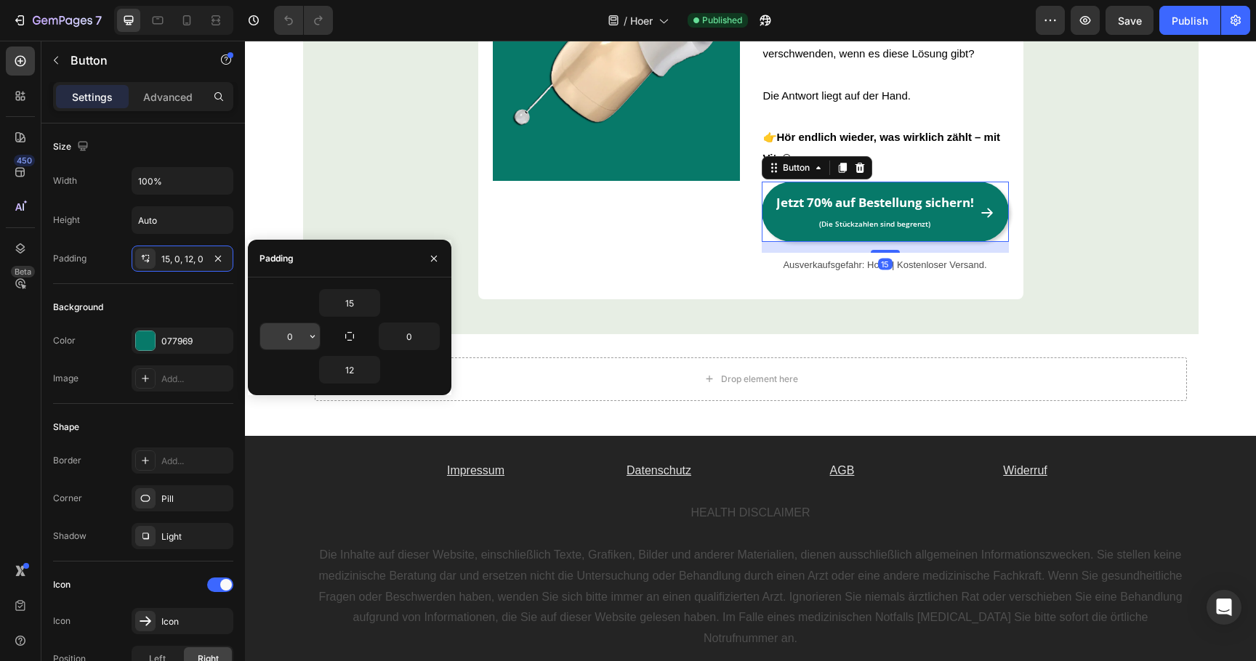
click at [279, 337] on input "0" at bounding box center [290, 336] width 60 height 26
type input "5"
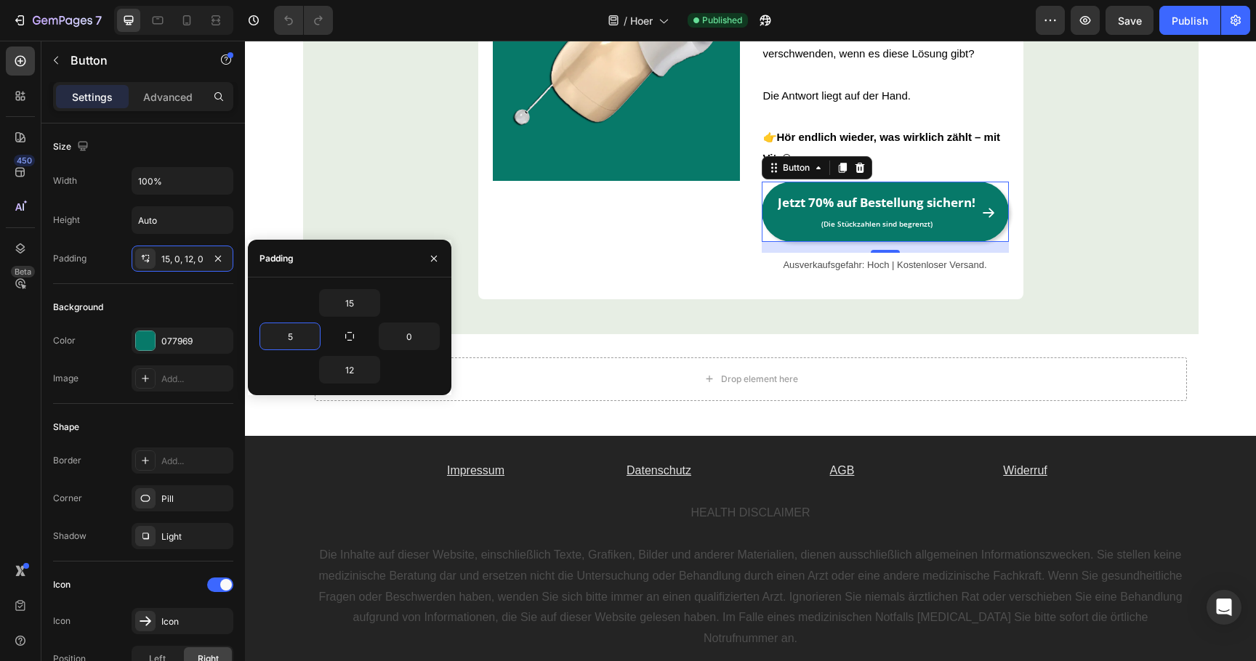
click at [1183, 35] on div "7 Version history / Hoer Published Preview Save Publish" at bounding box center [628, 20] width 1256 height 41
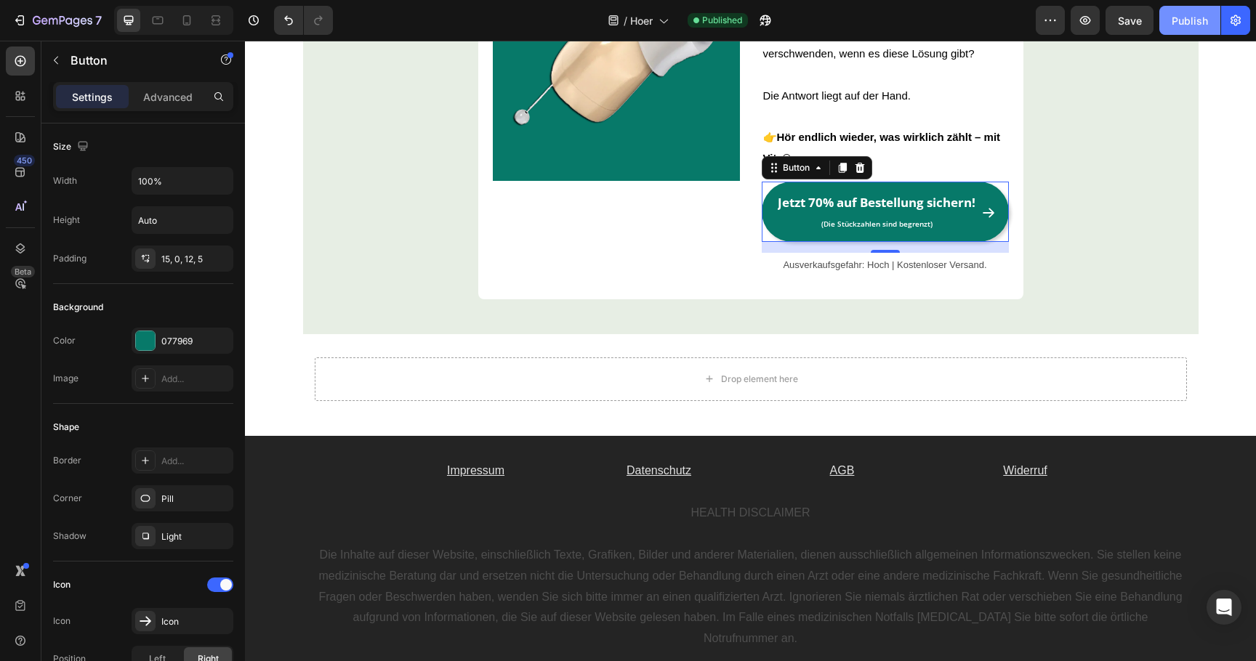
click at [1183, 31] on button "Publish" at bounding box center [1189, 20] width 61 height 29
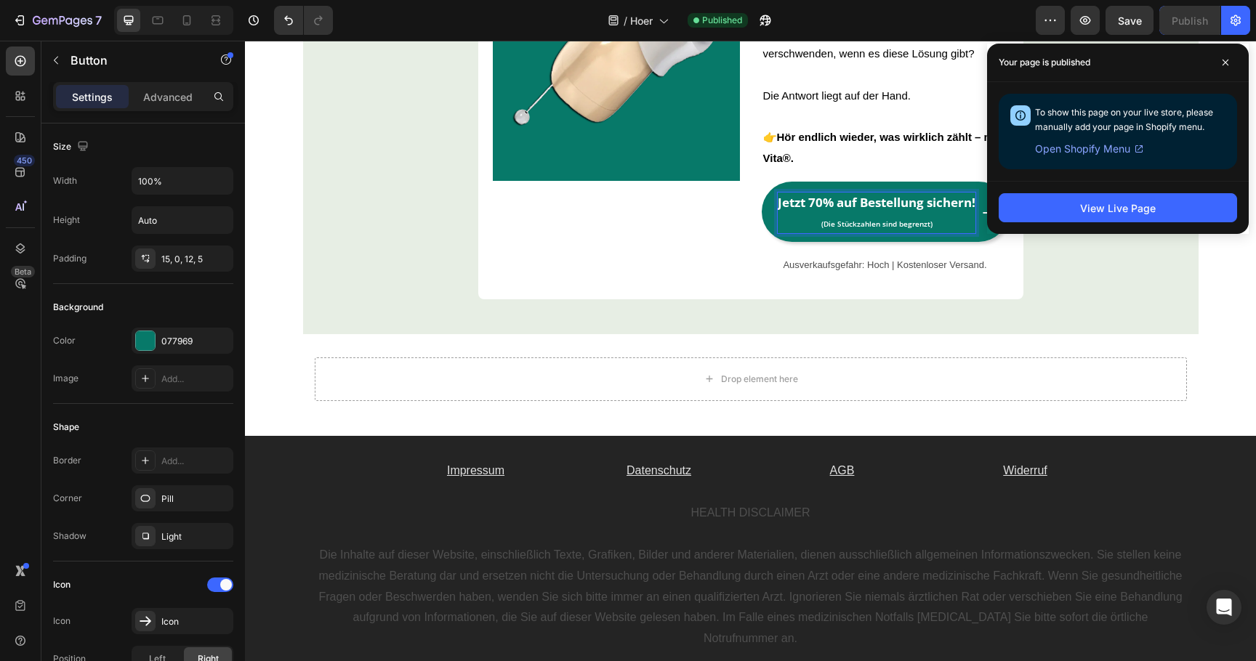
click at [838, 211] on strong "Jetzt 70% auf Bestellung sichern!" at bounding box center [877, 202] width 198 height 17
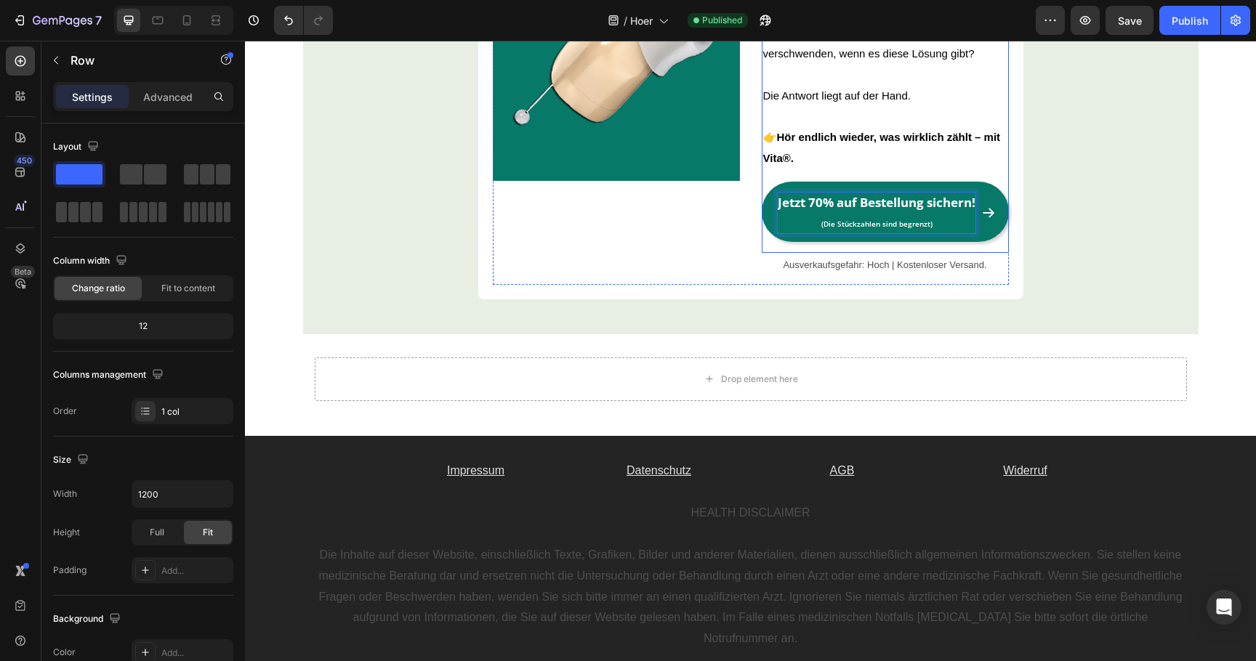
click at [794, 175] on div "Hör auf, dich mit teuren, auffälligen Hörgeräten abzufinden! Dein Leben, deine …" at bounding box center [885, 41] width 247 height 423
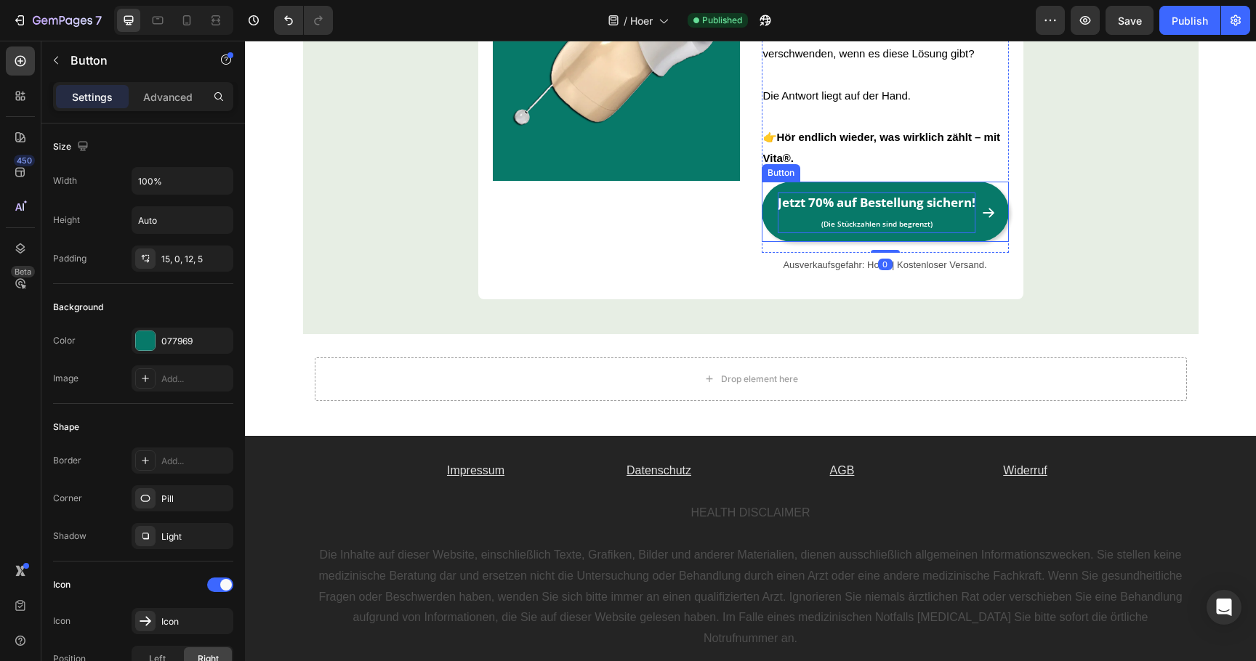
click at [812, 204] on strong "Jetzt 70% auf Bestellung sichern!" at bounding box center [877, 202] width 198 height 17
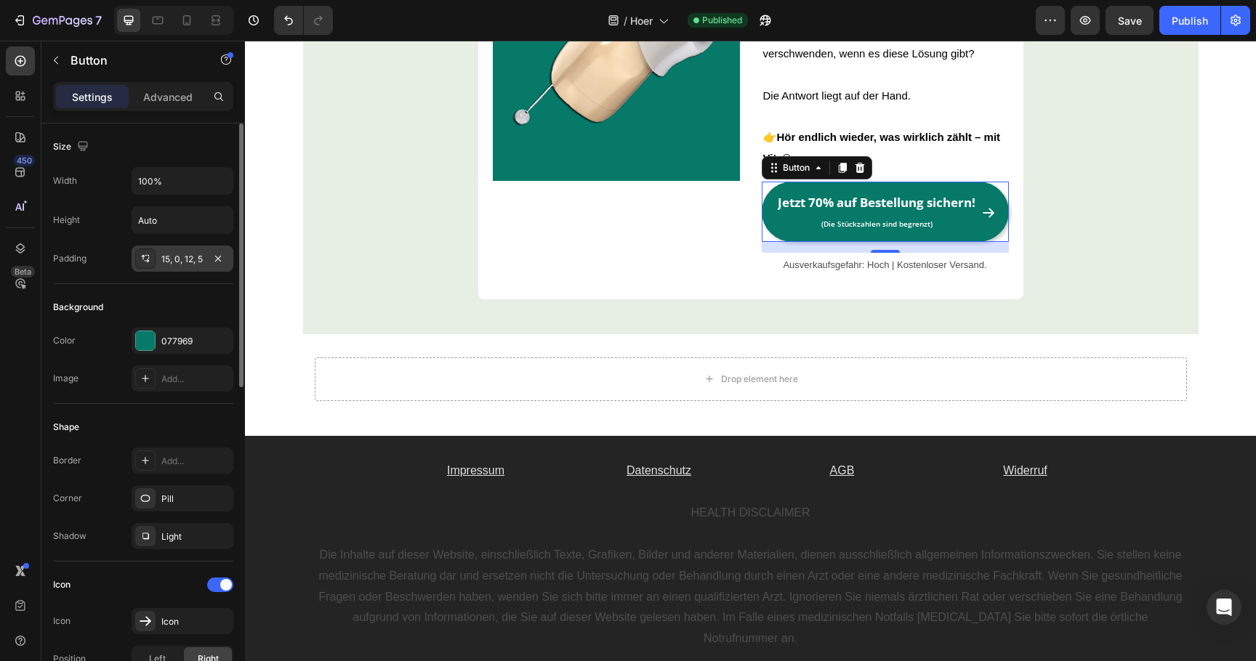
click at [179, 257] on div "15, 0, 12, 5" at bounding box center [182, 259] width 42 height 13
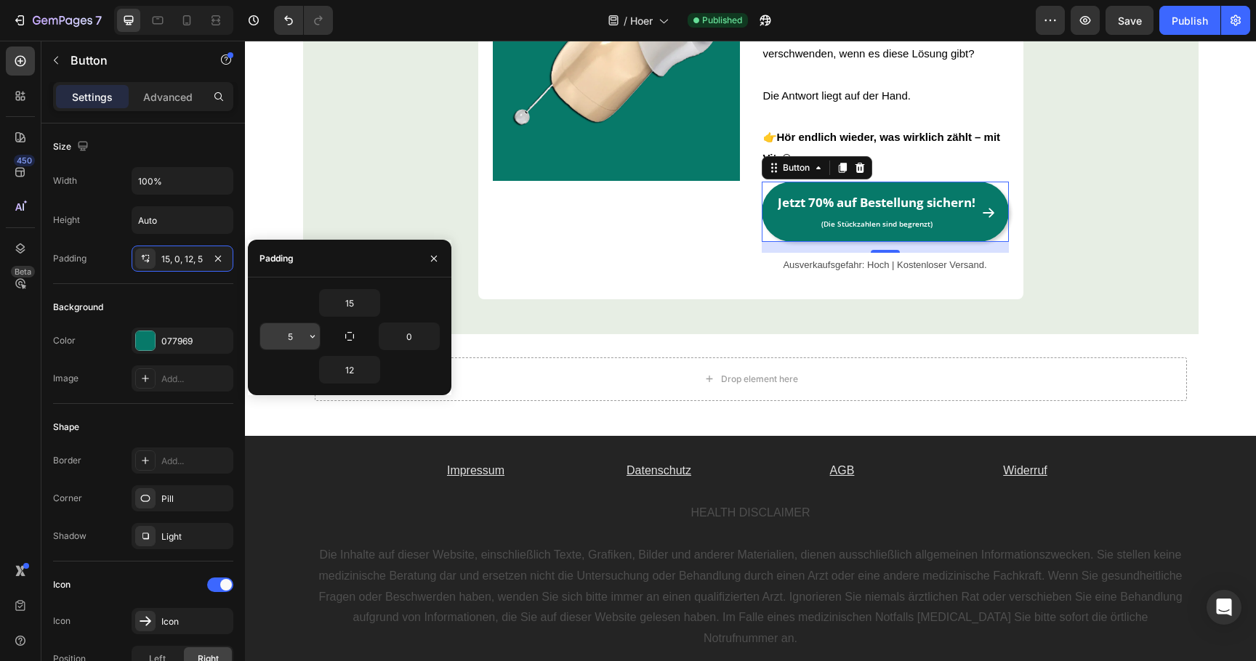
click at [275, 340] on input "5" at bounding box center [290, 336] width 60 height 26
type input "1"
type input "15"
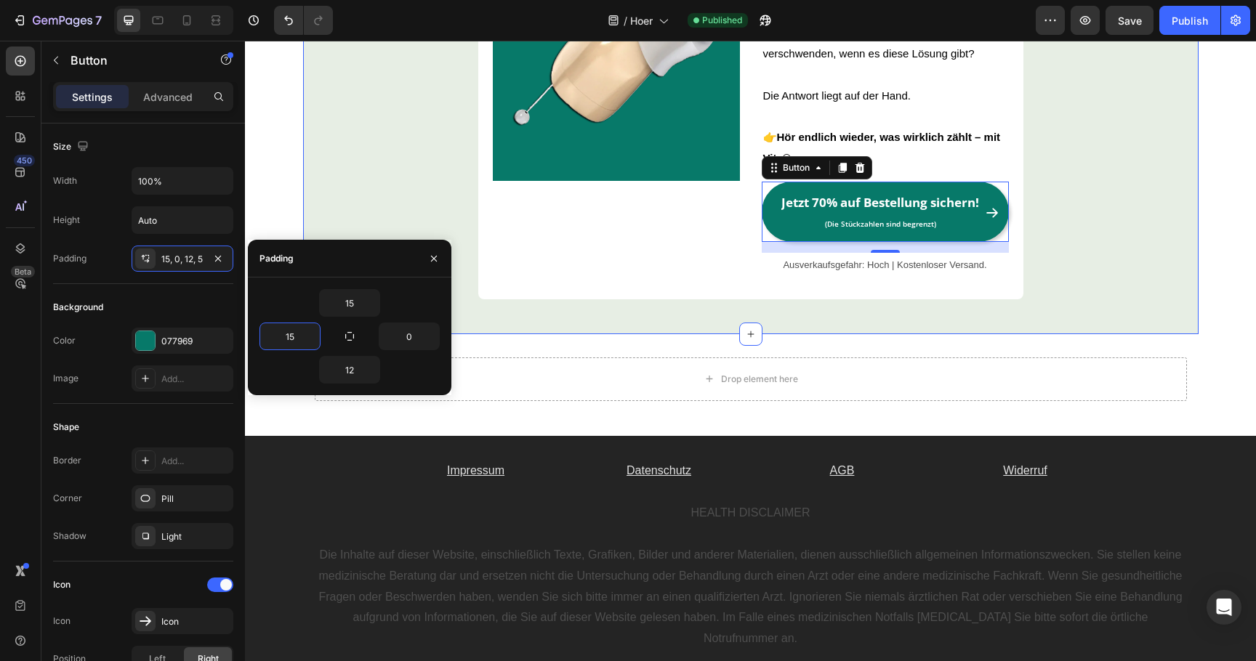
click at [369, 176] on div "Image Hör auf, dich mit teuren, auffälligen Hörgeräten abzufinden! Dein Leben, …" at bounding box center [750, 63] width 895 height 496
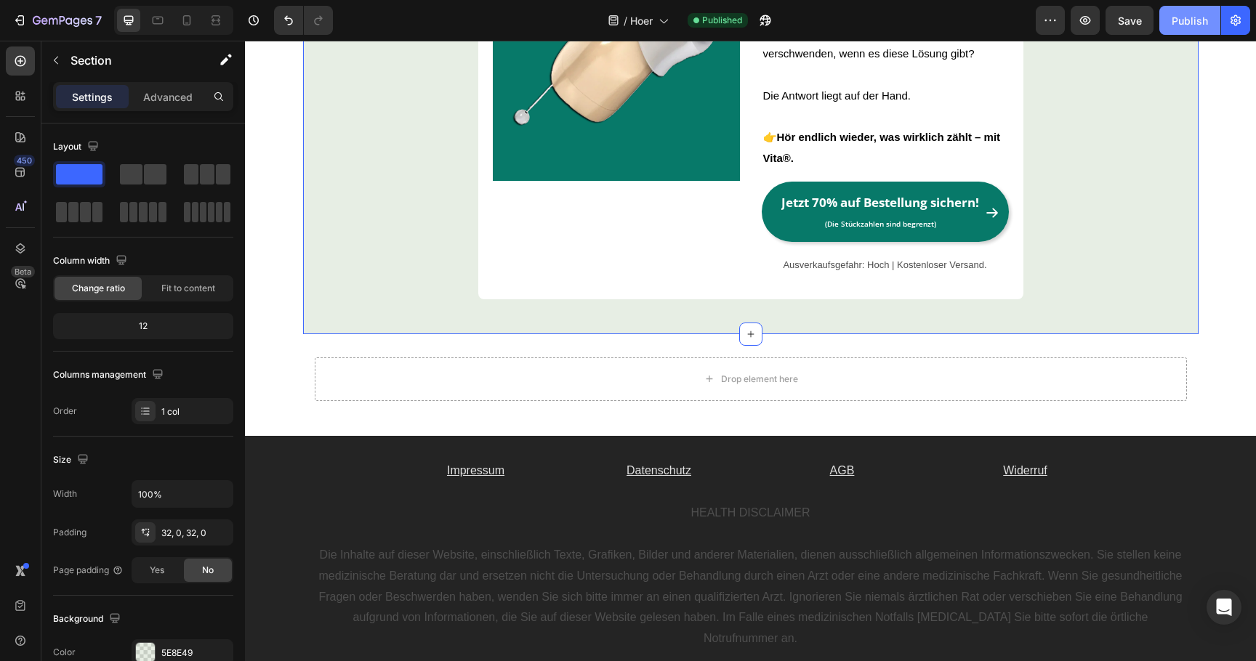
click at [1175, 20] on div "Publish" at bounding box center [1190, 20] width 36 height 15
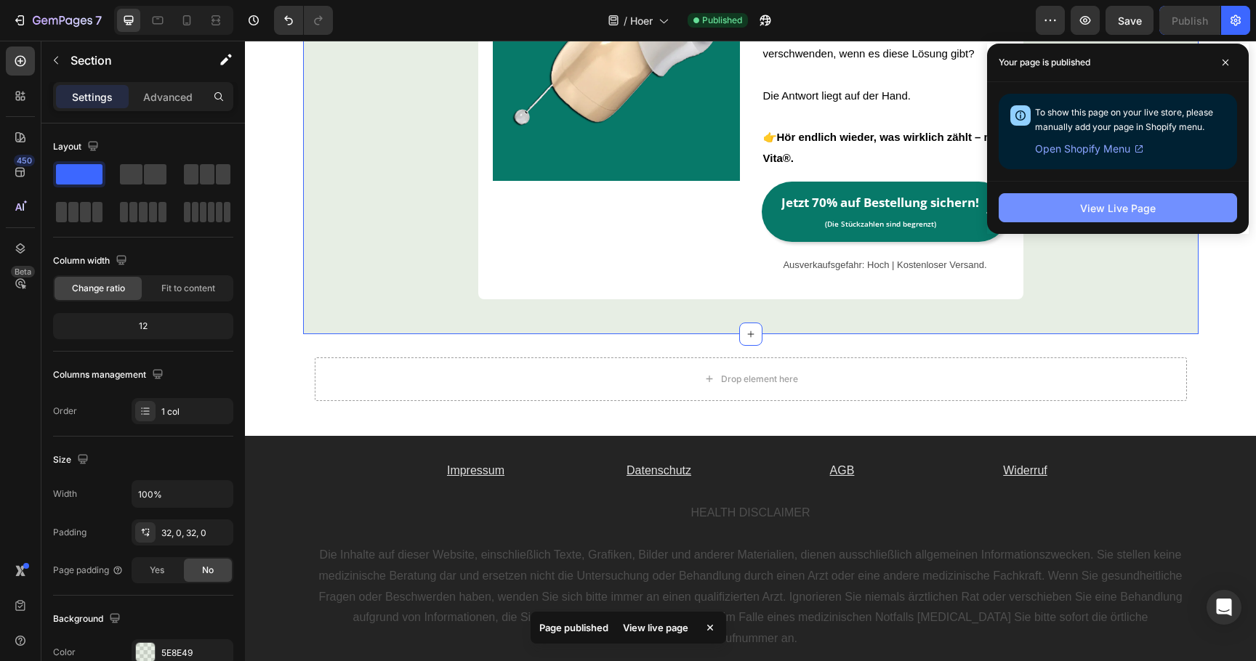
click at [1161, 222] on button "View Live Page" at bounding box center [1118, 207] width 238 height 29
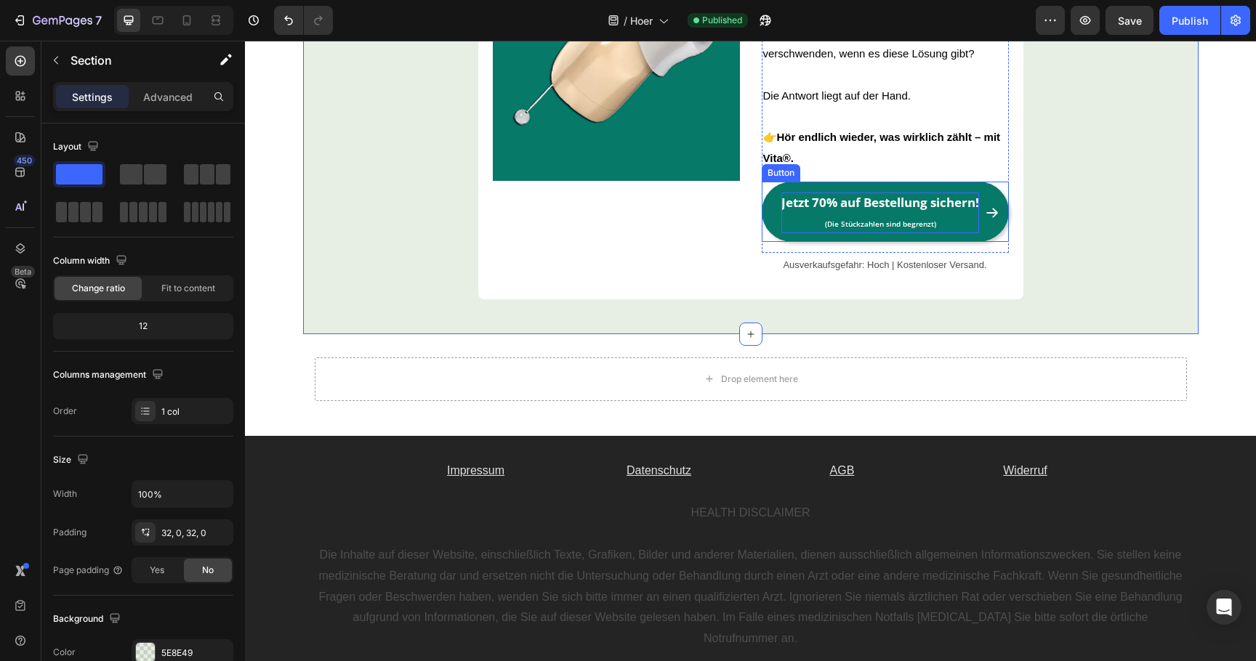
click at [813, 211] on strong "Jetzt 70% auf Bestellung sichern!" at bounding box center [880, 202] width 198 height 17
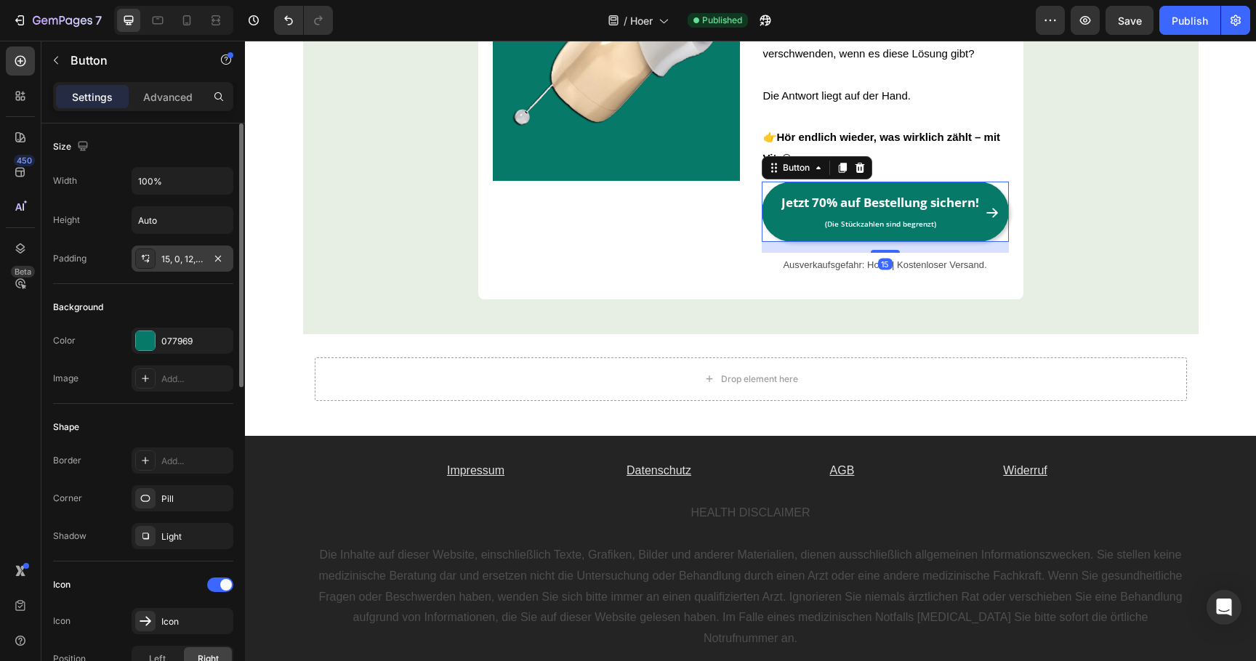
click at [187, 259] on div "15, 0, 12, 15" at bounding box center [182, 259] width 42 height 13
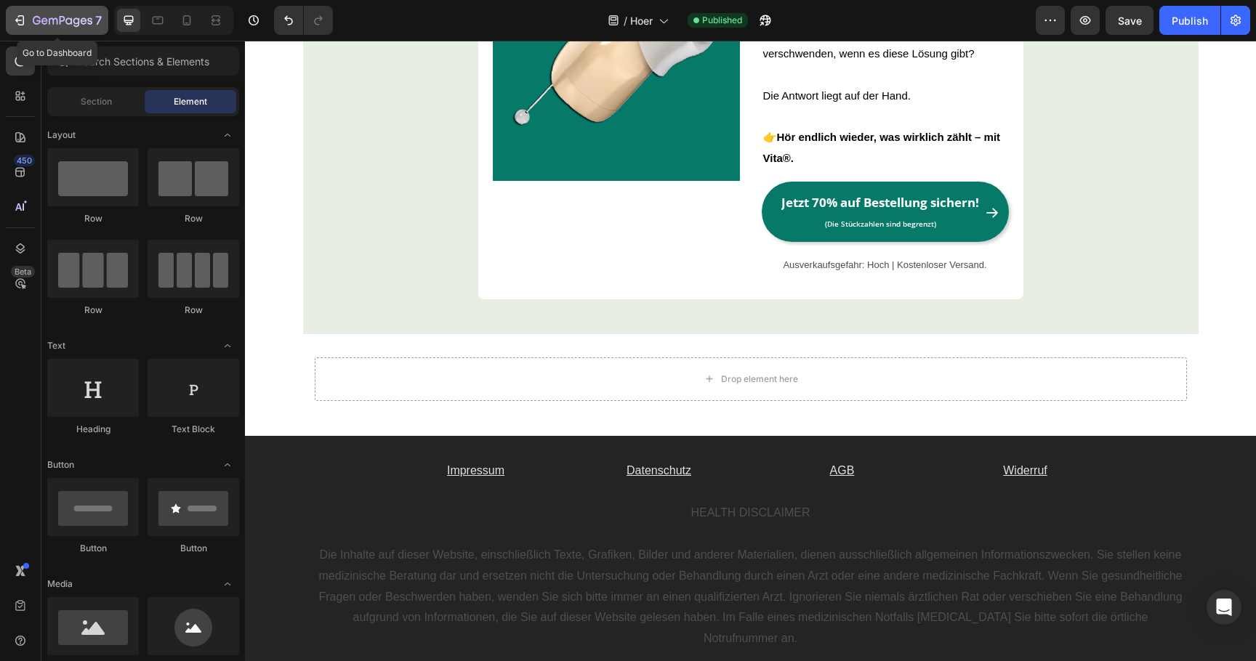
click at [22, 18] on icon "button" at bounding box center [19, 20] width 15 height 15
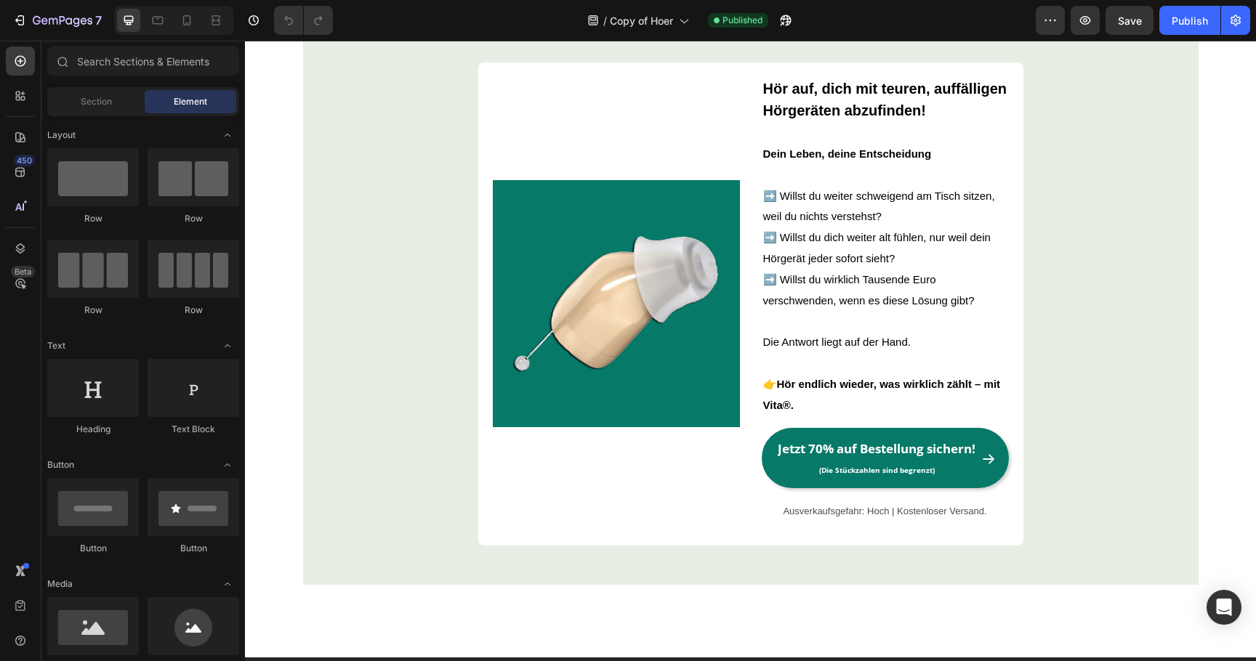
scroll to position [4384, 0]
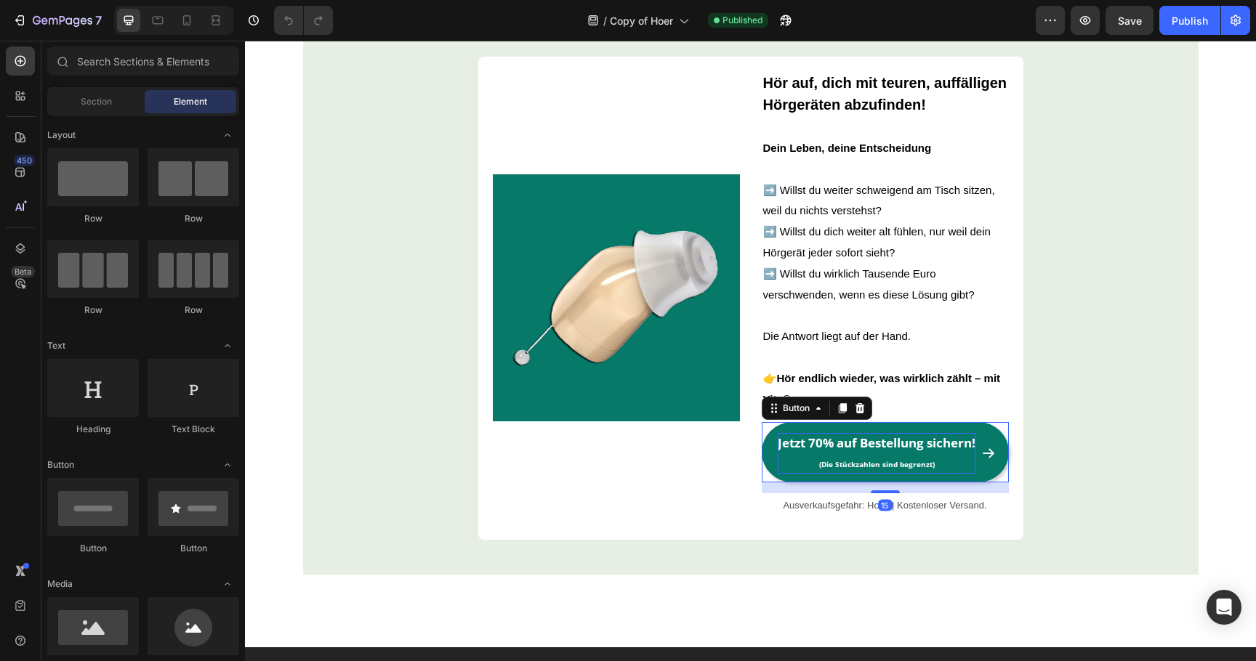
click at [799, 451] on strong "Jetzt 70% auf Bestellung sichern!" at bounding box center [877, 443] width 198 height 17
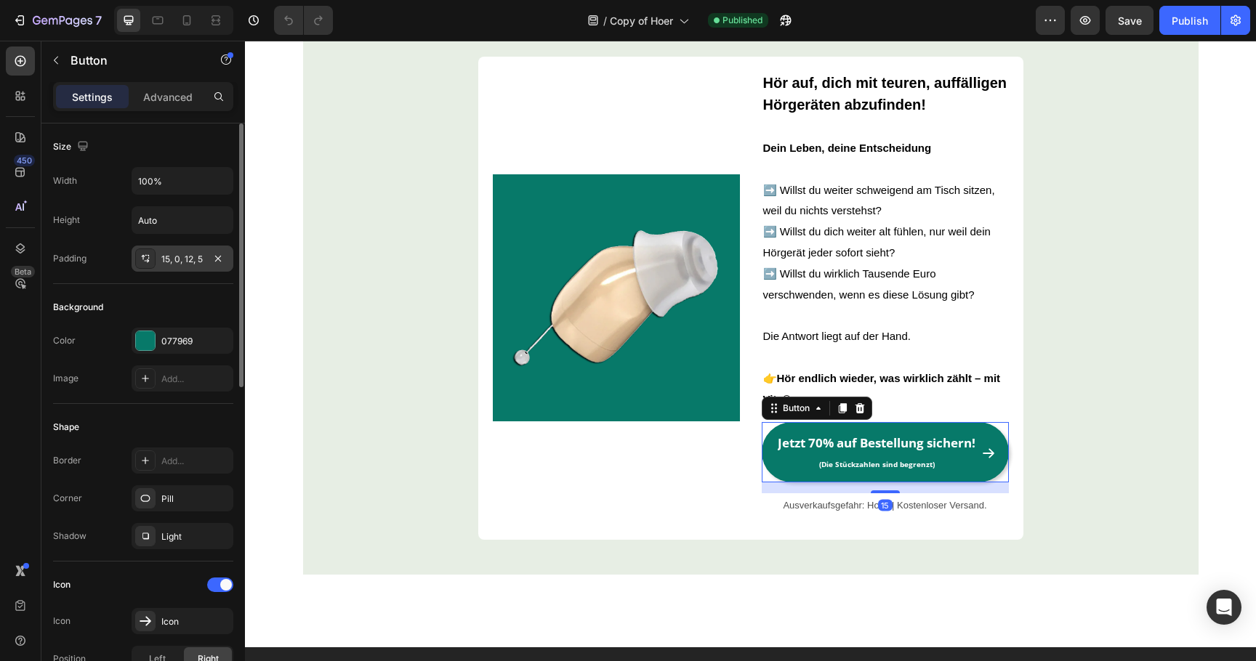
click at [165, 258] on div "15, 0, 12, 5" at bounding box center [182, 259] width 42 height 13
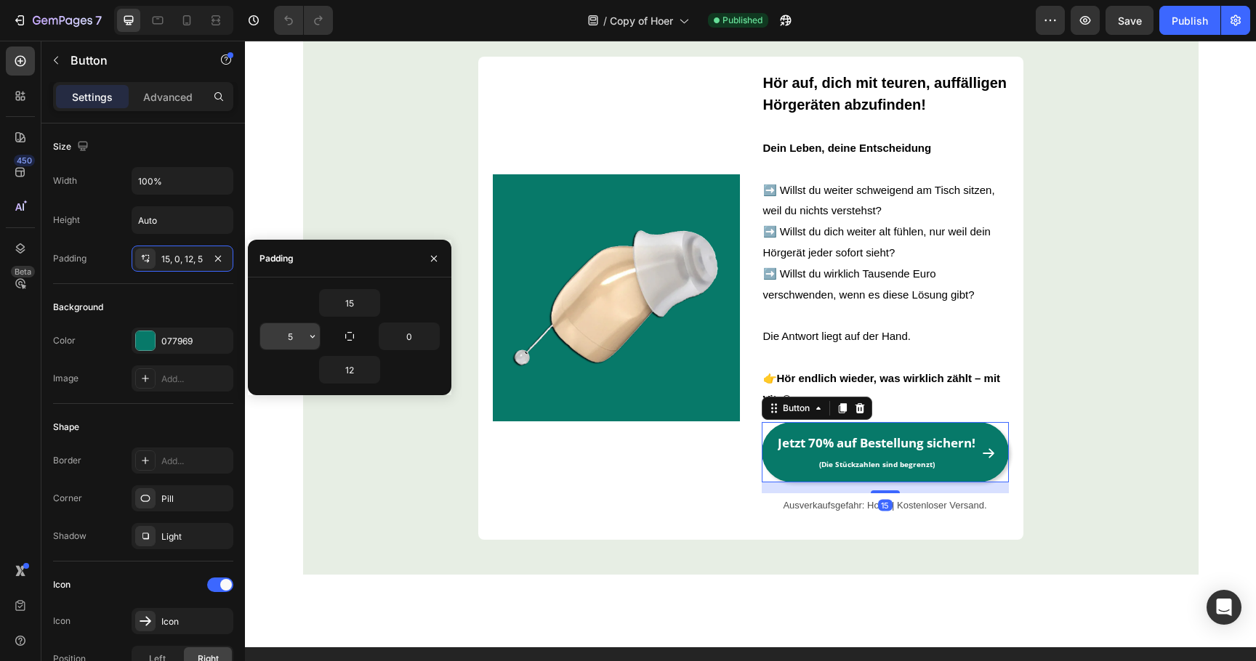
click at [279, 337] on input "5" at bounding box center [290, 336] width 60 height 26
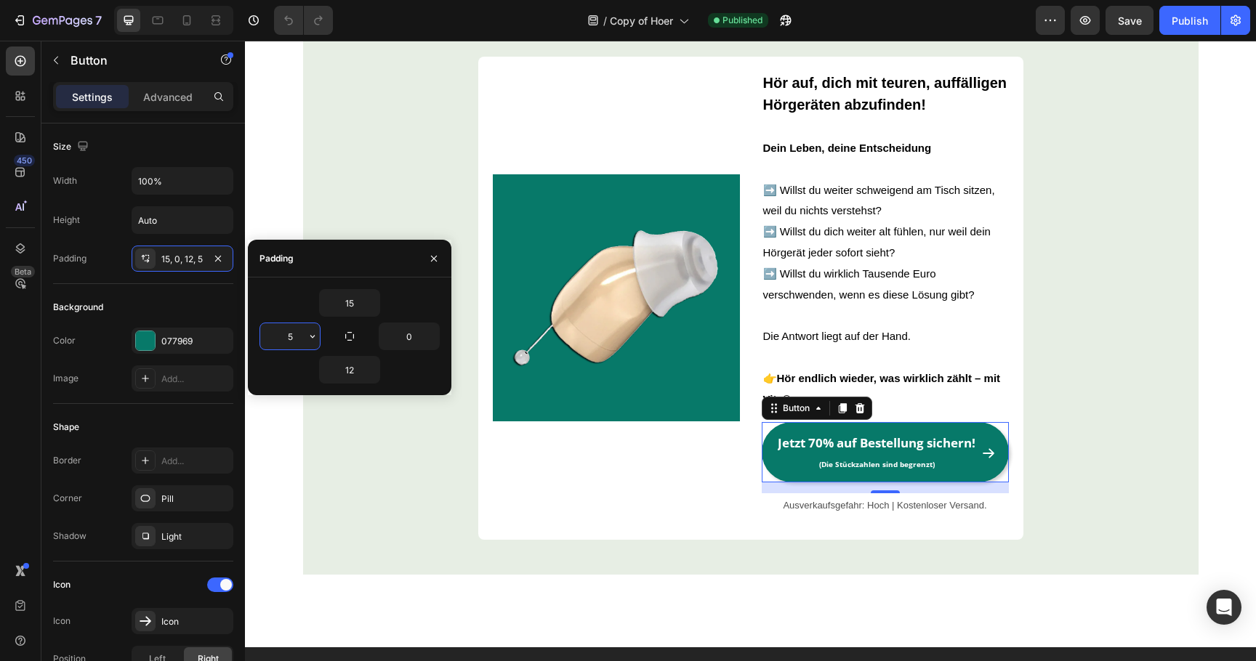
click at [279, 337] on input "5" at bounding box center [290, 336] width 60 height 26
type input "15"
click at [388, 164] on div "Image Hör auf, dich mit teuren, auffälligen Hörgeräten abzufinden! Dein Leben, …" at bounding box center [750, 305] width 895 height 496
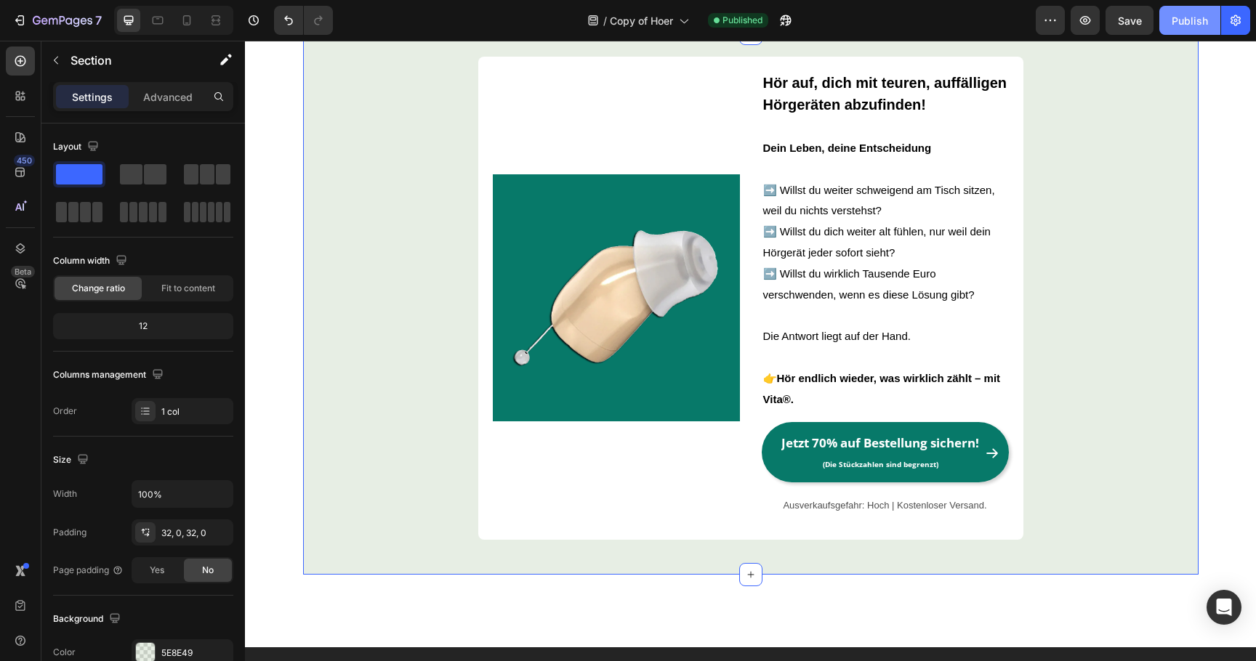
click at [1181, 11] on button "Publish" at bounding box center [1189, 20] width 61 height 29
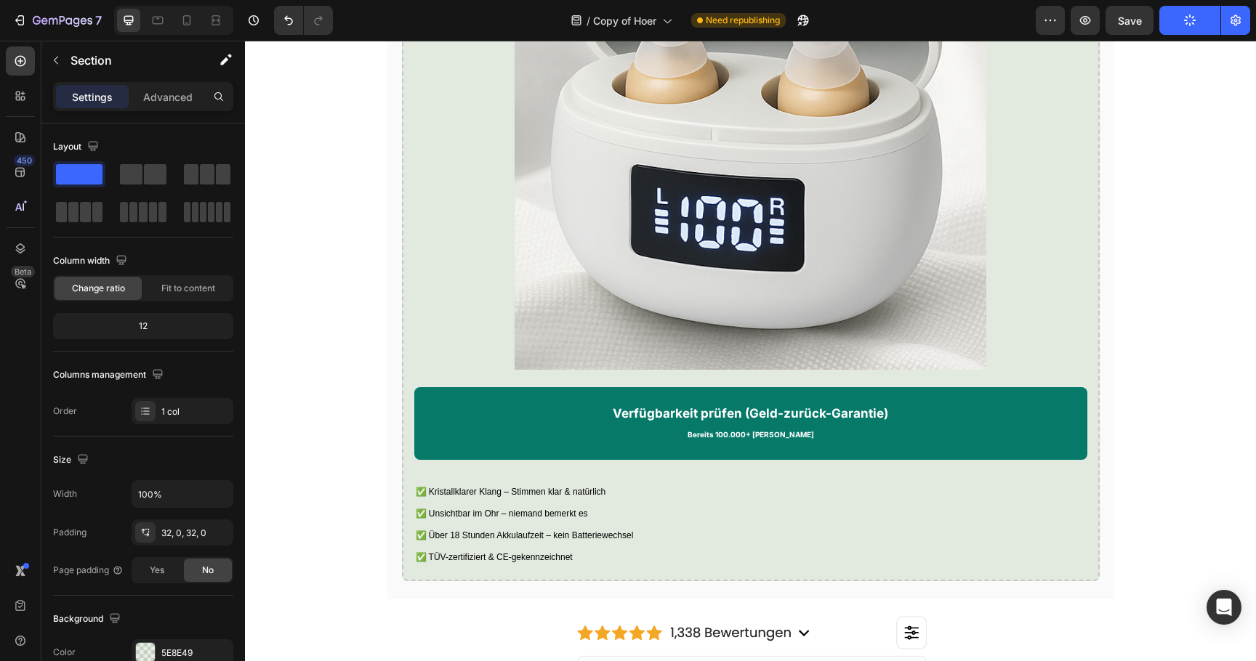
scroll to position [2679, 0]
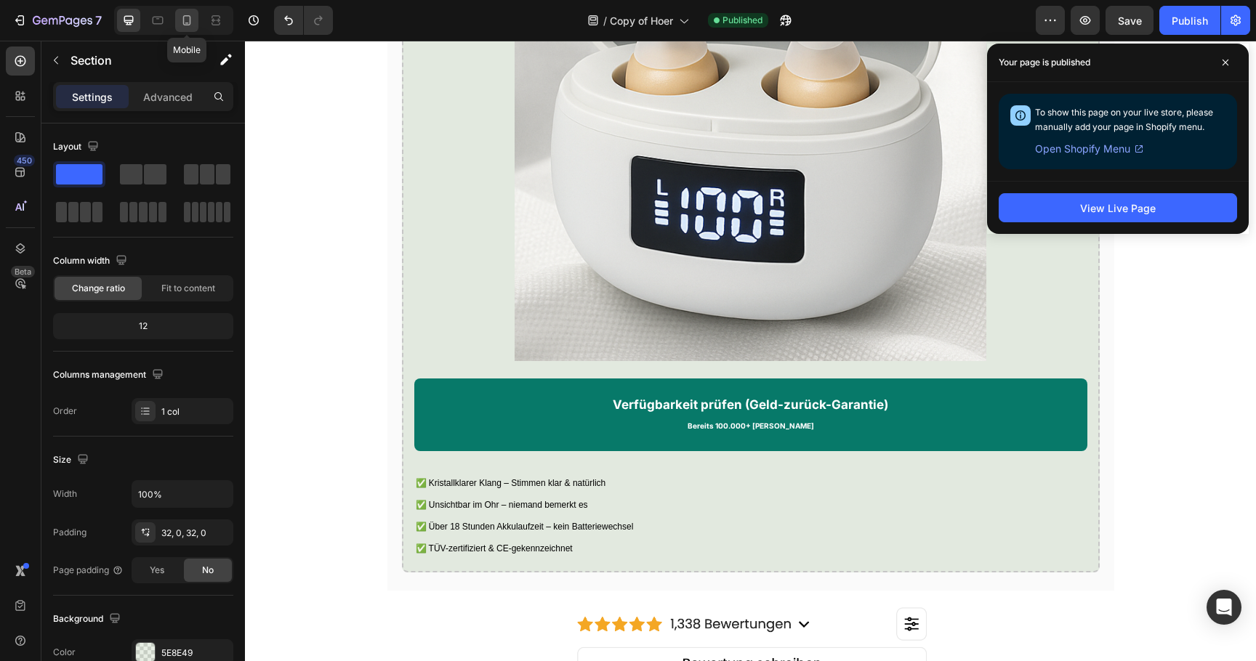
click at [193, 19] on icon at bounding box center [187, 20] width 15 height 15
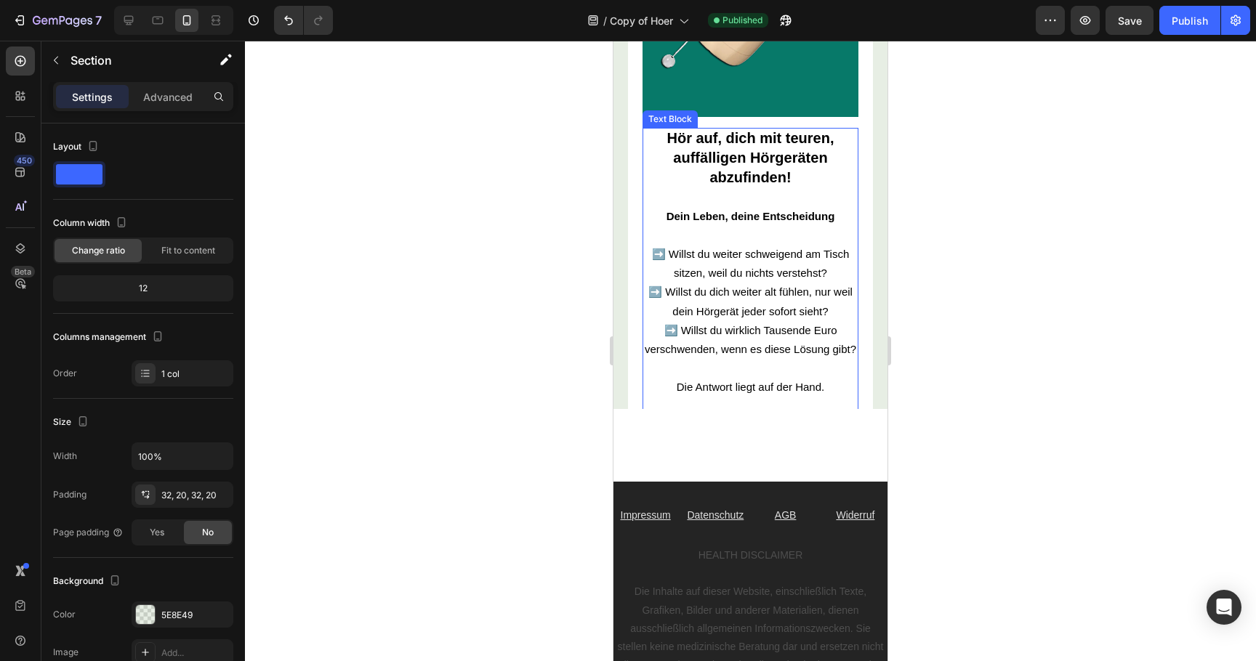
scroll to position [5532, 0]
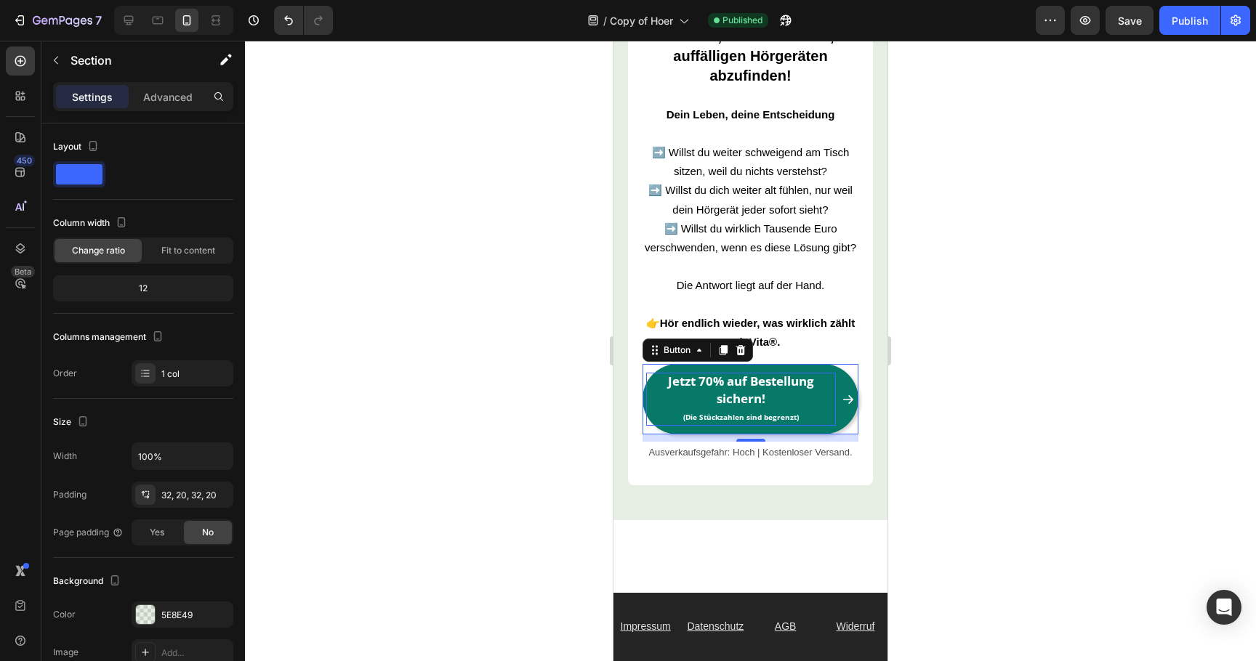
click at [714, 379] on strong "Jetzt 70% auf Bestellung sichern!" at bounding box center [741, 389] width 146 height 33
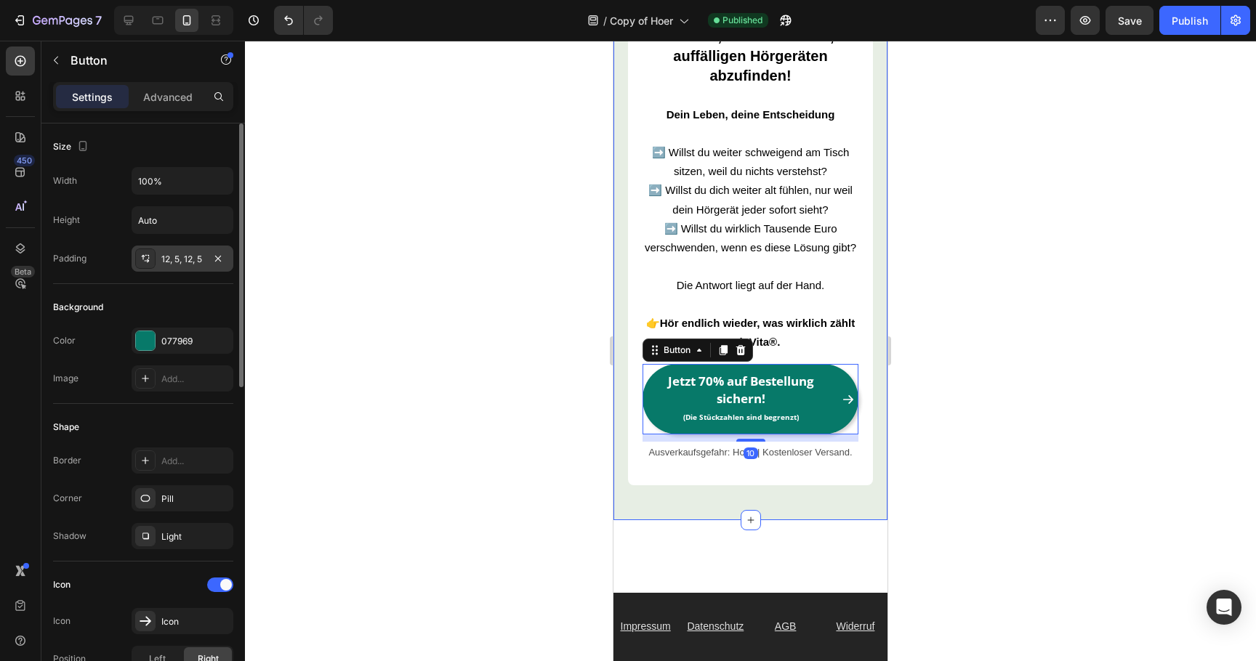
click at [179, 257] on div "12, 5, 12, 5" at bounding box center [182, 259] width 42 height 13
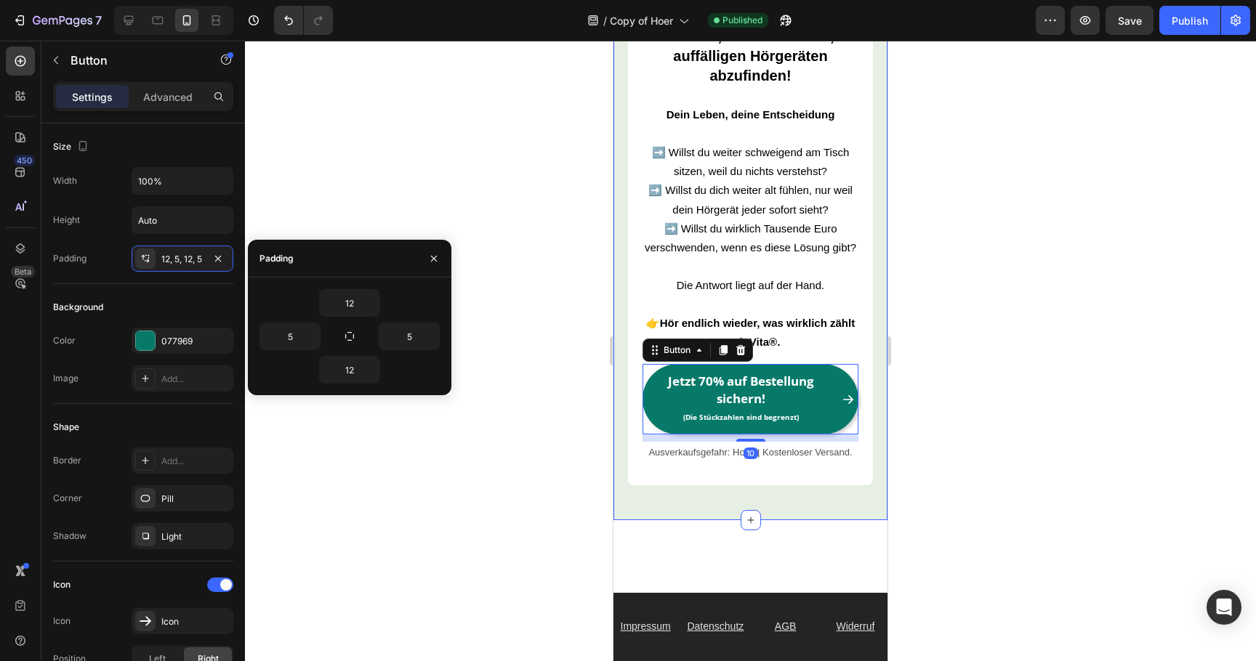
click at [550, 199] on div at bounding box center [750, 351] width 1011 height 621
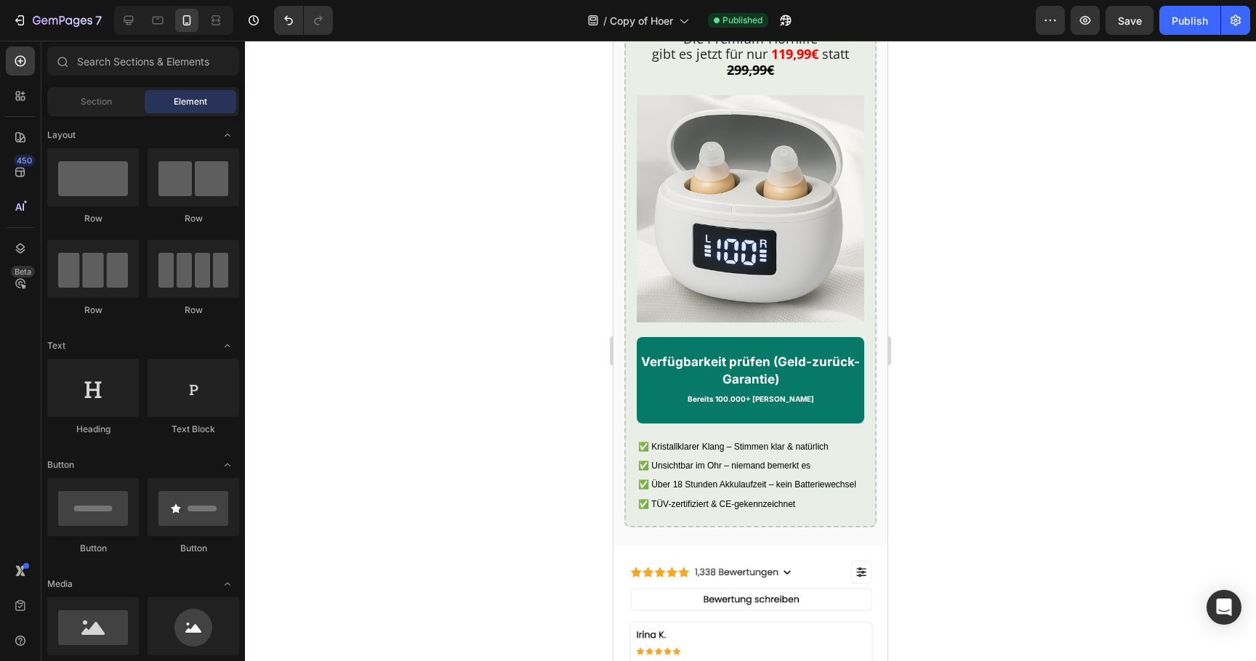
scroll to position [3835, 0]
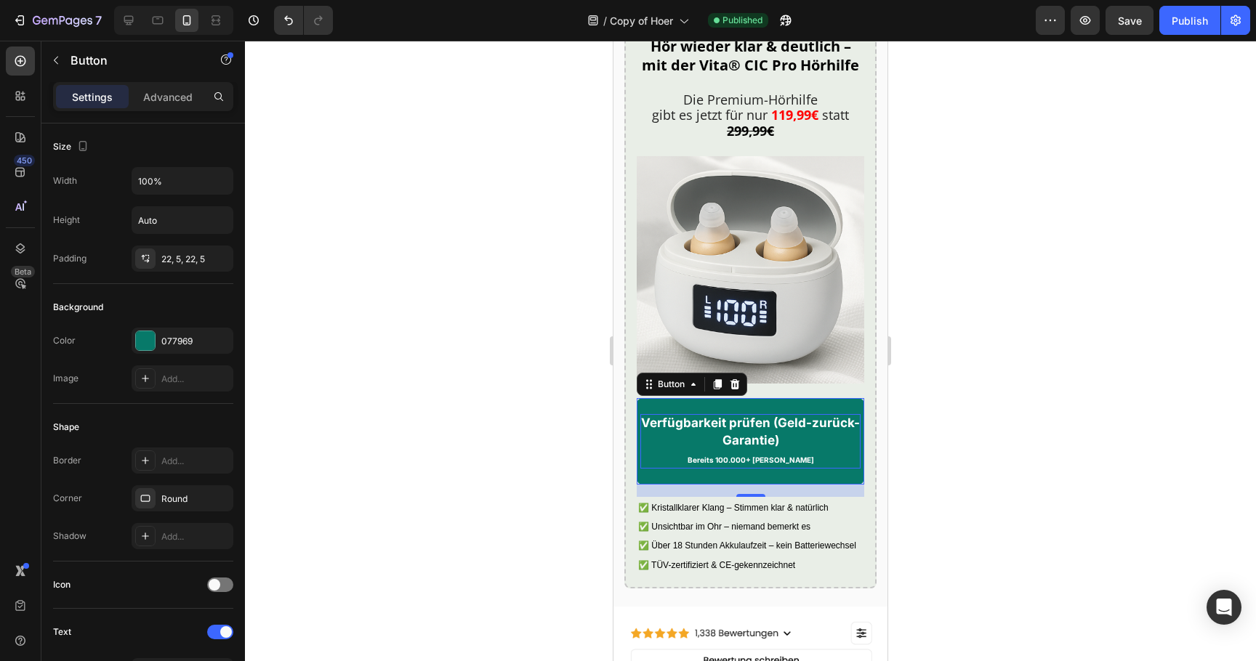
click at [710, 442] on strong "Verfügbarkeit prüfen (Geld-zurück-Garantie)" at bounding box center [750, 432] width 219 height 32
click at [180, 269] on div "22, 5, 22, 5" at bounding box center [183, 259] width 102 height 26
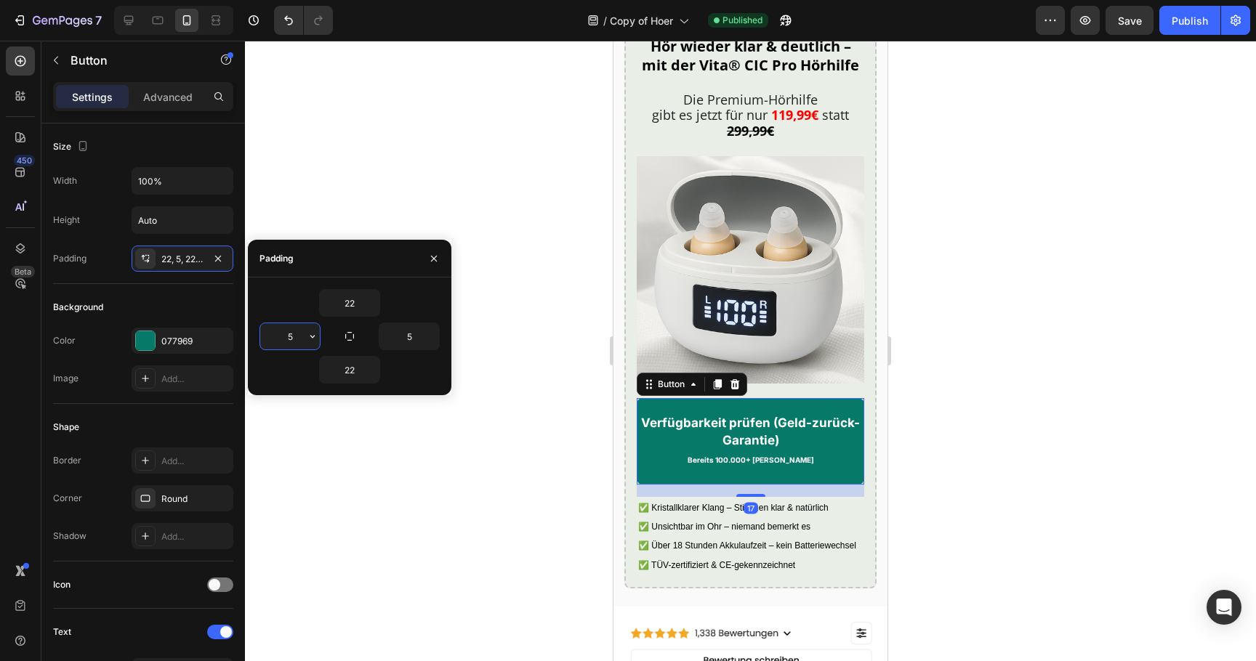
click at [273, 340] on input "5" at bounding box center [290, 336] width 60 height 26
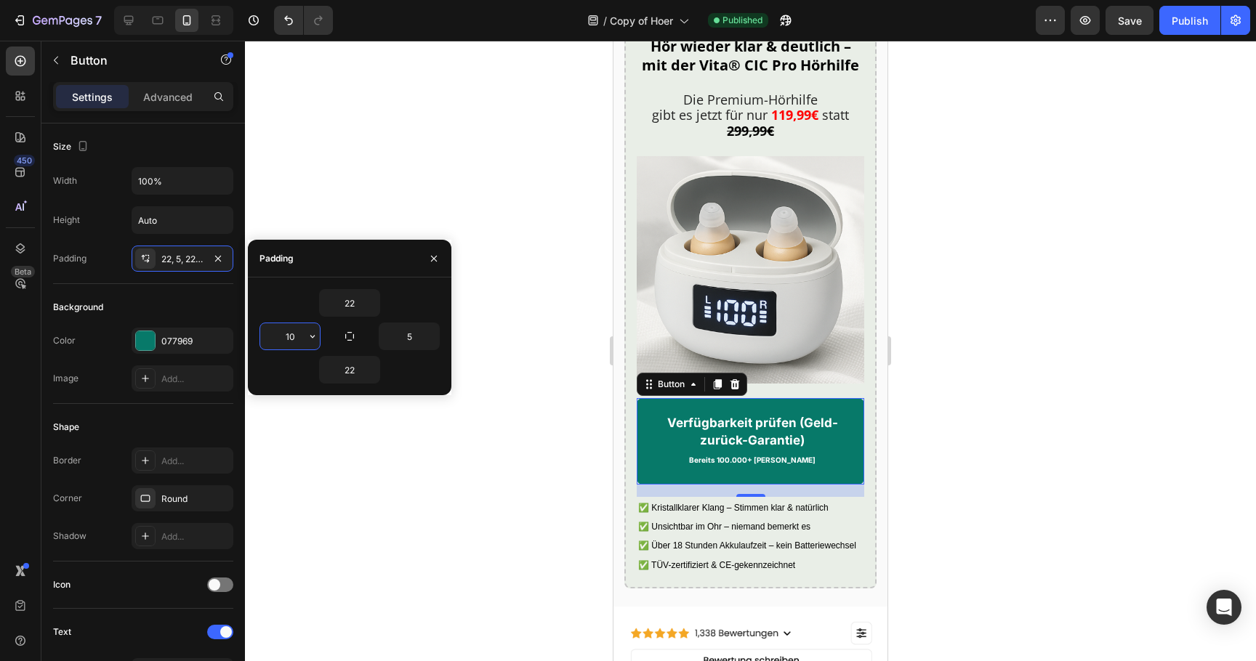
type input "5"
click at [428, 188] on div at bounding box center [750, 351] width 1011 height 621
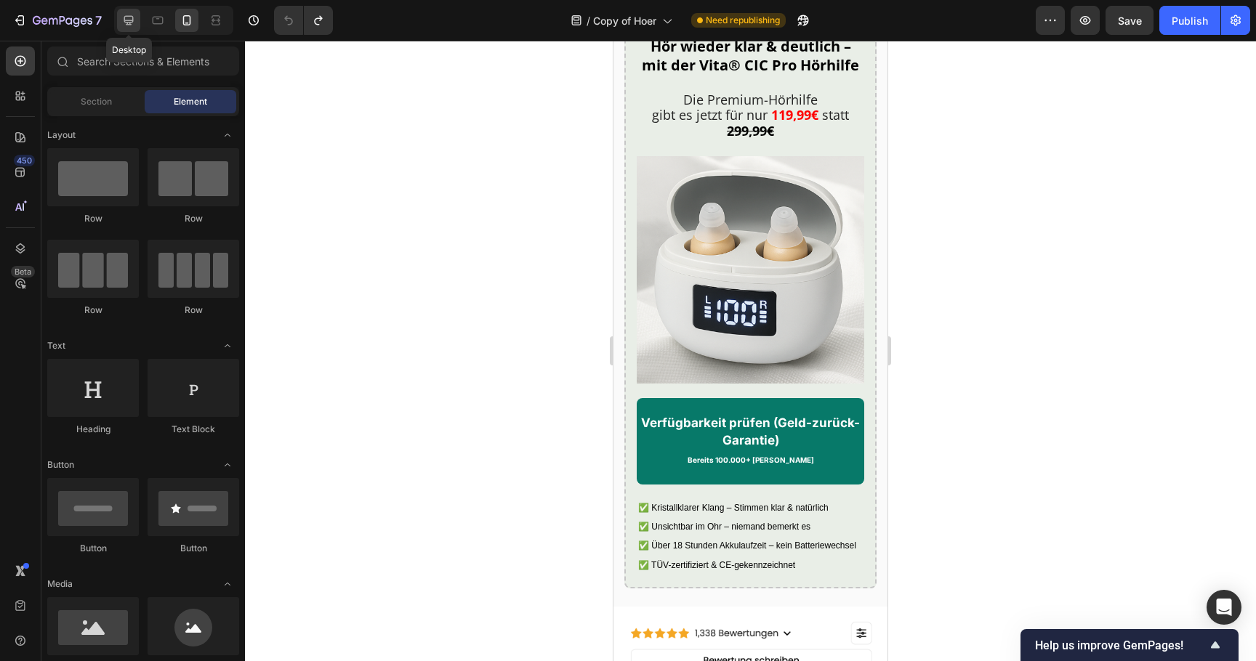
click at [128, 18] on icon at bounding box center [128, 20] width 15 height 15
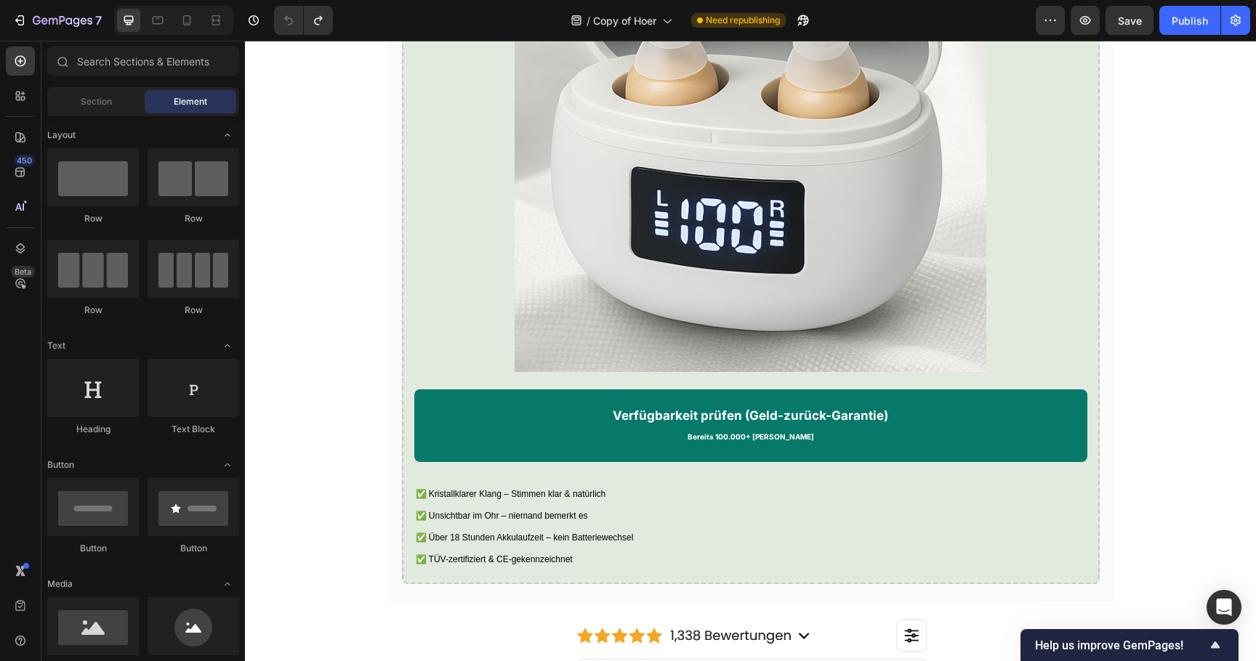
scroll to position [2714, 0]
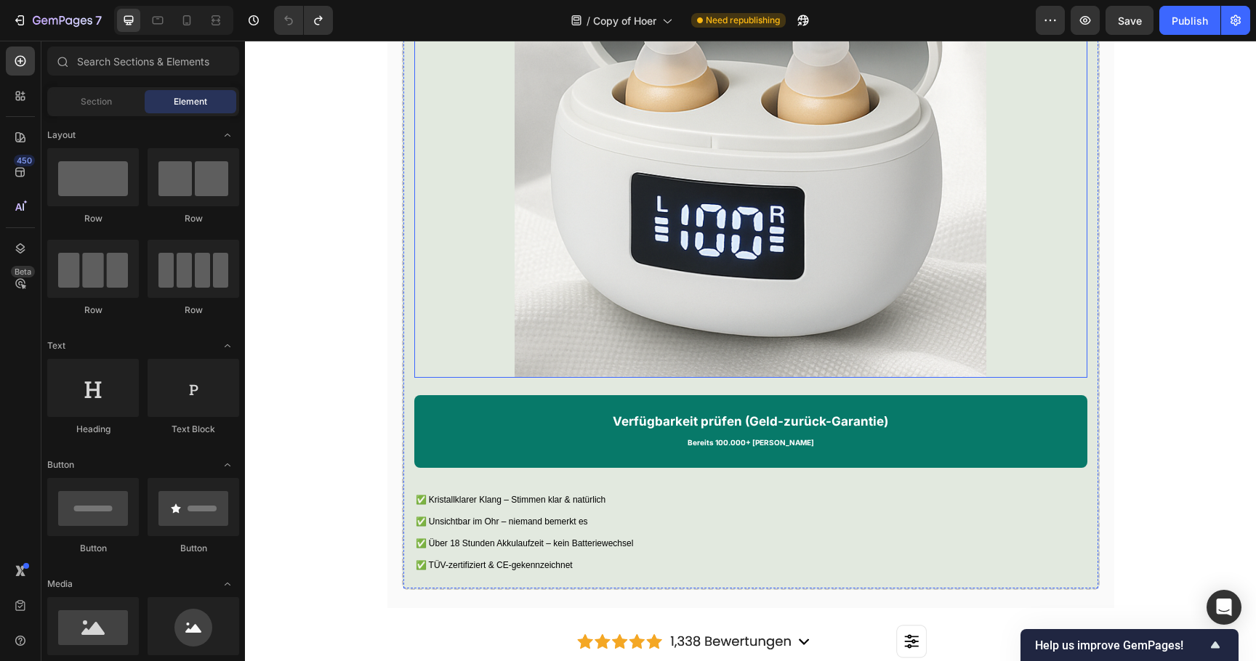
click at [582, 313] on img at bounding box center [750, 142] width 471 height 471
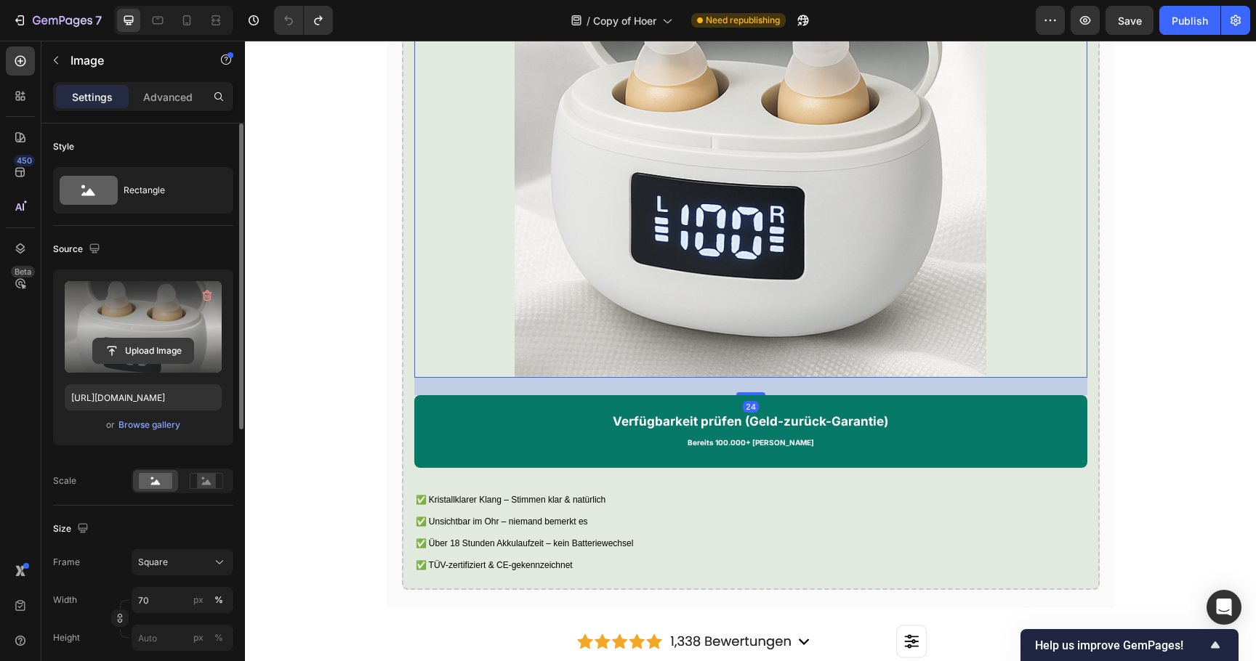
click at [168, 357] on input "file" at bounding box center [143, 351] width 100 height 25
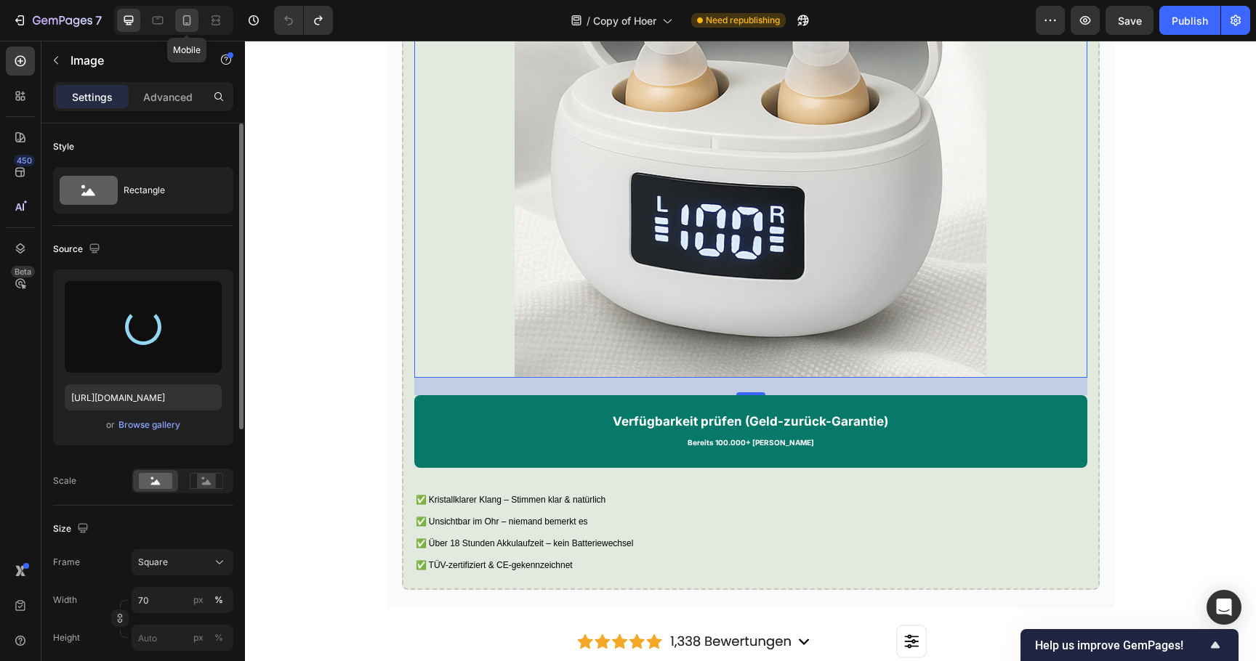
type input "[URL][DOMAIN_NAME]"
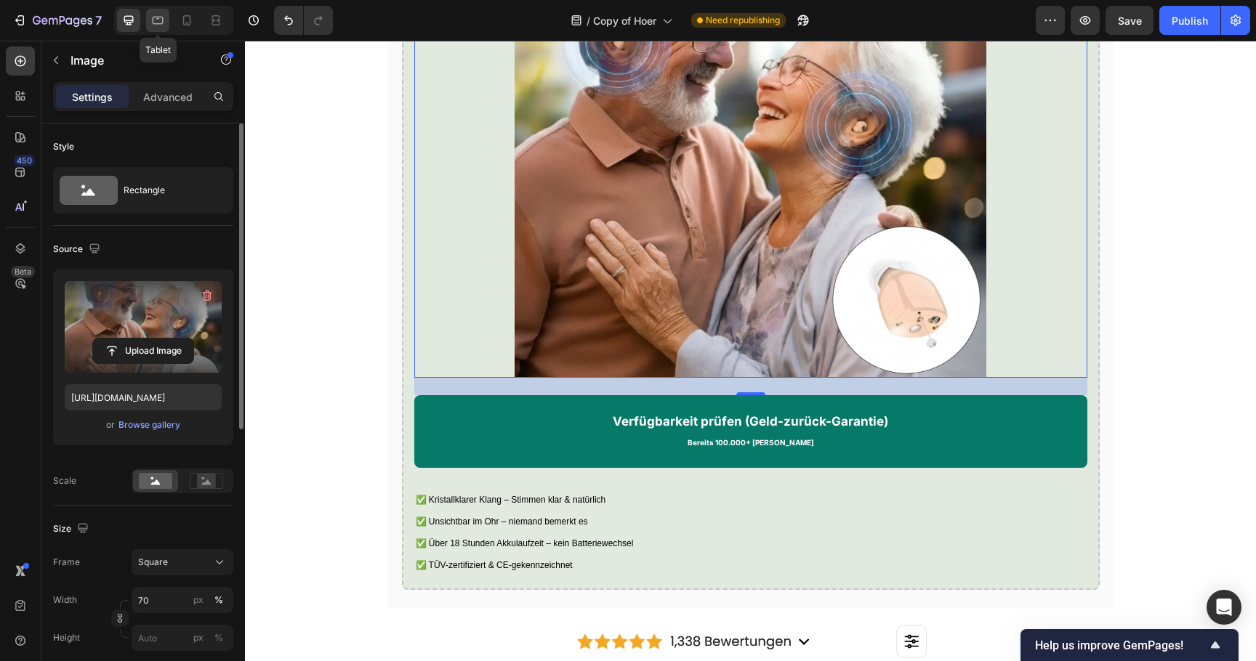
click at [156, 21] on icon at bounding box center [157, 20] width 15 height 15
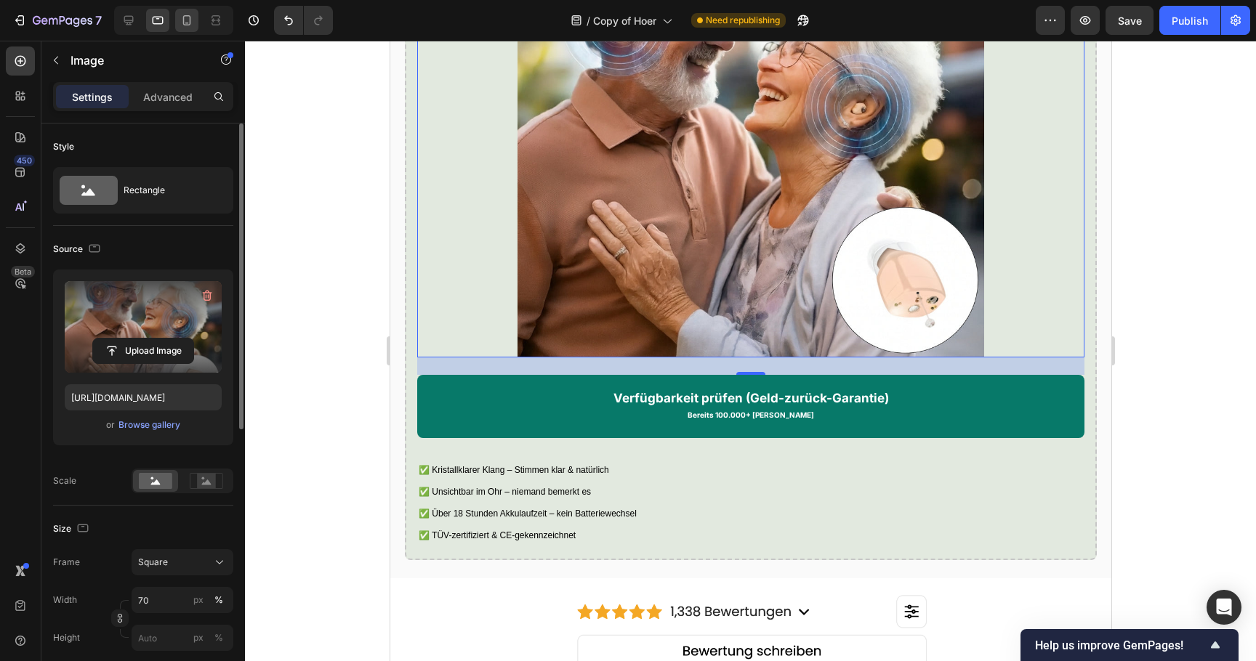
click at [186, 23] on icon at bounding box center [187, 23] width 4 height 1
type input "100"
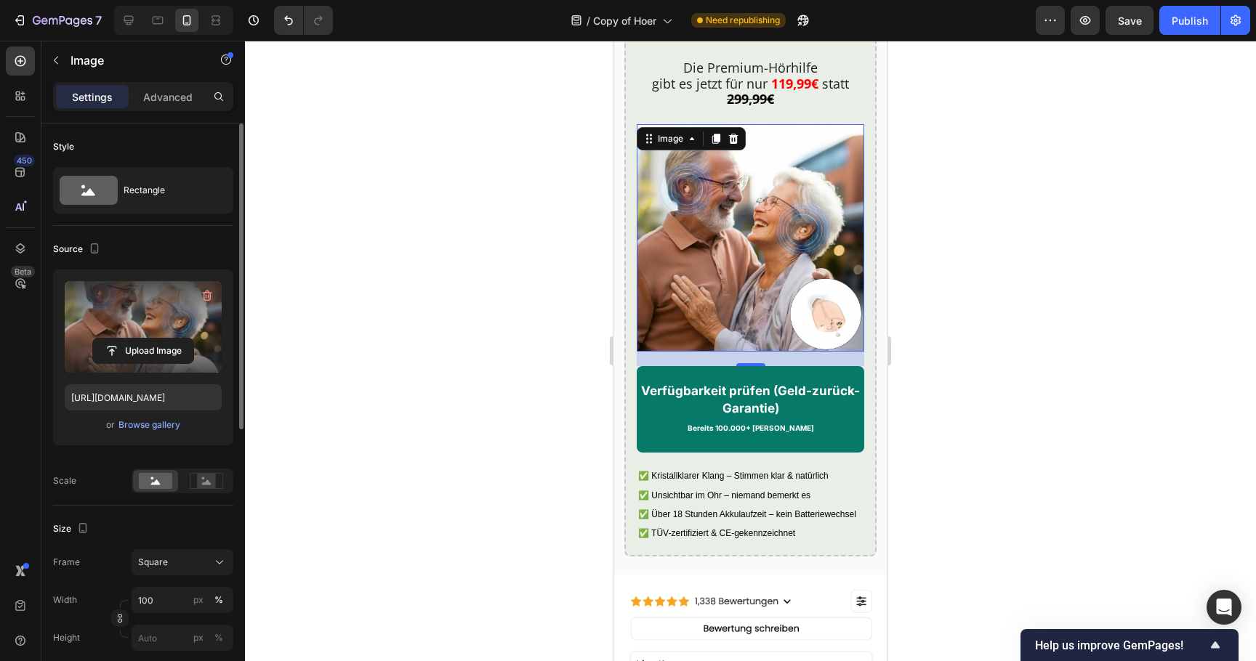
scroll to position [3912, 0]
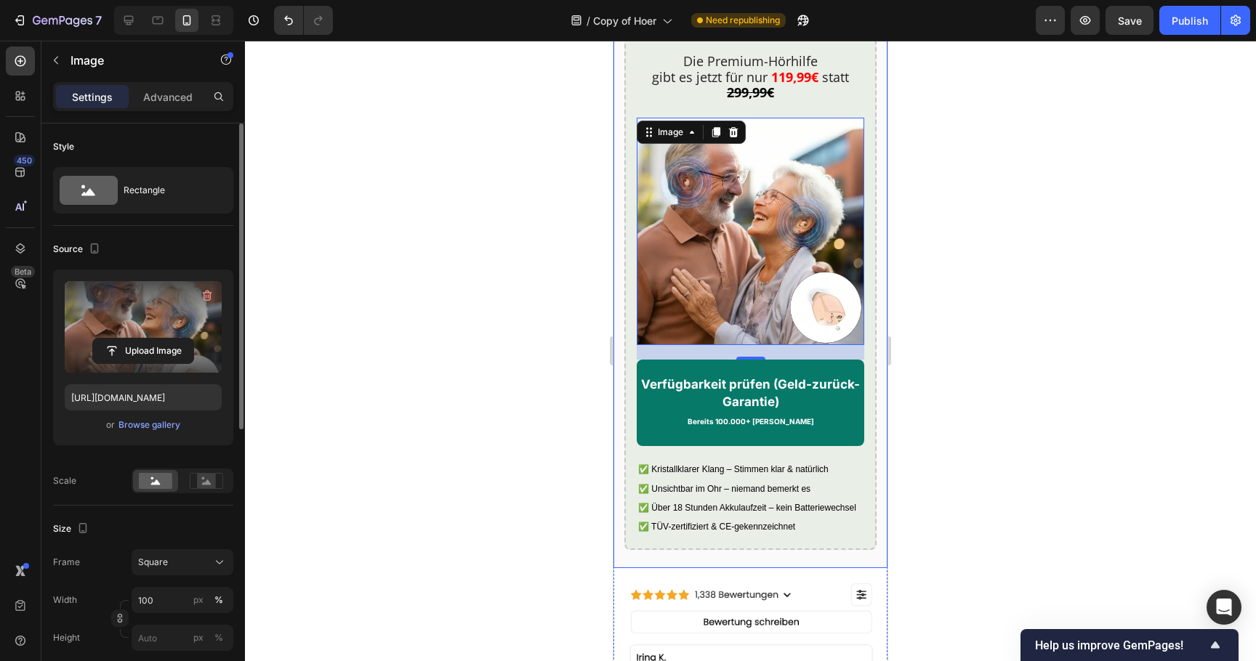
drag, startPoint x: 573, startPoint y: 194, endPoint x: 32, endPoint y: 161, distance: 542.5
click at [573, 194] on div at bounding box center [750, 351] width 1011 height 621
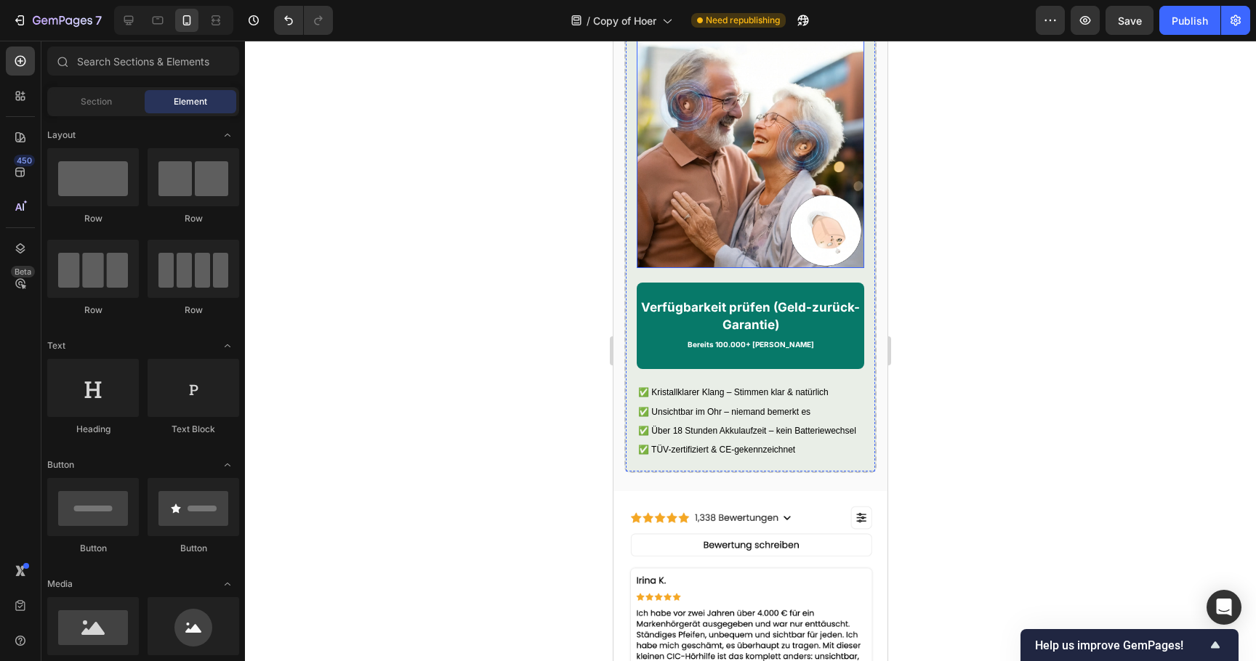
scroll to position [3771, 0]
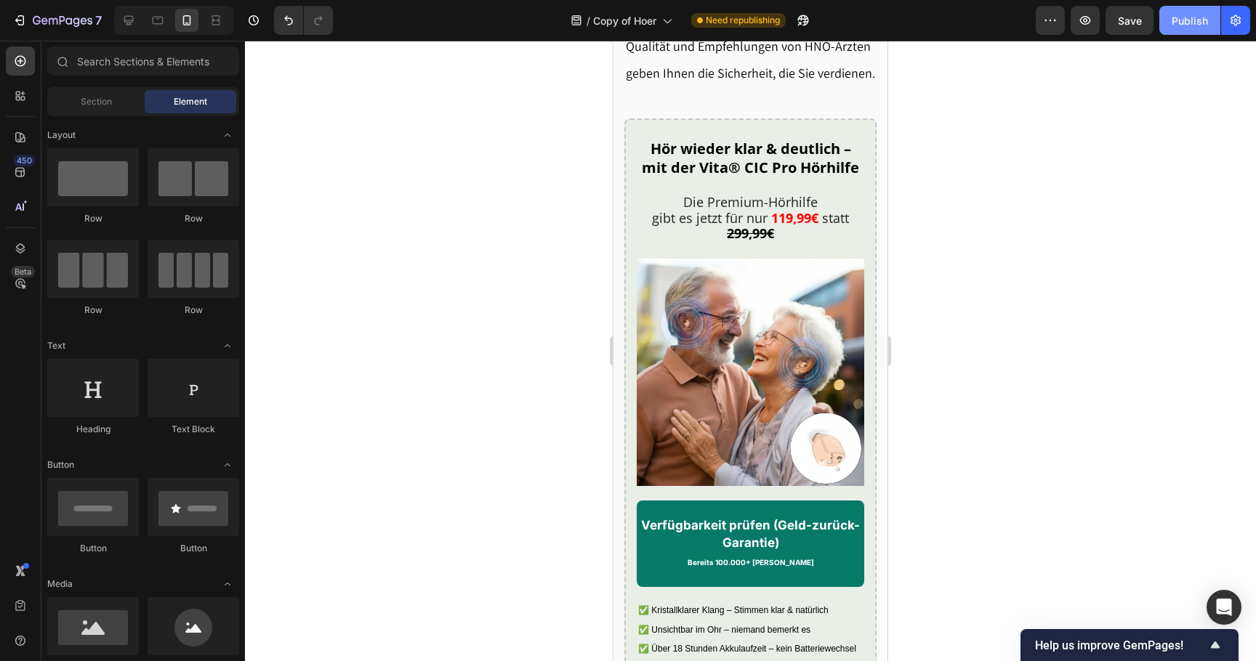
click at [1187, 9] on button "Publish" at bounding box center [1189, 20] width 61 height 29
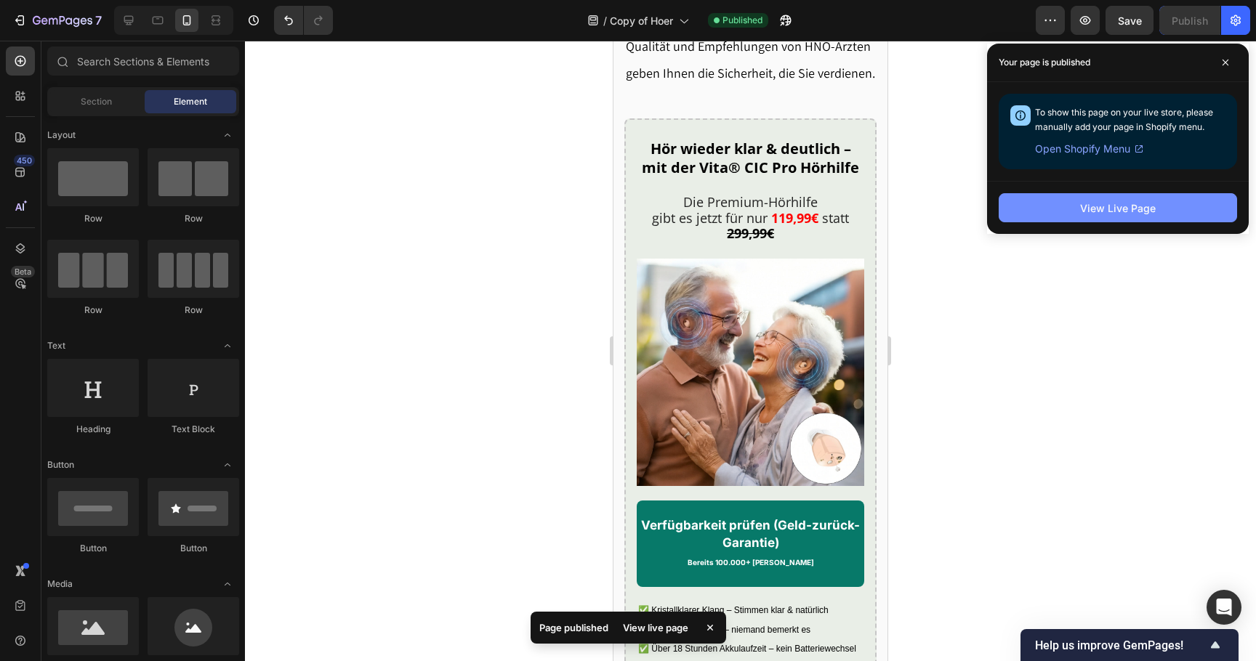
click at [1057, 217] on button "View Live Page" at bounding box center [1118, 207] width 238 height 29
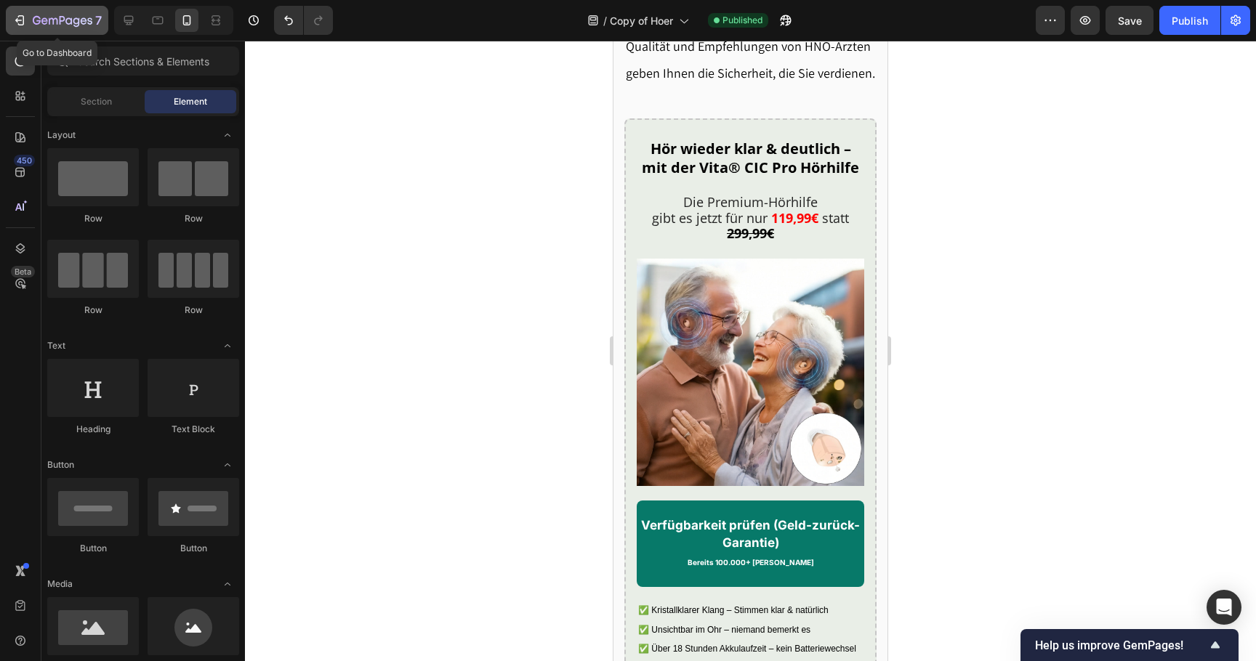
click at [55, 33] on button "7" at bounding box center [57, 20] width 102 height 29
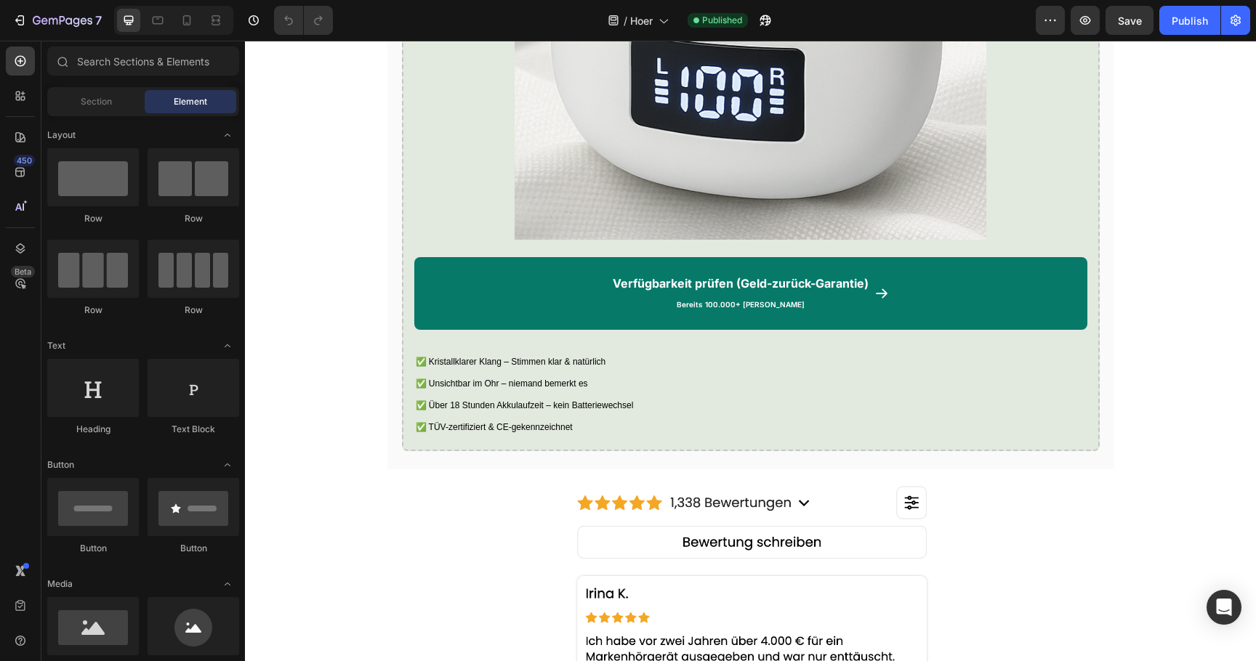
scroll to position [2609, 0]
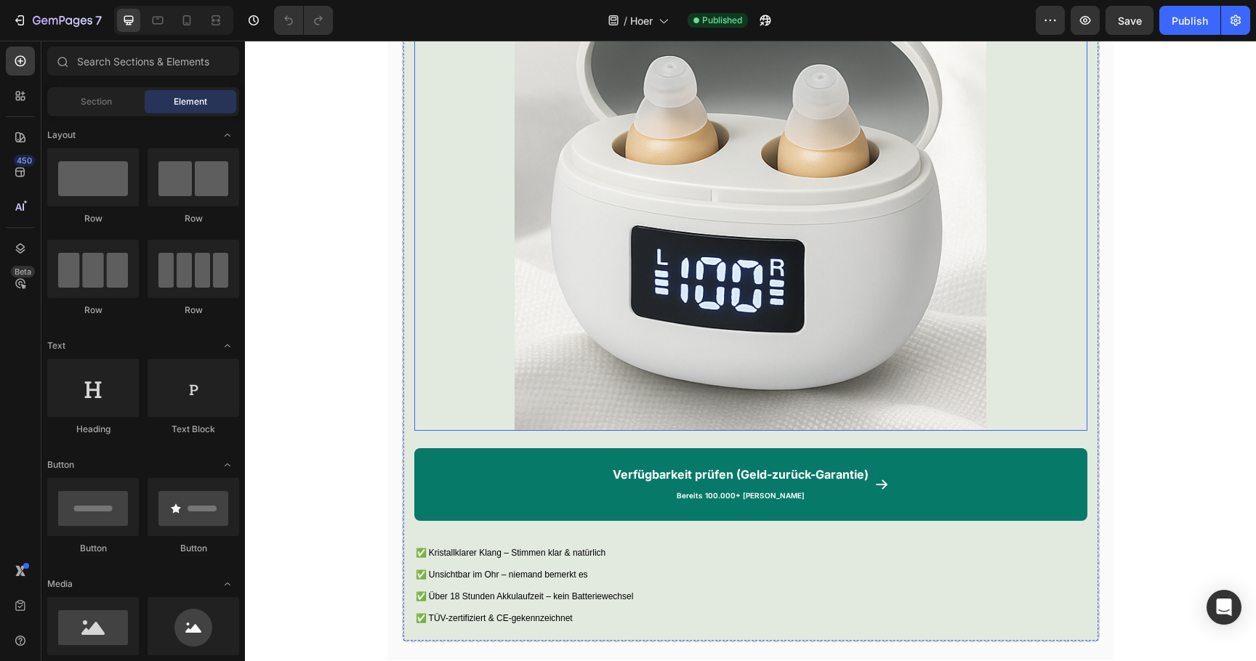
click at [661, 318] on img at bounding box center [750, 195] width 471 height 471
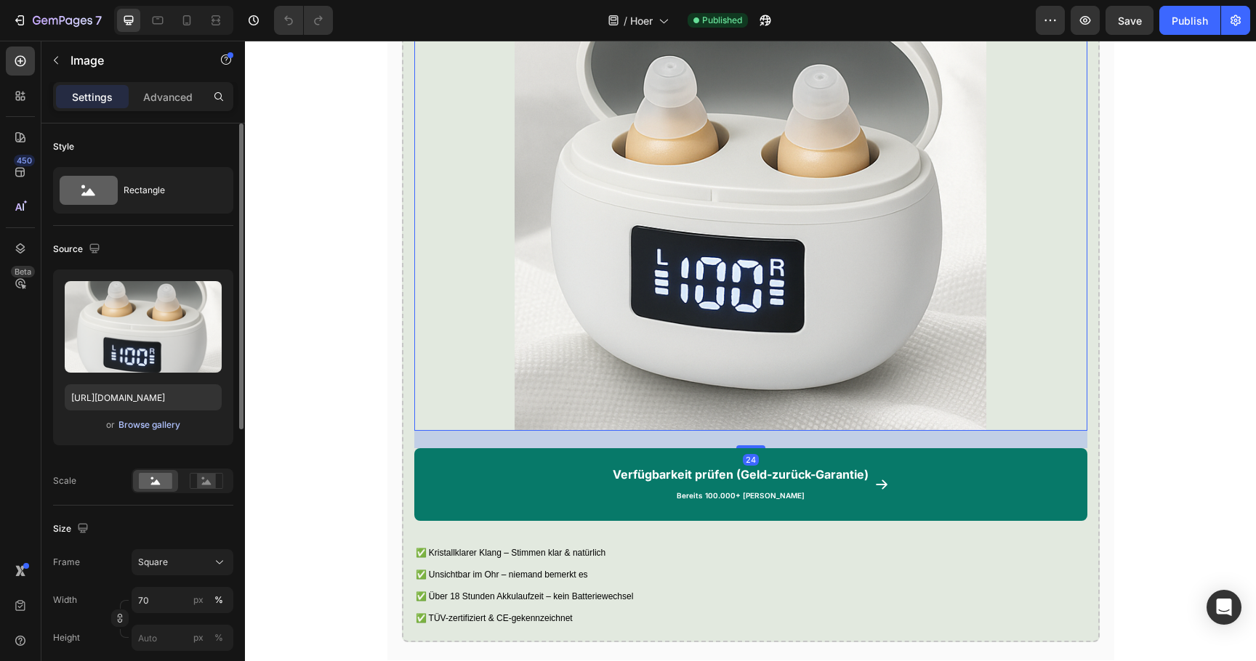
click at [163, 426] on div "Browse gallery" at bounding box center [149, 425] width 62 height 13
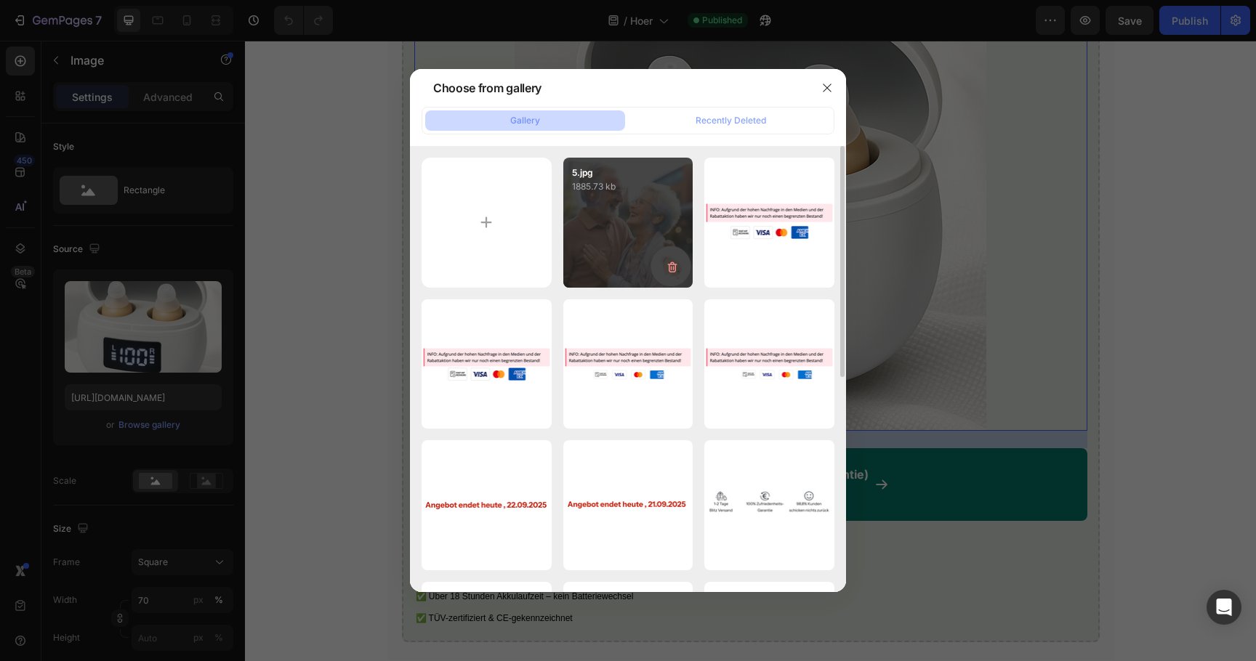
click at [599, 243] on div "5.jpg 1885.73 kb" at bounding box center [628, 223] width 130 height 130
type input "[URL][DOMAIN_NAME]"
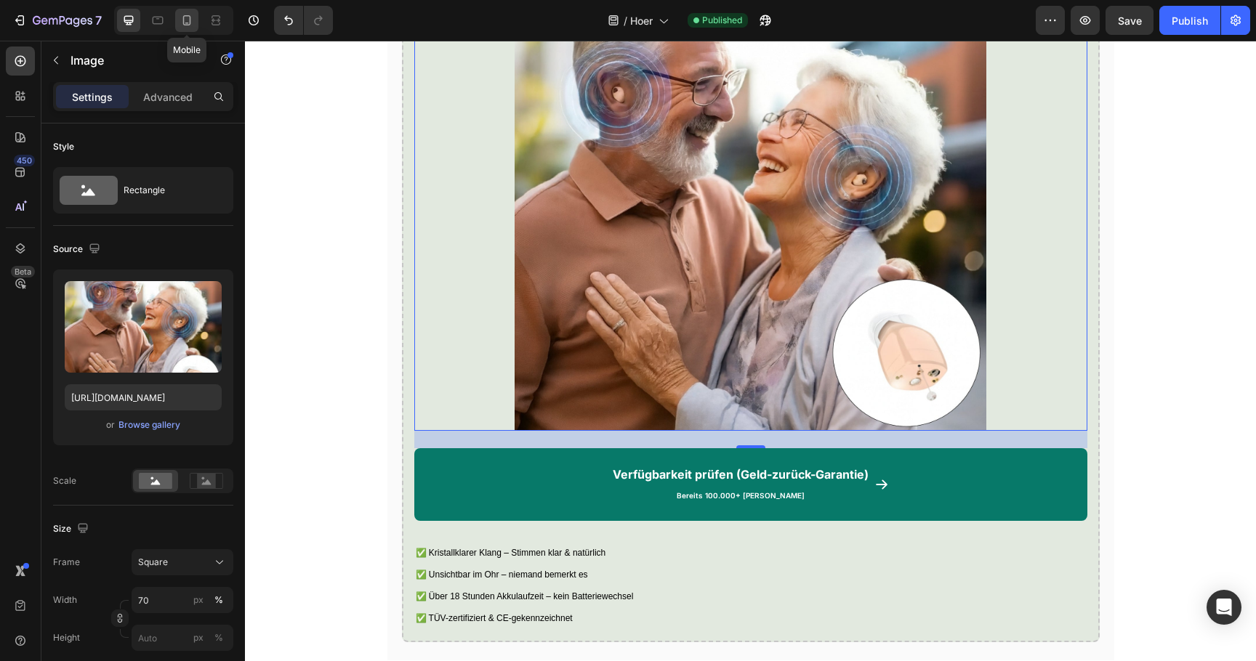
click at [176, 26] on div at bounding box center [186, 20] width 23 height 23
type input "100"
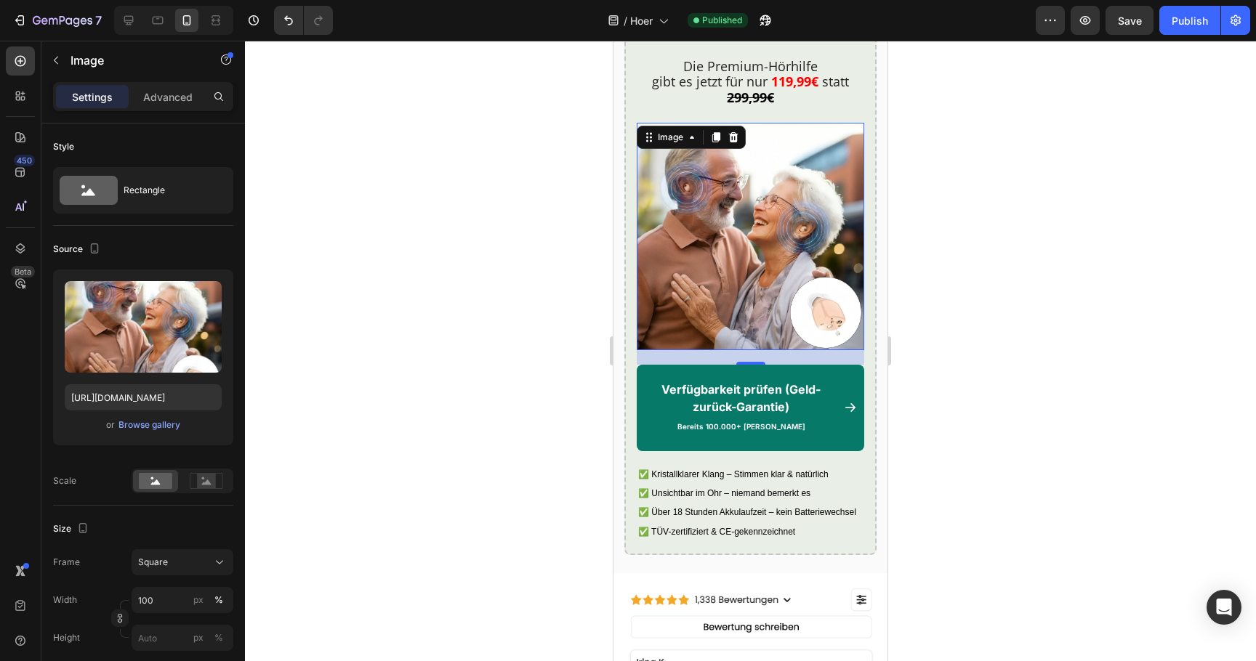
scroll to position [3952, 0]
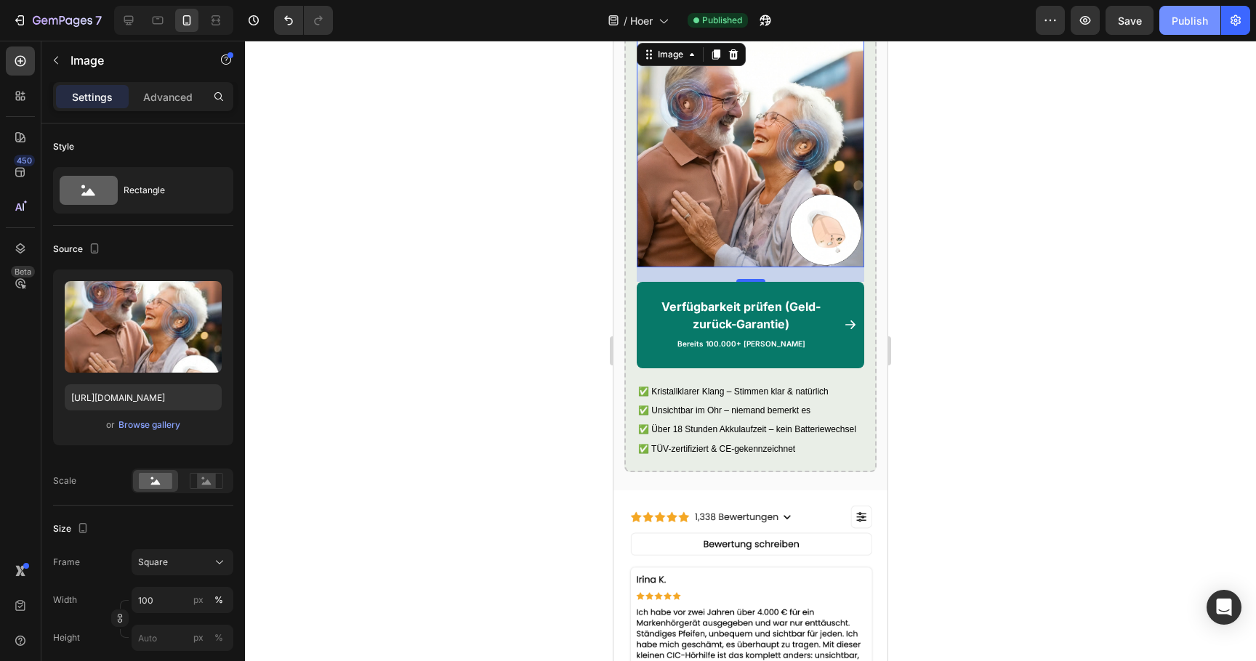
click at [1197, 11] on button "Publish" at bounding box center [1189, 20] width 61 height 29
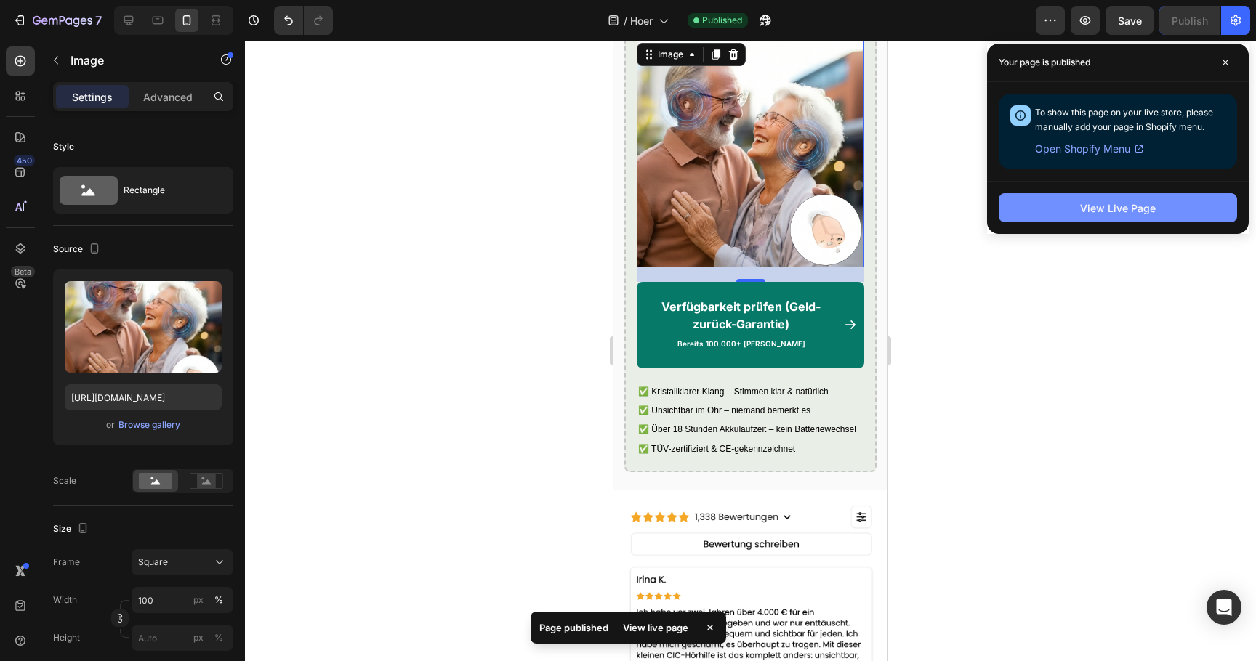
click at [1068, 211] on button "View Live Page" at bounding box center [1118, 207] width 238 height 29
